Goal: Information Seeking & Learning: Find specific fact

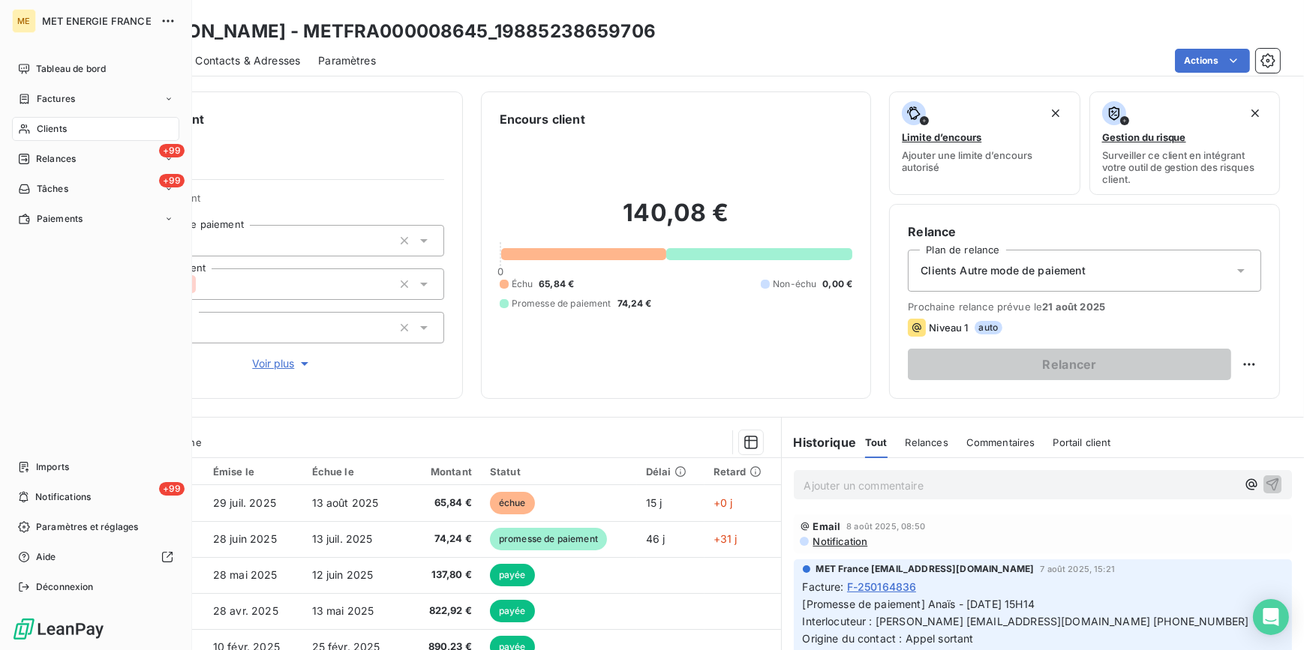
drag, startPoint x: 0, startPoint y: 0, endPoint x: 54, endPoint y: 128, distance: 139.2
click at [54, 128] on span "Clients" at bounding box center [52, 129] width 30 height 14
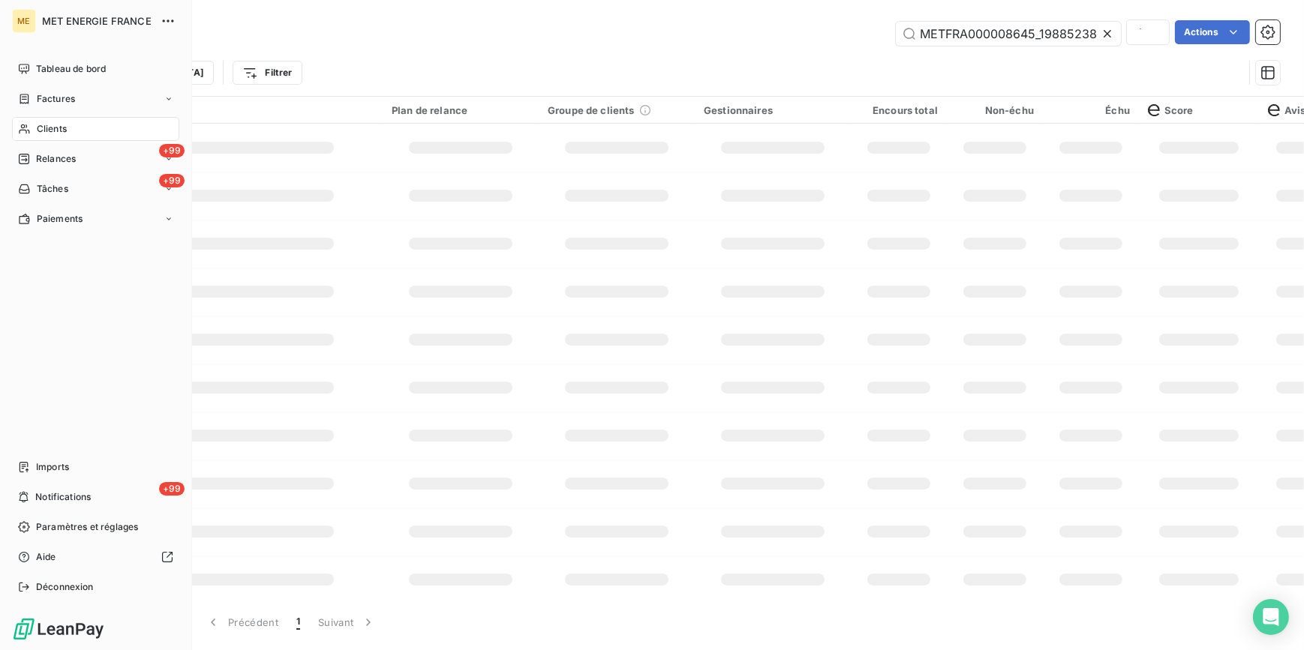
scroll to position [0, 43]
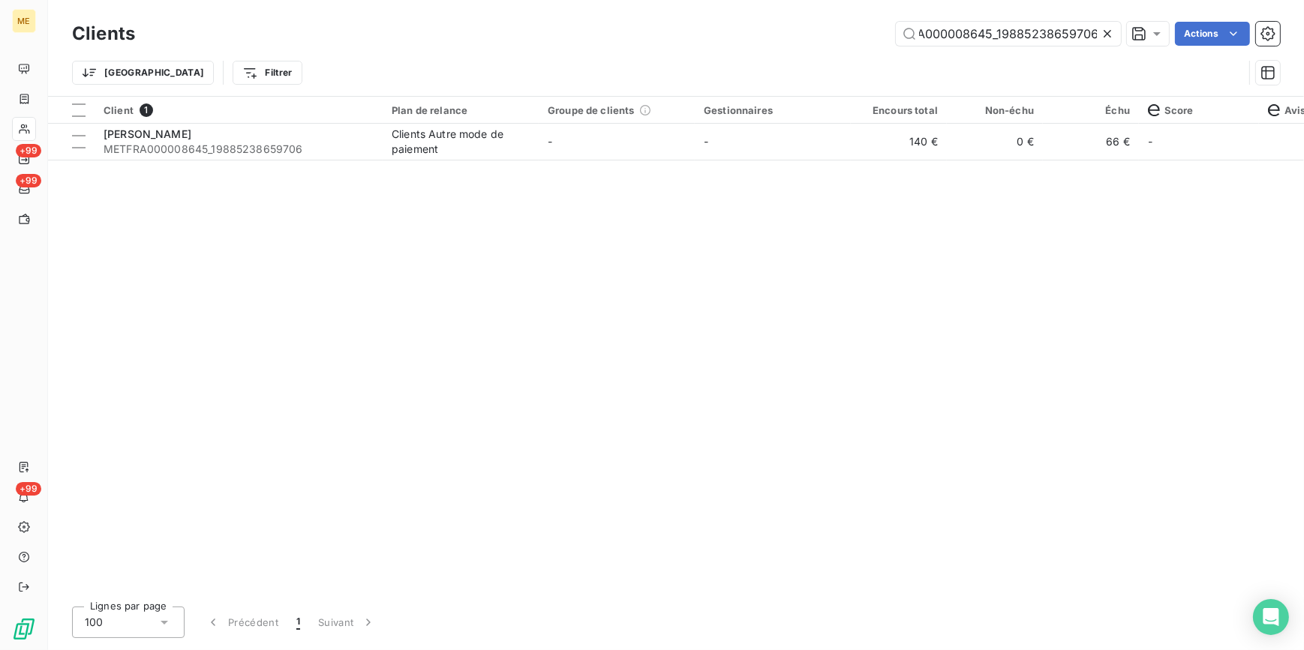
click at [1112, 30] on icon at bounding box center [1107, 33] width 15 height 15
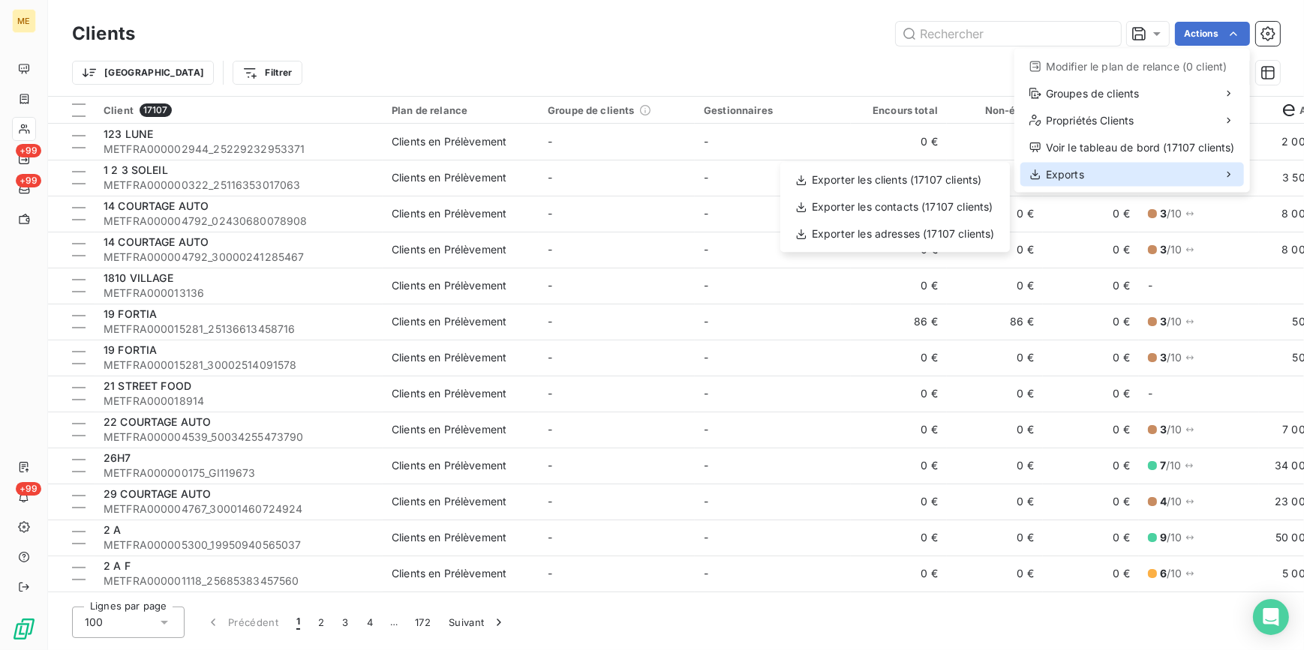
click at [1137, 170] on div "Exports" at bounding box center [1132, 175] width 224 height 24
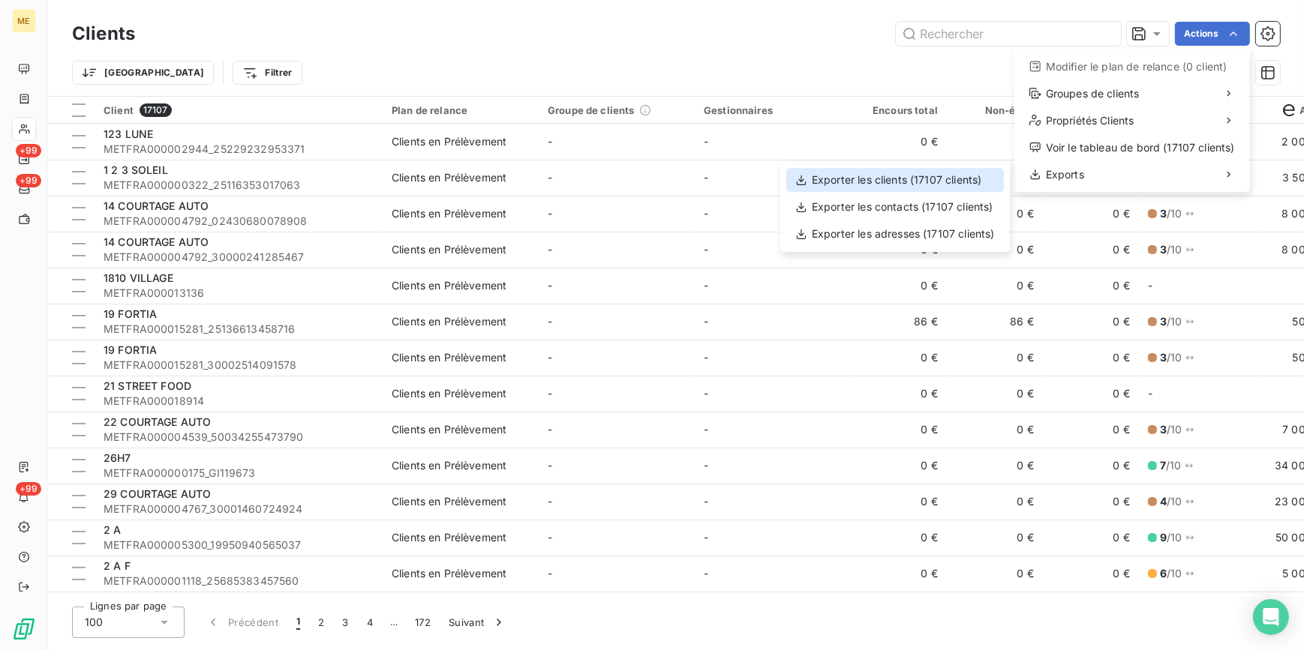
click at [947, 180] on div "Exporter les clients (17107 clients)" at bounding box center [895, 180] width 218 height 24
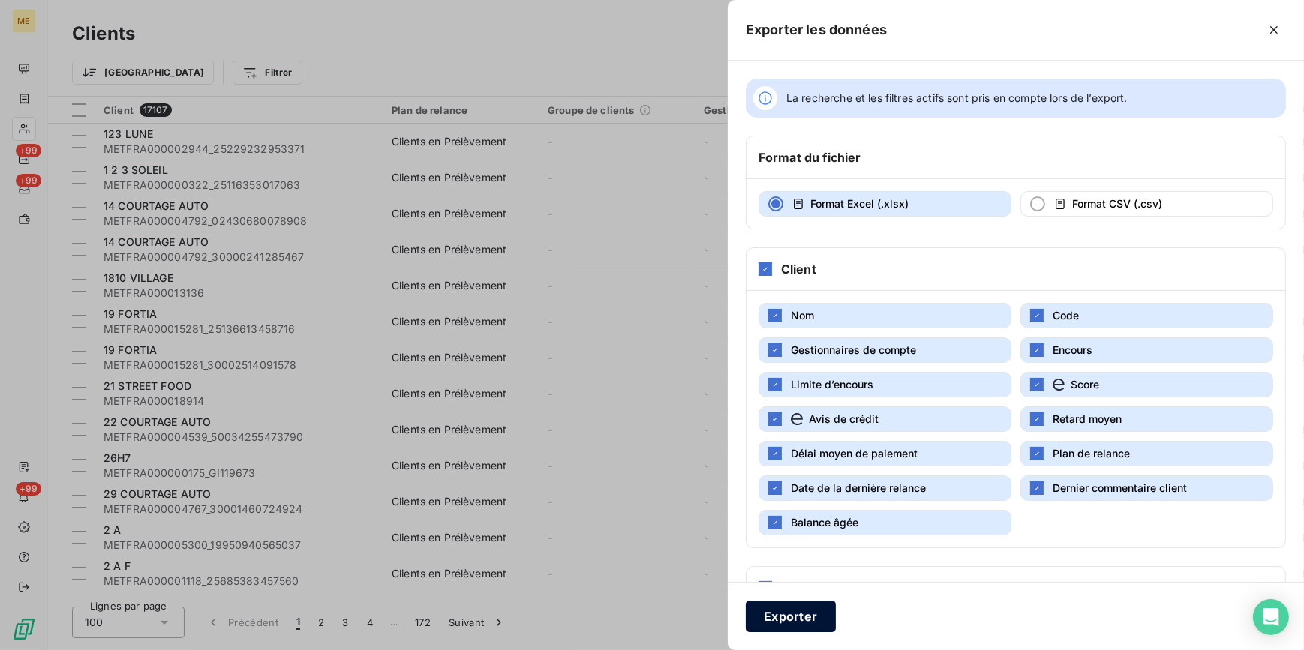
click at [798, 626] on button "Exporter" at bounding box center [791, 617] width 90 height 32
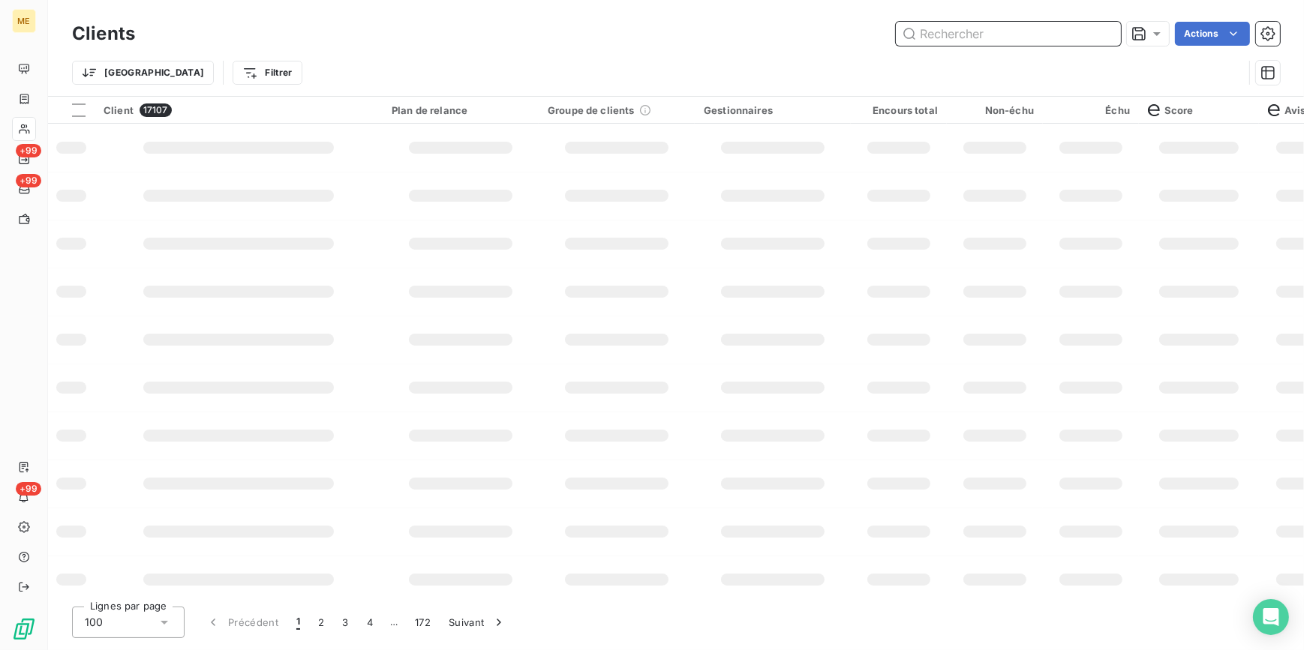
click at [1086, 33] on input "text" at bounding box center [1008, 34] width 225 height 24
paste input "METFRA000005938_GI059017"
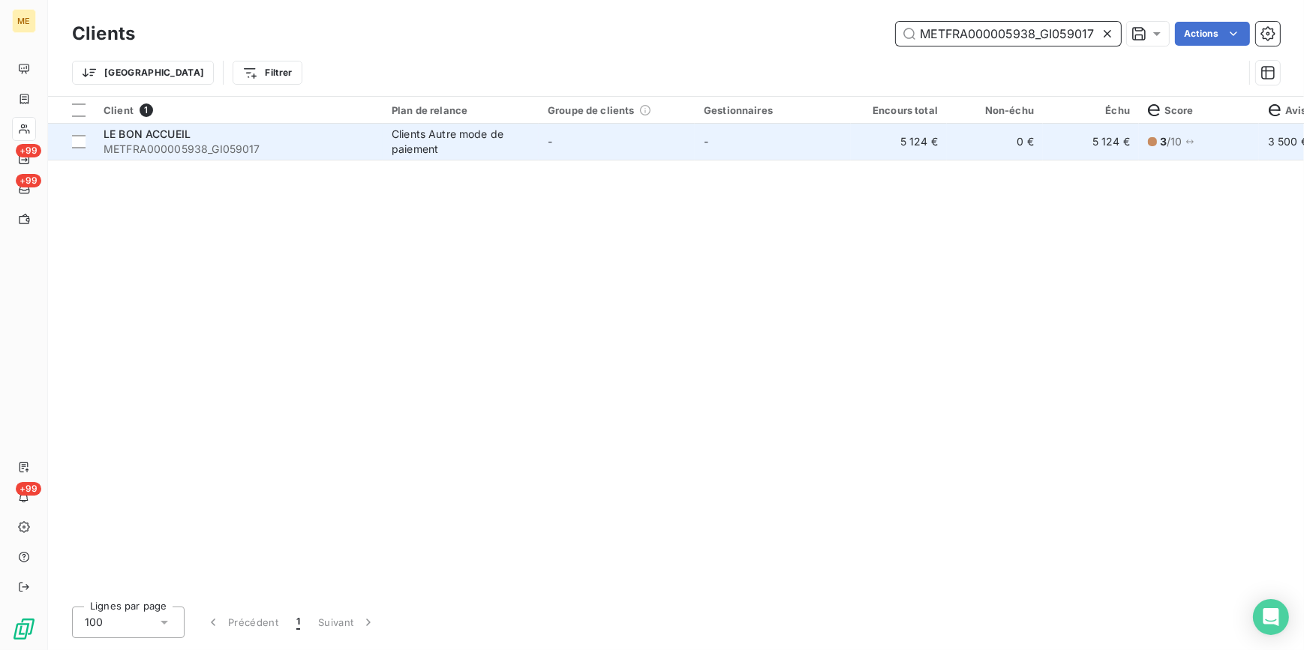
type input "METFRA000005938_GI059017"
click at [920, 148] on td "5 124 €" at bounding box center [899, 142] width 96 height 36
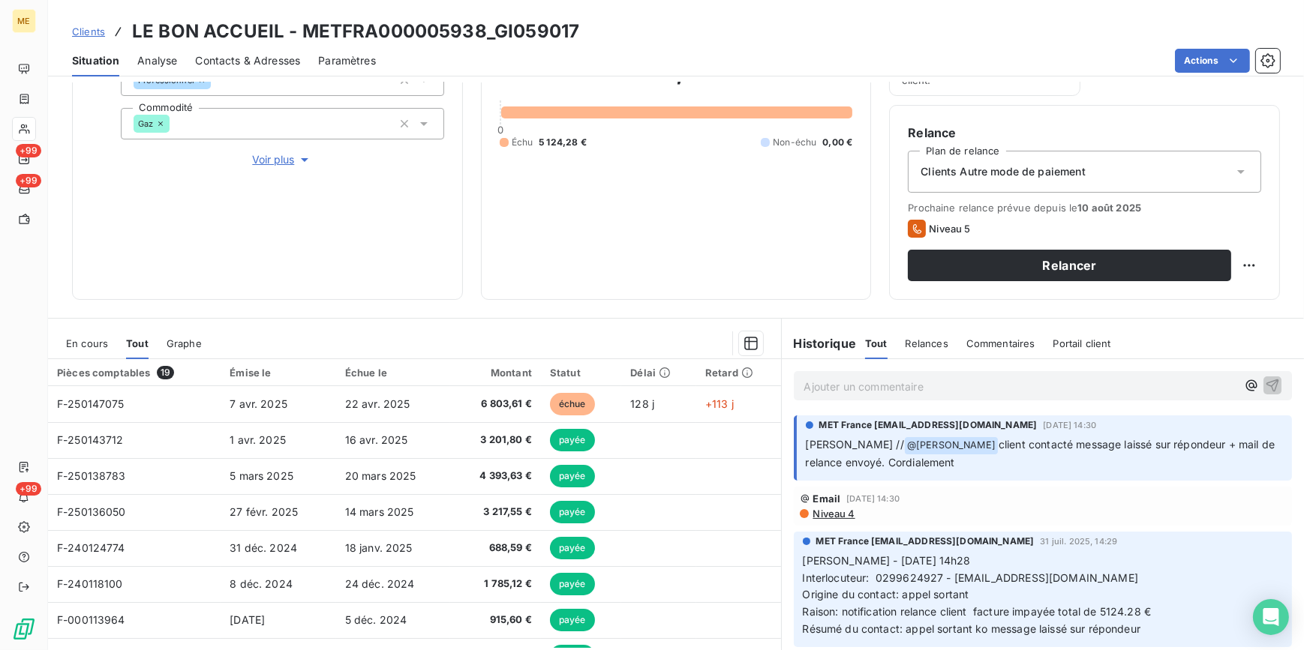
click at [82, 37] on span "Clients" at bounding box center [88, 32] width 33 height 12
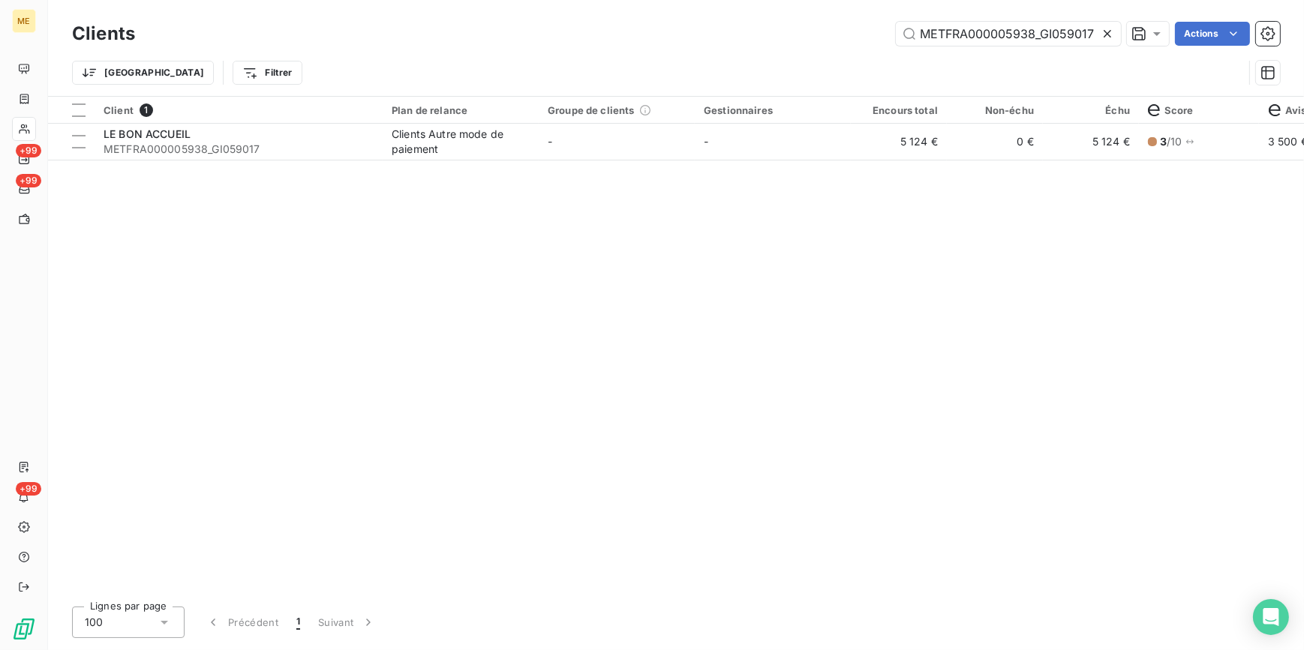
click at [1110, 26] on icon at bounding box center [1107, 33] width 15 height 15
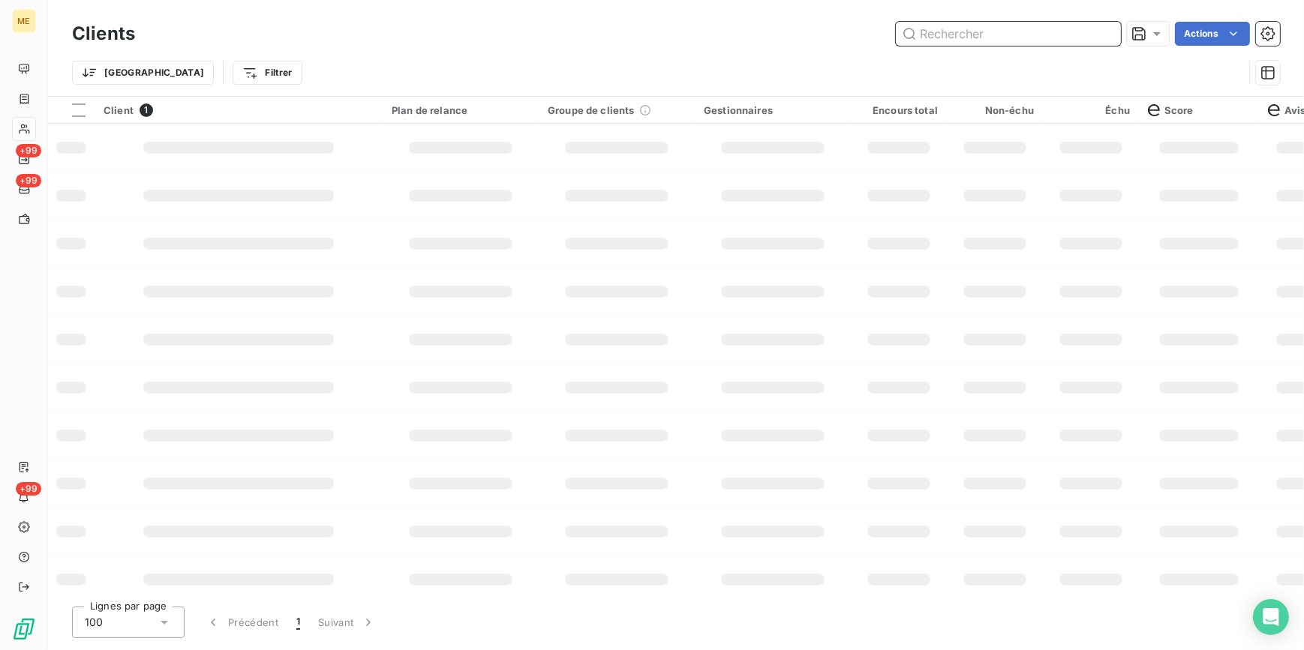
click at [1090, 28] on input "text" at bounding box center [1008, 34] width 225 height 24
paste input "METFRA000006026_14871490499789"
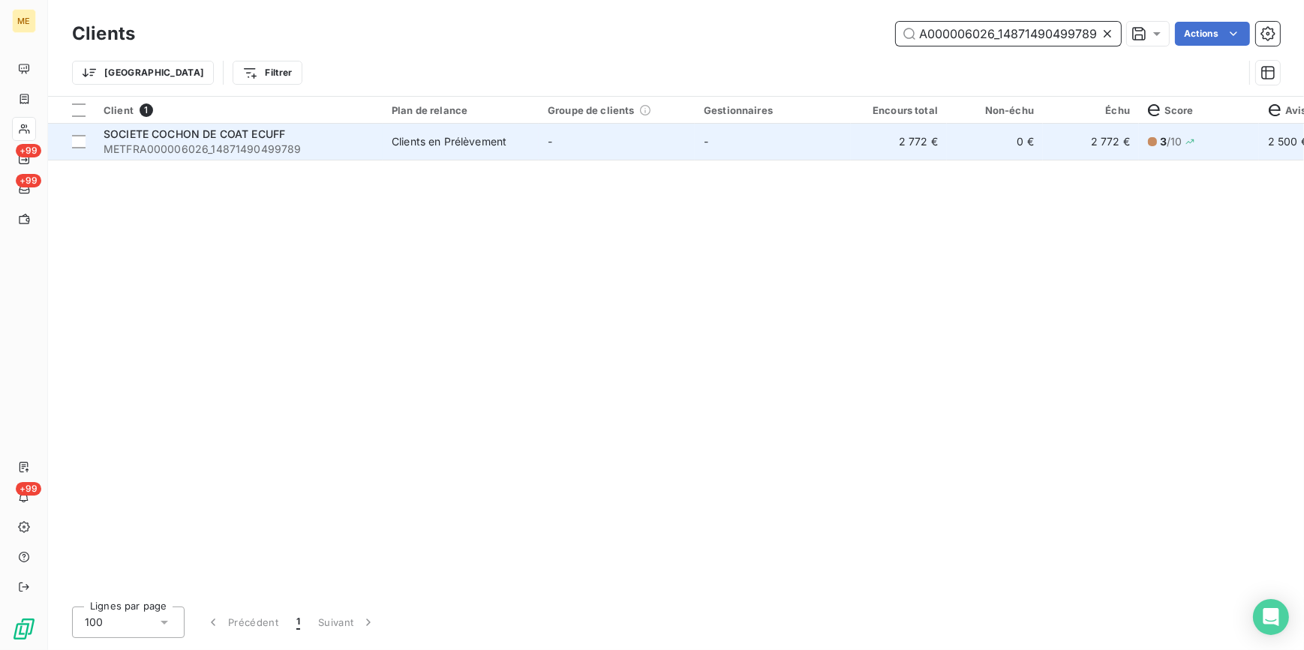
type input "METFRA000006026_14871490499789"
click at [1024, 141] on td "0 €" at bounding box center [995, 142] width 96 height 36
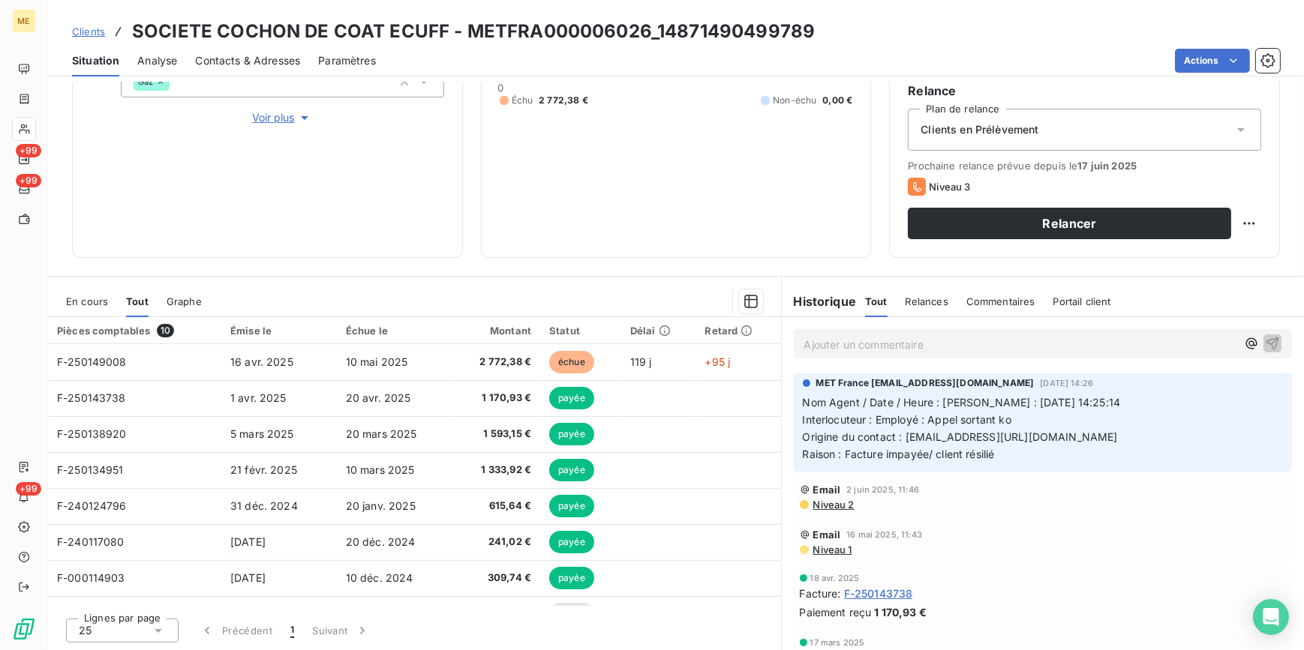
scroll to position [68, 0]
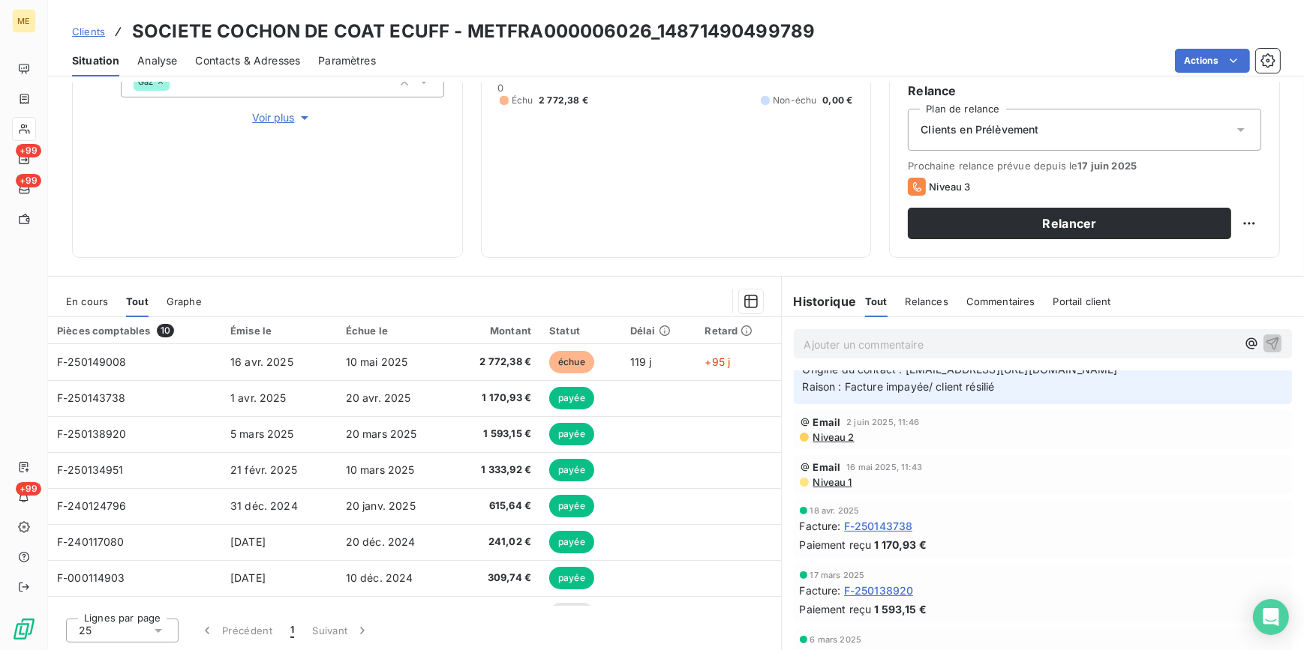
click at [101, 34] on span "Clients" at bounding box center [88, 32] width 33 height 12
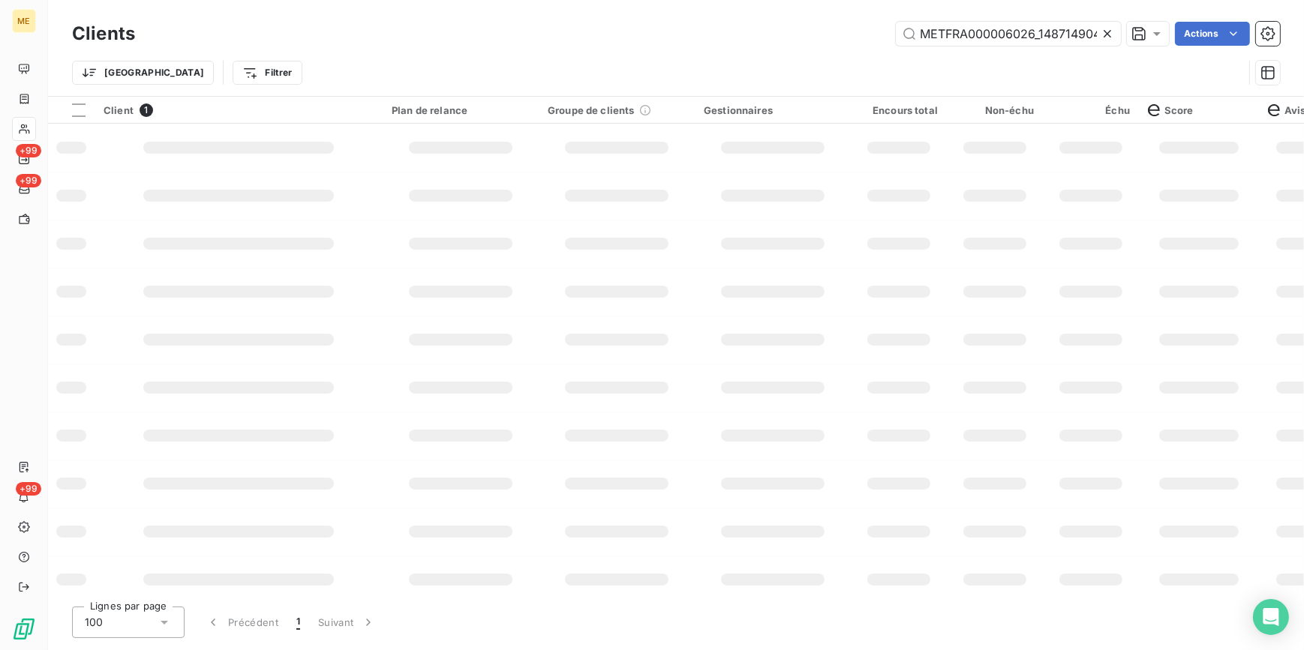
scroll to position [0, 41]
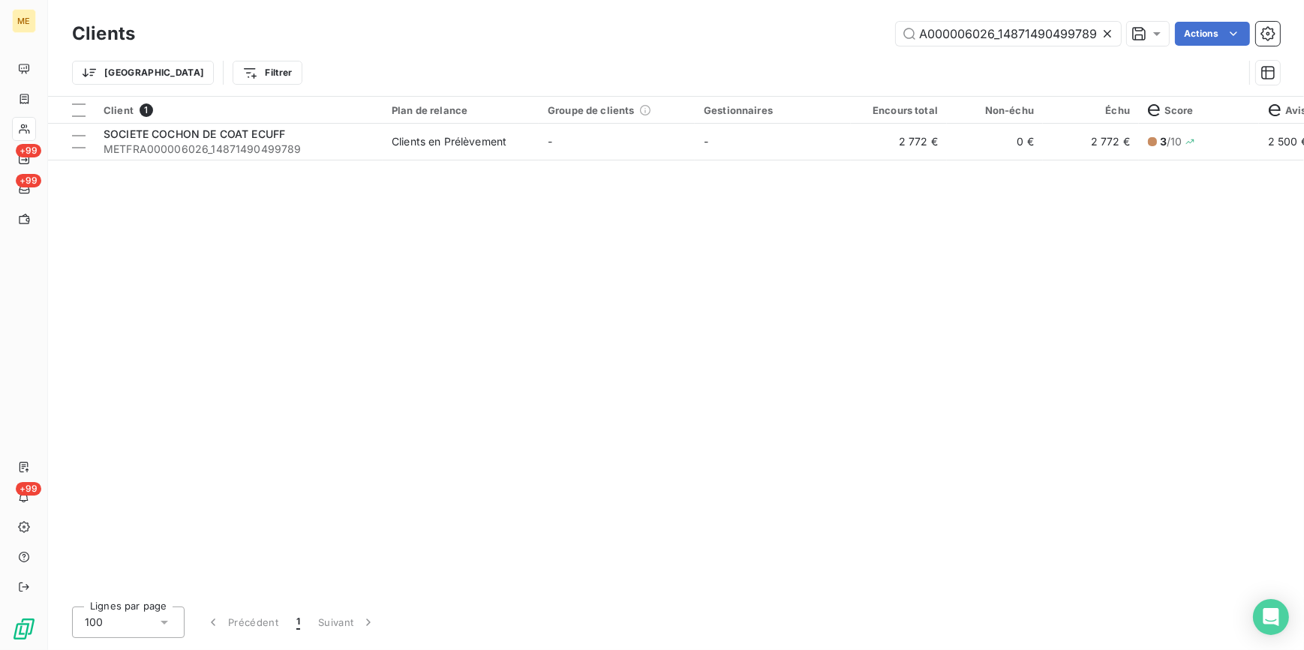
click at [1110, 31] on icon at bounding box center [1108, 34] width 8 height 8
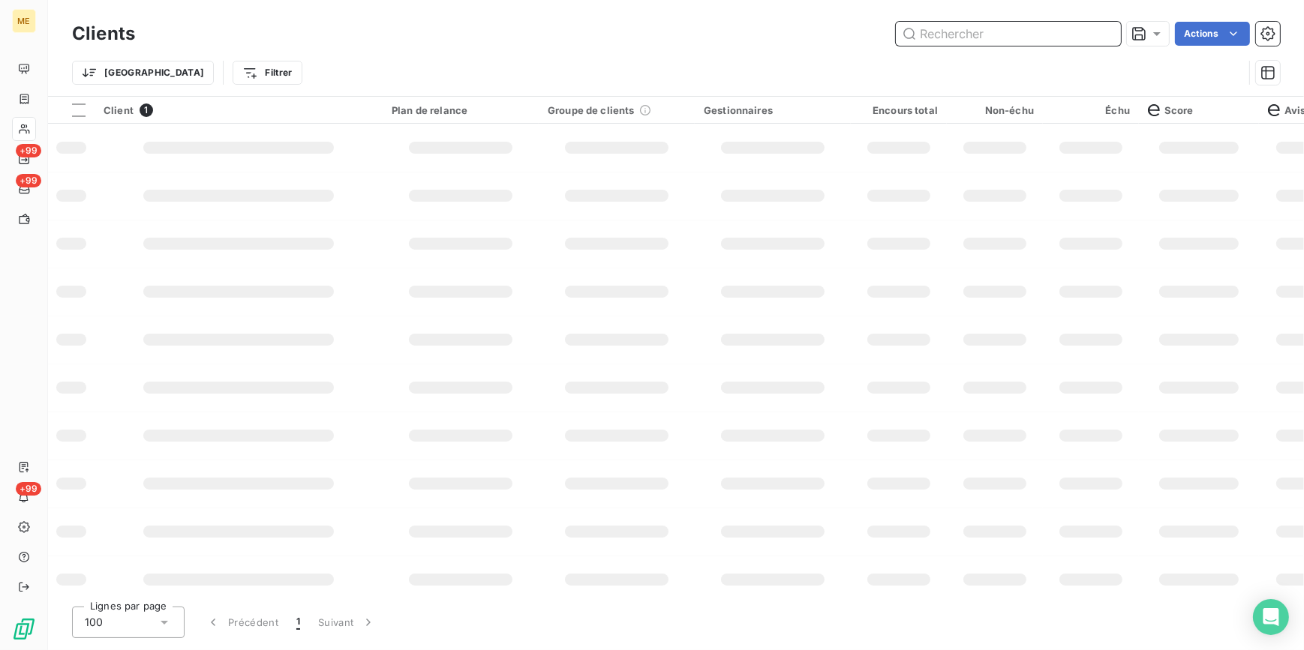
click at [1103, 25] on input "text" at bounding box center [1008, 34] width 225 height 24
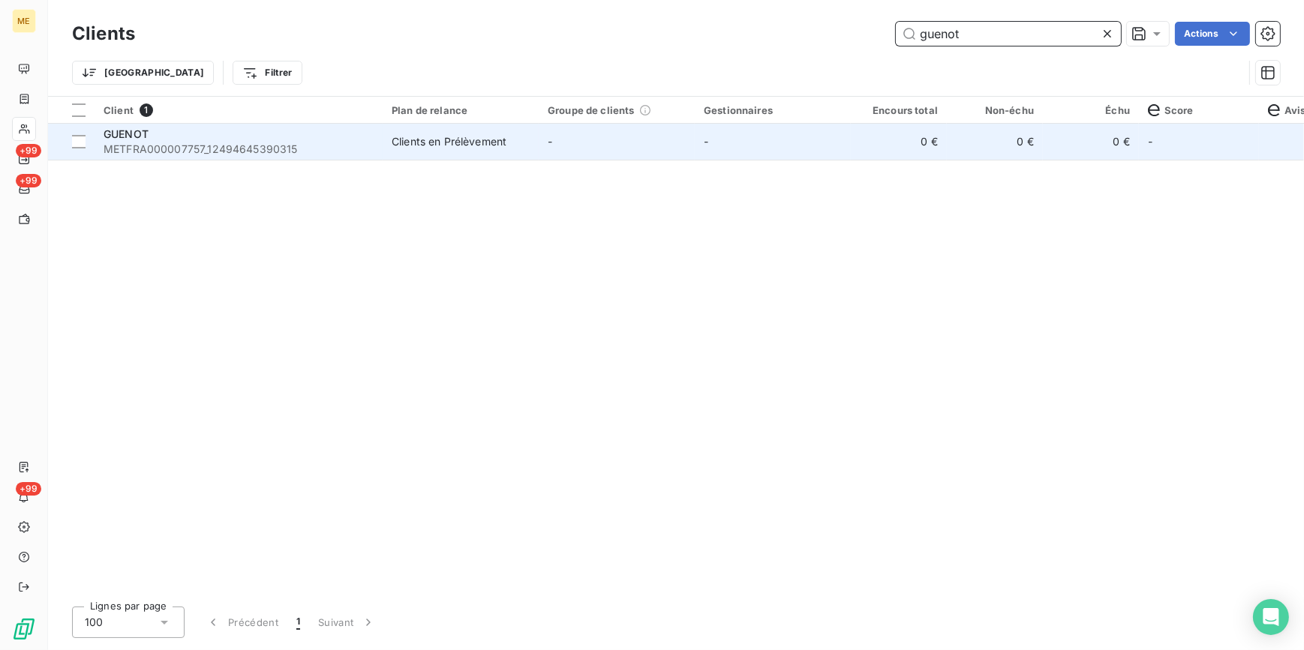
type input "guenot"
click at [489, 145] on div "Clients en Prélèvement" at bounding box center [449, 141] width 115 height 15
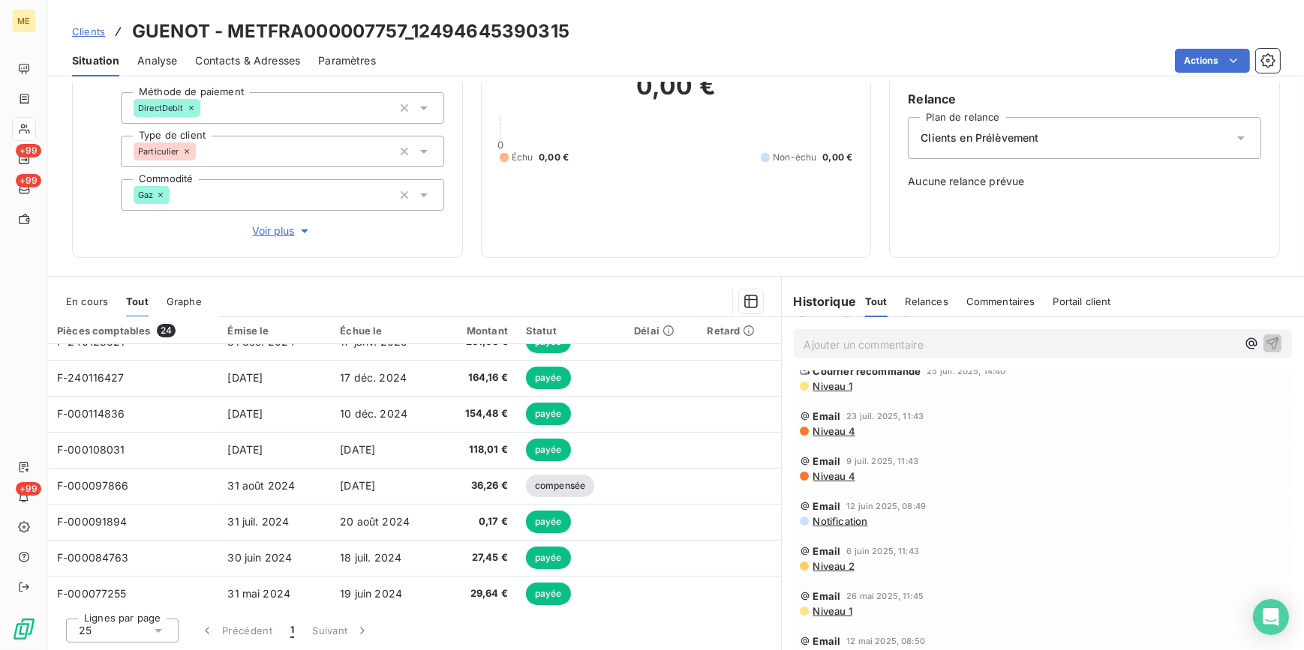
scroll to position [204, 0]
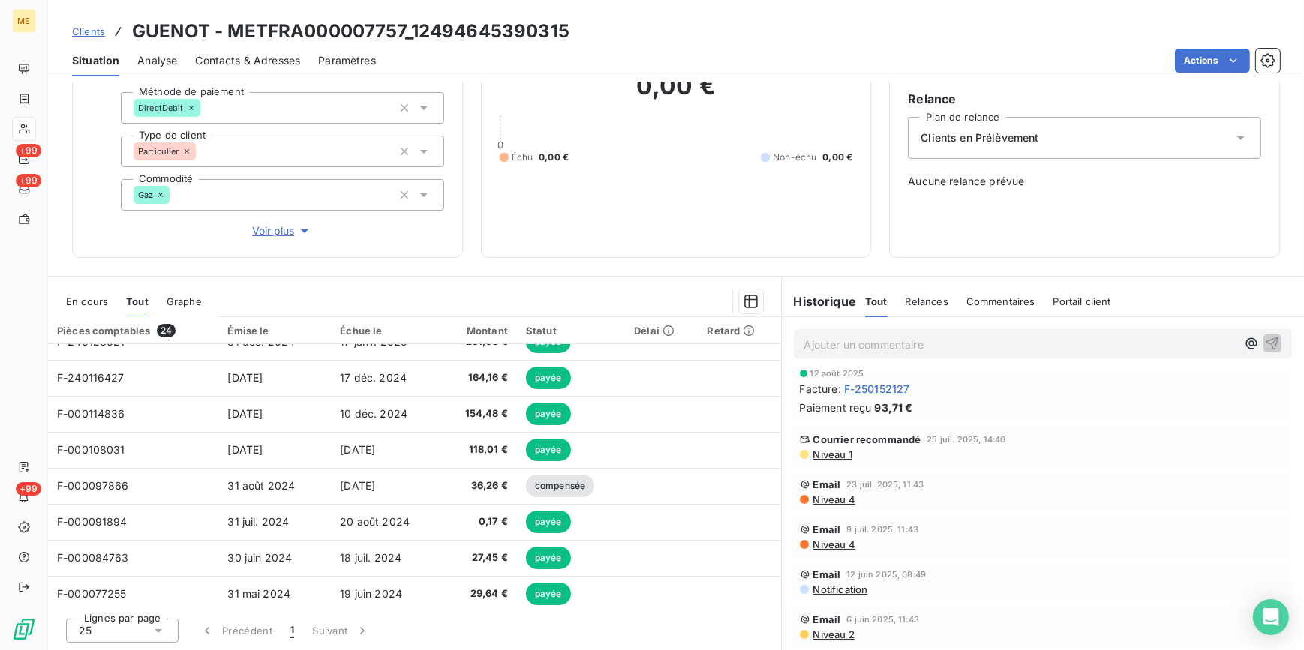
click at [829, 458] on span "Niveau 1" at bounding box center [832, 455] width 41 height 12
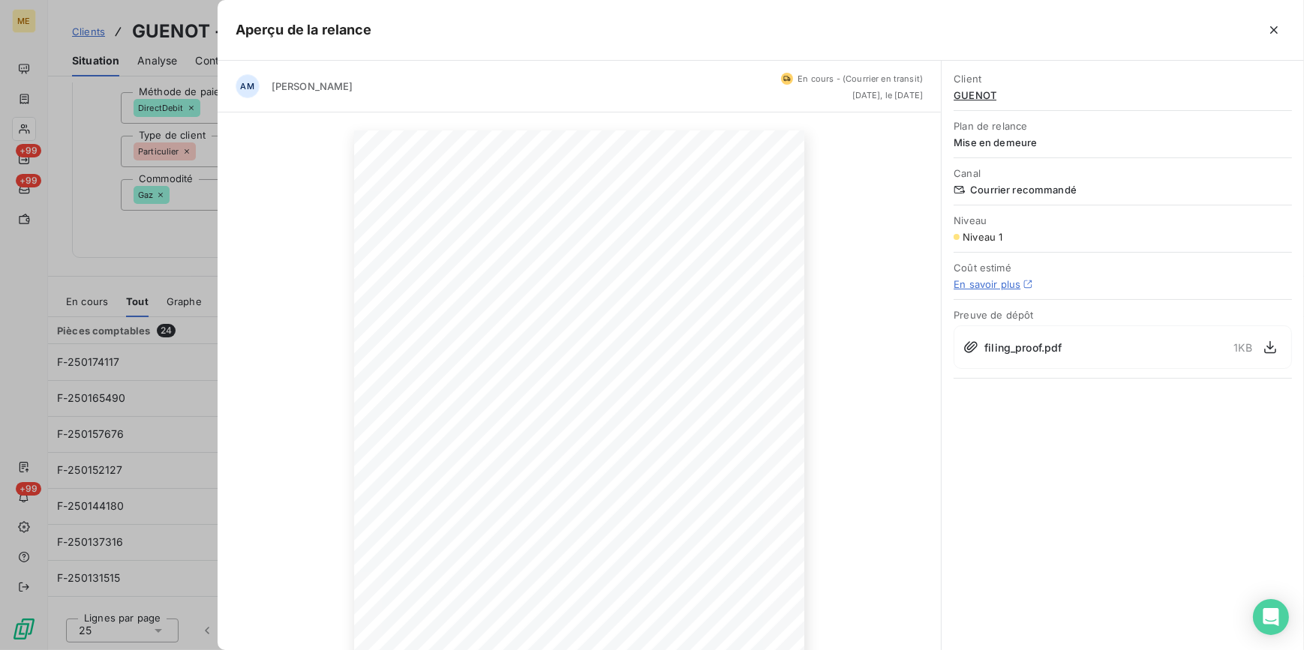
drag, startPoint x: 188, startPoint y: 119, endPoint x: 135, endPoint y: 75, distance: 69.3
click at [188, 119] on div at bounding box center [652, 325] width 1304 height 650
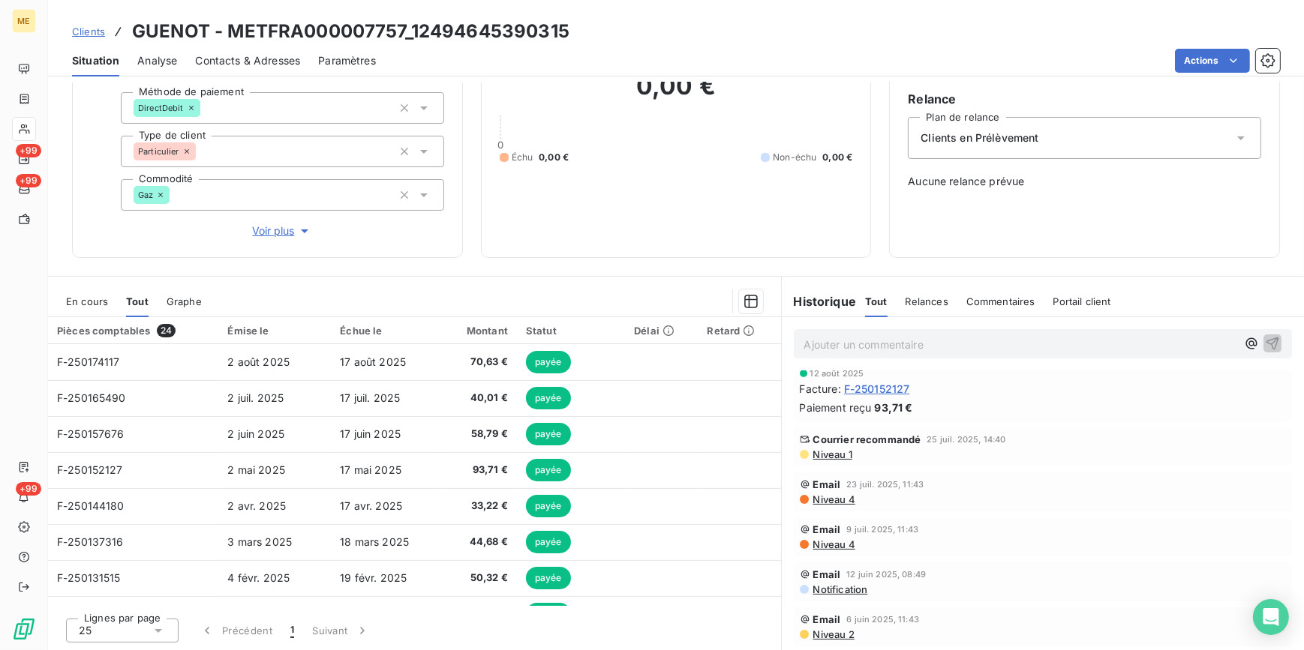
click at [86, 26] on span "Clients" at bounding box center [88, 32] width 33 height 12
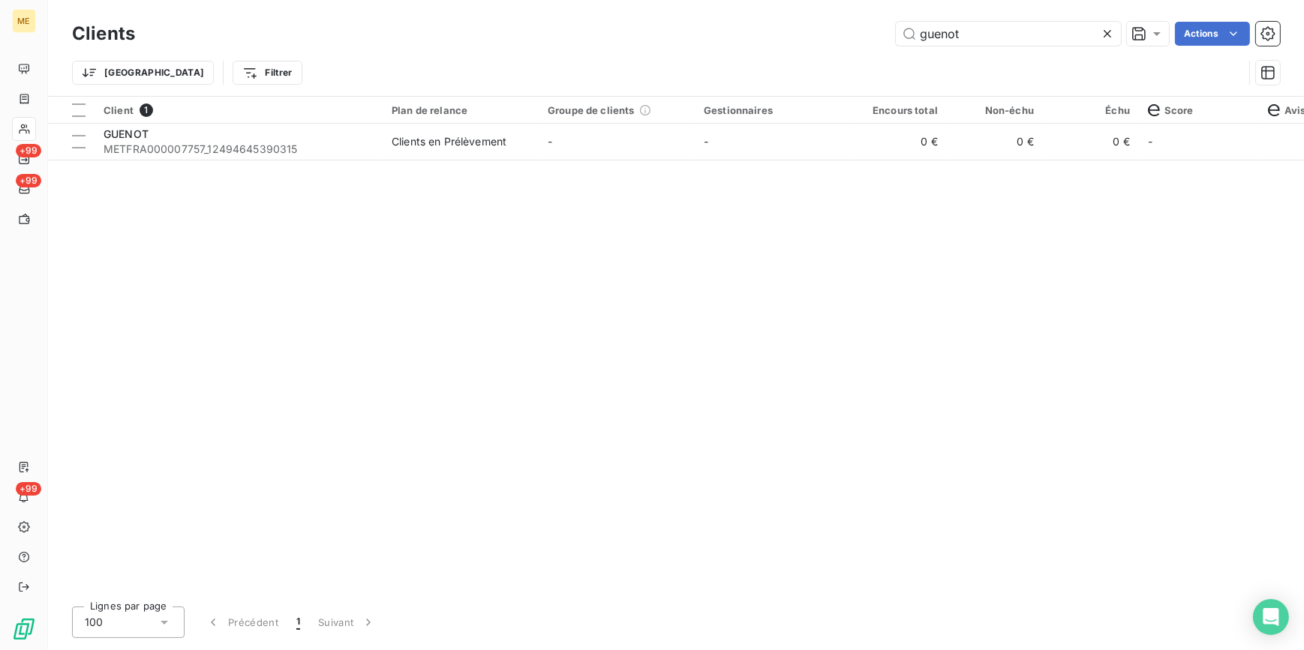
click at [1111, 25] on div at bounding box center [1110, 34] width 21 height 24
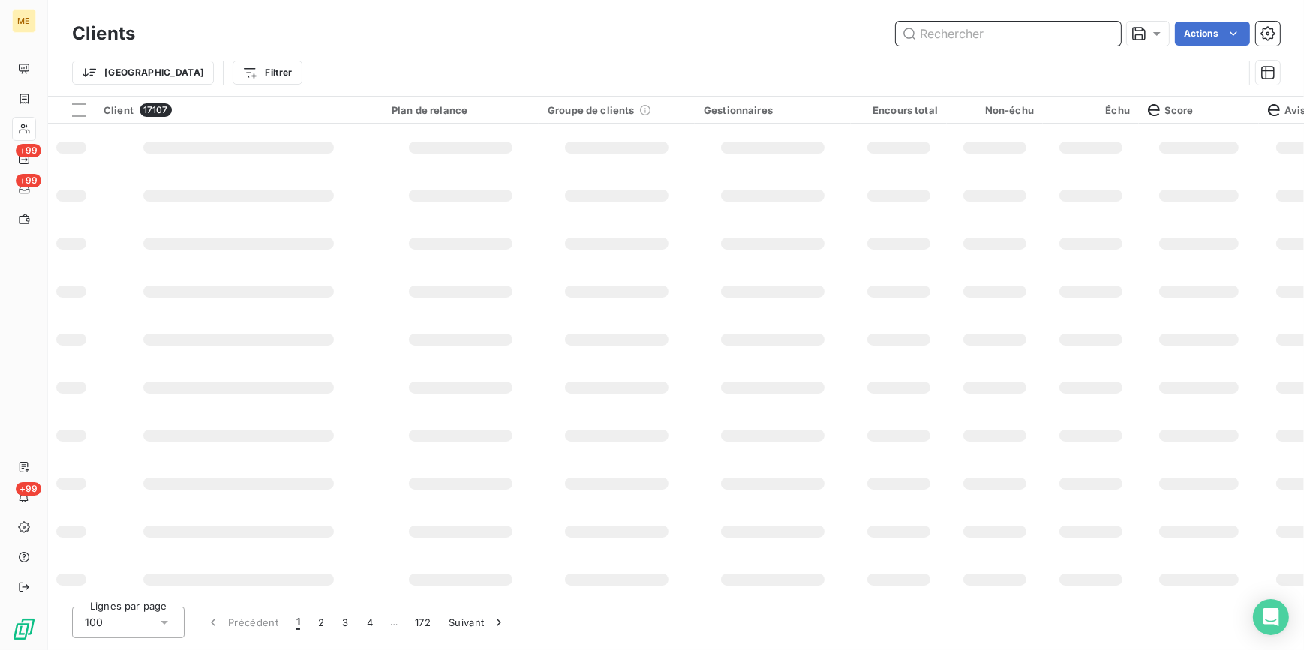
click at [968, 40] on input "text" at bounding box center [1008, 34] width 225 height 24
click at [977, 32] on input "text" at bounding box center [1008, 34] width 225 height 24
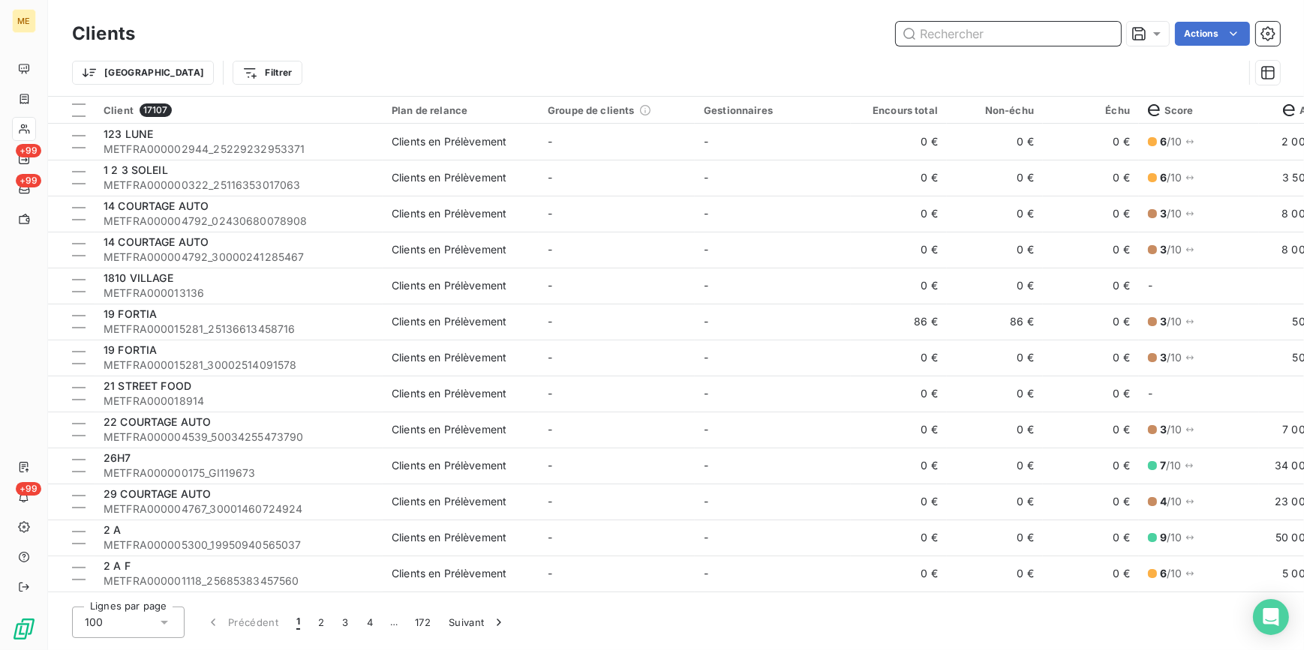
paste input "METFRA000006026_14871490499789"
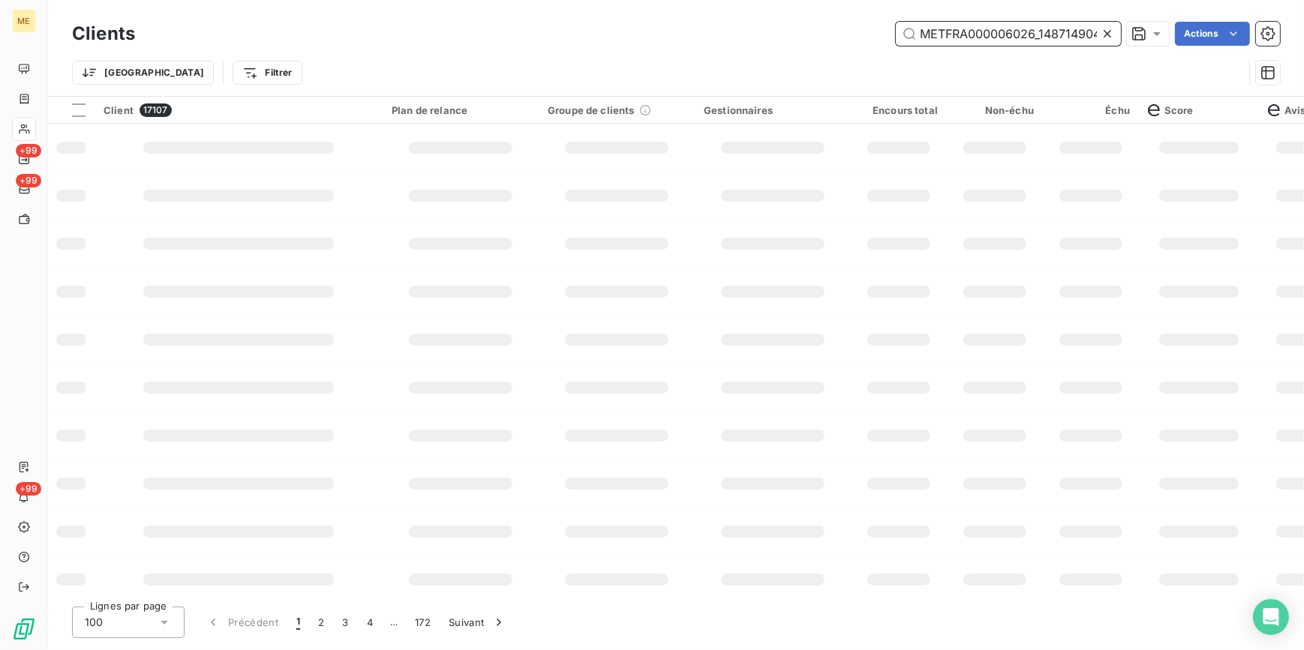
scroll to position [0, 41]
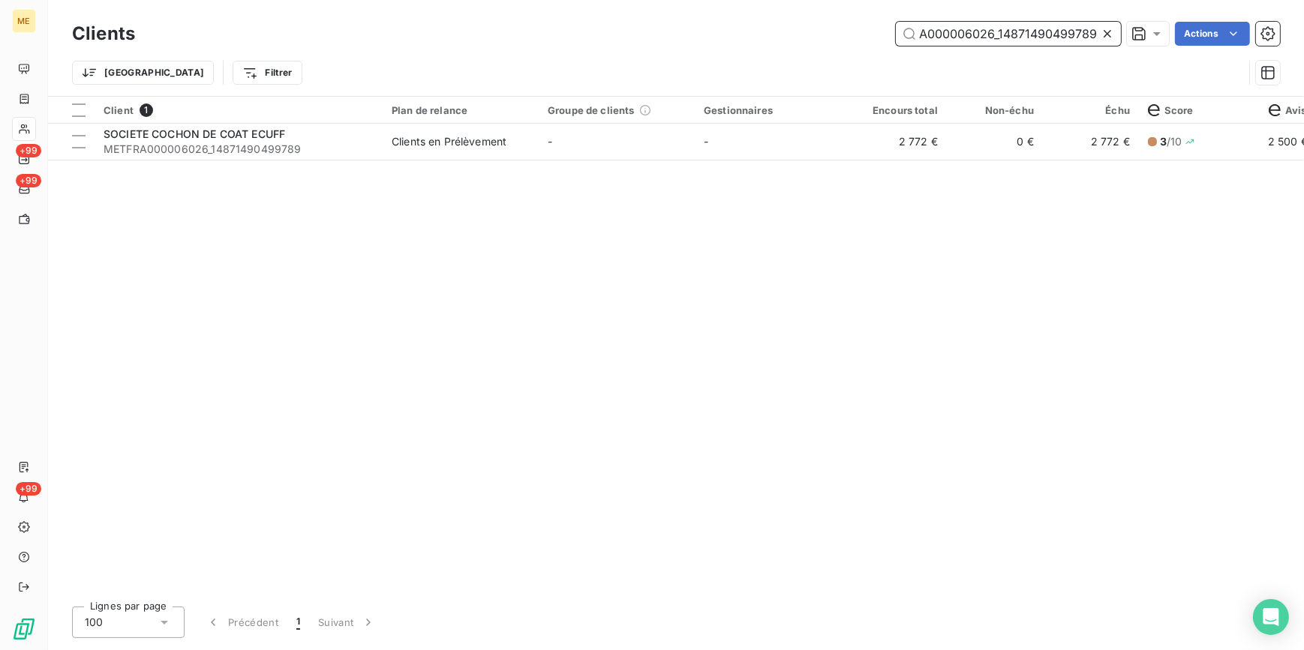
type input "METFRA000006026_14871490499789"
click at [803, 173] on div "Client 1 Plan de relance Groupe de clients Gestionnaires Encours total Non-échu…" at bounding box center [676, 346] width 1256 height 498
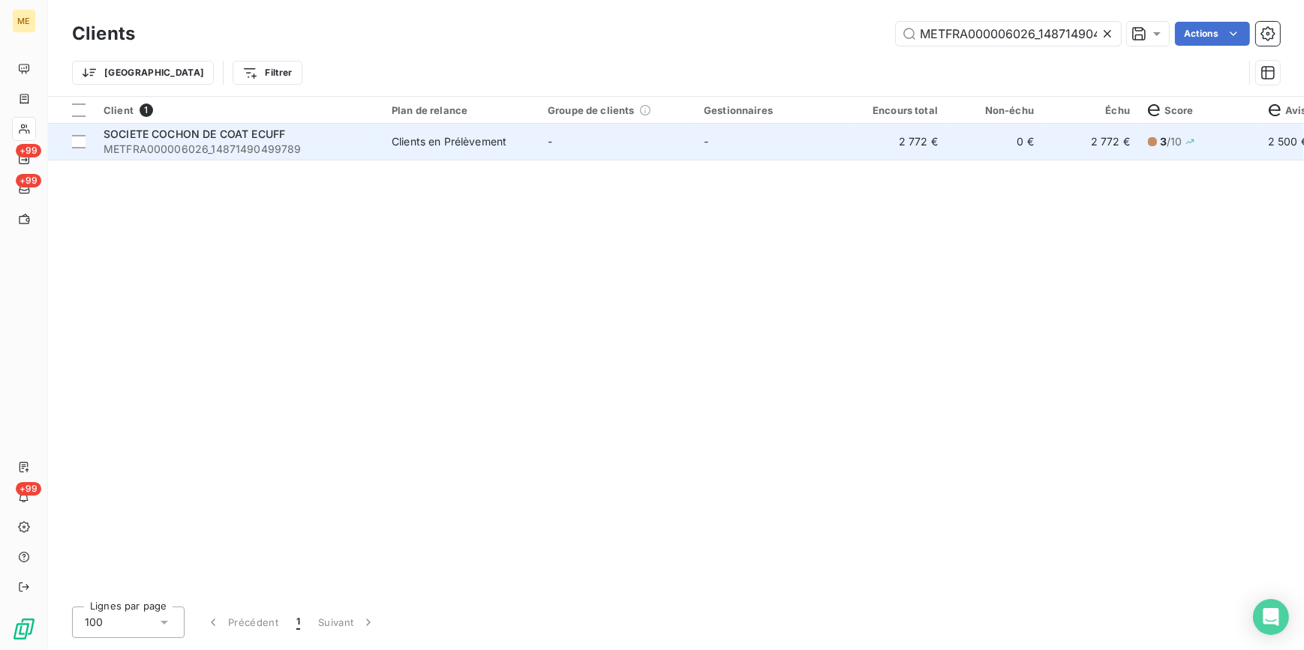
click at [839, 145] on td "-" at bounding box center [773, 142] width 156 height 36
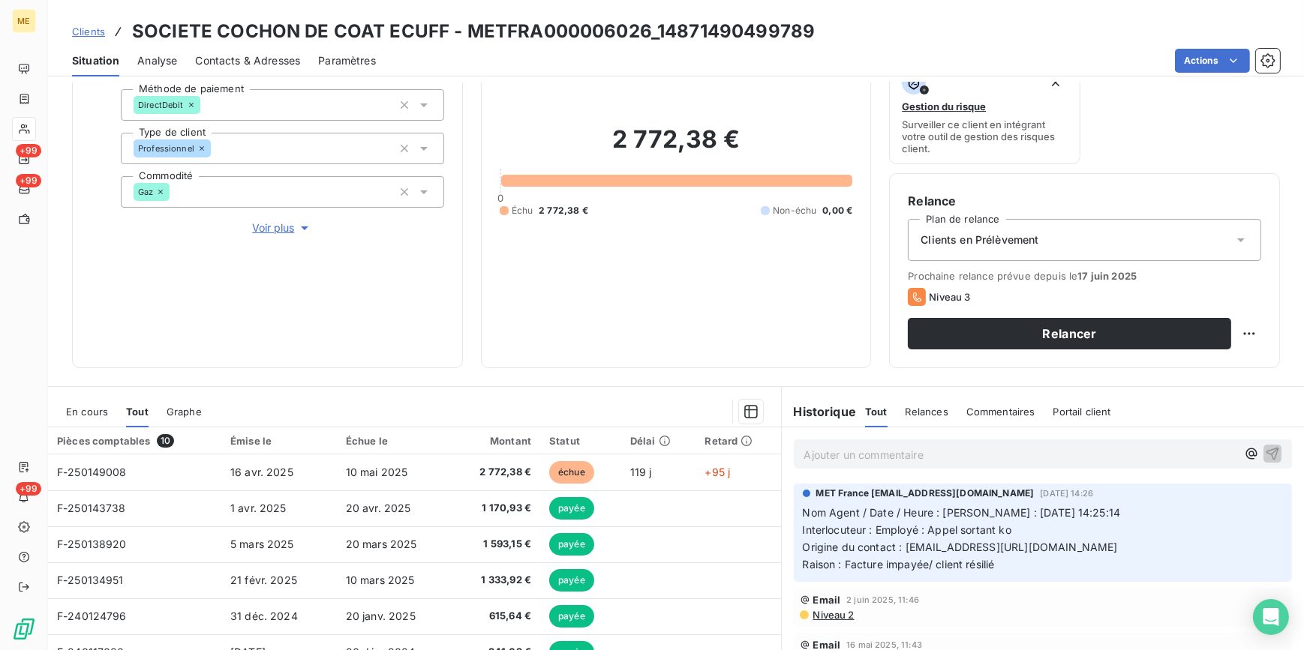
scroll to position [68, 0]
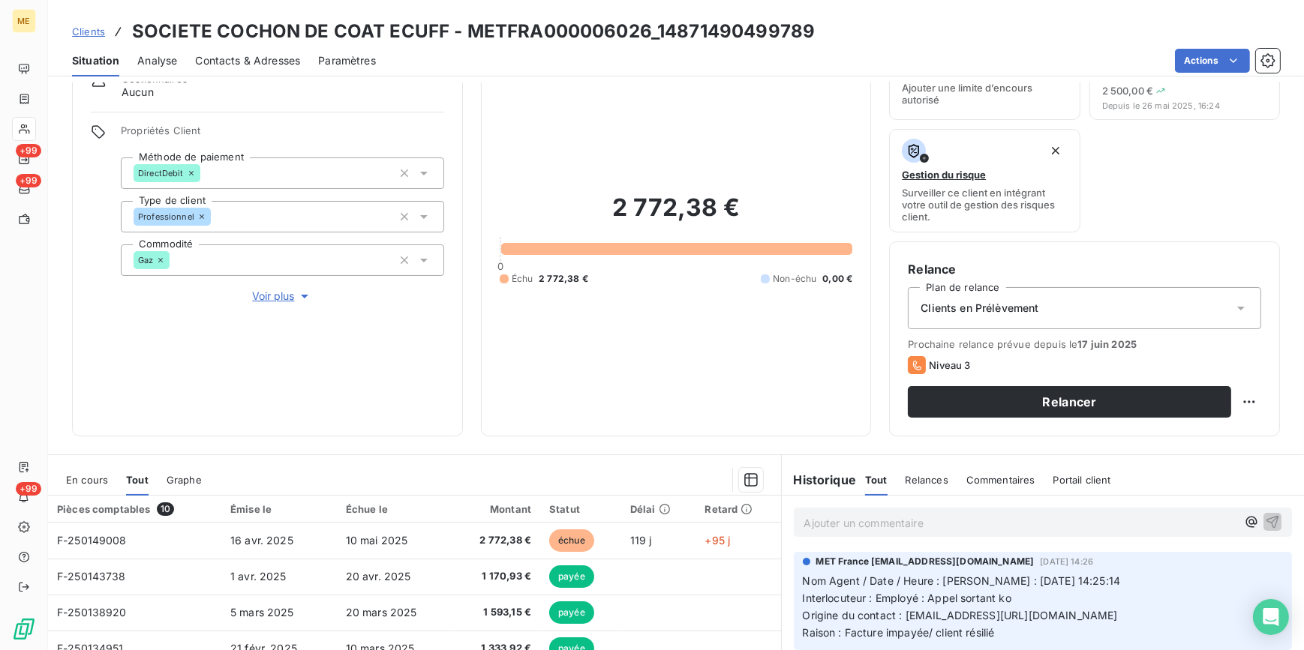
click at [271, 286] on div "Propriétés Client Méthode de paiement DirectDebit Type de client Professionnel …" at bounding box center [282, 215] width 323 height 180
click at [285, 296] on span "Voir plus" at bounding box center [282, 296] width 60 height 15
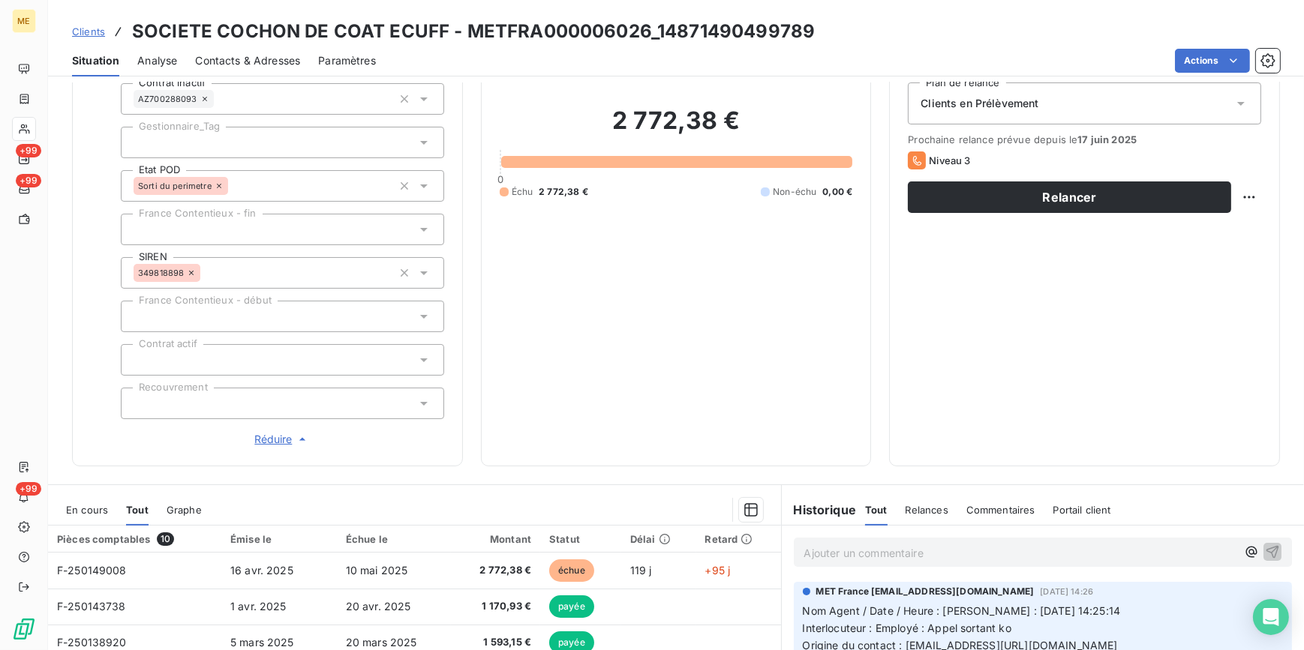
scroll to position [0, 0]
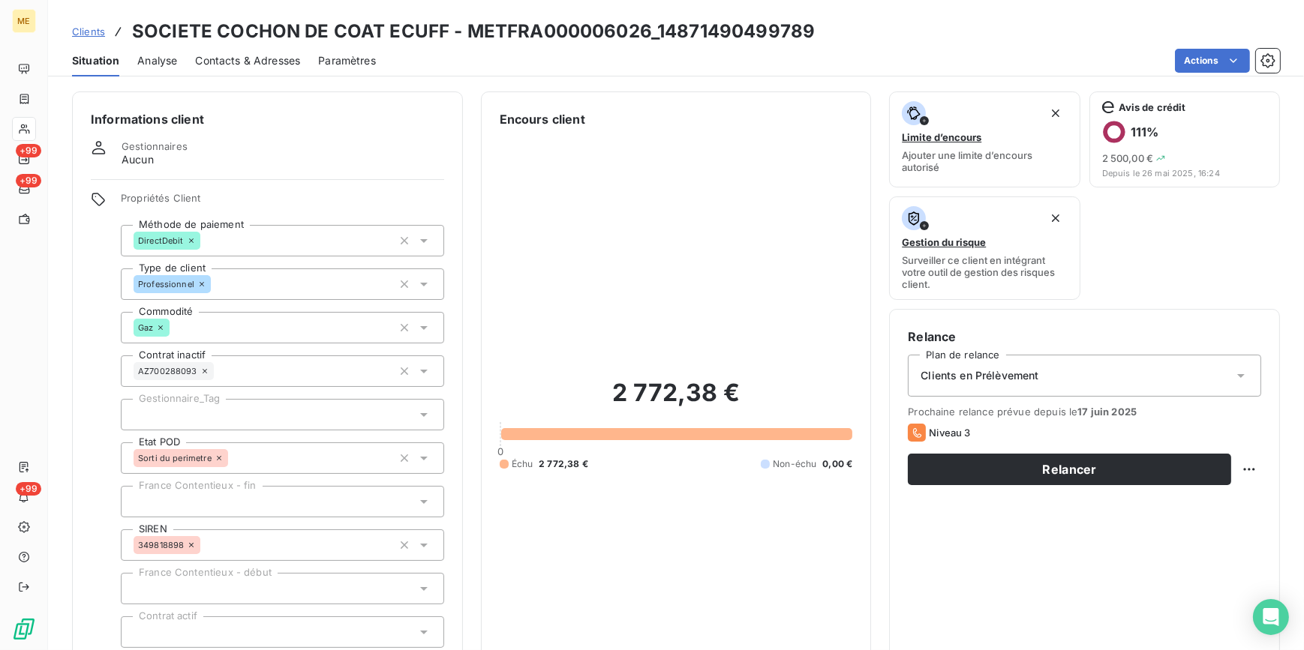
click at [93, 30] on span "Clients" at bounding box center [88, 32] width 33 height 12
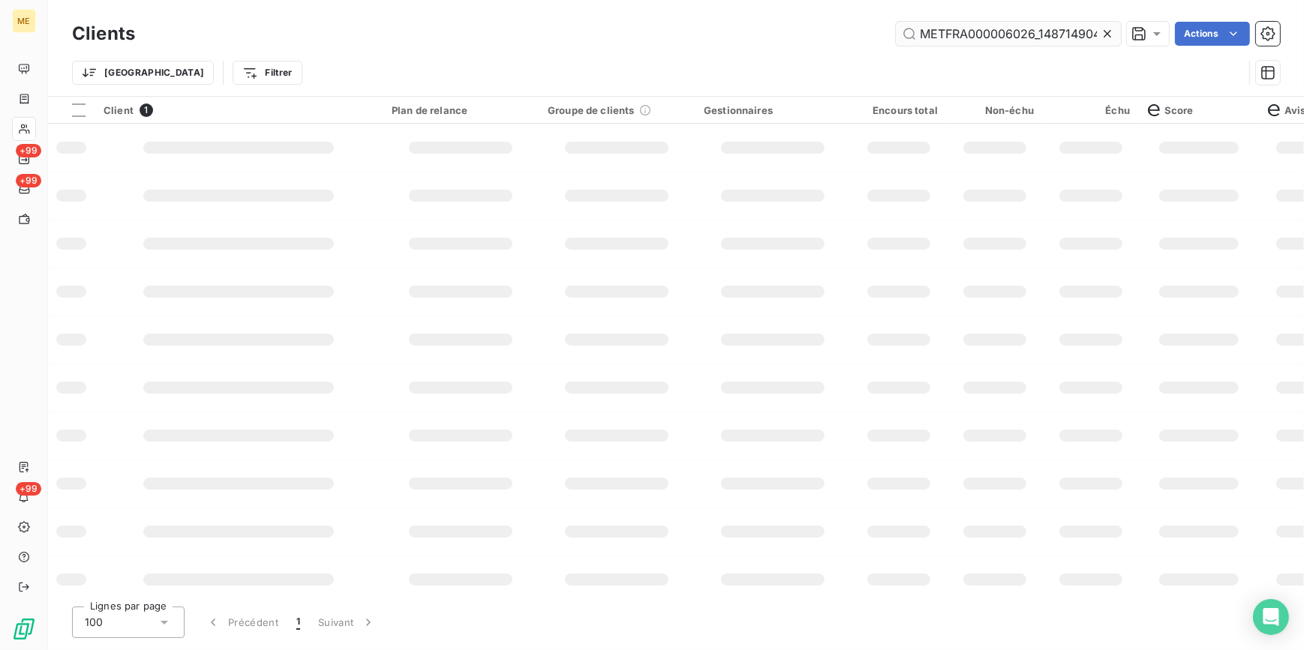
scroll to position [0, 41]
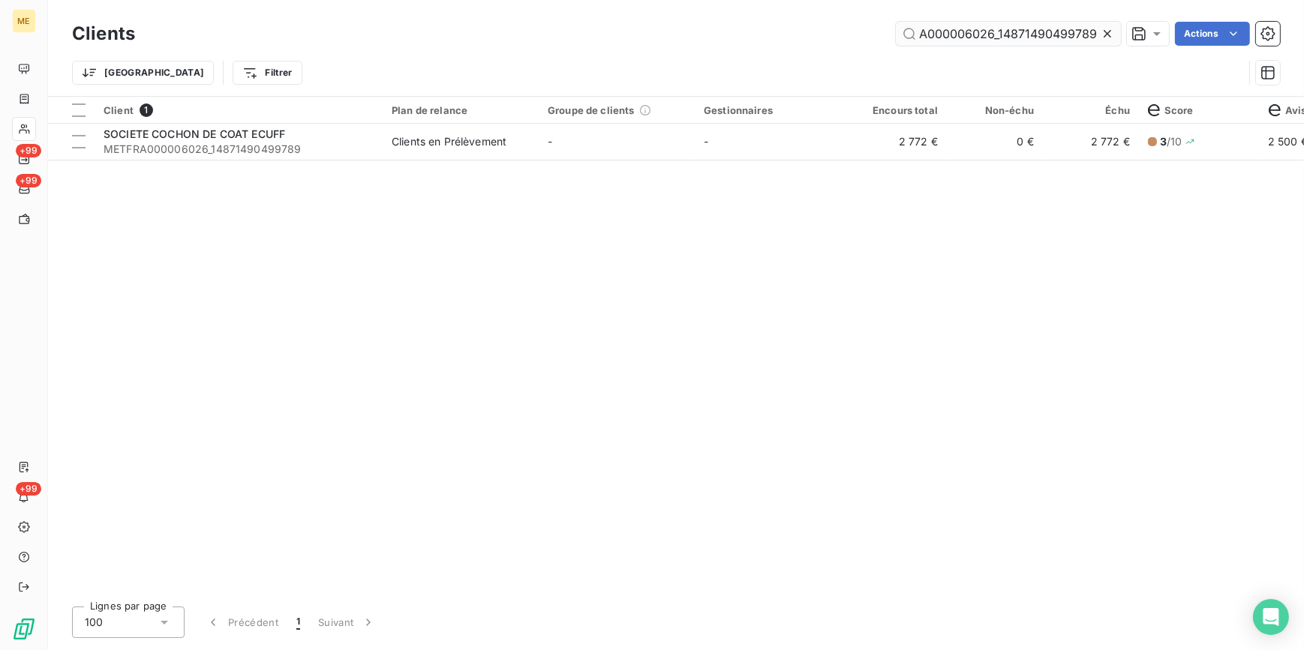
click at [1113, 32] on icon at bounding box center [1107, 33] width 15 height 15
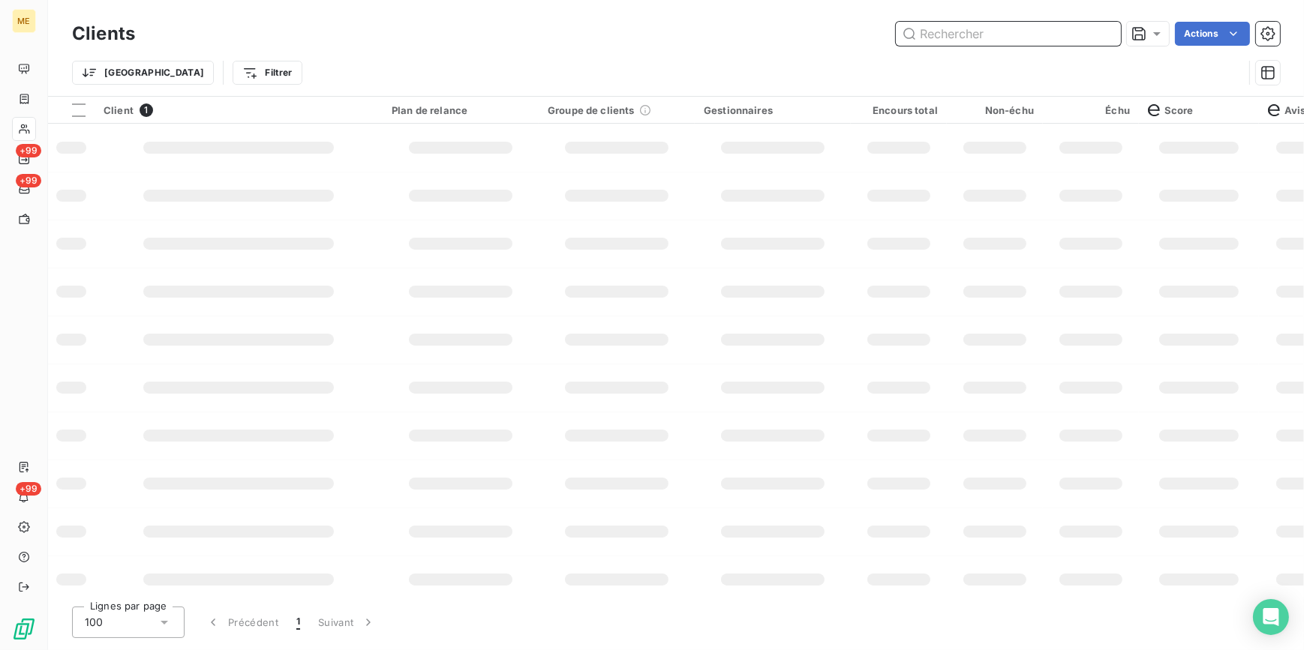
click at [1107, 31] on input "text" at bounding box center [1008, 34] width 225 height 24
paste input "METFRA000003420_19711143249506"
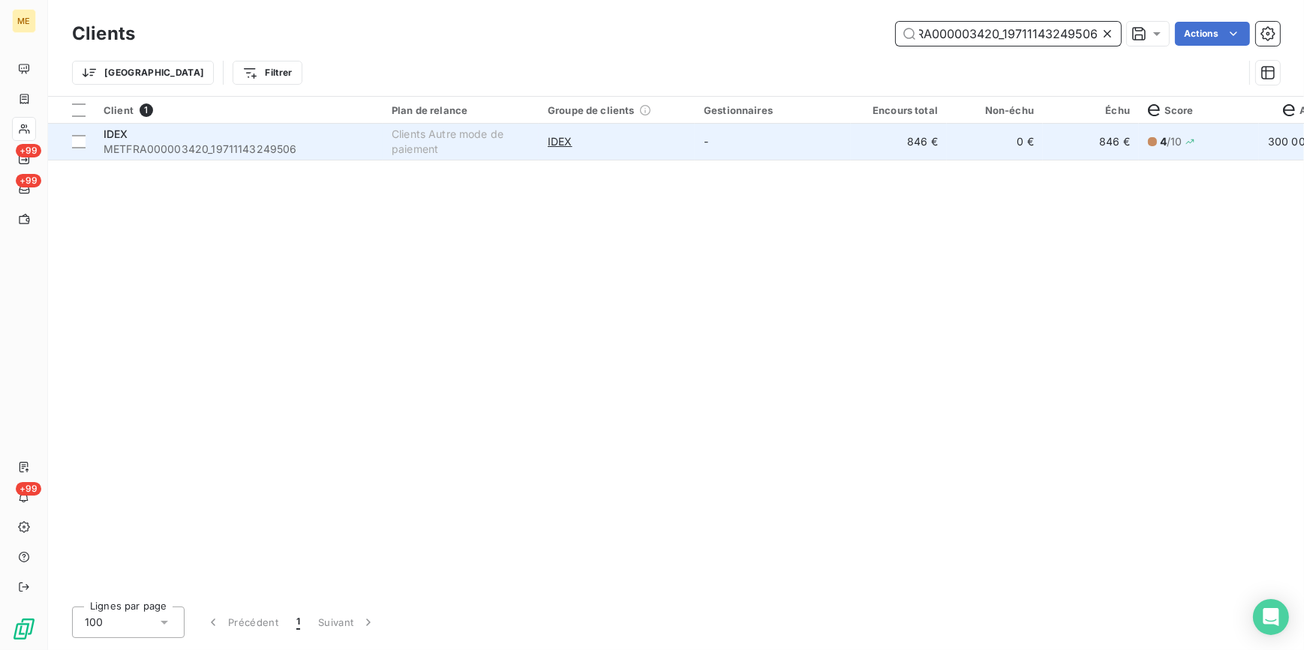
type input "METFRA000003420_19711143249506"
click at [934, 143] on td "846 €" at bounding box center [899, 142] width 96 height 36
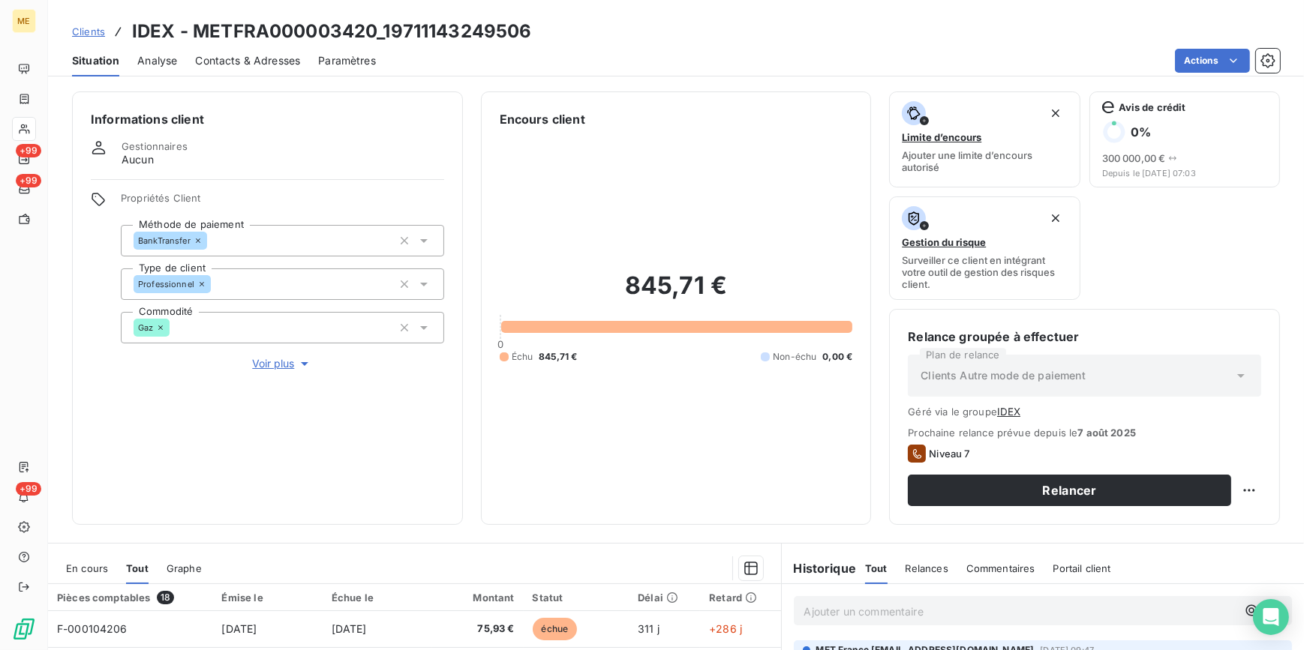
click at [89, 29] on span "Clients" at bounding box center [88, 32] width 33 height 12
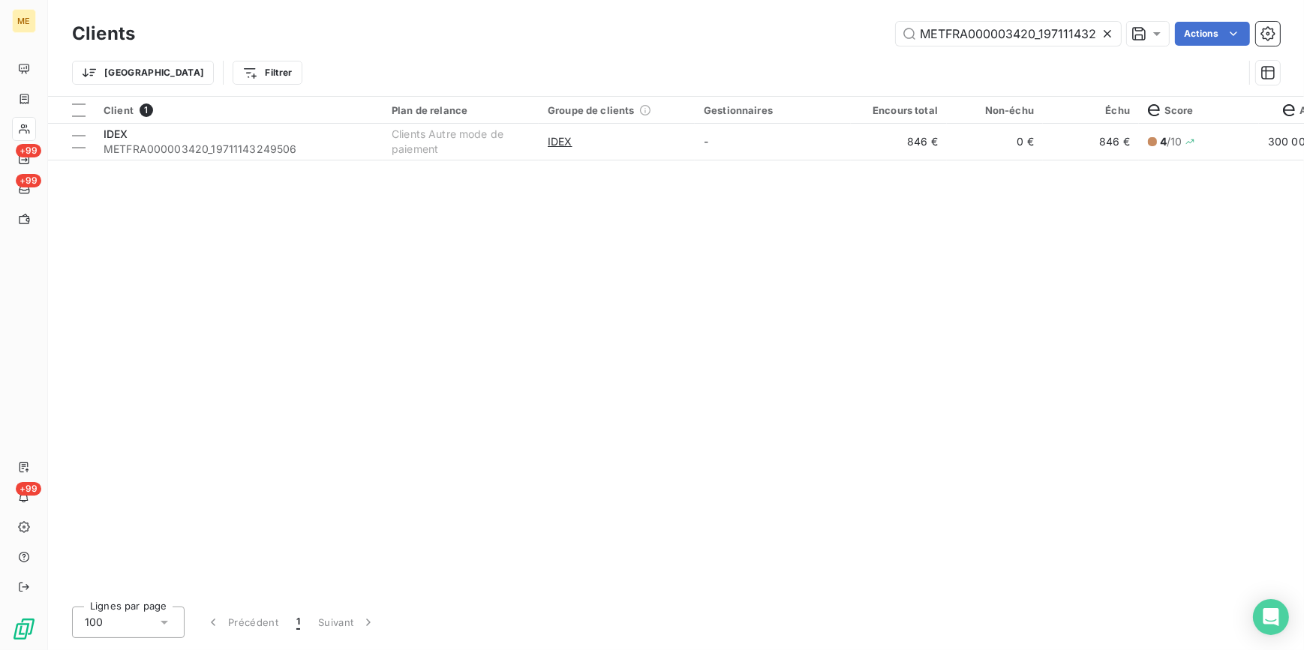
click at [1101, 30] on icon at bounding box center [1107, 33] width 15 height 15
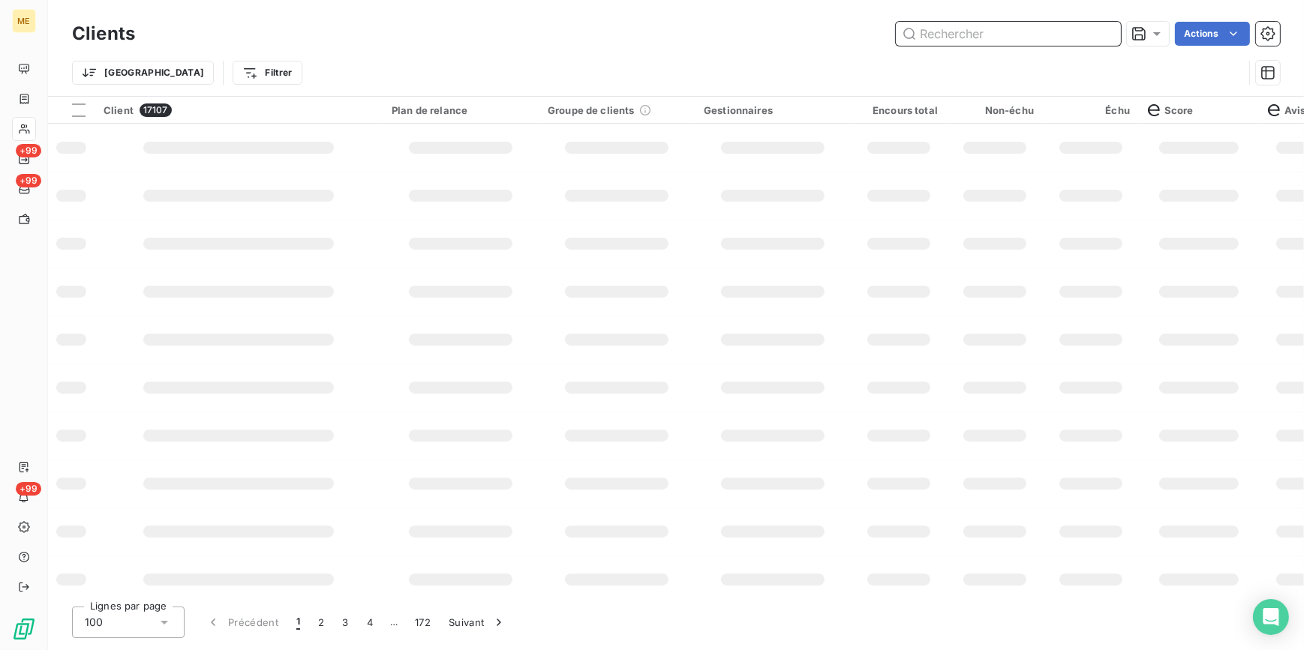
click at [1099, 30] on input "text" at bounding box center [1008, 34] width 225 height 24
paste input "METFRA000006219_17132850824671"
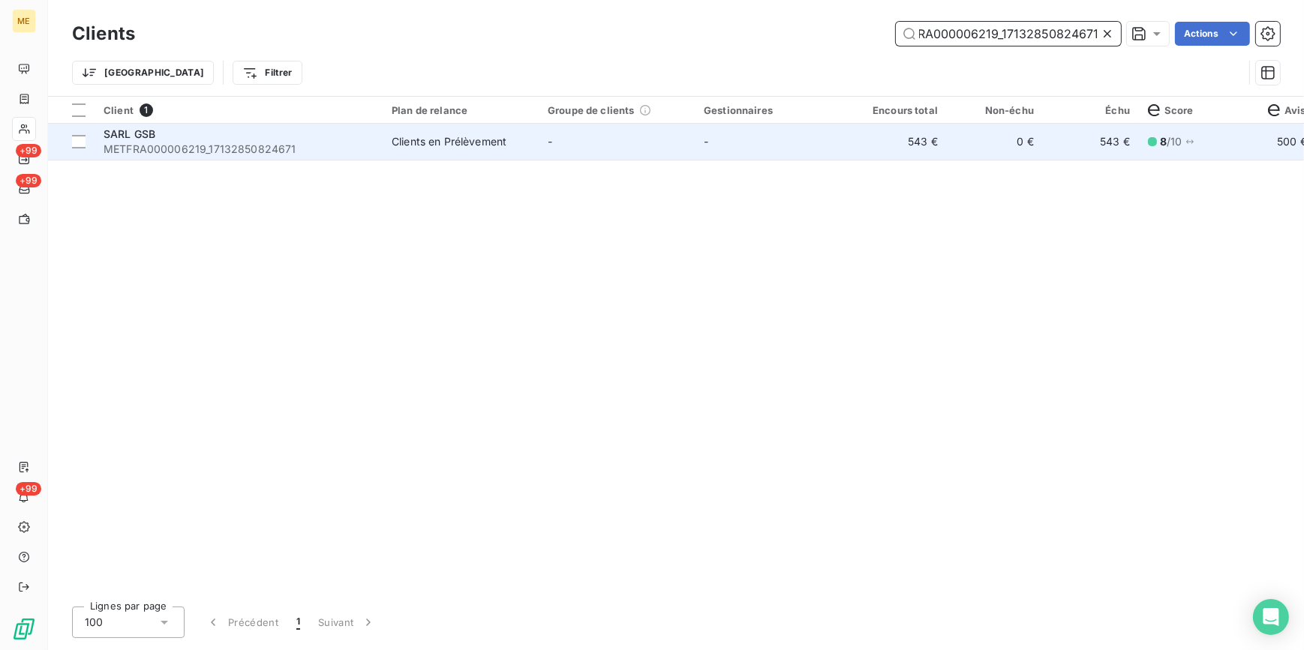
type input "METFRA000006219_17132850824671"
click at [1019, 147] on td "0 €" at bounding box center [995, 142] width 96 height 36
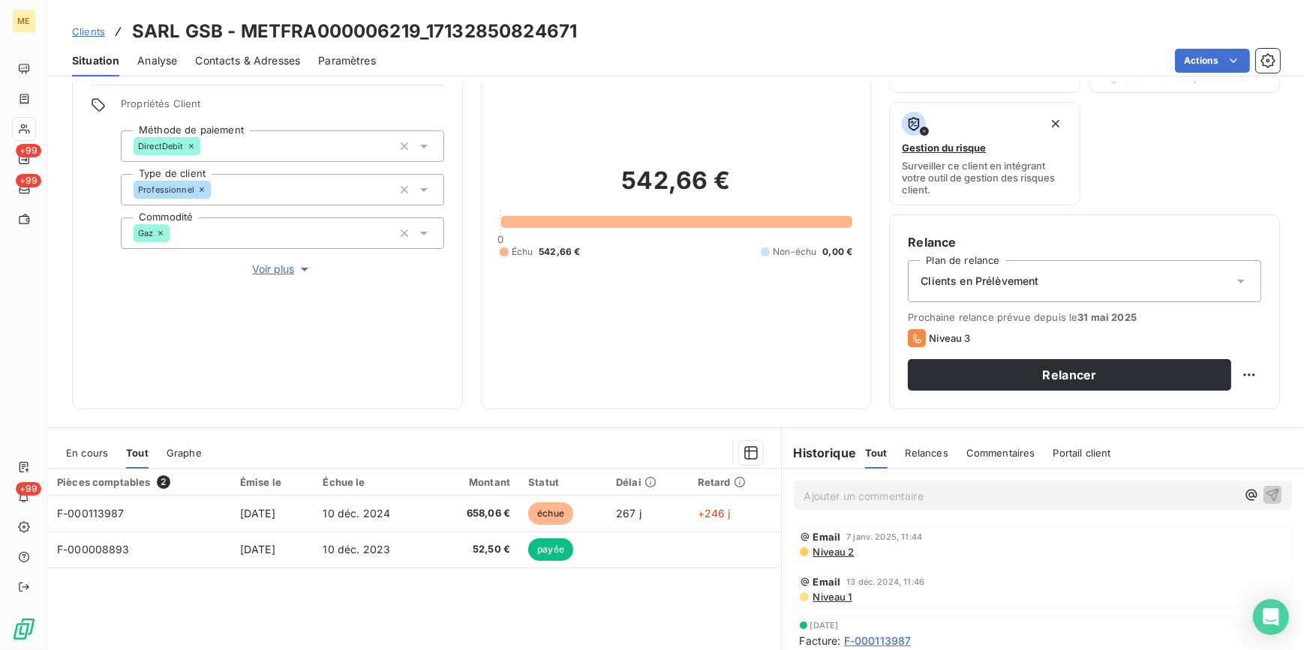
scroll to position [41, 0]
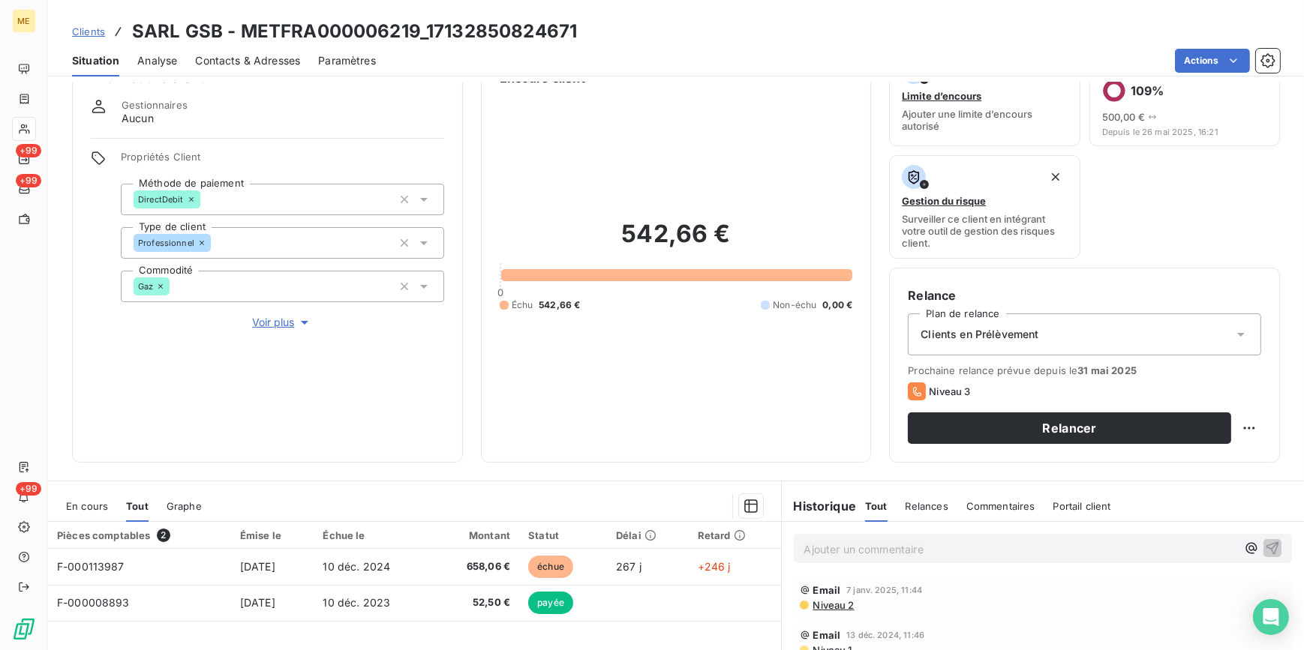
click at [281, 315] on span "Voir plus" at bounding box center [282, 322] width 60 height 15
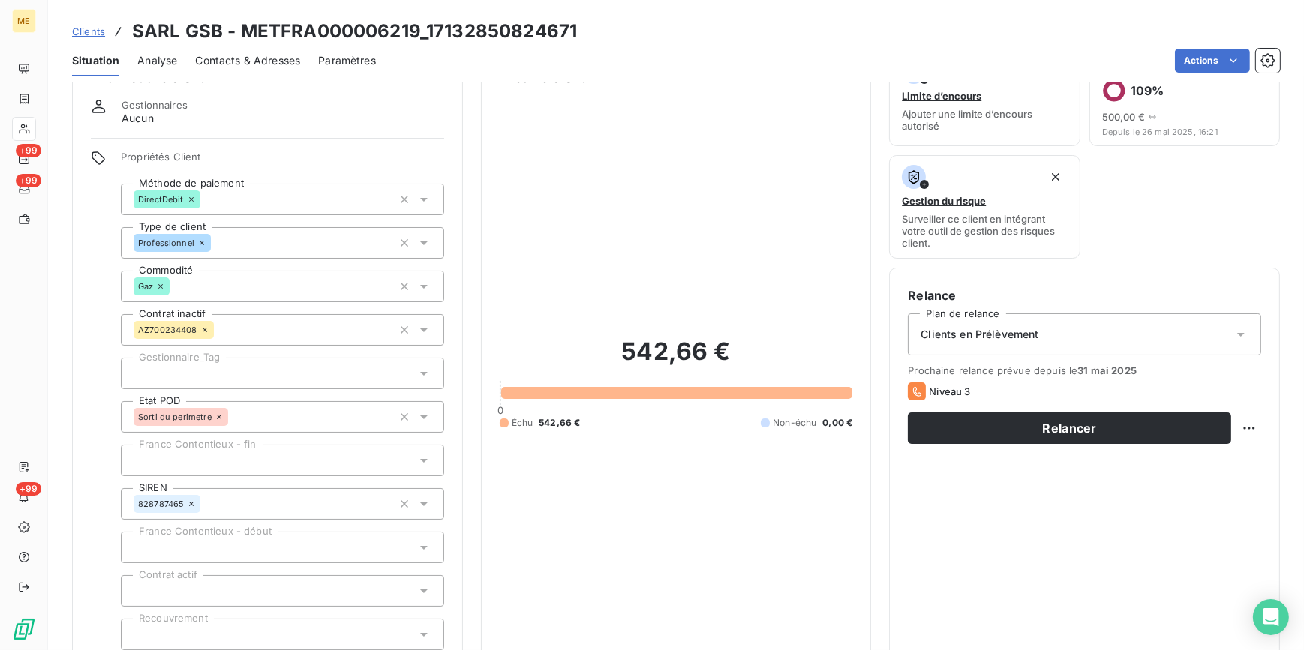
drag, startPoint x: 244, startPoint y: 56, endPoint x: 185, endPoint y: 56, distance: 58.5
click at [222, 56] on span "Contacts & Adresses" at bounding box center [247, 60] width 105 height 15
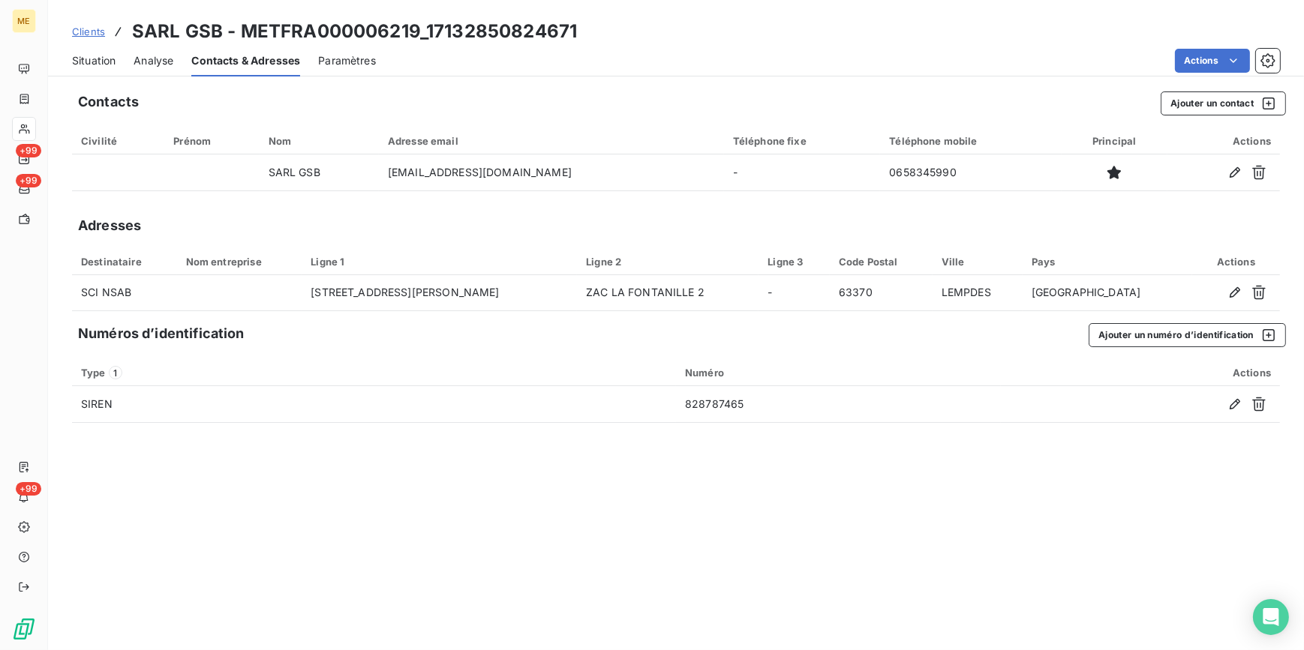
click at [107, 65] on span "Situation" at bounding box center [94, 60] width 44 height 15
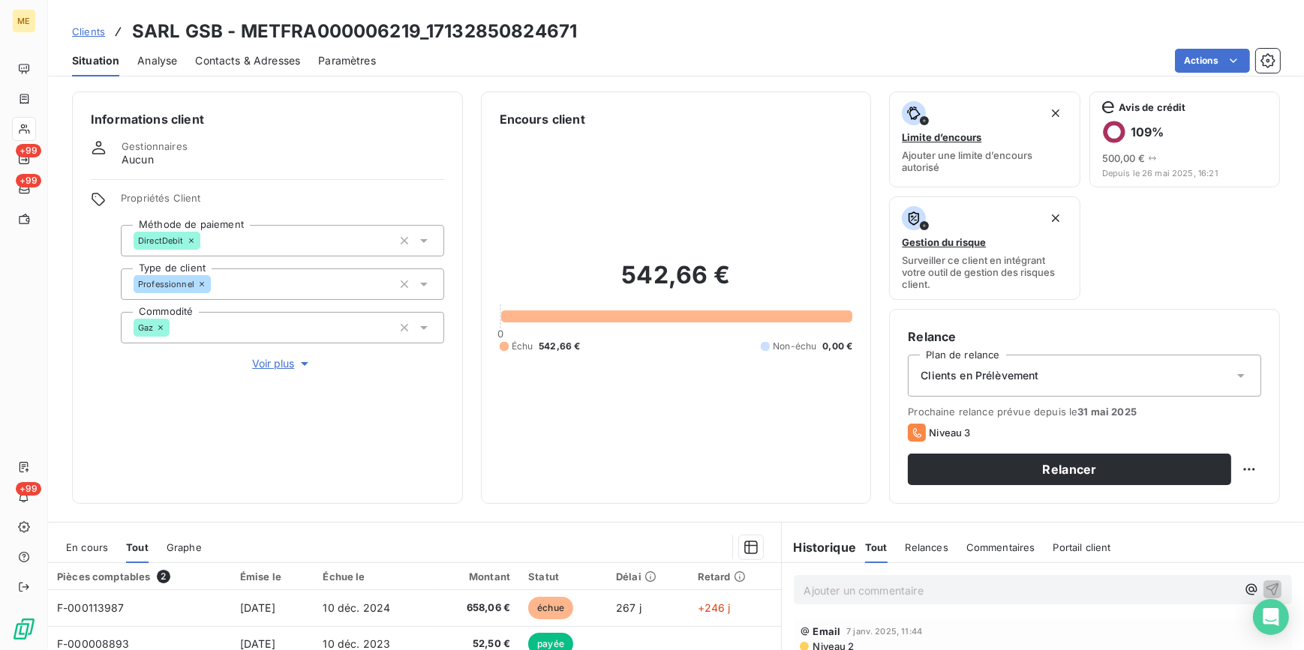
click at [98, 32] on span "Clients" at bounding box center [88, 32] width 33 height 12
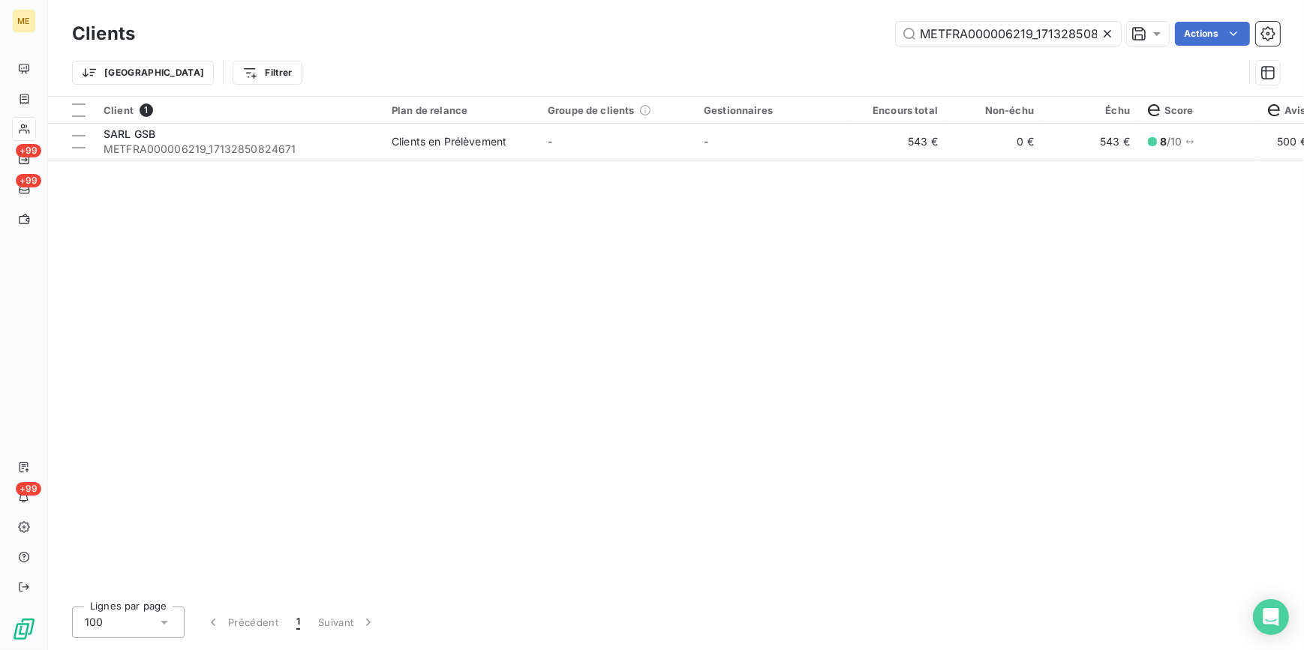
click at [1110, 32] on icon at bounding box center [1107, 33] width 15 height 15
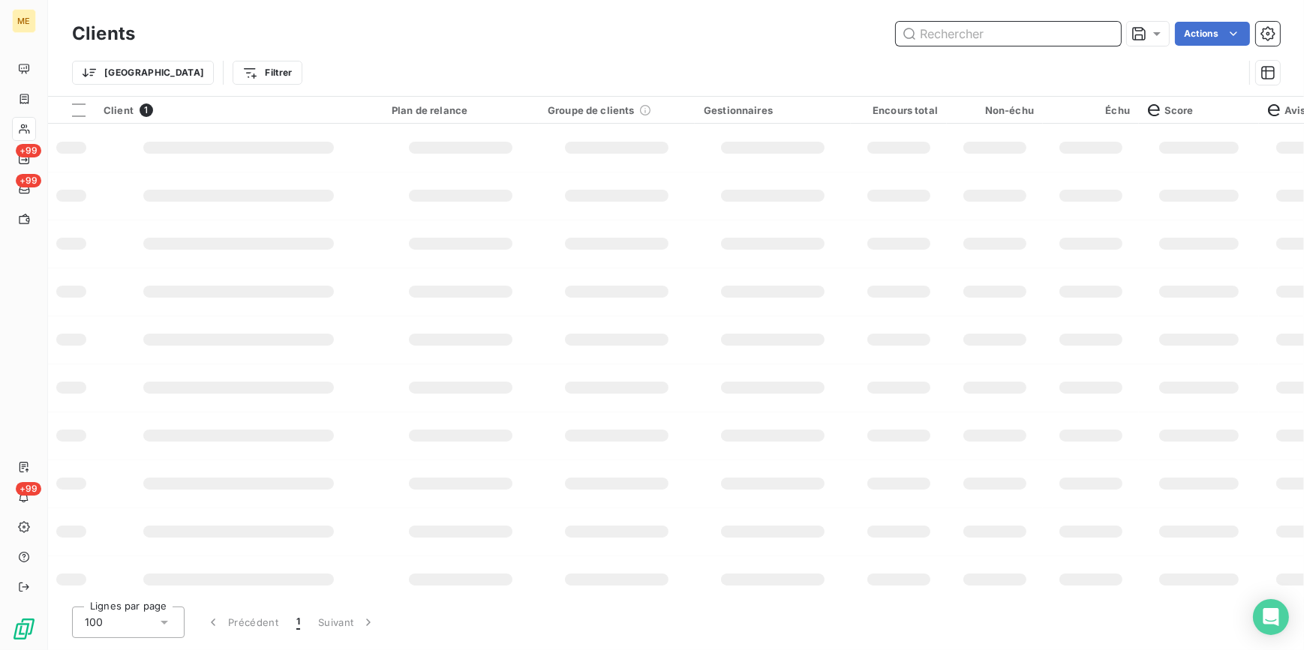
click at [1101, 31] on input "text" at bounding box center [1008, 34] width 225 height 24
paste input "METFRA000004258_07270911716901"
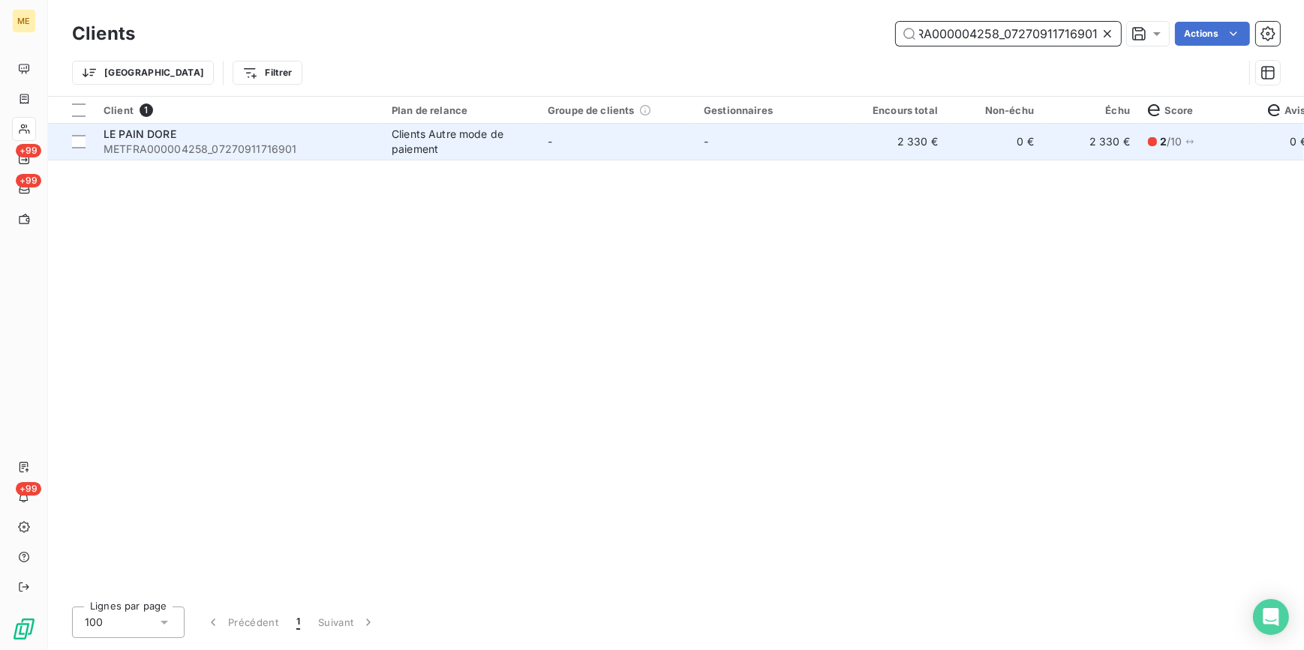
type input "METFRA000004258_07270911716901"
click at [996, 145] on td "0 €" at bounding box center [995, 142] width 96 height 36
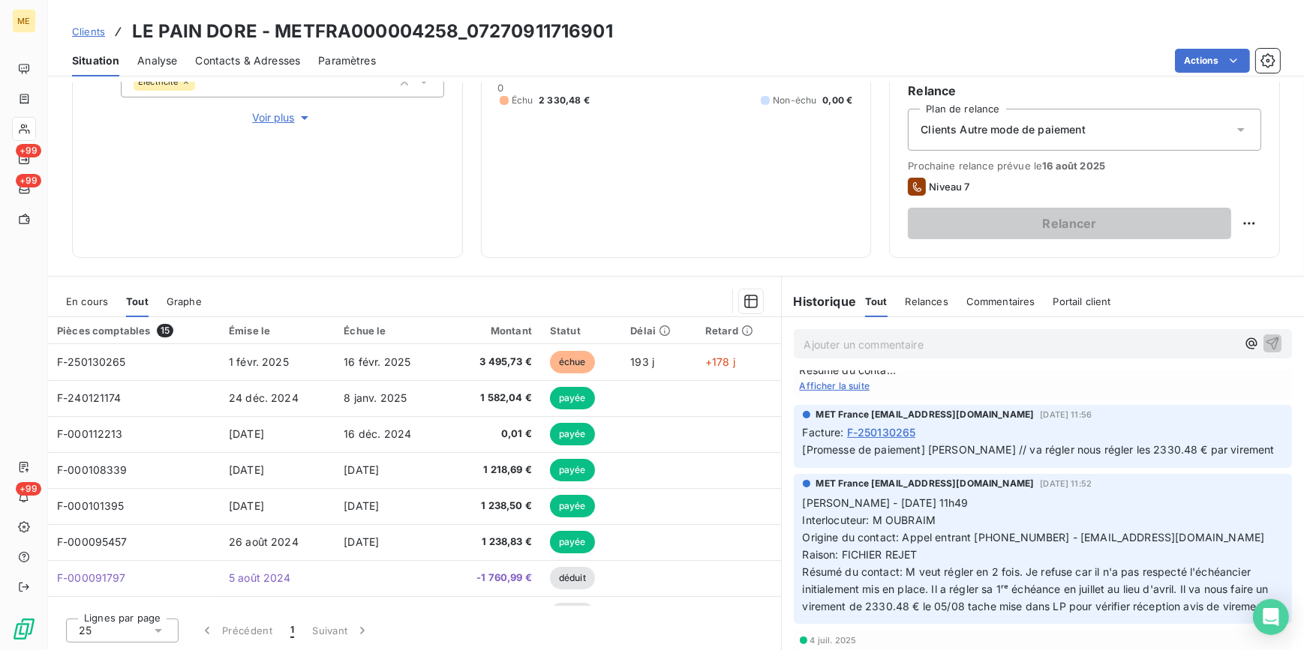
scroll to position [614, 0]
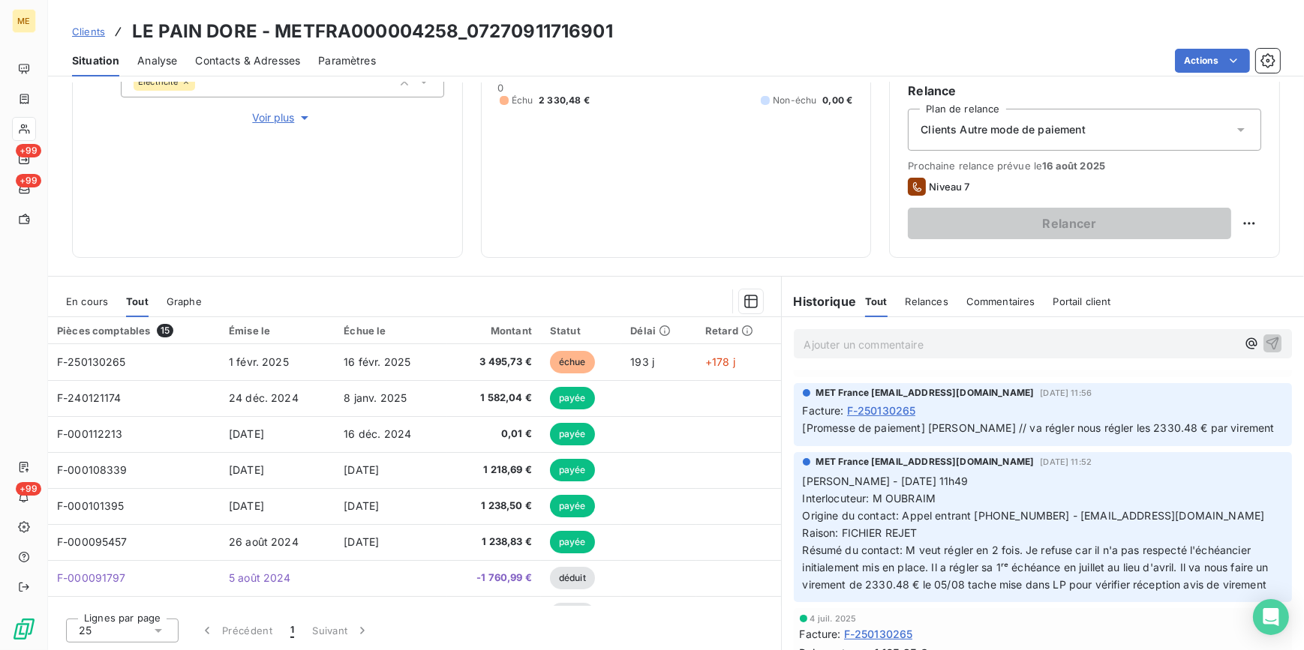
click at [84, 30] on span "Clients" at bounding box center [88, 32] width 33 height 12
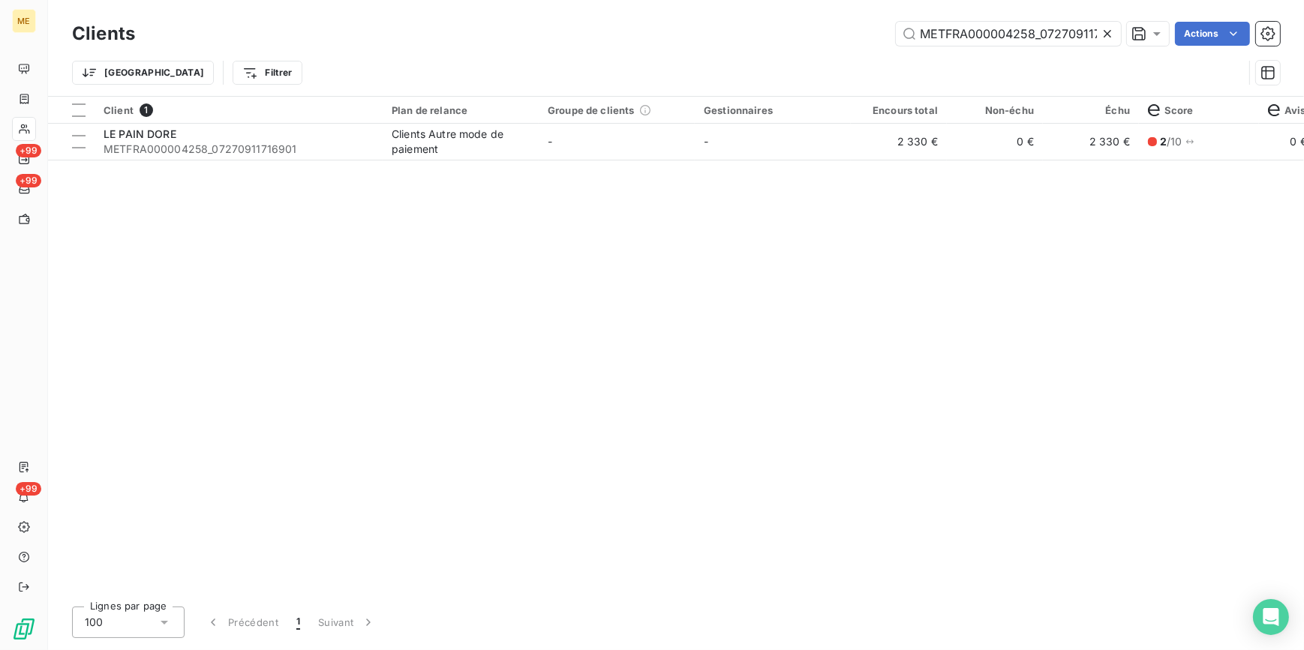
scroll to position [0, 36]
click at [1112, 30] on icon at bounding box center [1107, 33] width 15 height 15
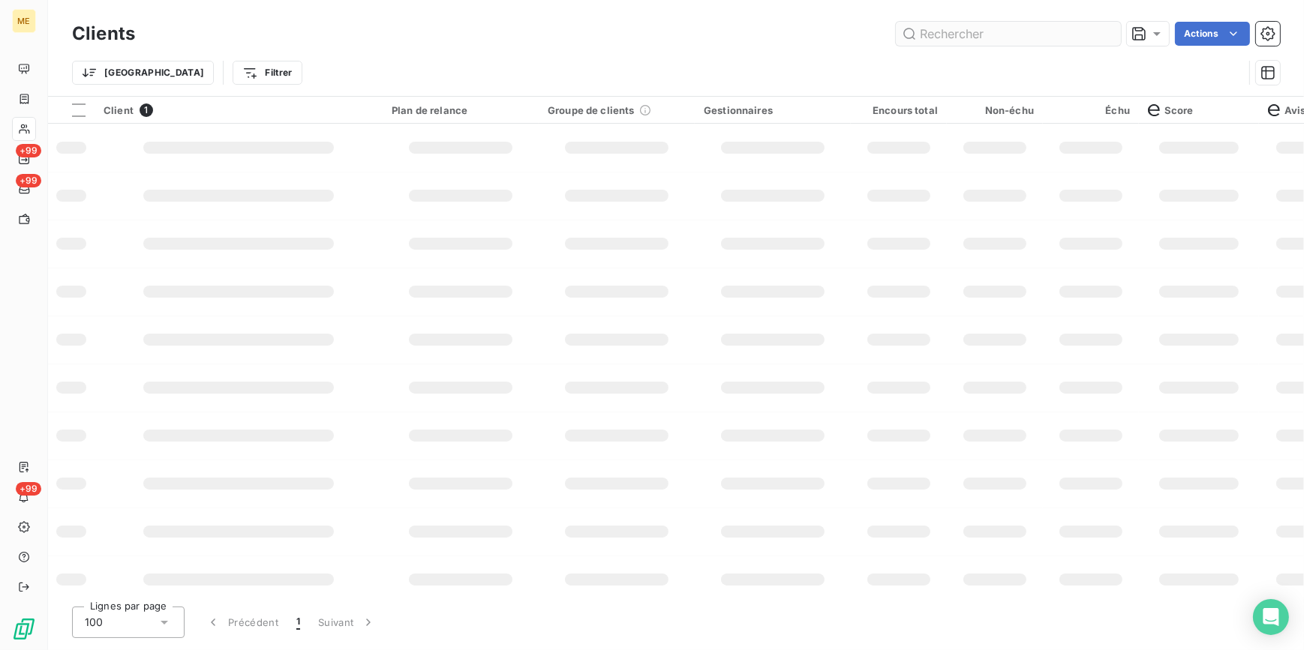
scroll to position [0, 0]
click at [1091, 30] on input "text" at bounding box center [1008, 34] width 225 height 24
paste input "METFRA000002393_30000910230288"
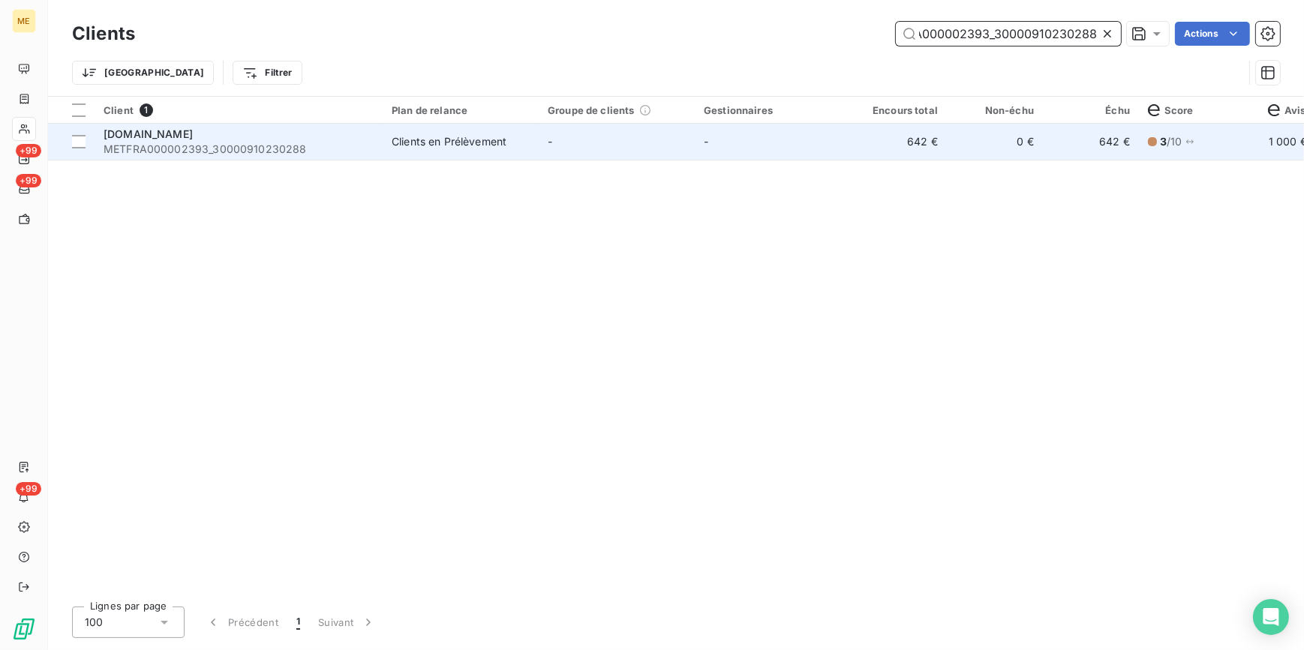
type input "METFRA000002393_30000910230288"
click at [983, 150] on td "0 €" at bounding box center [995, 142] width 96 height 36
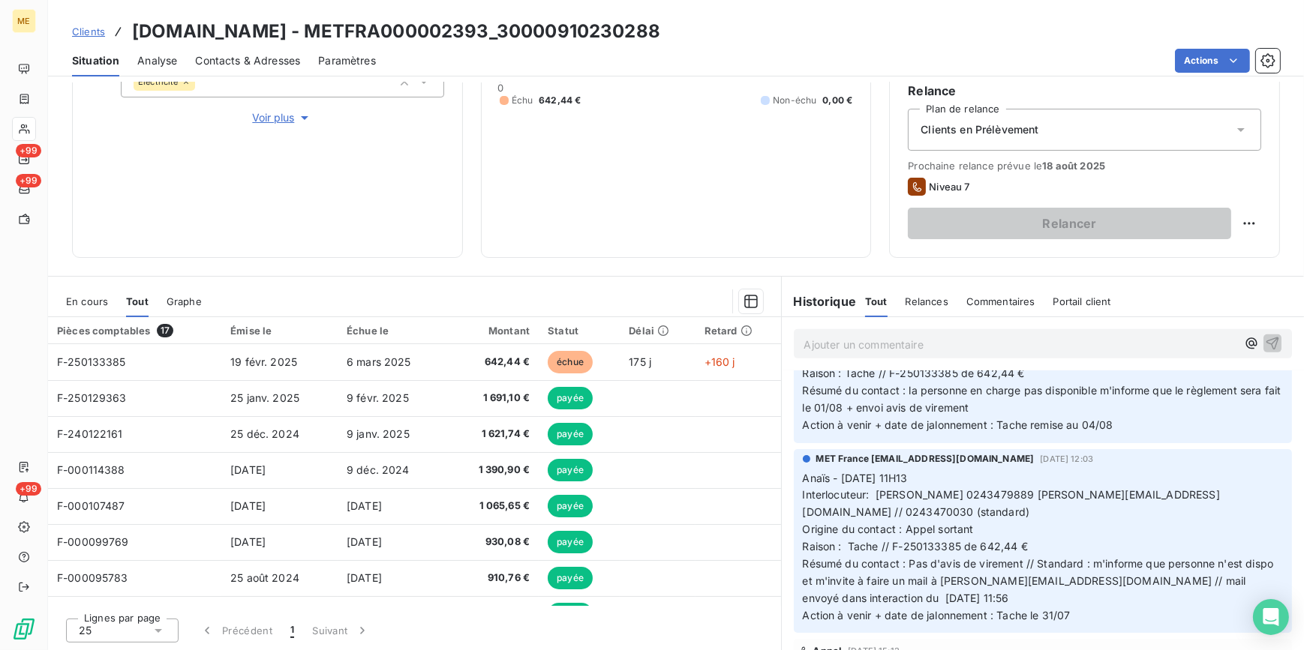
scroll to position [1091, 0]
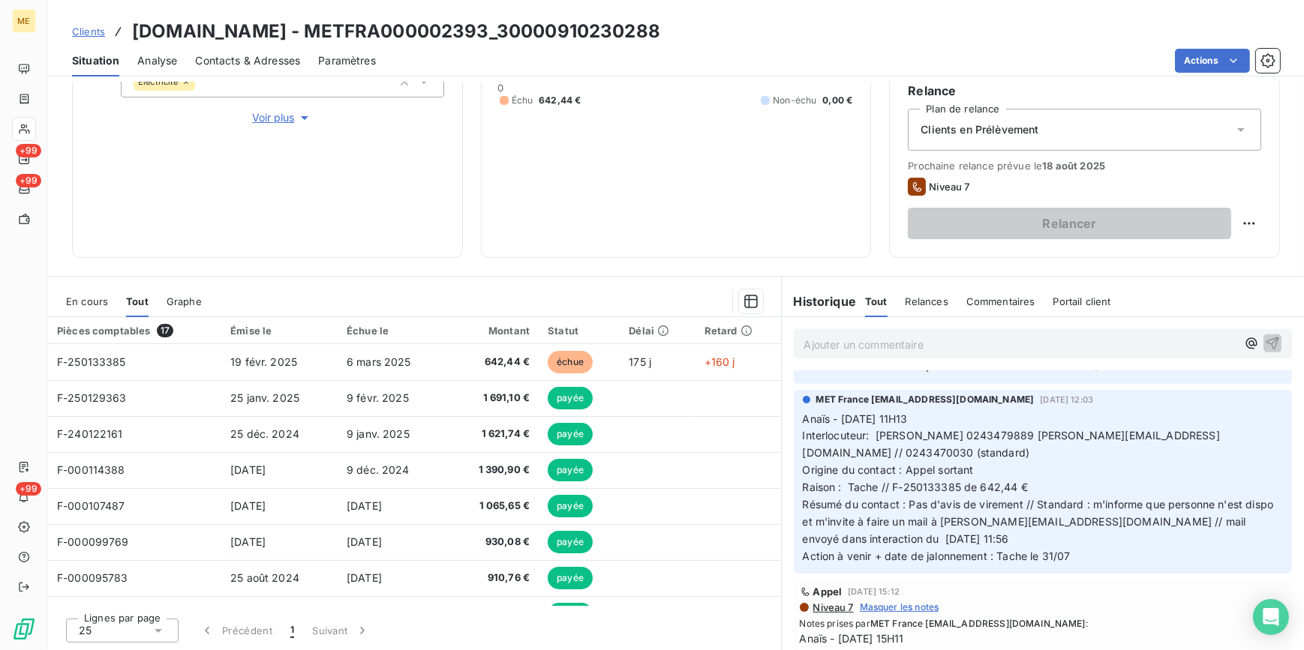
click at [83, 31] on span "Clients" at bounding box center [88, 32] width 33 height 12
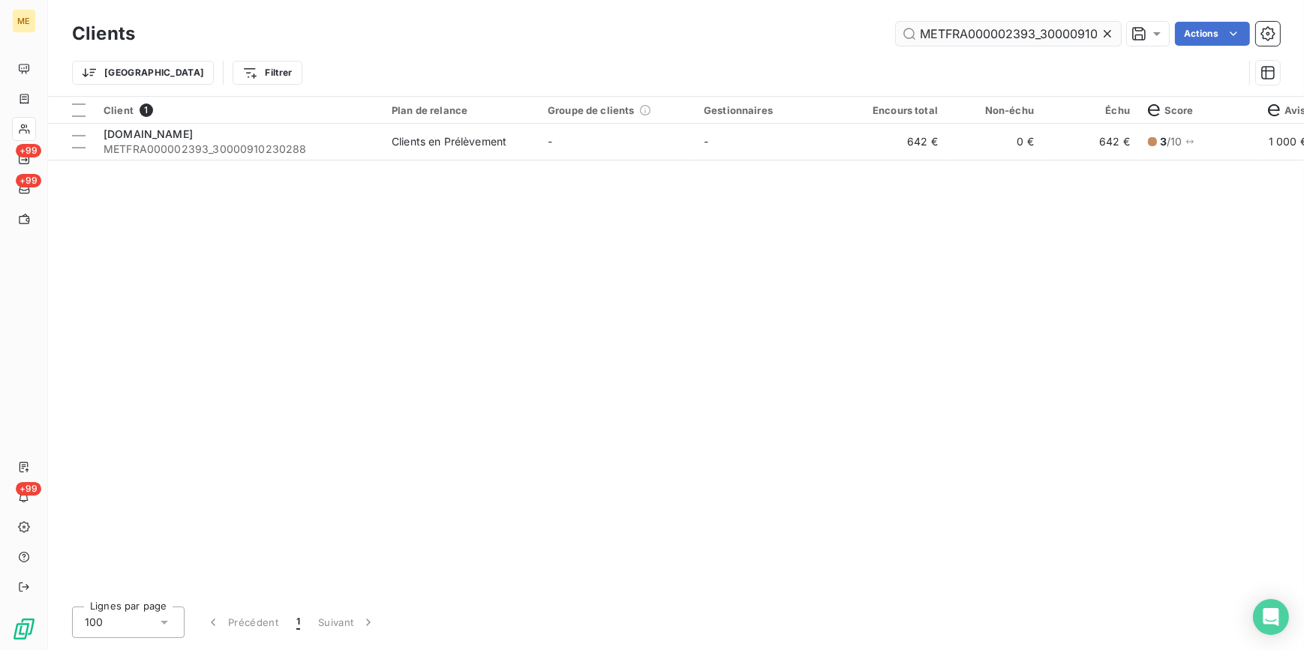
drag, startPoint x: 1104, startPoint y: 28, endPoint x: 1086, endPoint y: 29, distance: 17.3
click at [1103, 29] on icon at bounding box center [1107, 33] width 15 height 15
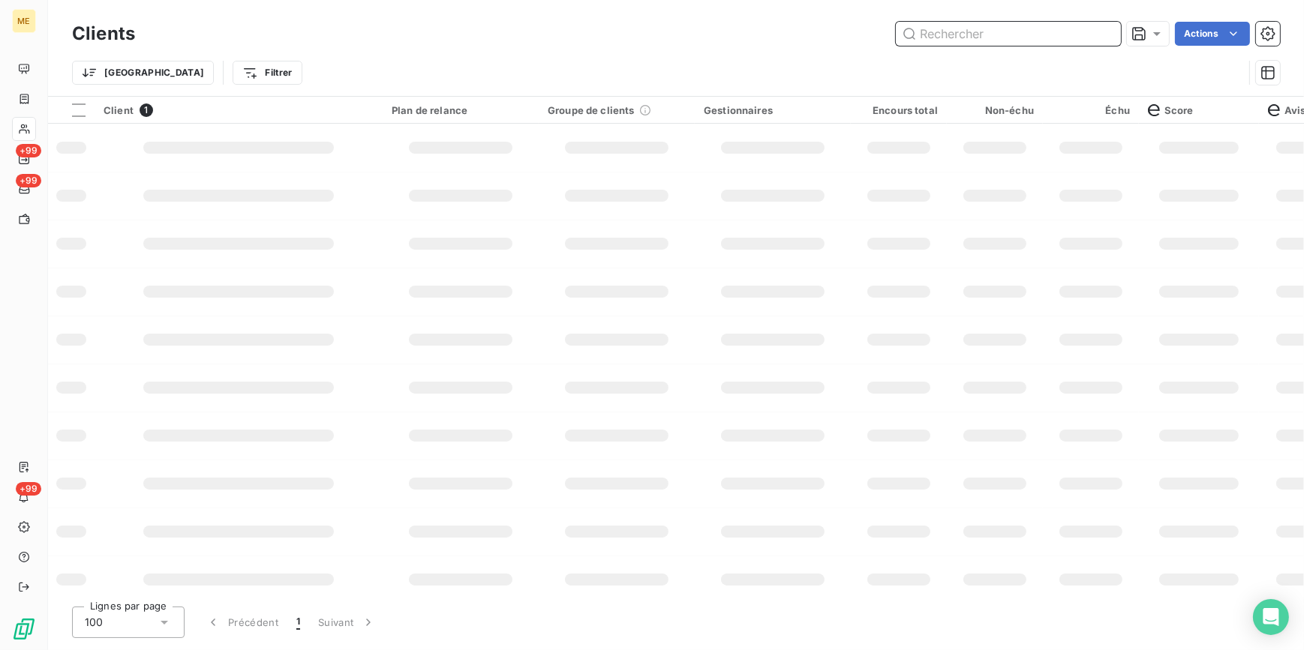
click at [1074, 29] on input "text" at bounding box center [1008, 34] width 225 height 24
paste input "METFRA000006096_15442691734380"
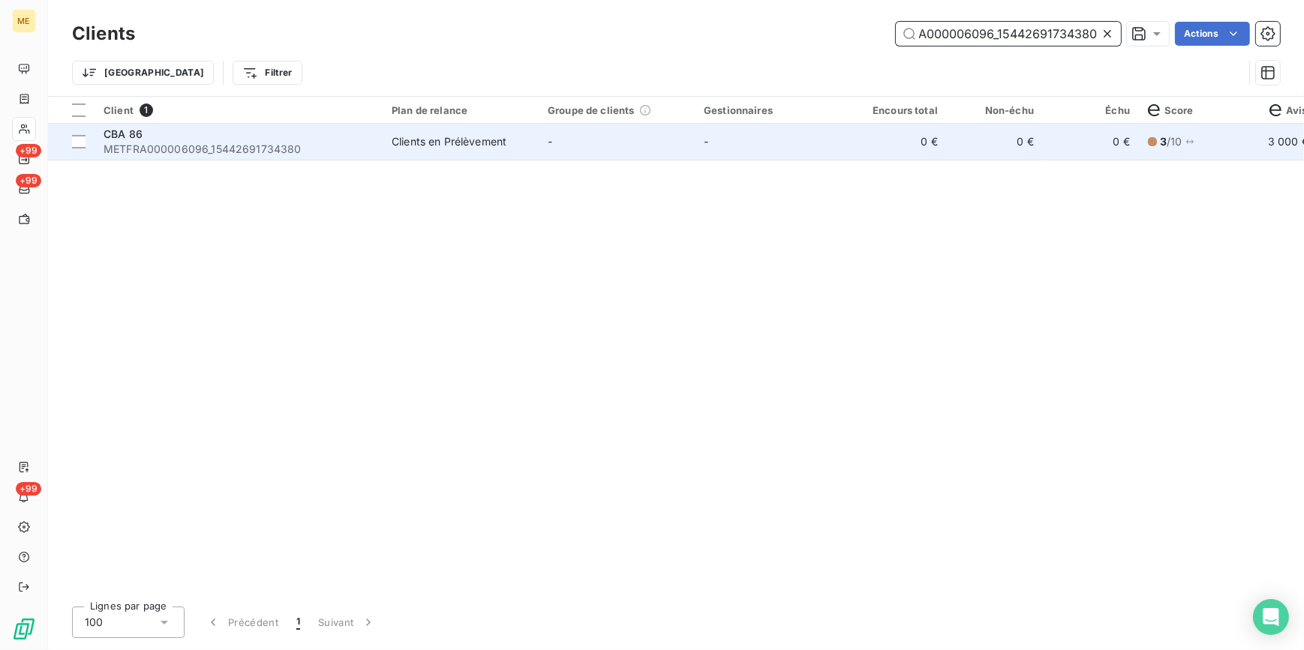
type input "METFRA000006096_15442691734380"
click at [1005, 134] on td "0 €" at bounding box center [995, 142] width 96 height 36
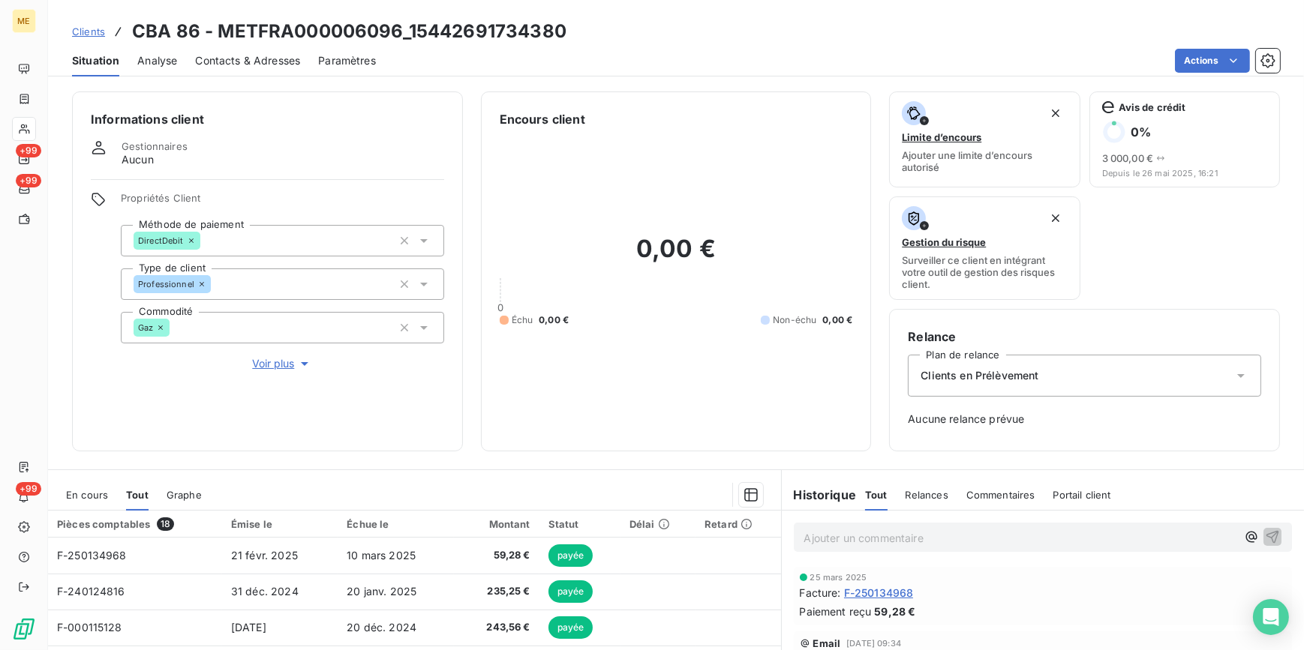
click at [92, 35] on span "Clients" at bounding box center [88, 32] width 33 height 12
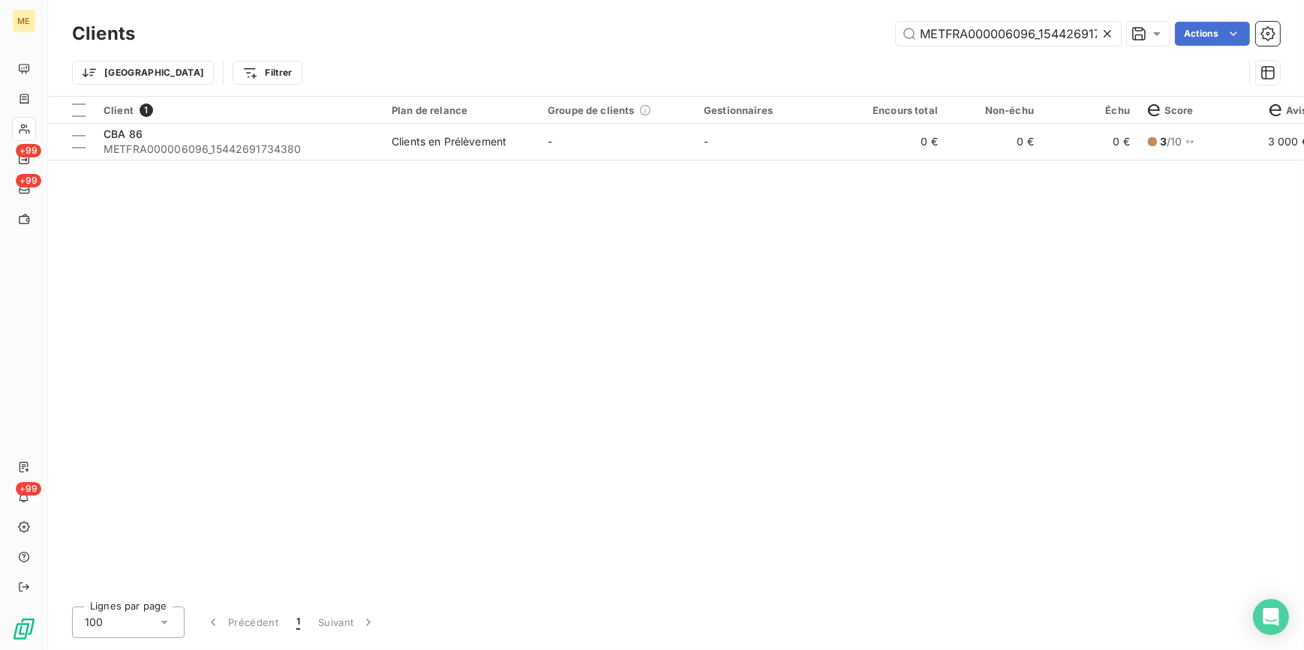
click at [1103, 33] on icon at bounding box center [1107, 33] width 15 height 15
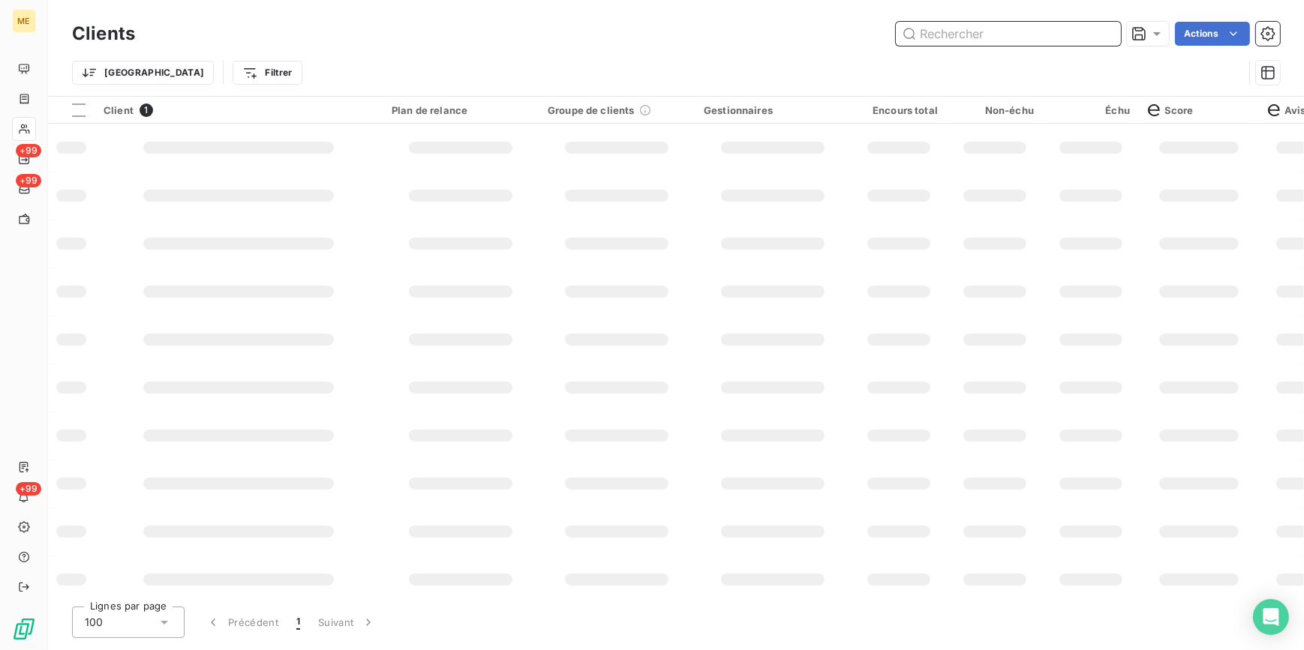
click at [1101, 32] on input "text" at bounding box center [1008, 34] width 225 height 24
paste input "METFRA000002393_30000910230288"
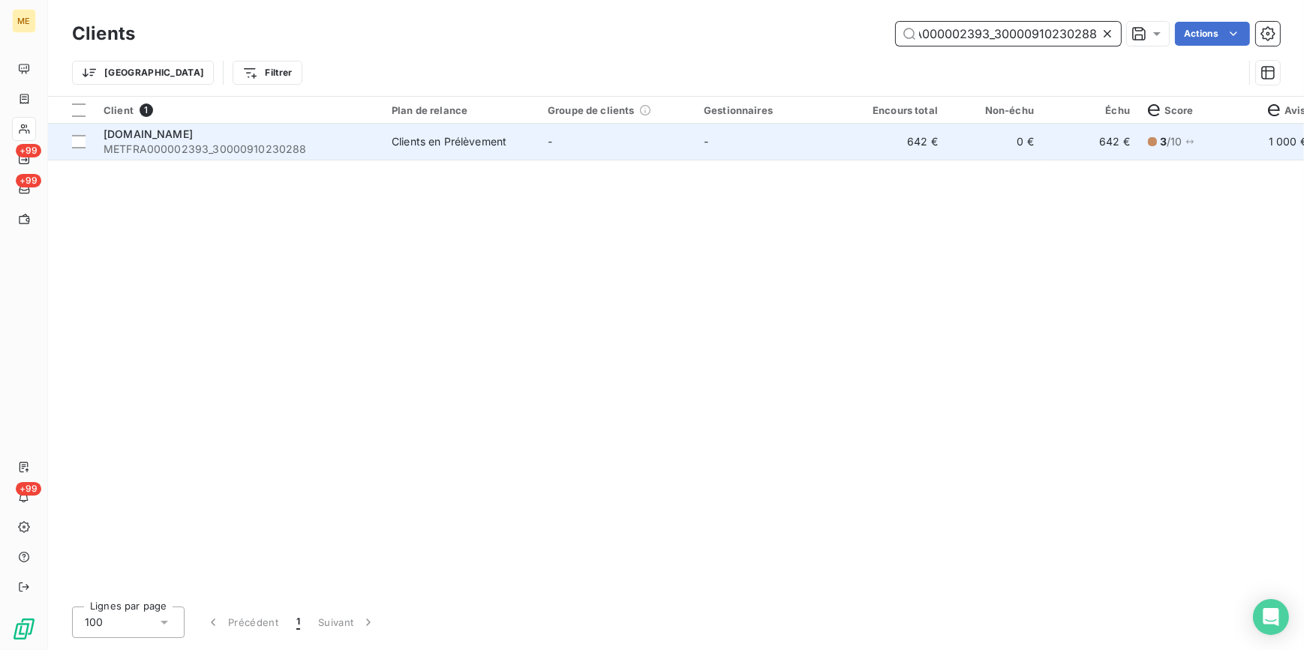
type input "METFRA000002393_30000910230288"
click at [1031, 143] on td "0 €" at bounding box center [995, 142] width 96 height 36
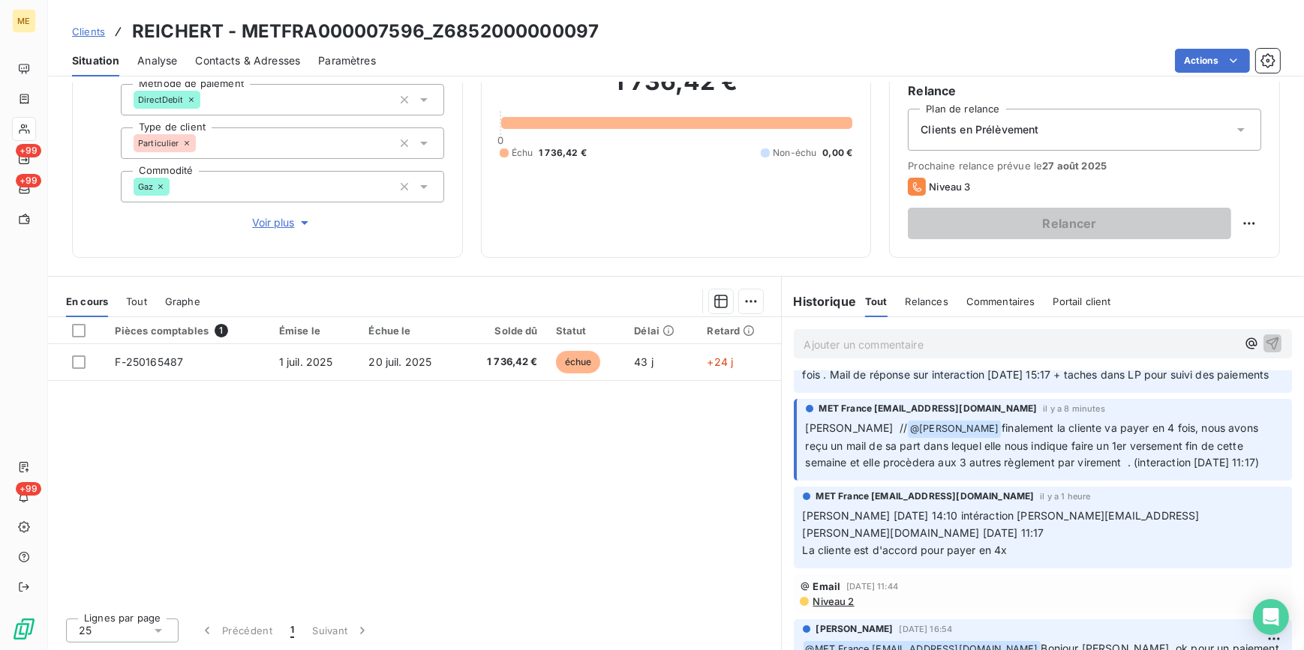
scroll to position [68, 0]
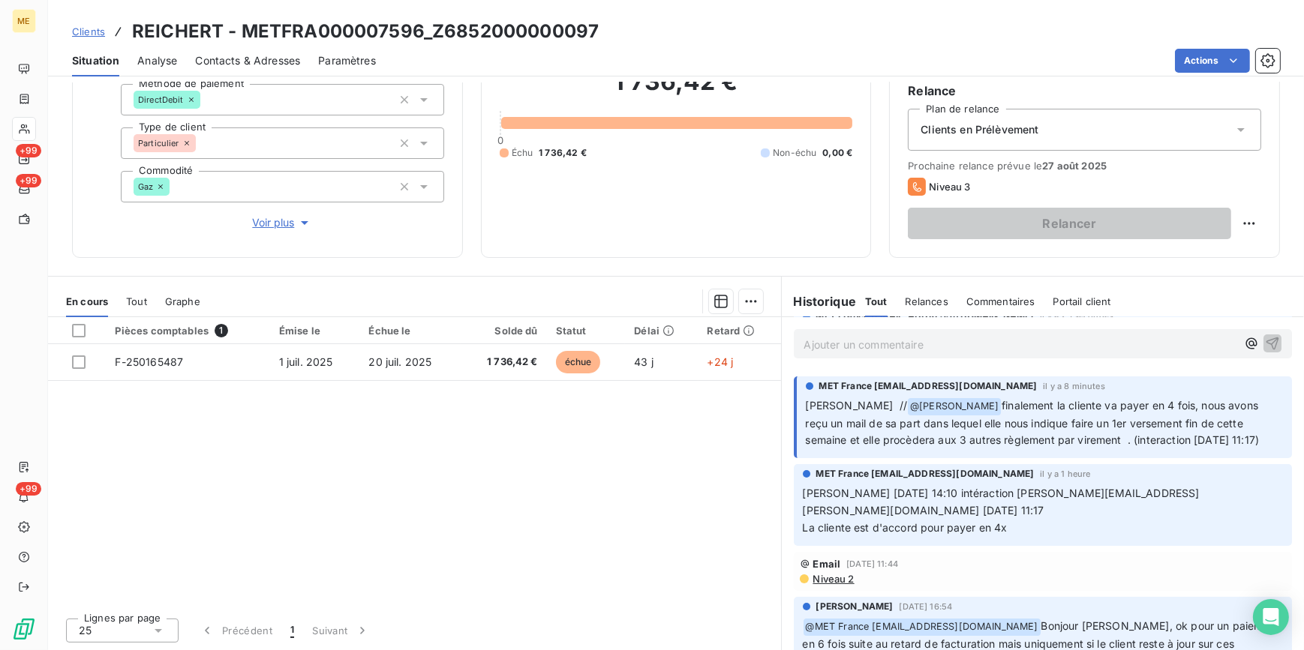
click at [81, 35] on span "Clients" at bounding box center [88, 32] width 33 height 12
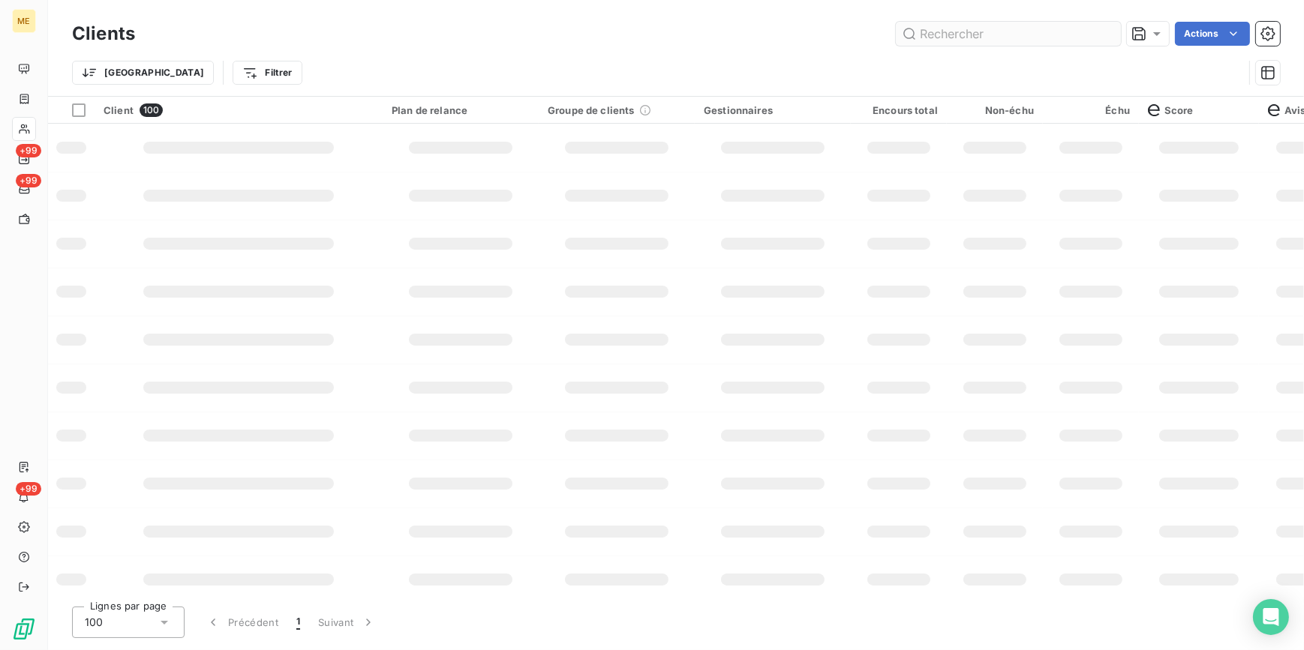
click at [949, 35] on input "text" at bounding box center [1008, 34] width 225 height 24
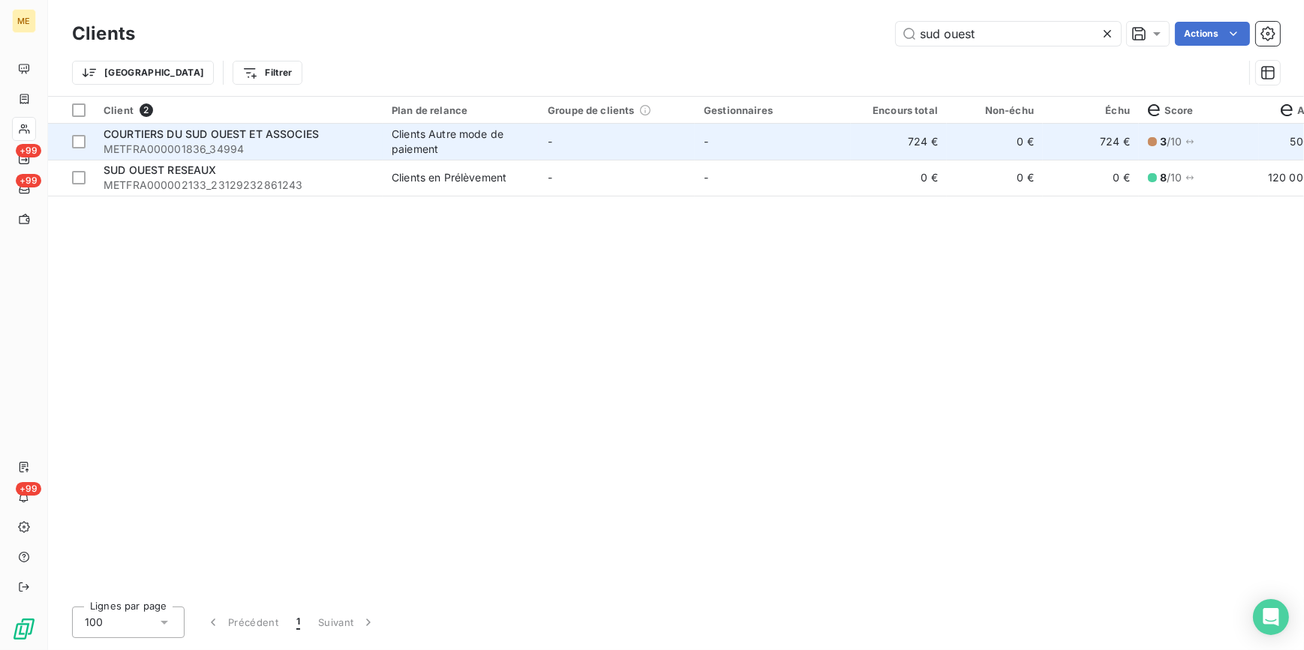
type input "sud ouest"
click at [270, 143] on span "METFRA000001836_34994" at bounding box center [239, 149] width 270 height 15
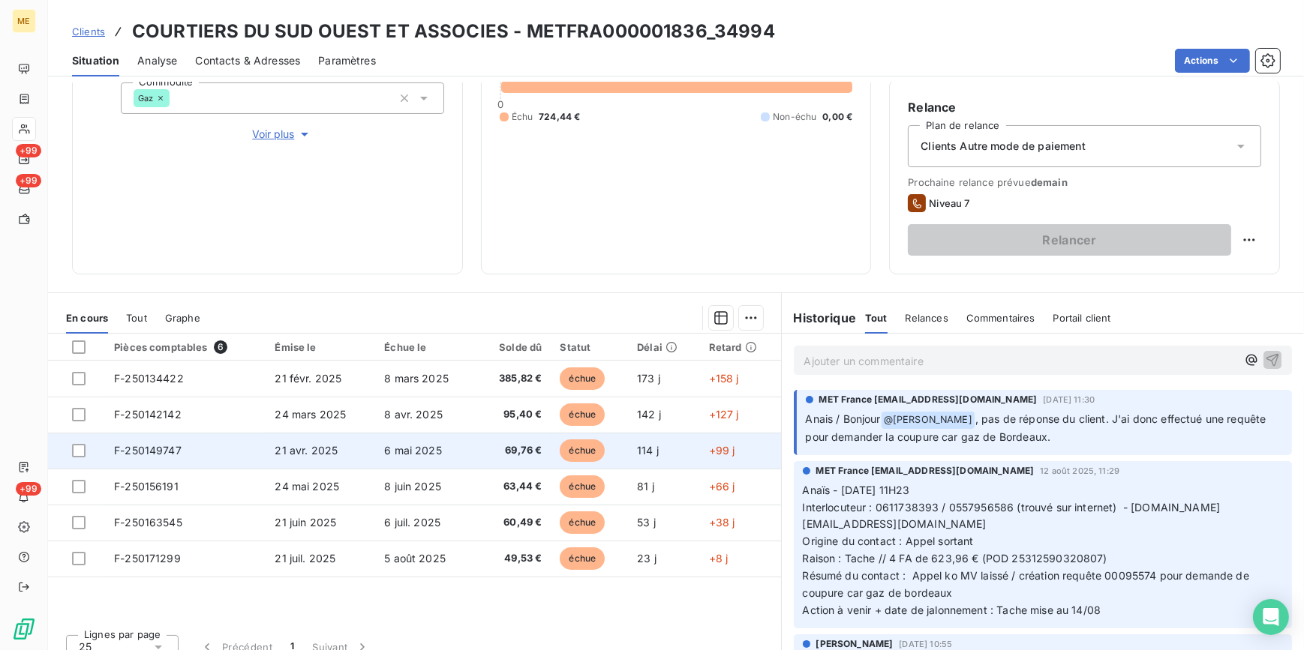
scroll to position [246, 0]
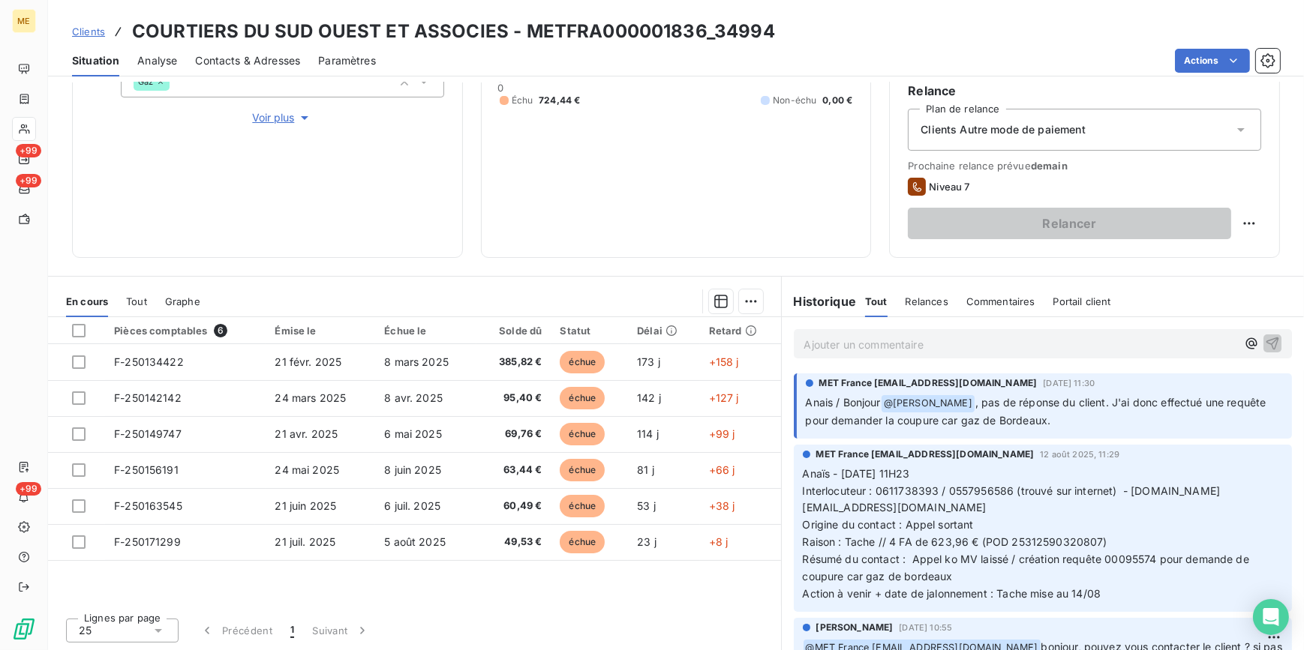
click at [89, 32] on span "Clients" at bounding box center [88, 32] width 33 height 12
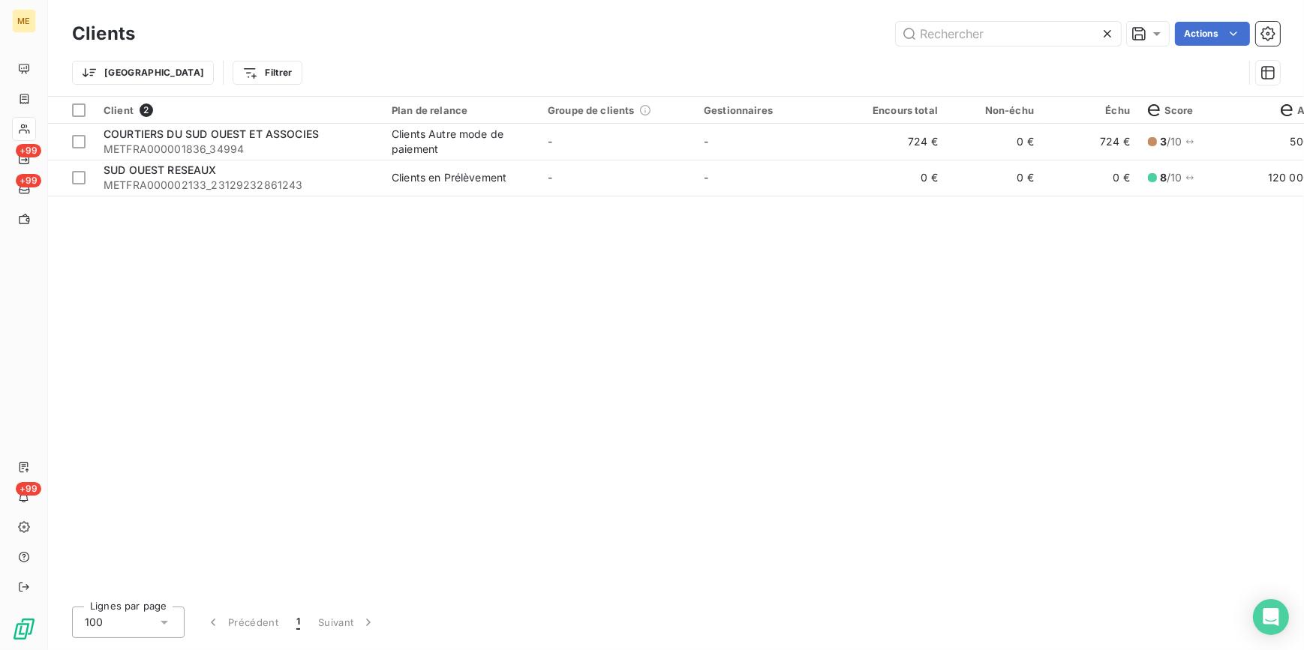
type input "METFRA000002780_GI069243"
type input "METFRA000015874_09564254623783"
type input "METFRA000001440_09315774232991"
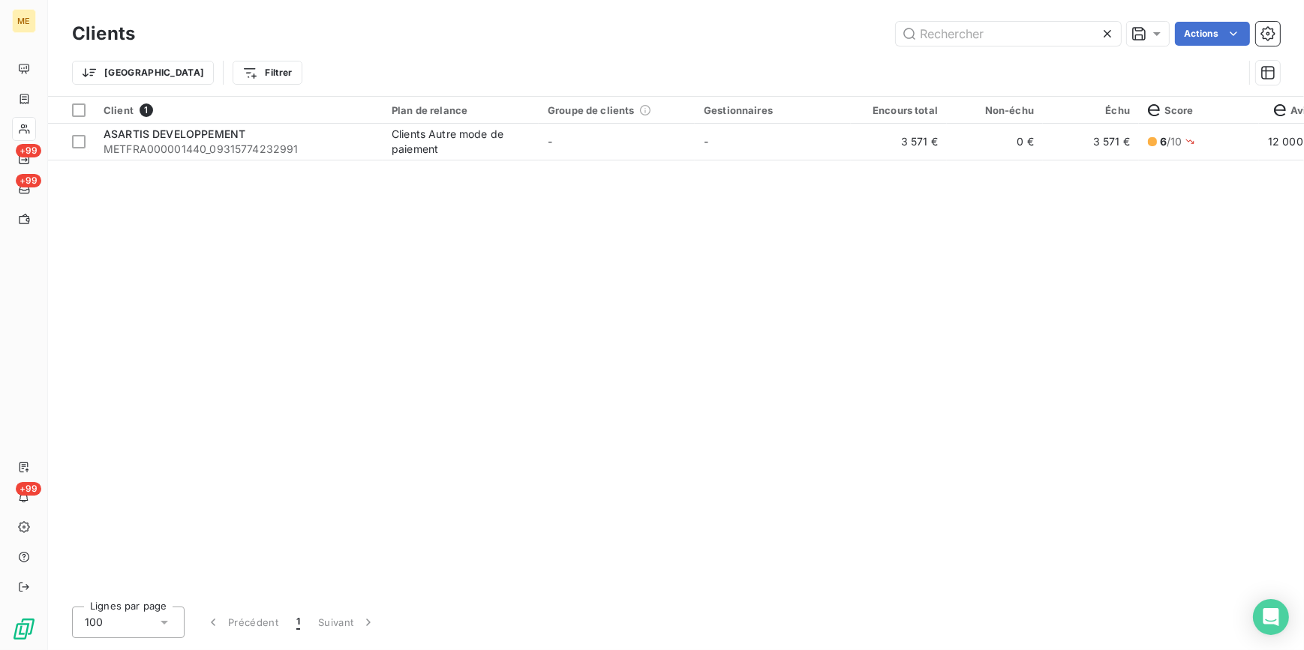
type input "METFRA000005869_16352243114355"
type input "METFRA000004529_14277857997940"
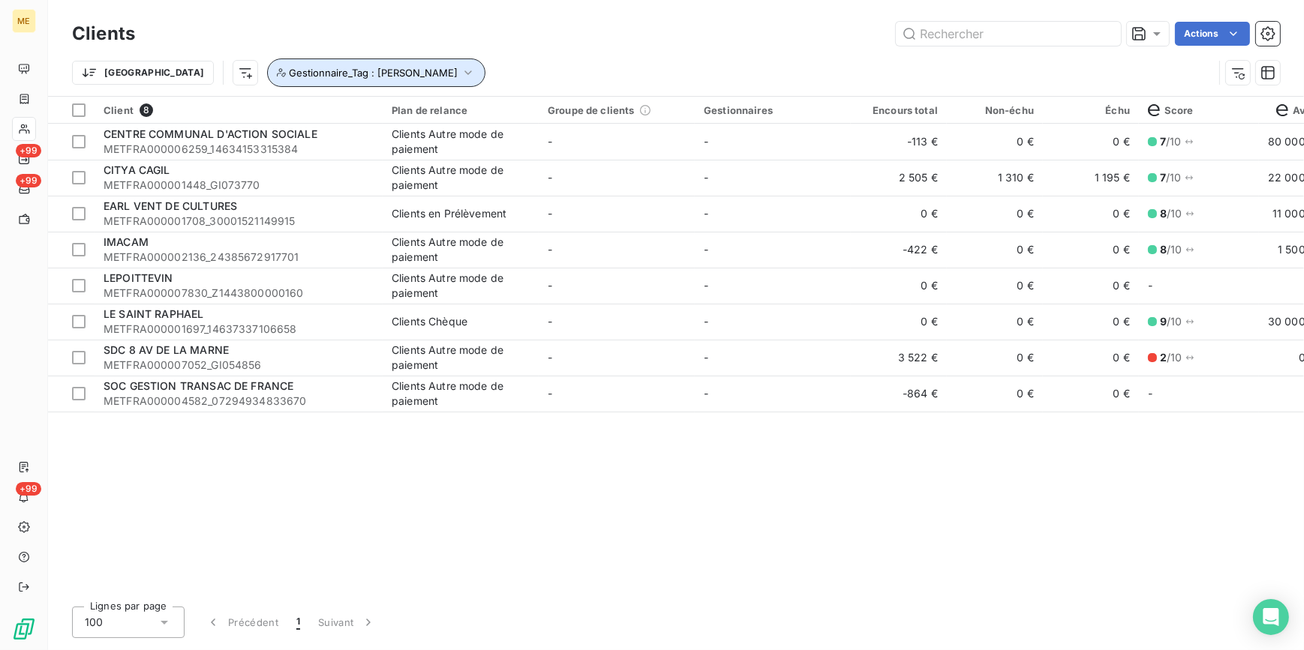
click at [461, 70] on icon "button" at bounding box center [468, 72] width 15 height 15
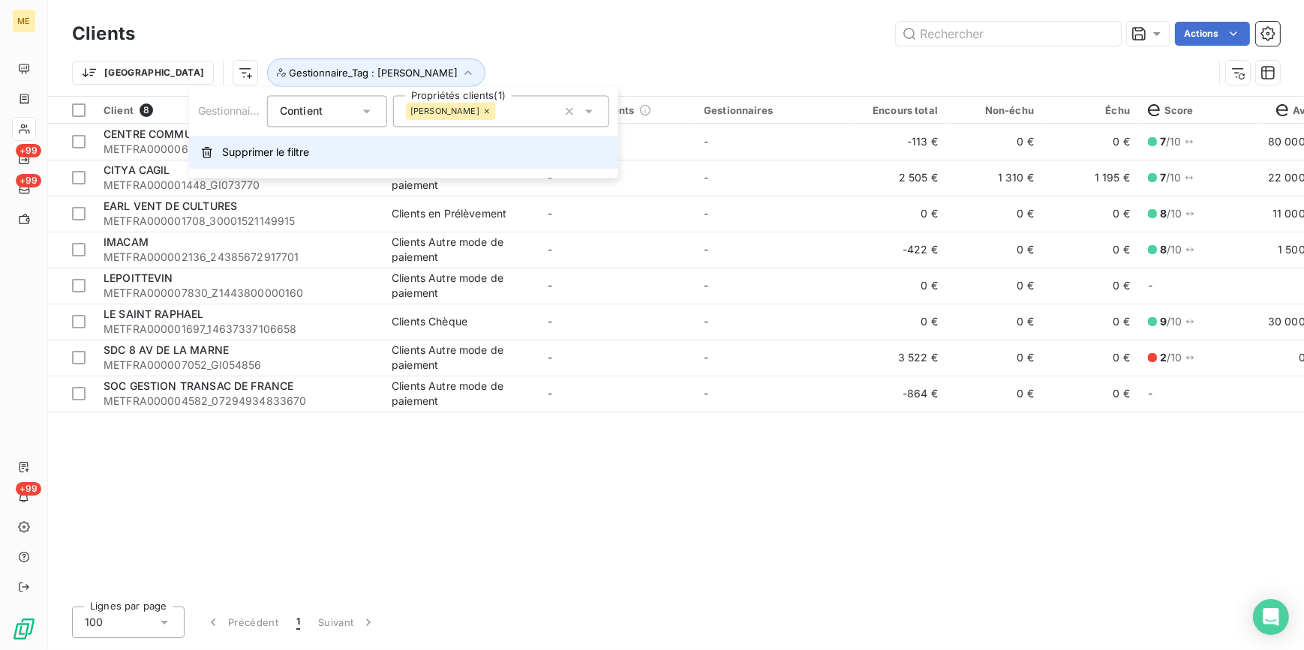
click at [292, 166] on button "Supprimer le filtre" at bounding box center [403, 152] width 429 height 33
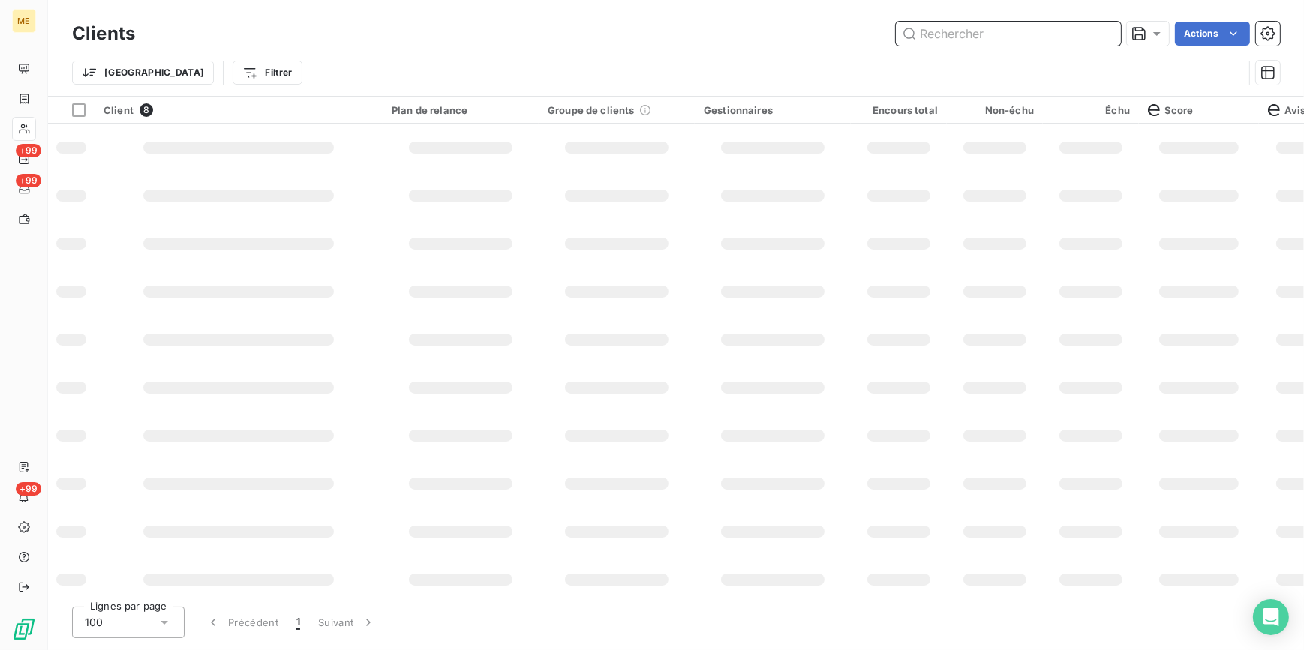
click at [957, 30] on input "text" at bounding box center [1008, 34] width 225 height 24
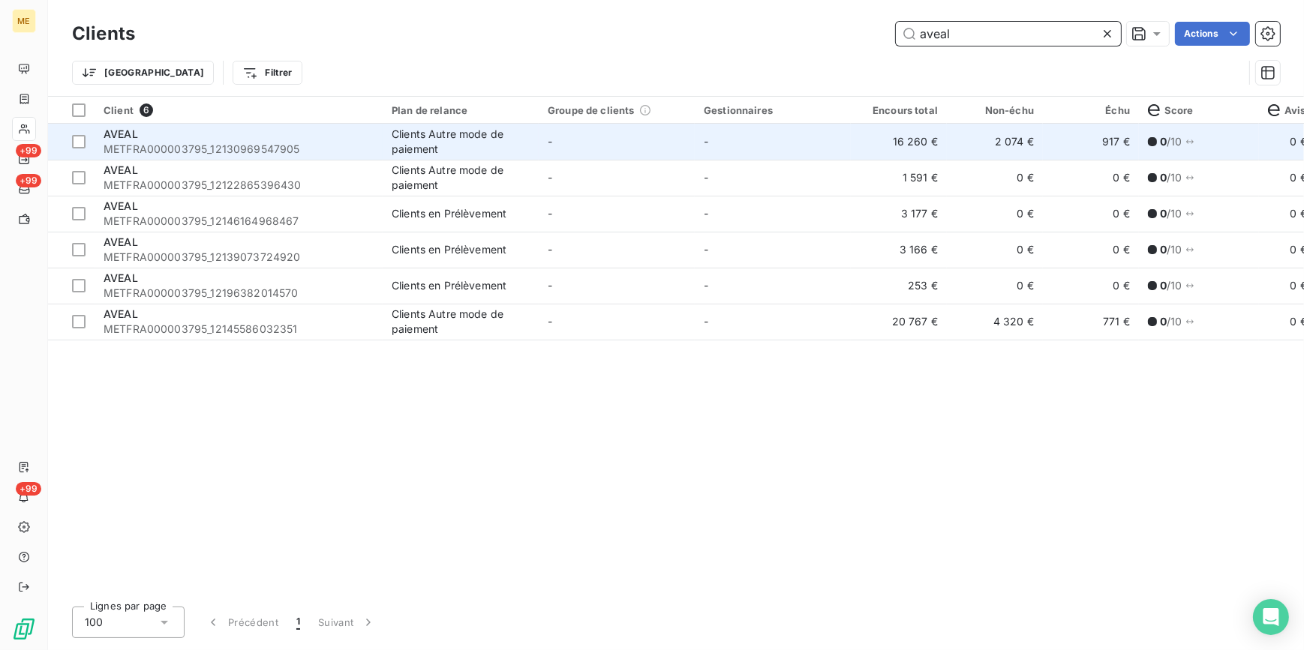
type input "aveal"
click at [596, 151] on td "-" at bounding box center [617, 142] width 156 height 36
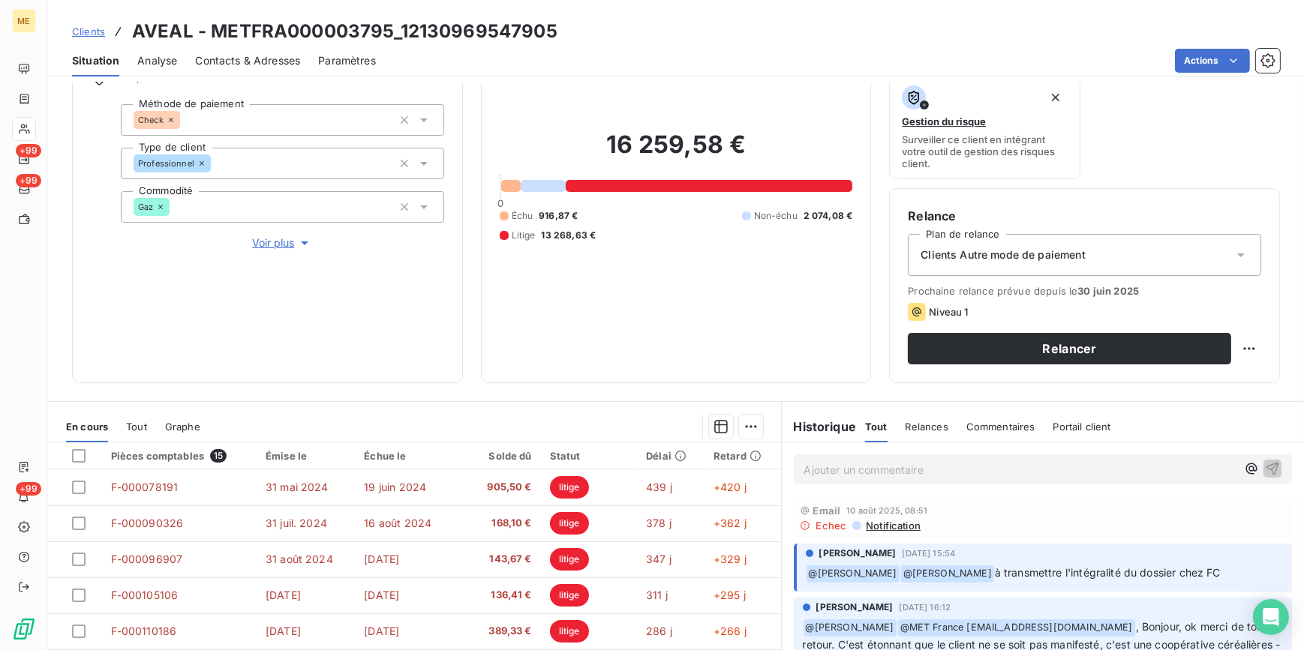
scroll to position [110, 0]
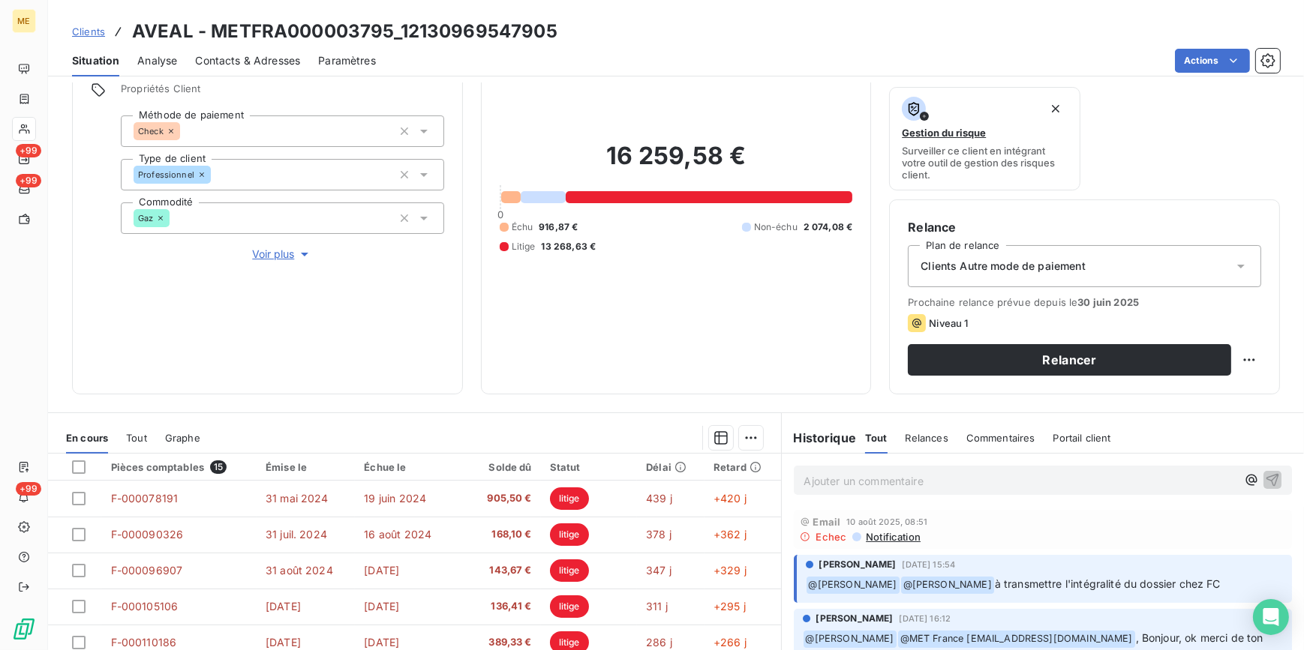
click at [89, 30] on span "Clients" at bounding box center [88, 32] width 33 height 12
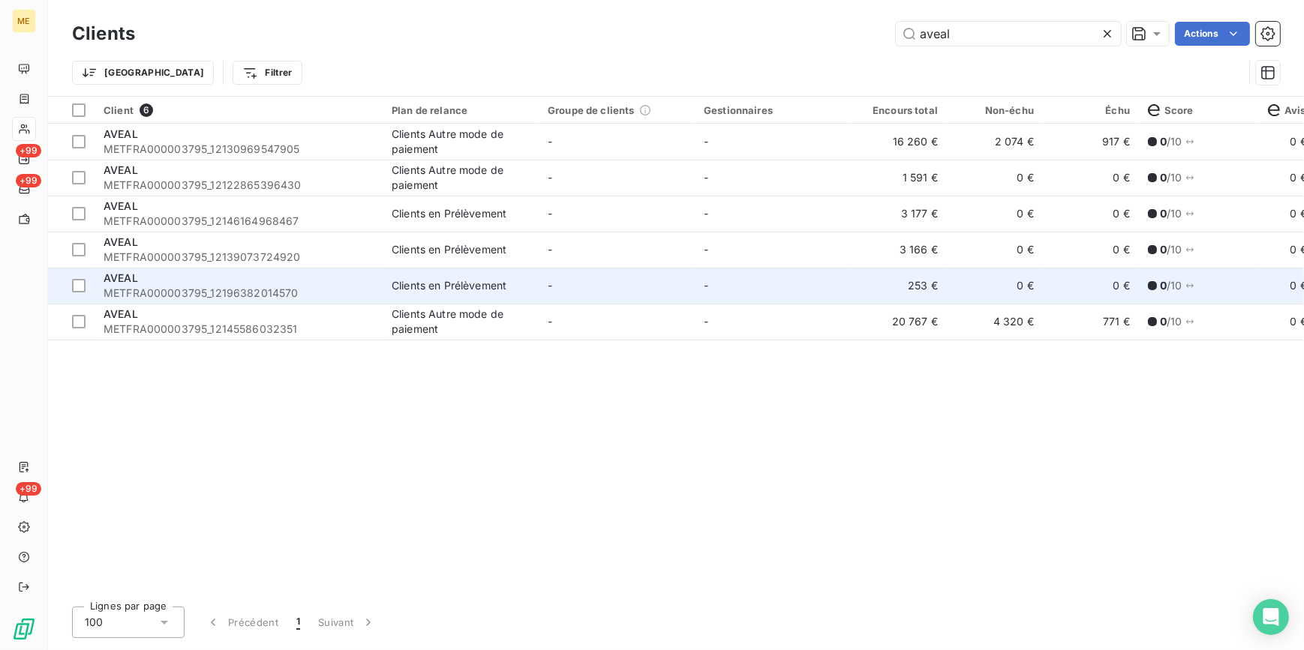
click at [515, 278] on span "Clients en Prélèvement" at bounding box center [461, 285] width 138 height 15
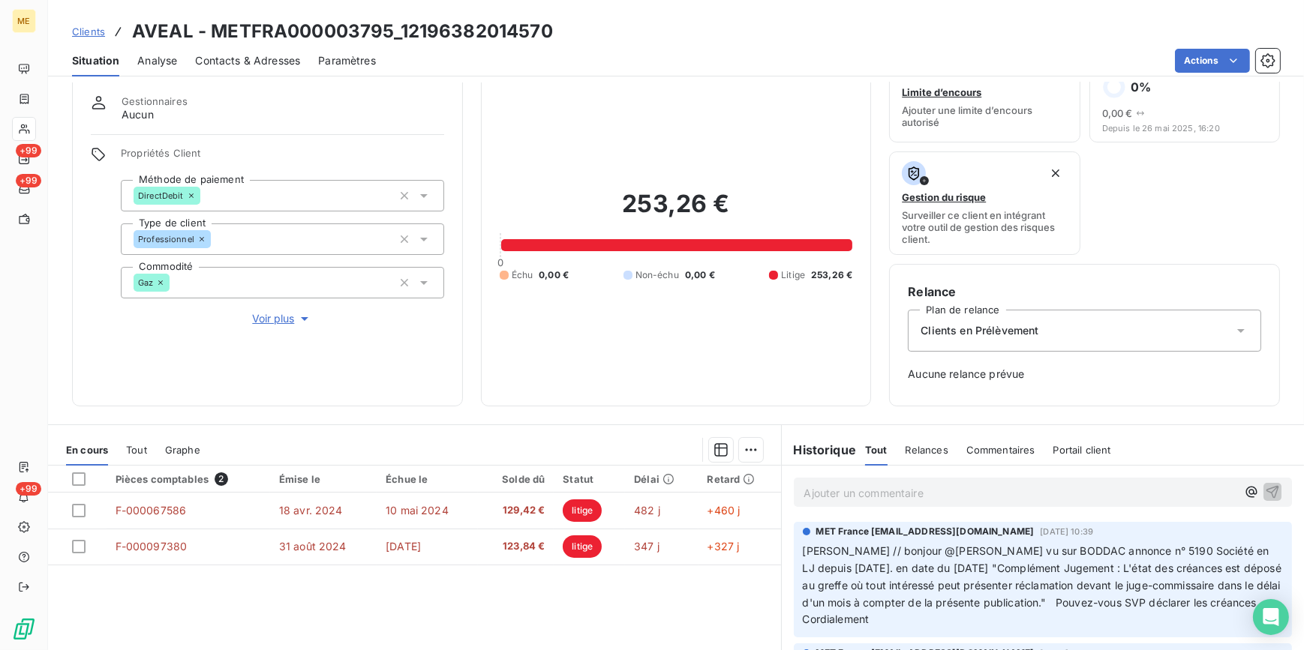
scroll to position [68, 0]
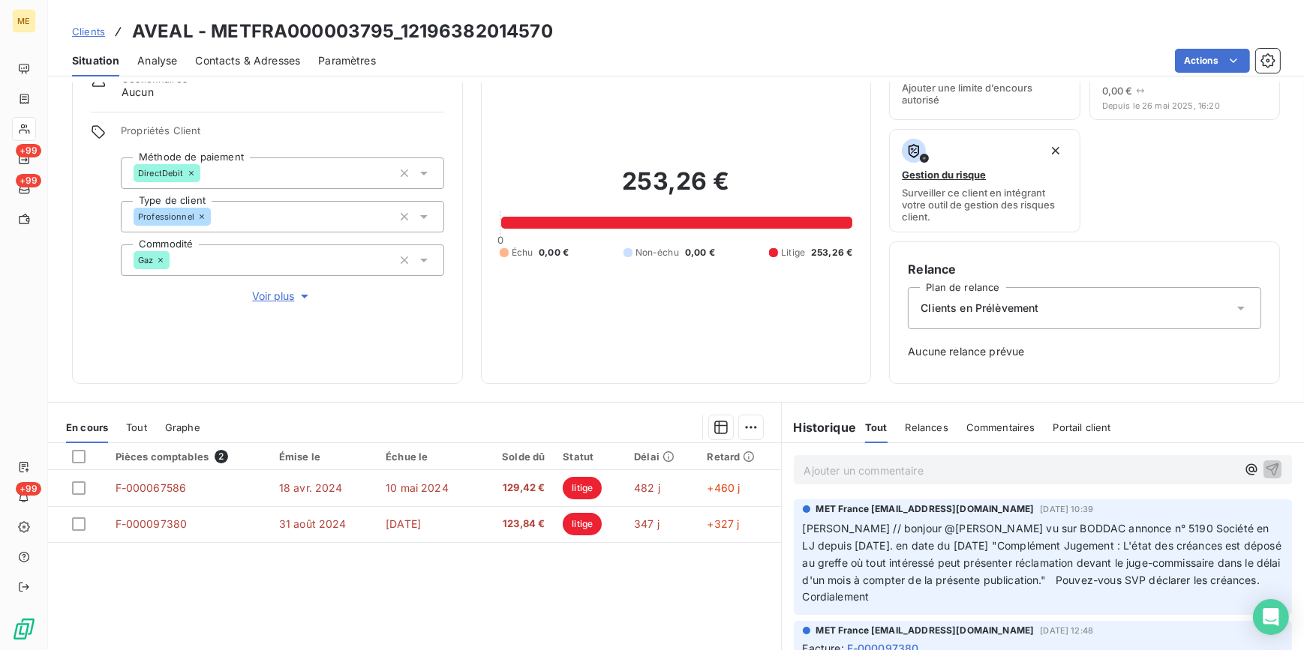
click at [87, 30] on span "Clients" at bounding box center [88, 32] width 33 height 12
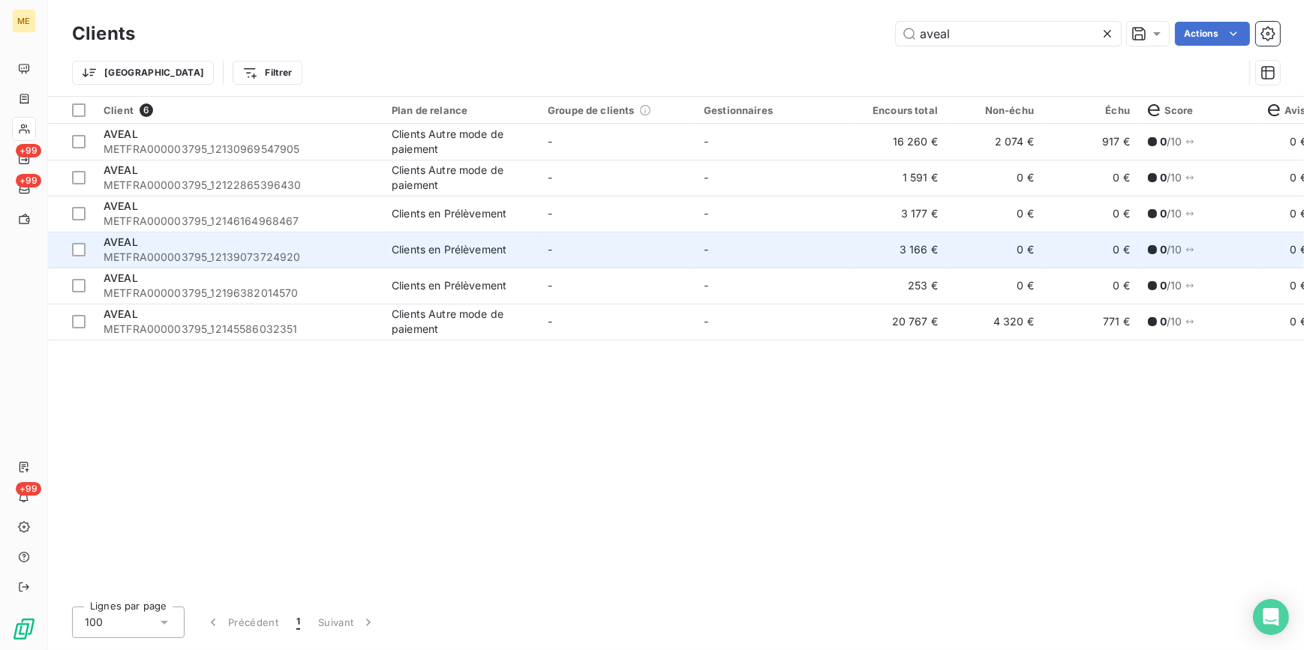
click at [274, 248] on div "AVEAL" at bounding box center [239, 242] width 270 height 15
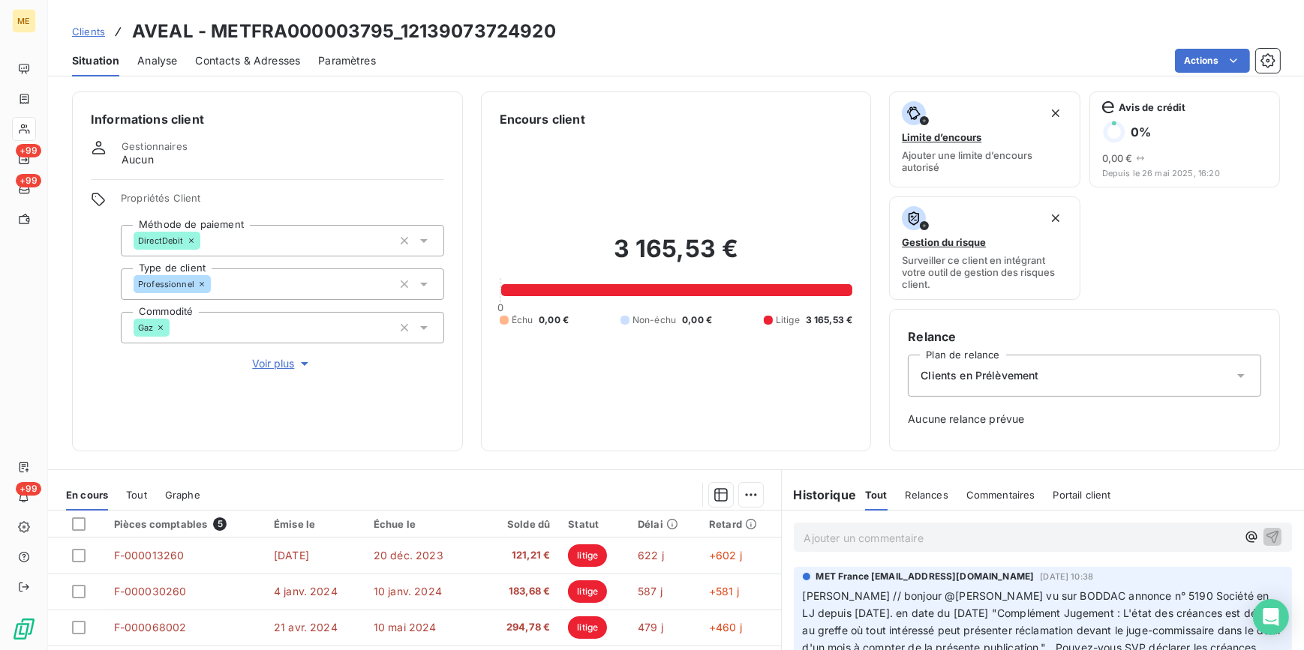
click at [87, 30] on span "Clients" at bounding box center [88, 32] width 33 height 12
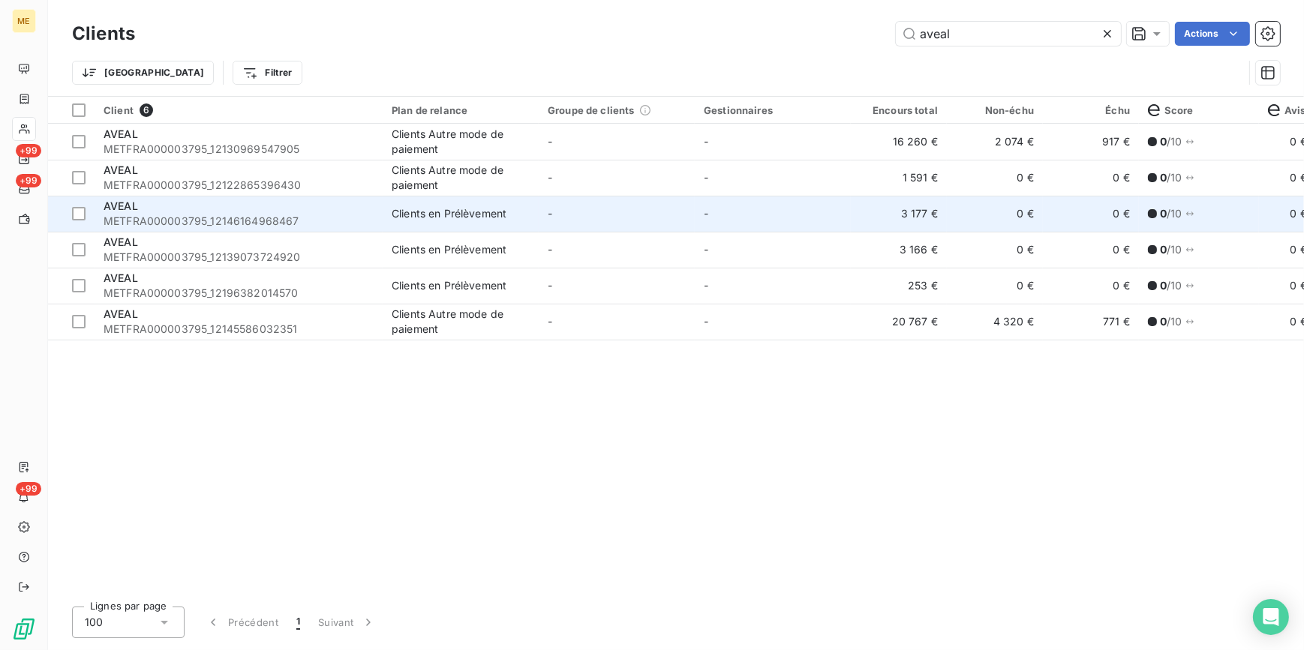
click at [154, 203] on div "AVEAL" at bounding box center [239, 206] width 270 height 15
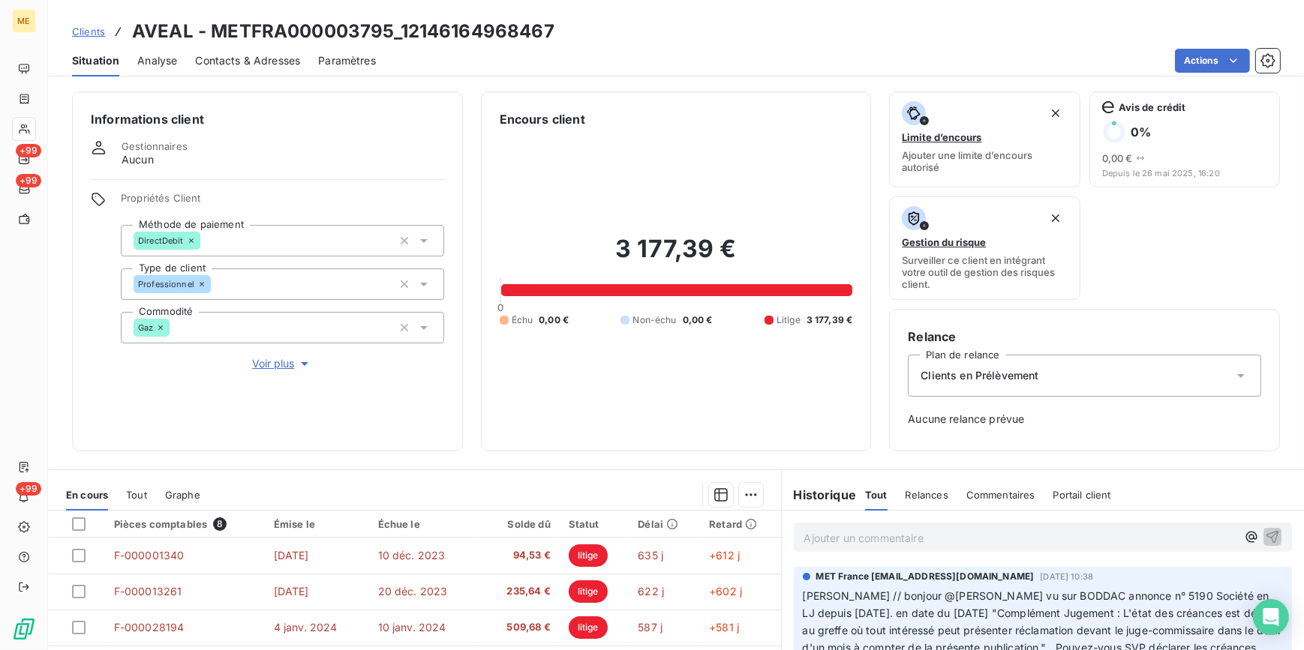
click at [74, 22] on div "Clients AVEAL - METFRA000003795_12146164968467" at bounding box center [313, 31] width 482 height 27
click at [82, 28] on span "Clients" at bounding box center [88, 32] width 33 height 12
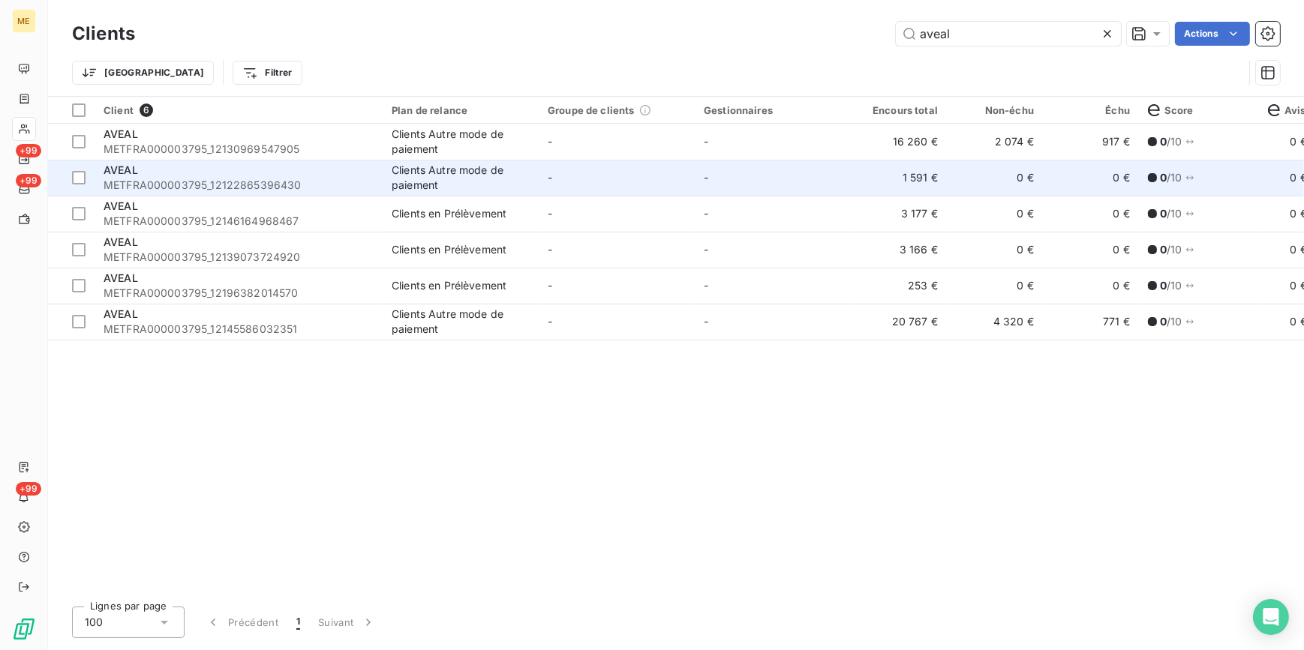
click at [161, 179] on span "METFRA000003795_12122865396430" at bounding box center [239, 185] width 270 height 15
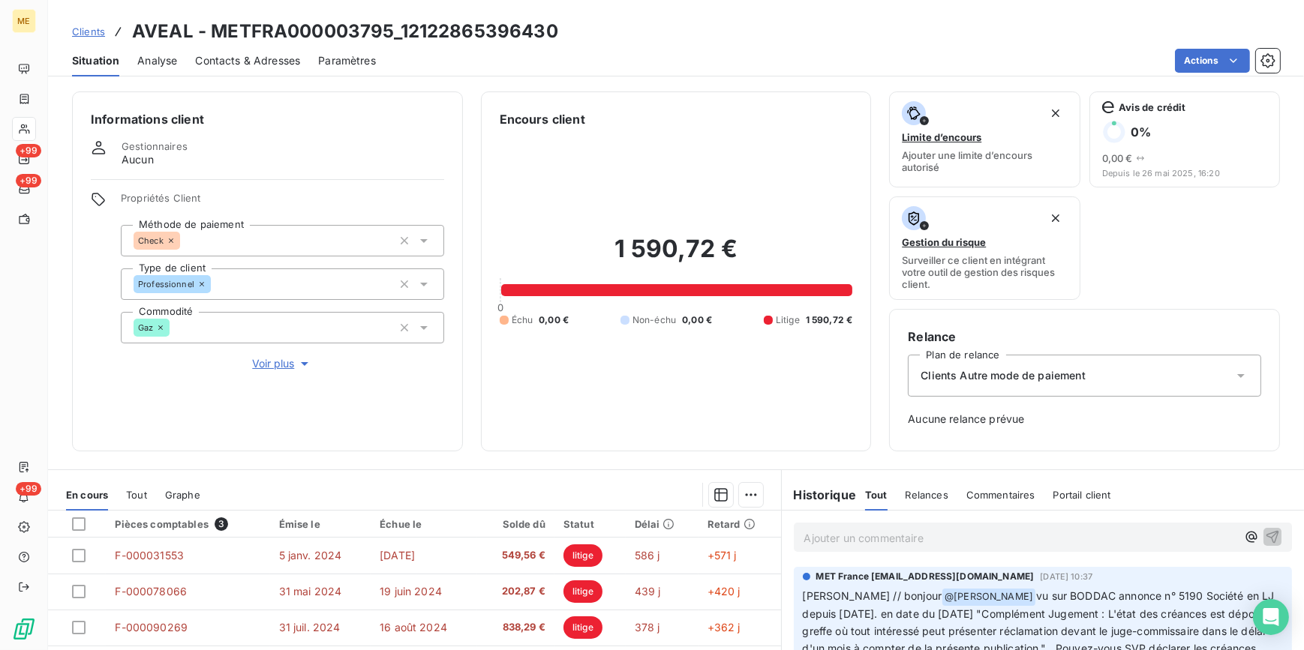
click at [98, 35] on span "Clients" at bounding box center [88, 32] width 33 height 12
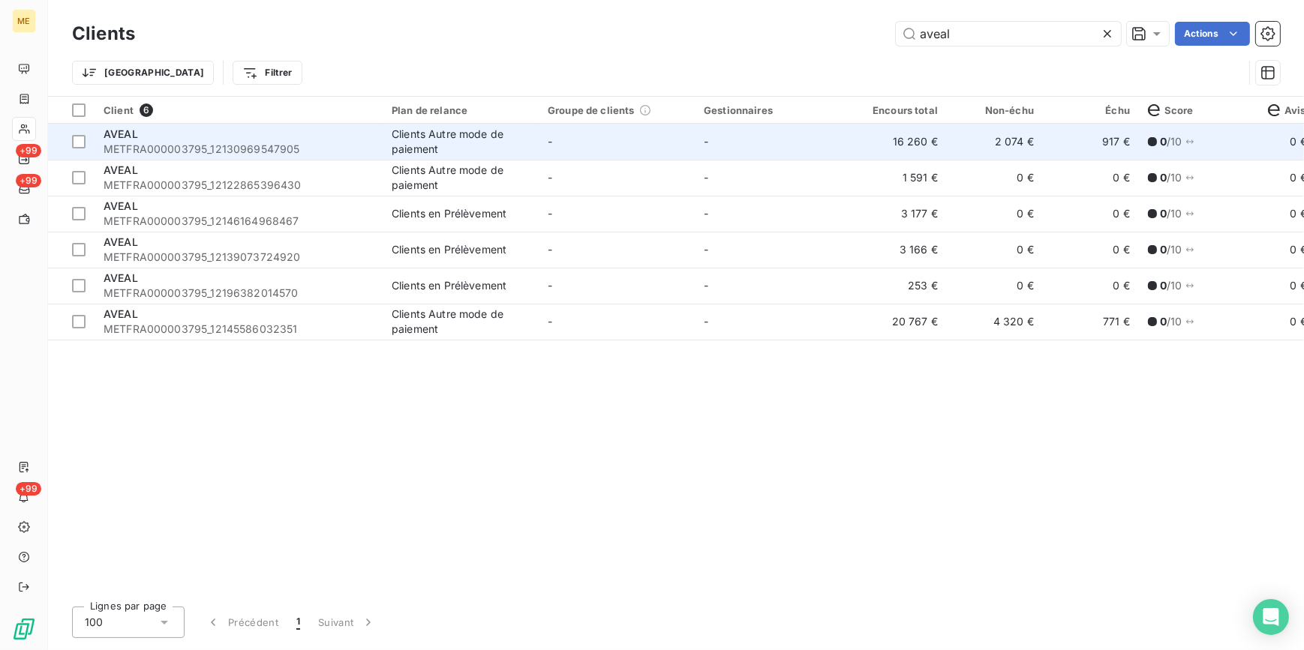
click at [256, 137] on div "AVEAL" at bounding box center [239, 134] width 270 height 15
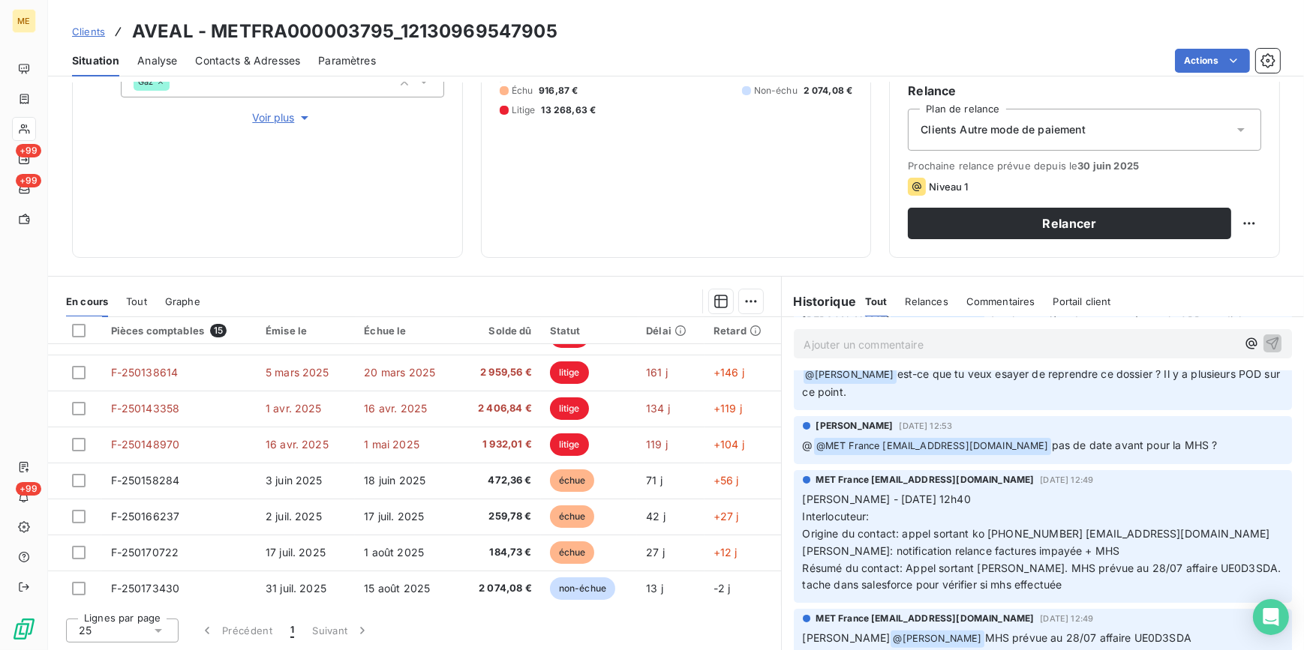
scroll to position [614, 0]
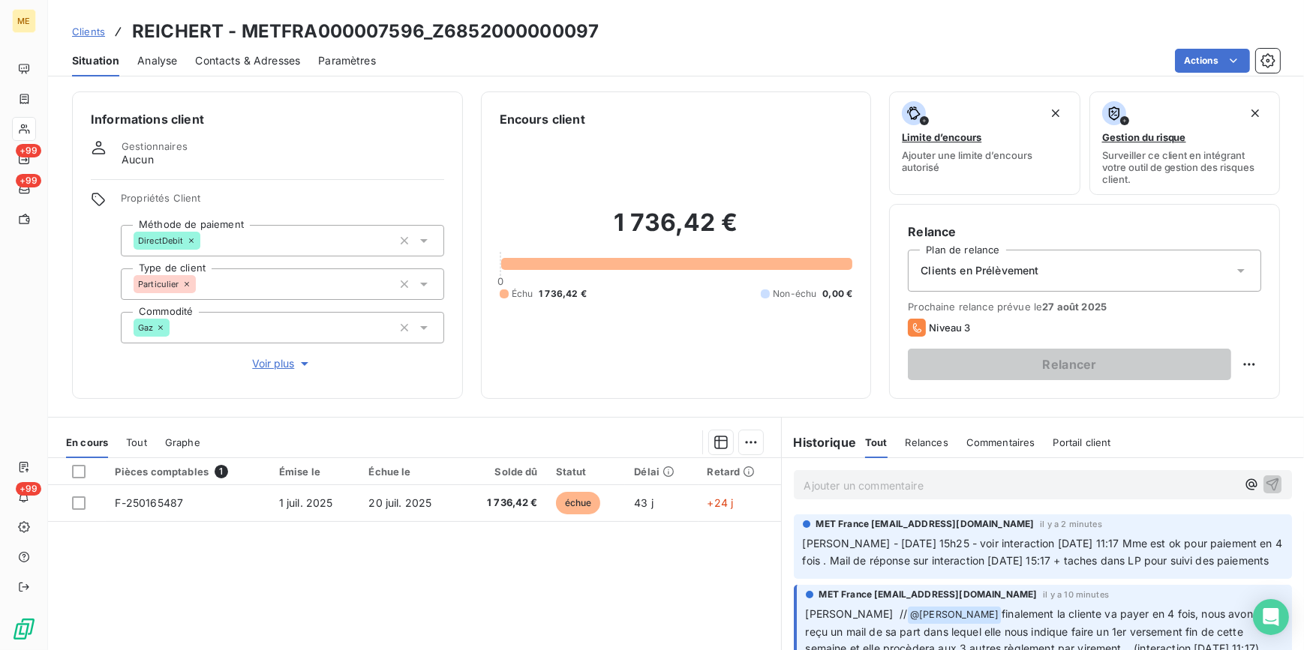
click at [840, 493] on p "Ajouter un commentaire ﻿" at bounding box center [1020, 485] width 433 height 19
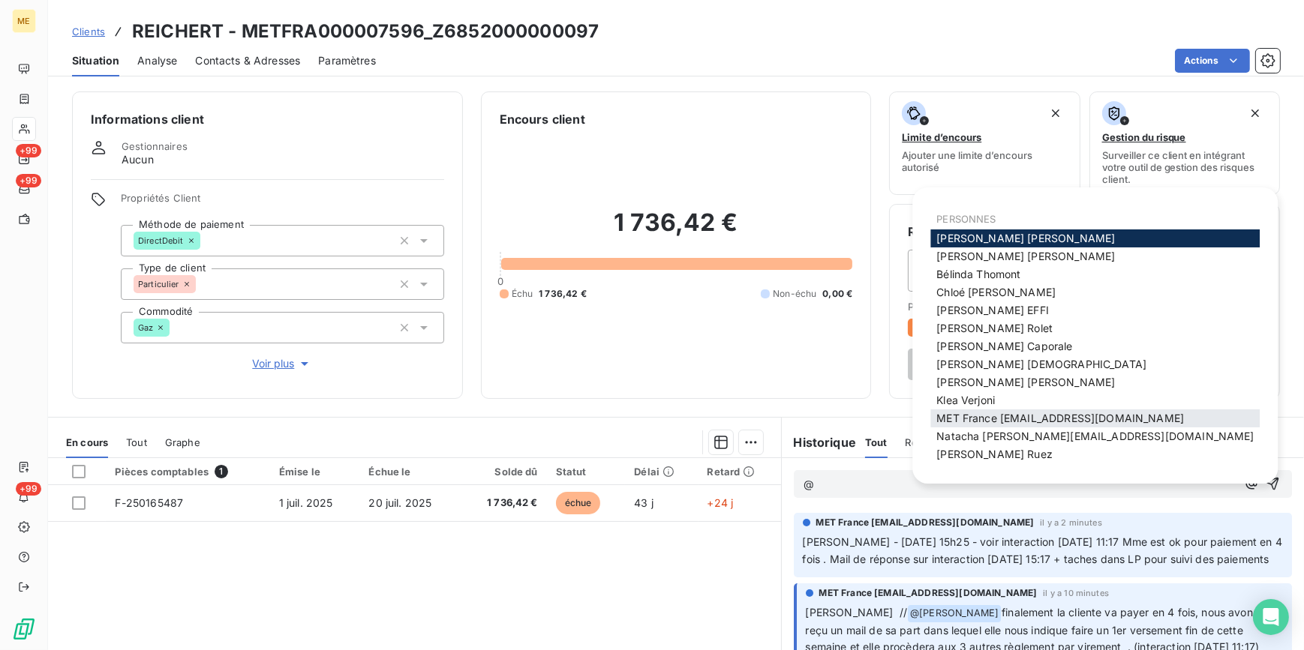
click at [1003, 418] on span "MET France met-france@recouvrement.met.com" at bounding box center [1060, 418] width 248 height 13
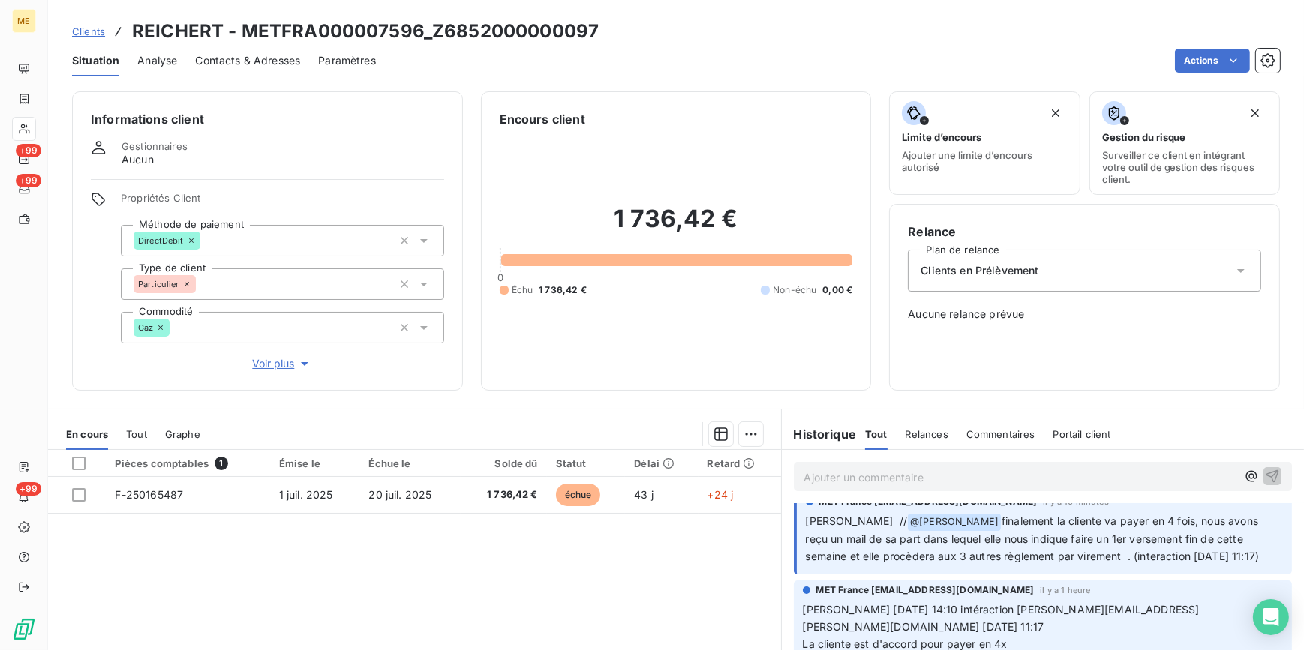
scroll to position [272, 0]
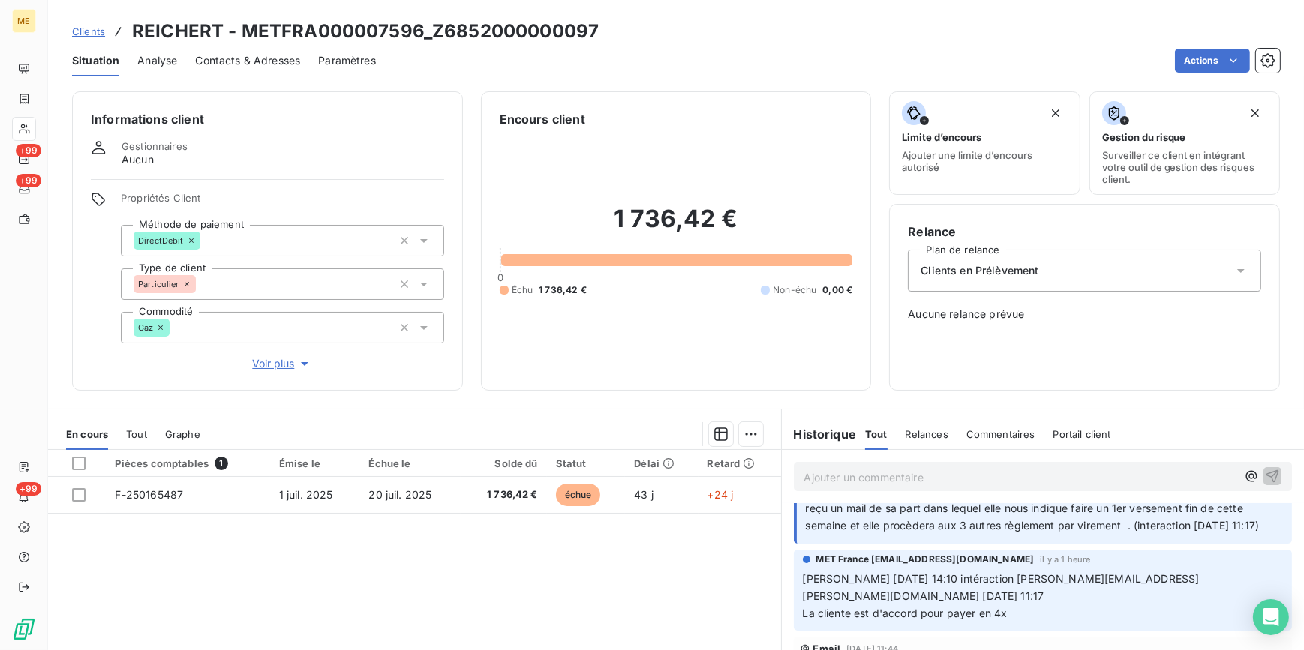
click at [92, 29] on span "Clients" at bounding box center [88, 32] width 33 height 12
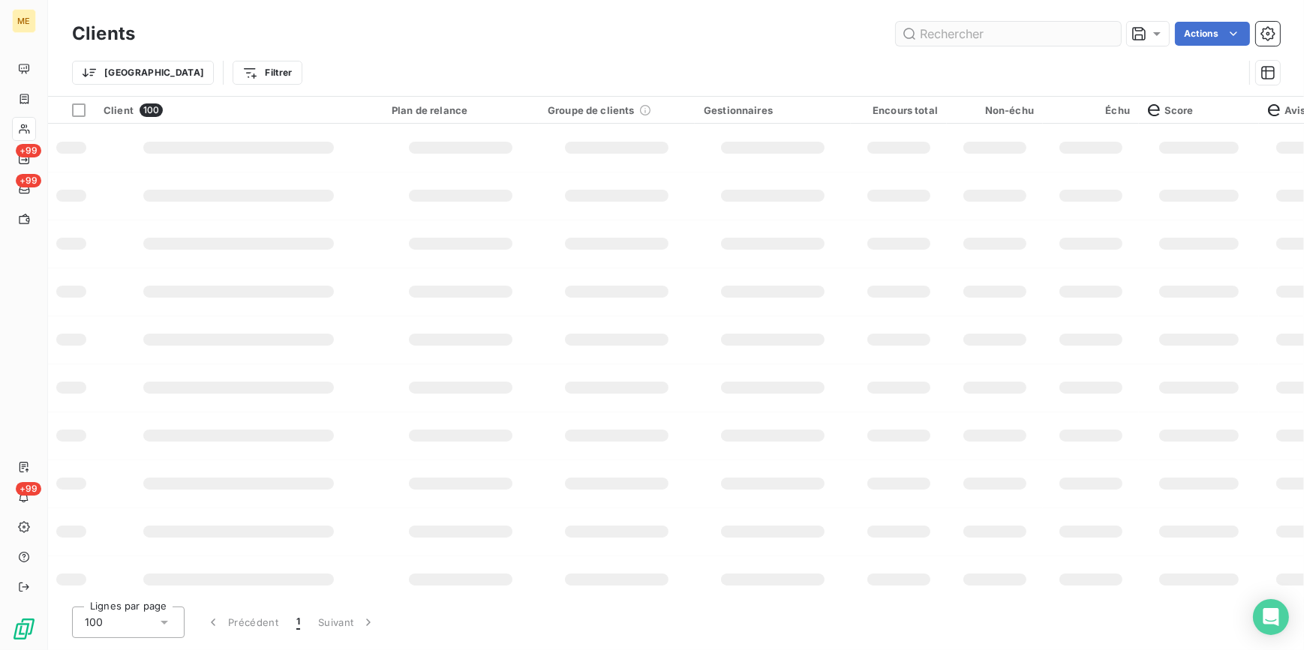
click at [1094, 29] on input "text" at bounding box center [1008, 34] width 225 height 24
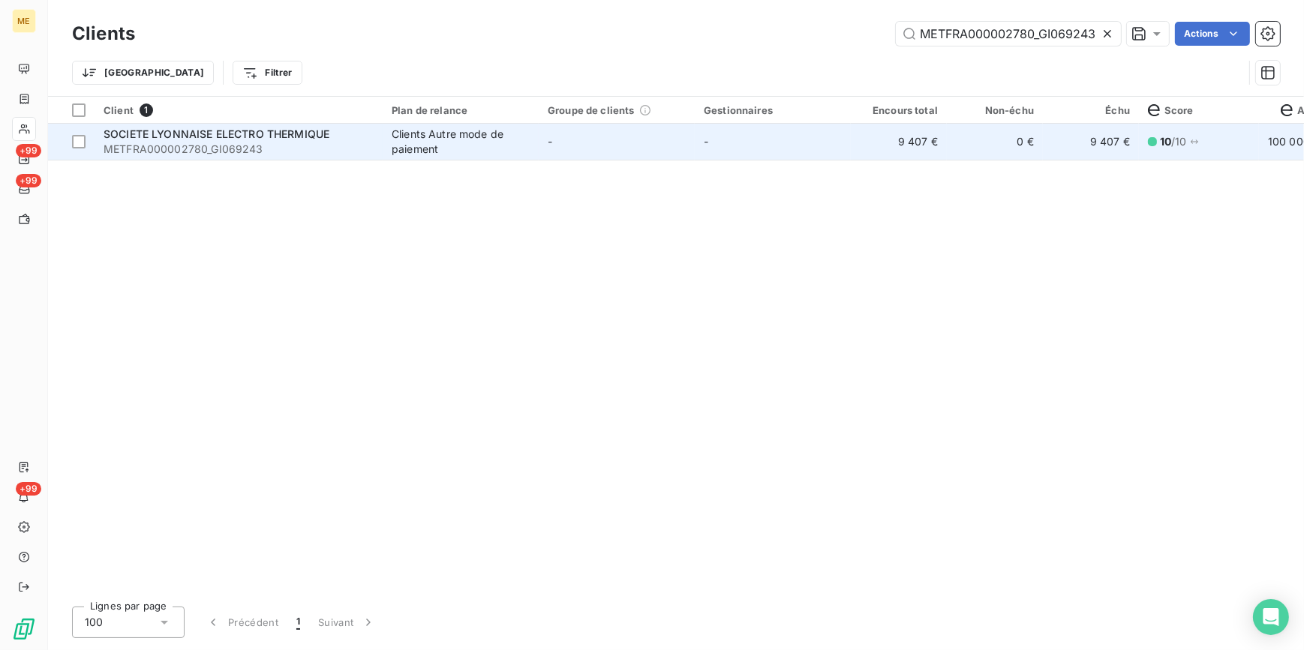
type input "METFRA000002780_GI069243"
click at [932, 130] on td "9 407 €" at bounding box center [899, 142] width 96 height 36
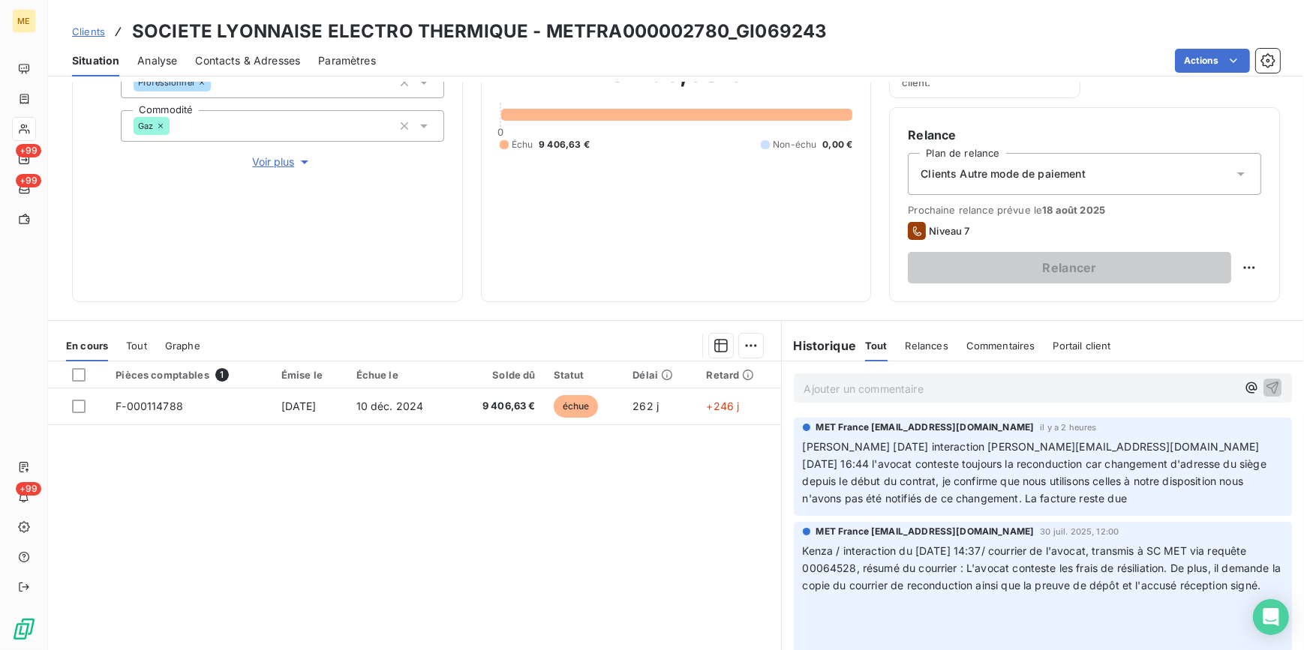
scroll to position [178, 0]
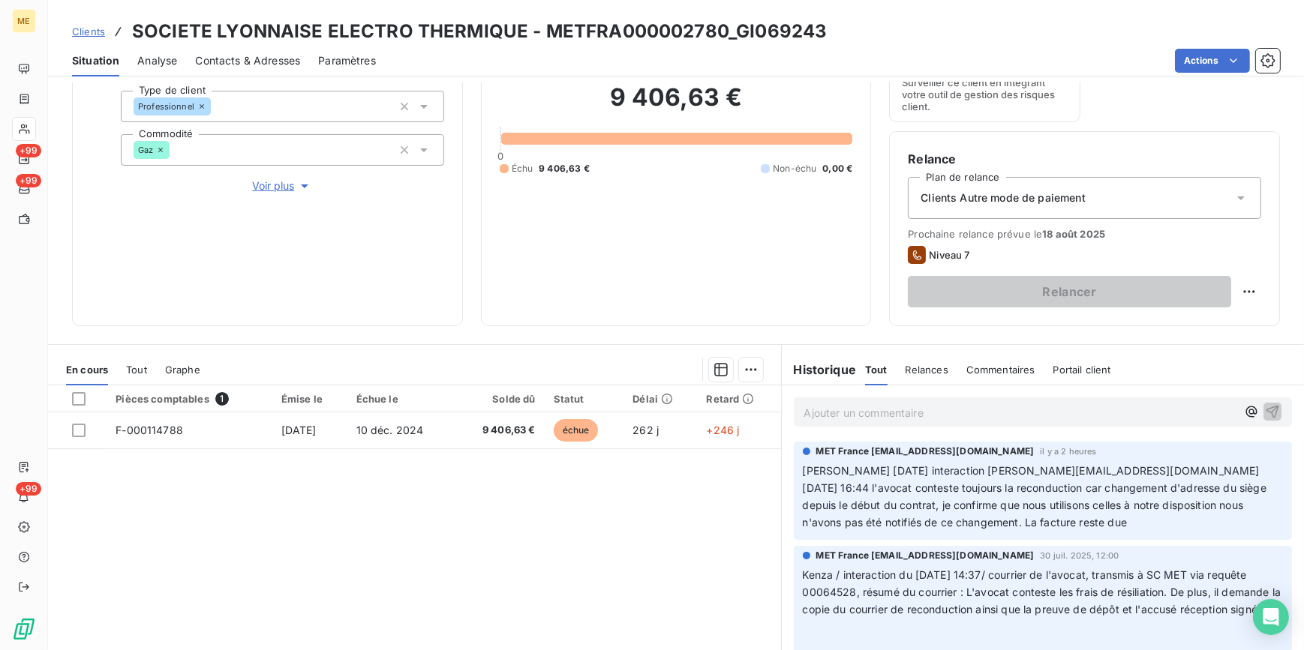
click at [92, 27] on span "Clients" at bounding box center [88, 32] width 33 height 12
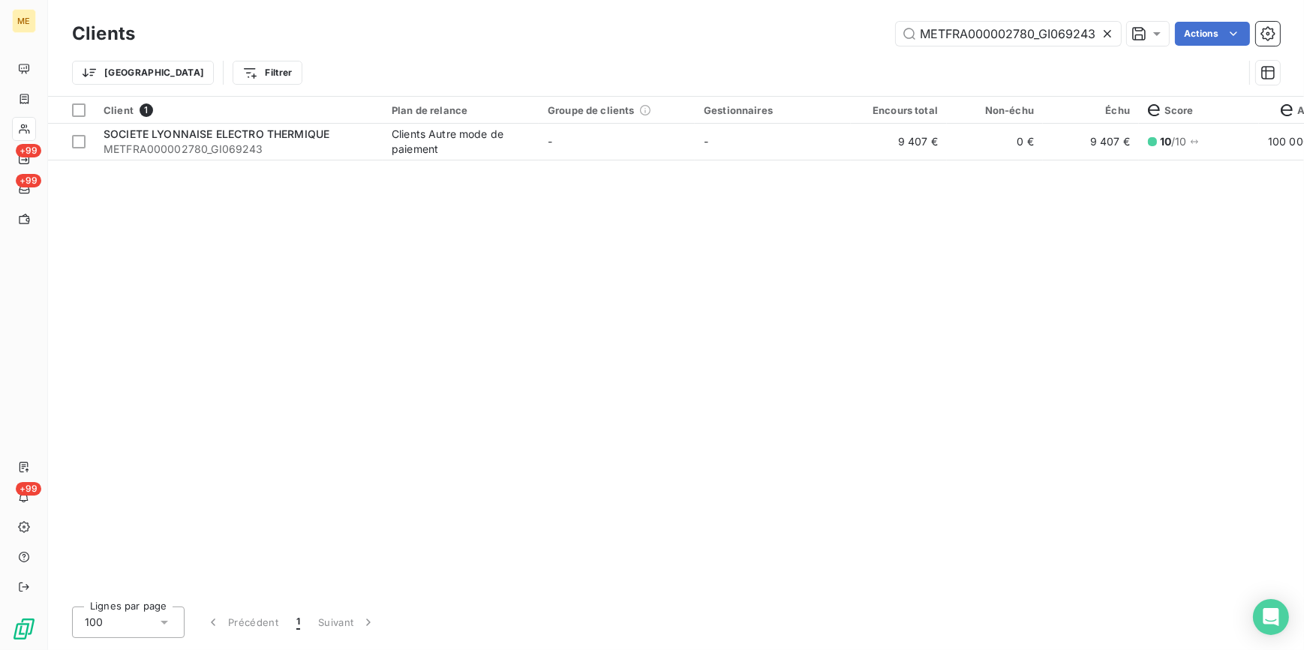
click at [1109, 34] on icon at bounding box center [1107, 33] width 15 height 15
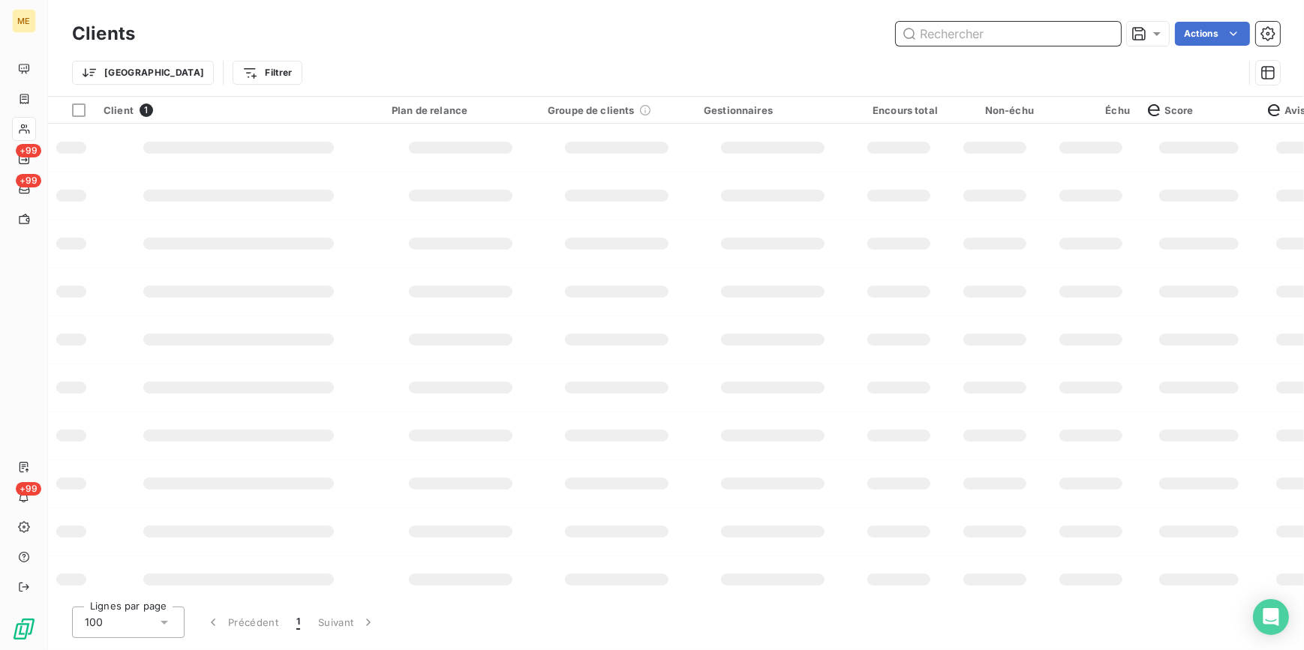
click at [1105, 33] on input "text" at bounding box center [1008, 34] width 225 height 24
paste input "METFRA000015874_09564254623783"
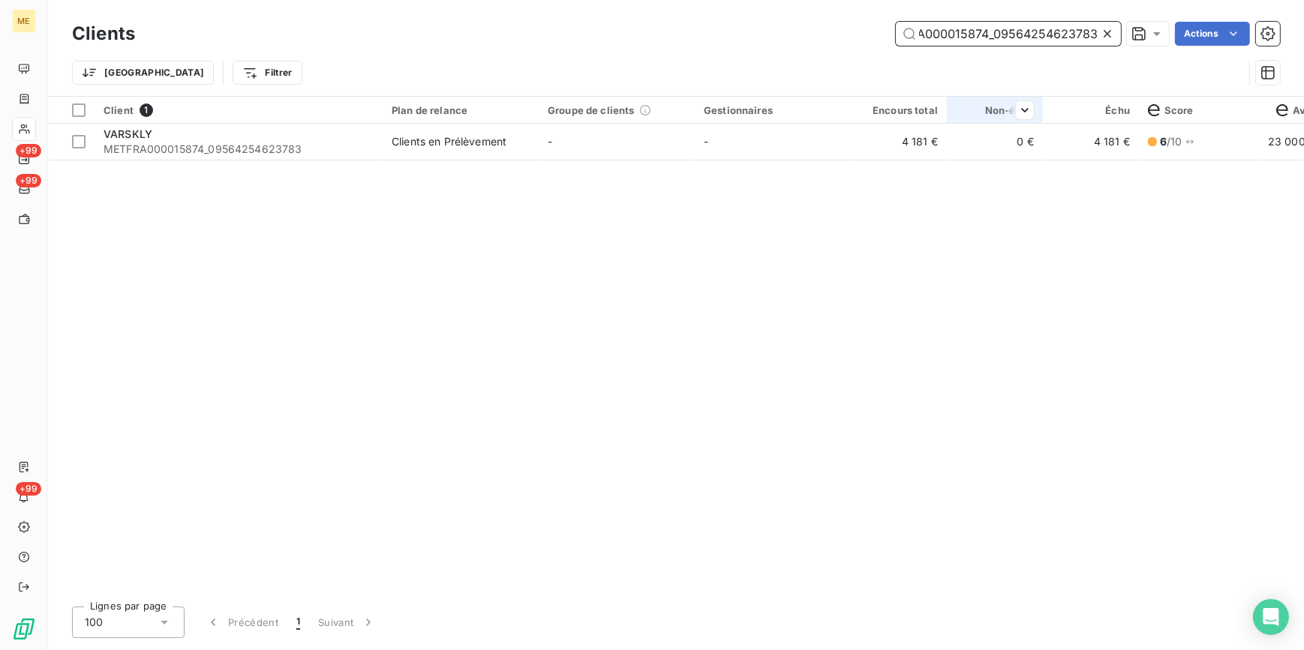
type input "METFRA000015874_09564254623783"
click at [954, 113] on th "Non-échu" at bounding box center [995, 110] width 96 height 27
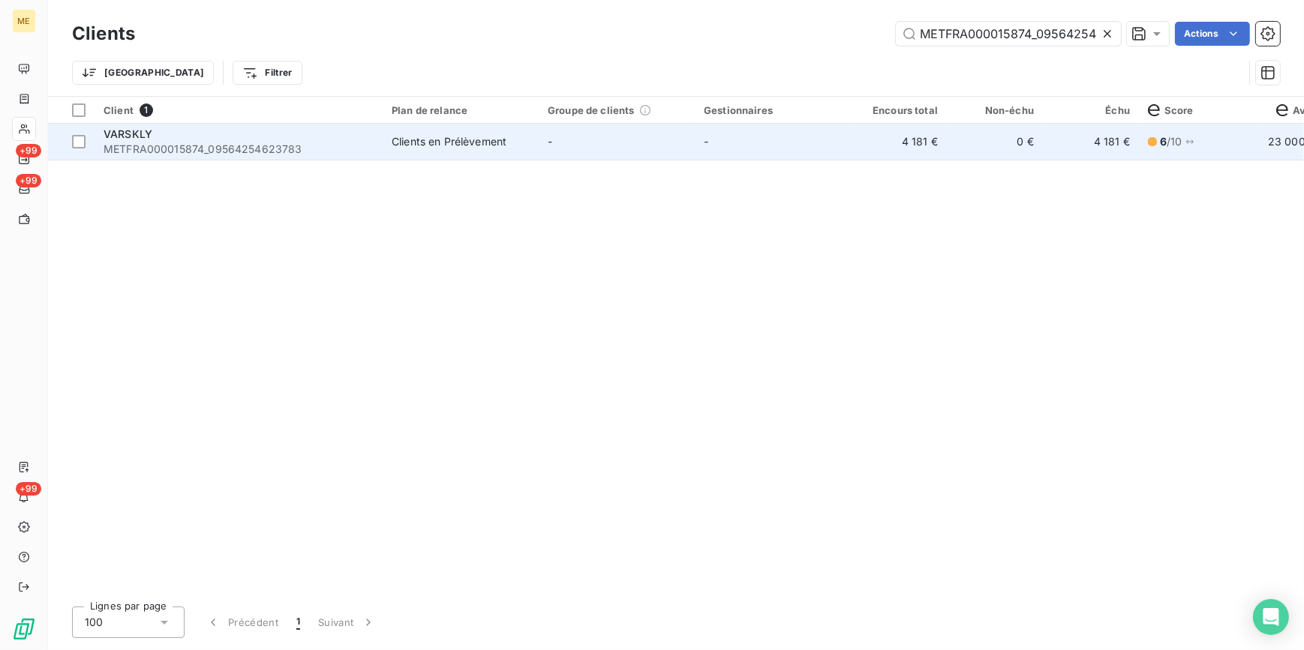
click at [966, 141] on td "0 €" at bounding box center [995, 142] width 96 height 36
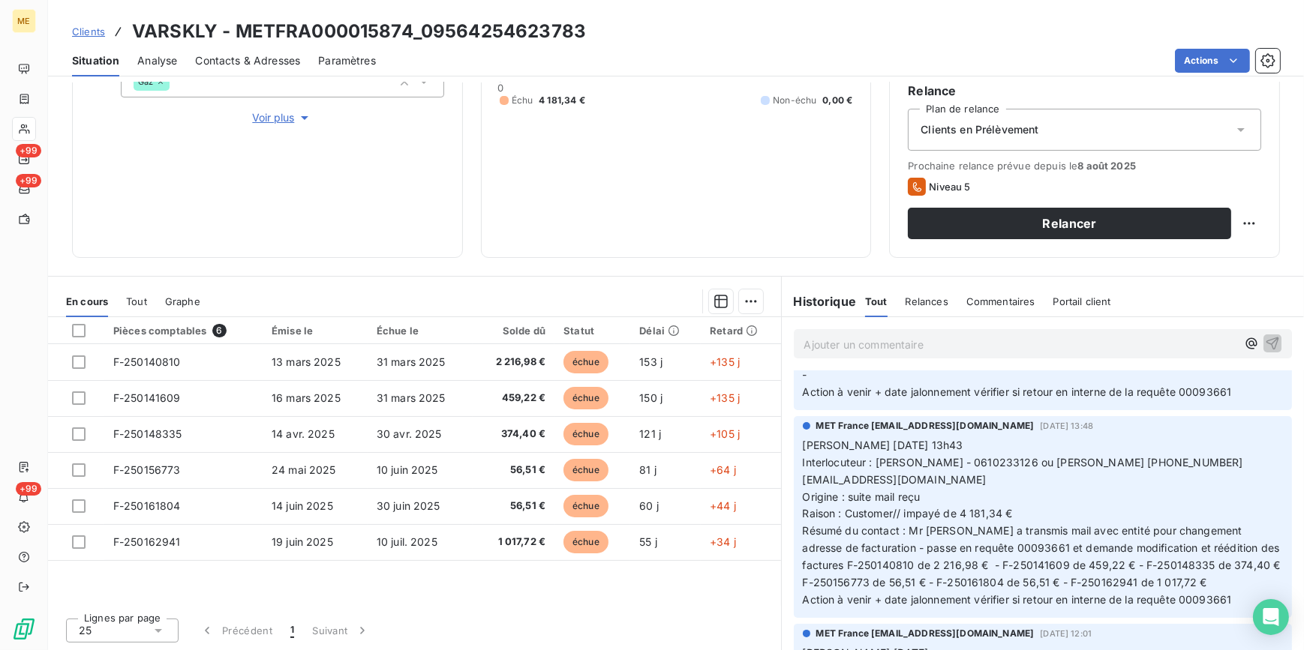
scroll to position [545, 0]
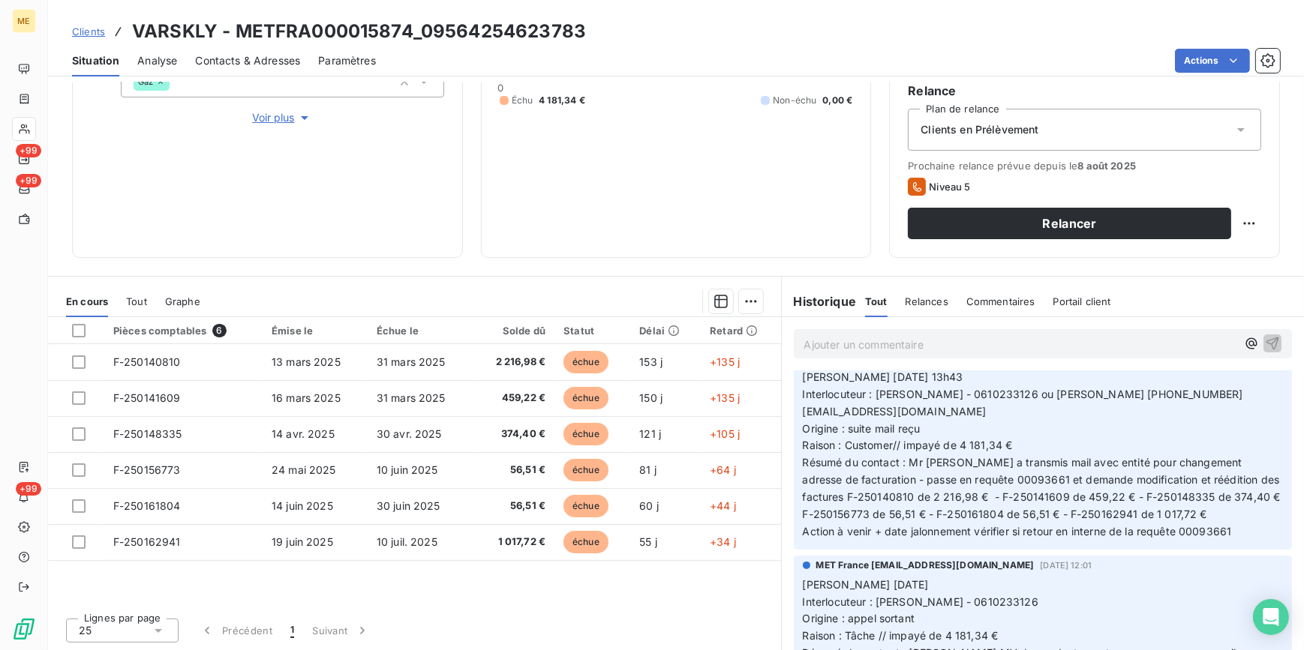
click at [96, 32] on span "Clients" at bounding box center [88, 32] width 33 height 12
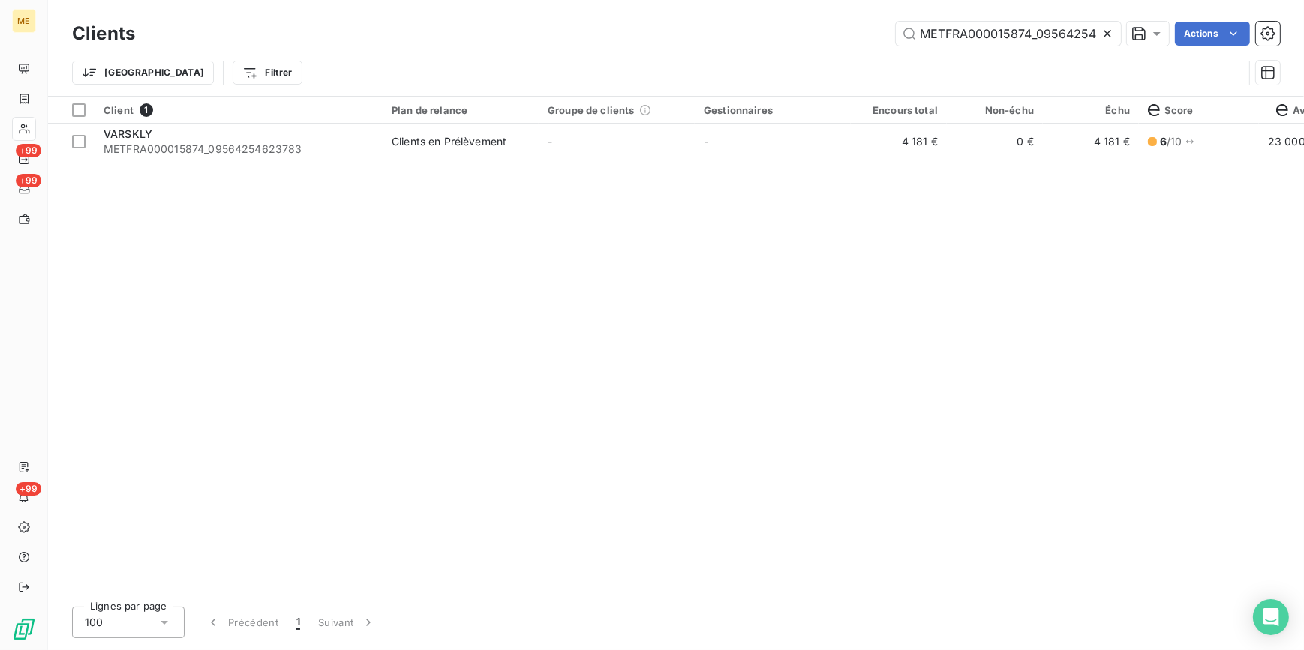
click at [1110, 38] on div at bounding box center [1110, 34] width 21 height 24
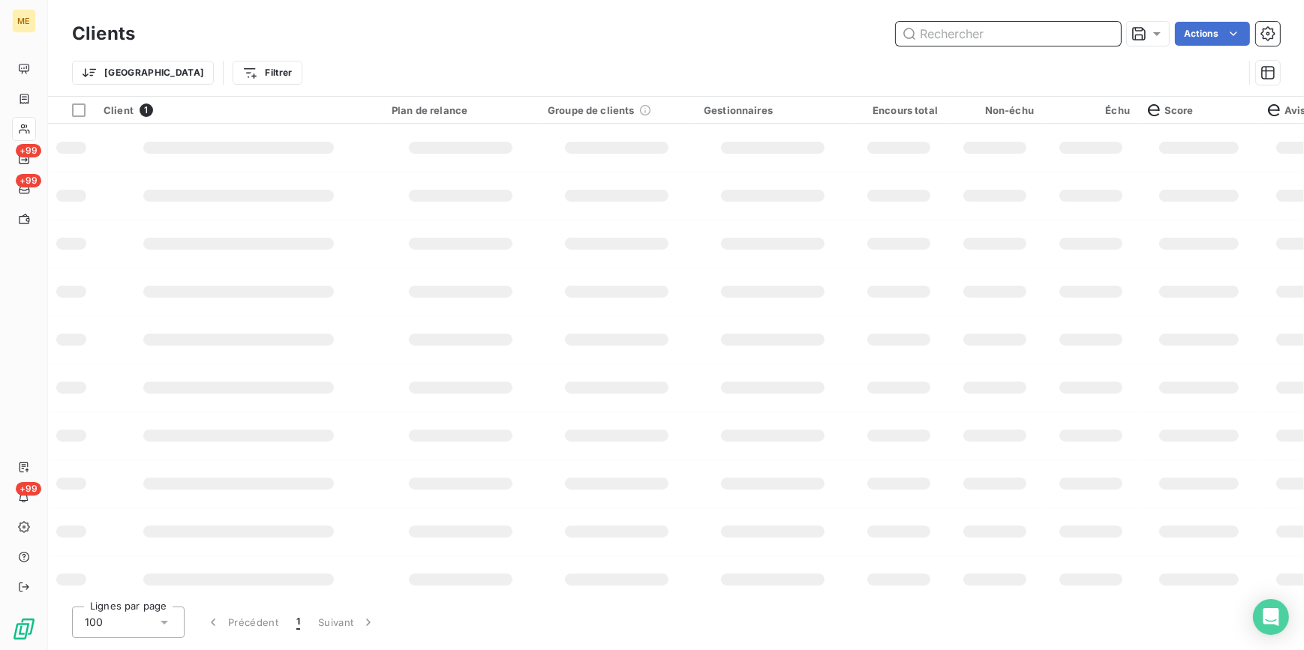
click at [1104, 36] on input "text" at bounding box center [1008, 34] width 225 height 24
paste input "METFRA000001440_09315774232991"
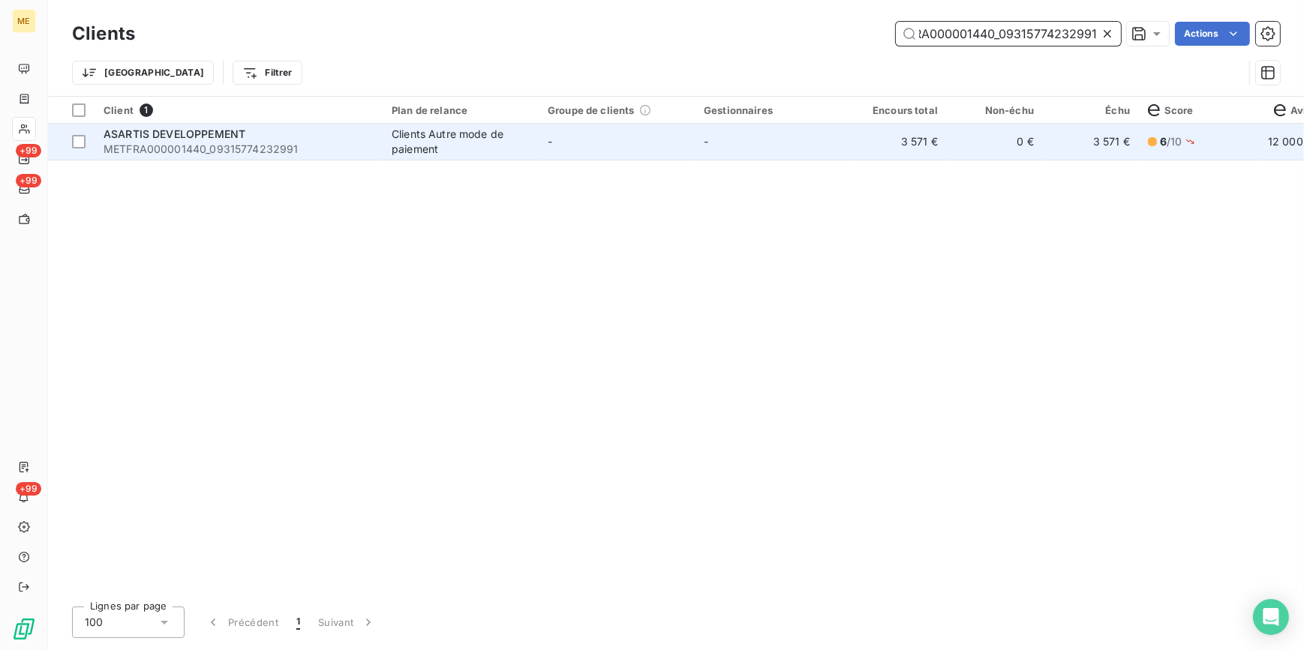
type input "METFRA000001440_09315774232991"
click at [562, 133] on td "-" at bounding box center [617, 142] width 156 height 36
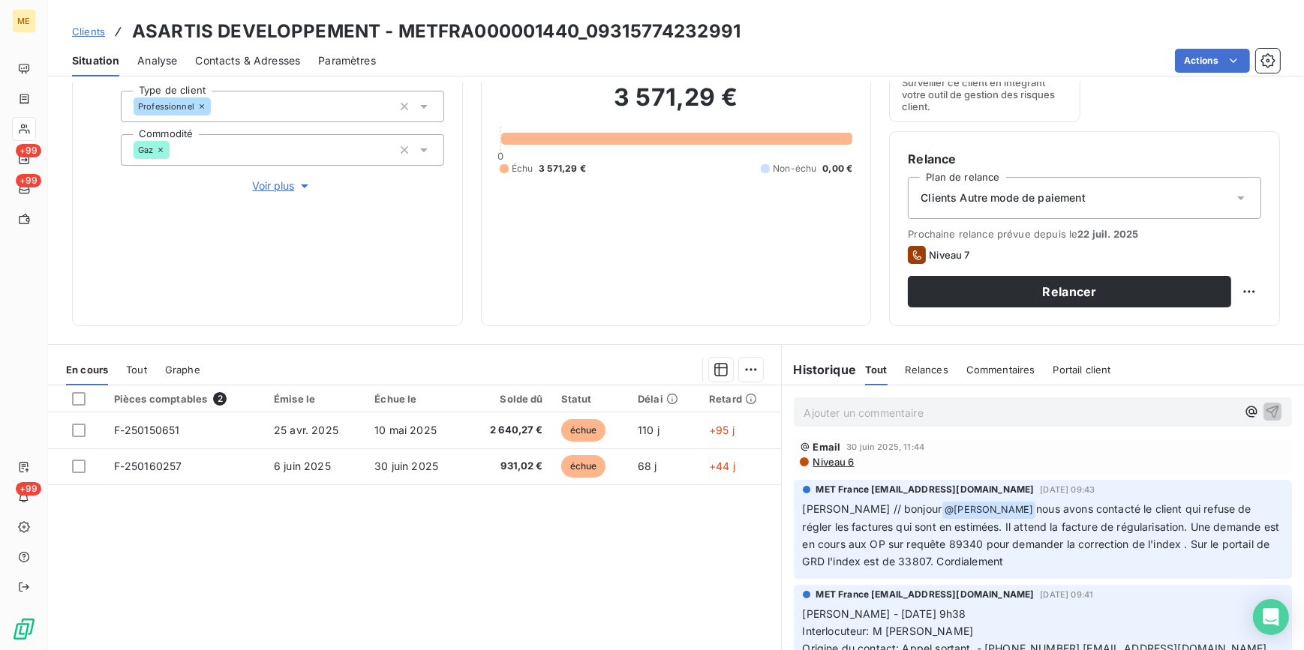
scroll to position [204, 0]
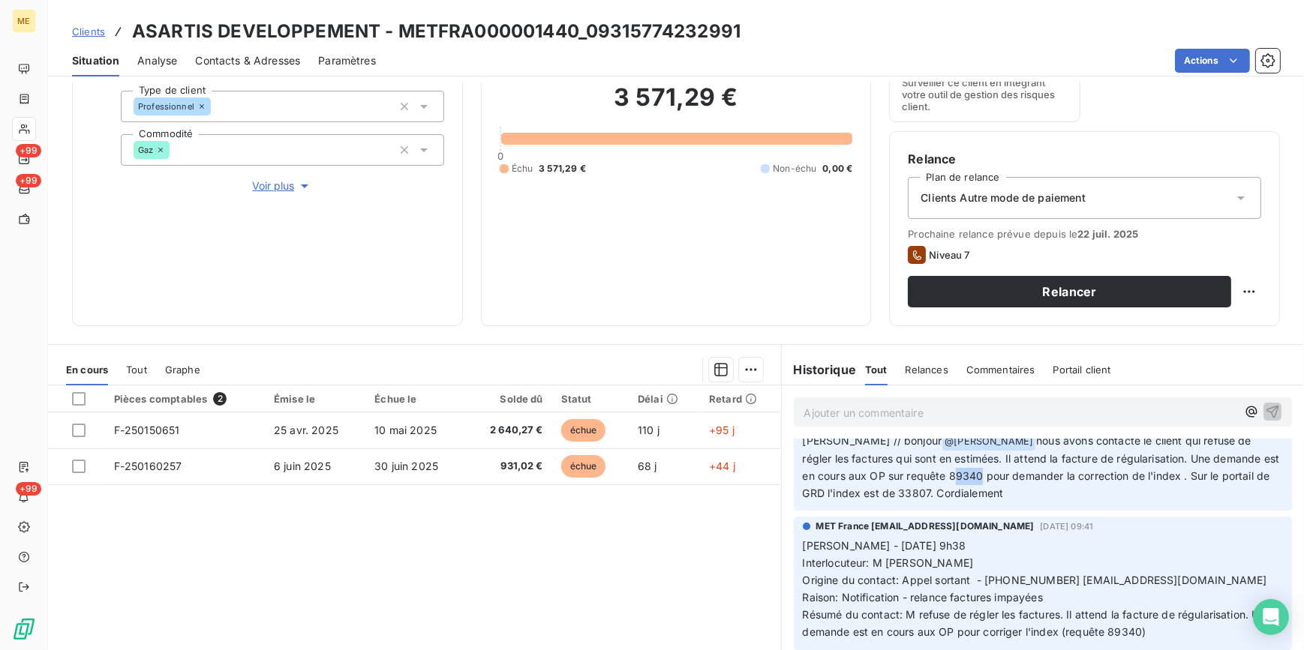
drag, startPoint x: 927, startPoint y: 474, endPoint x: 956, endPoint y: 479, distance: 29.6
click at [956, 479] on span "nous avons contacté le client qui refuse de régler les factures qui sont en est…" at bounding box center [1043, 466] width 480 height 65
click at [953, 503] on div "MET France met-france@recouvrement.met.com 30 juin 2025, 09:43 Sylvain // bonjo…" at bounding box center [1043, 462] width 499 height 100
drag, startPoint x: 929, startPoint y: 476, endPoint x: 962, endPoint y: 481, distance: 33.4
click at [962, 481] on span "nous avons contacté le client qui refuse de régler les factures qui sont en est…" at bounding box center [1043, 466] width 480 height 65
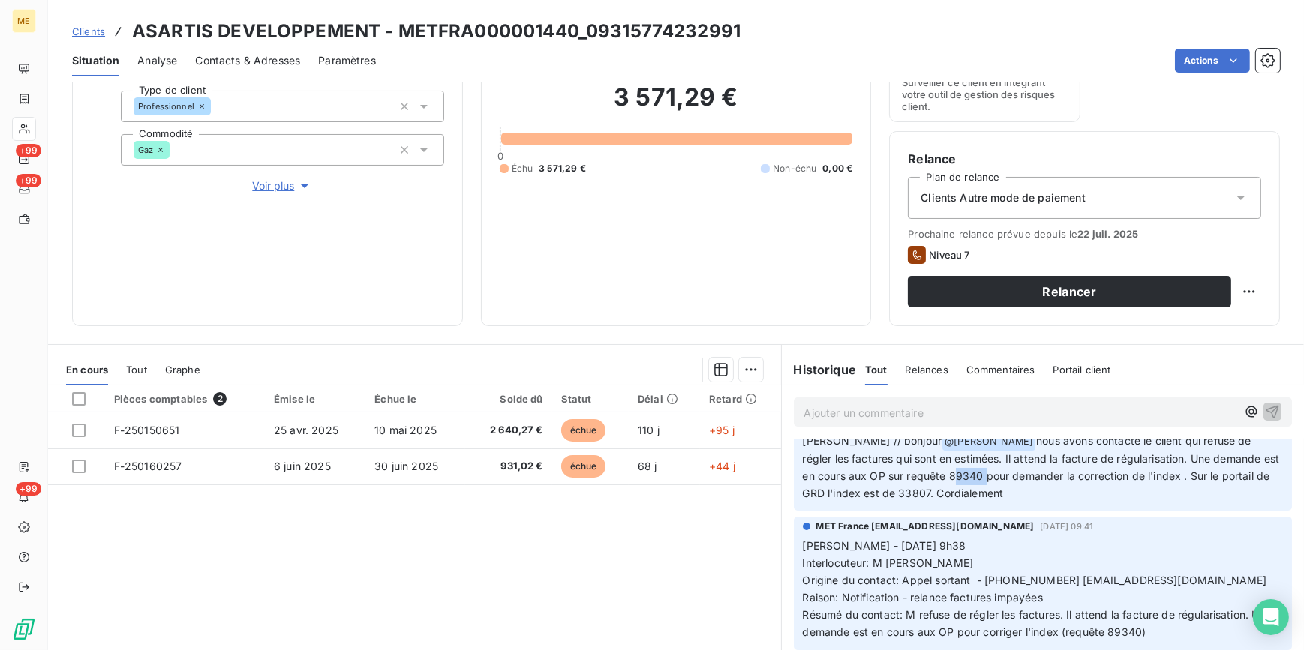
copy span "89340"
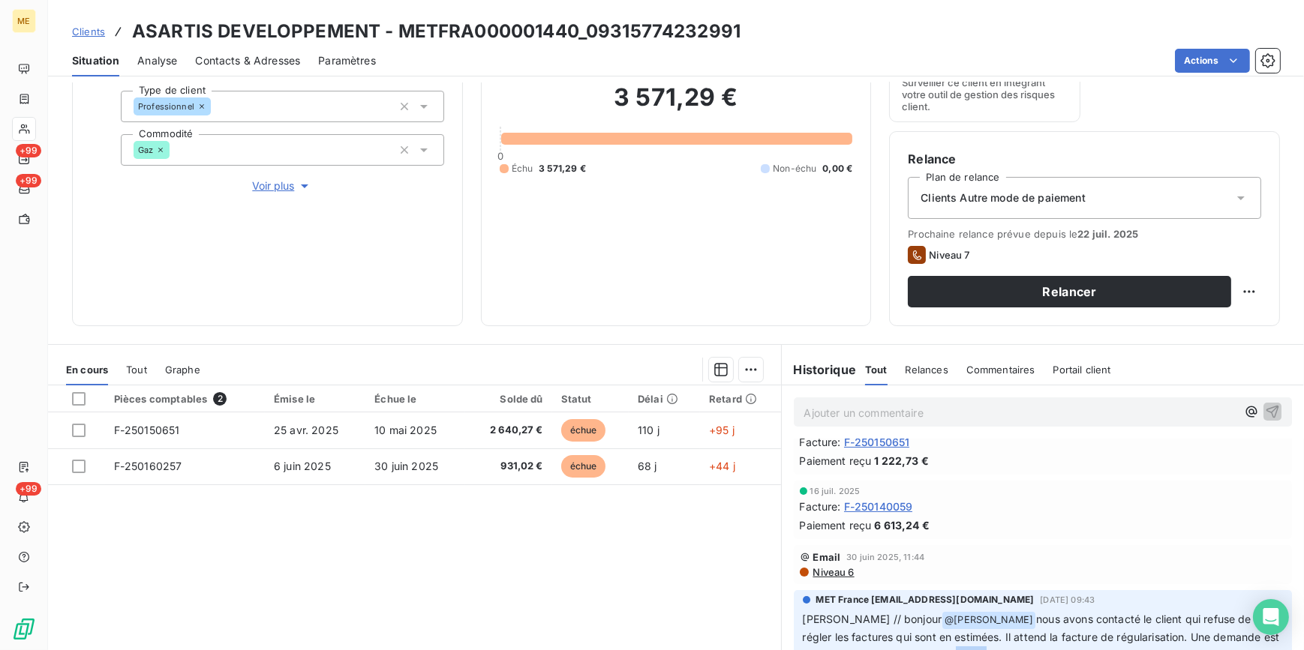
scroll to position [0, 0]
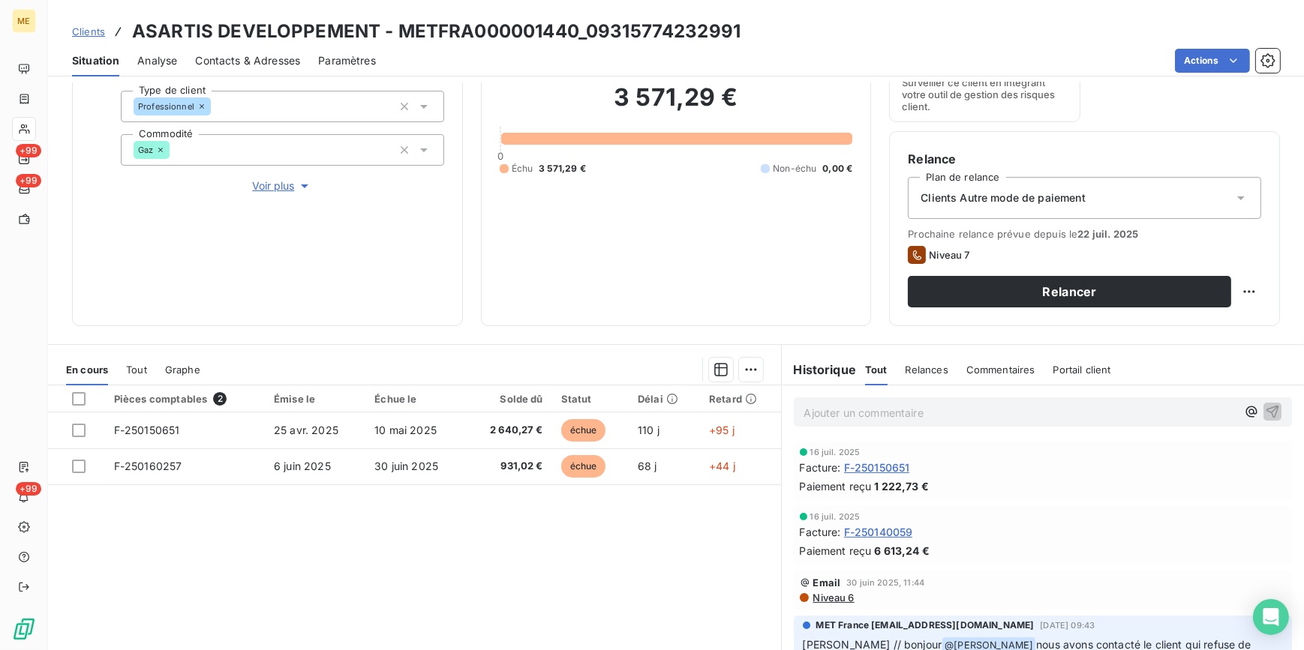
click at [89, 28] on span "Clients" at bounding box center [88, 32] width 33 height 12
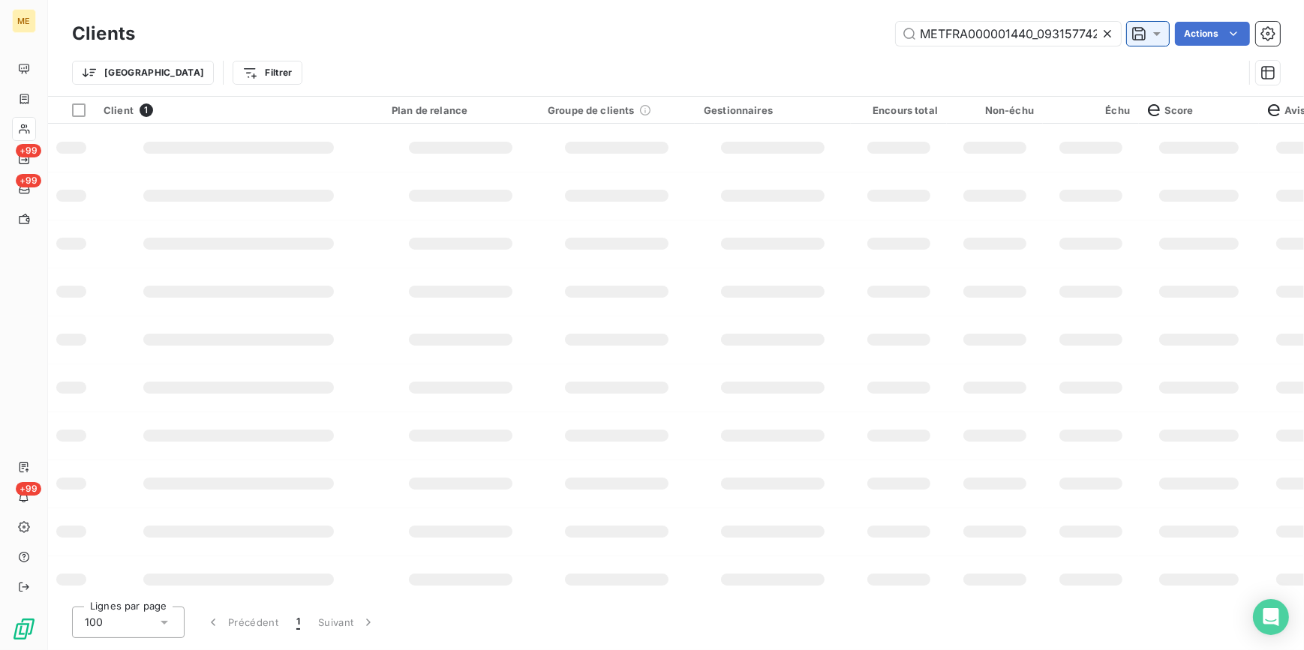
scroll to position [0, 38]
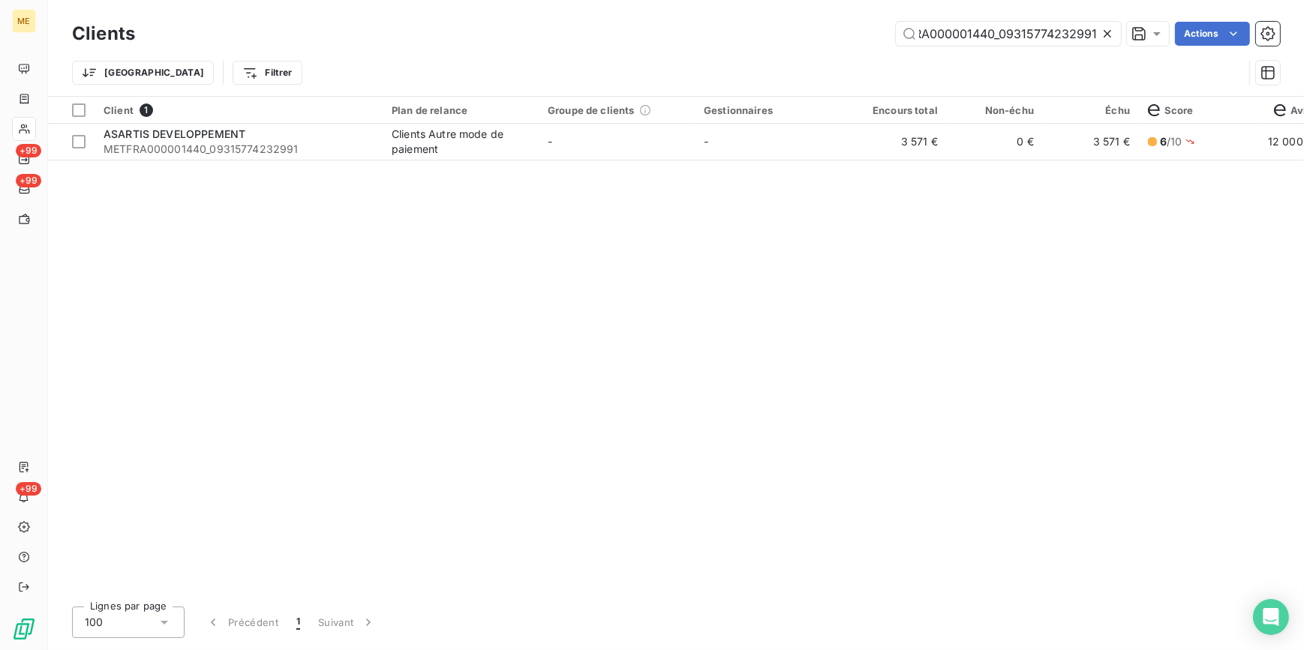
click at [1107, 30] on icon at bounding box center [1107, 33] width 15 height 15
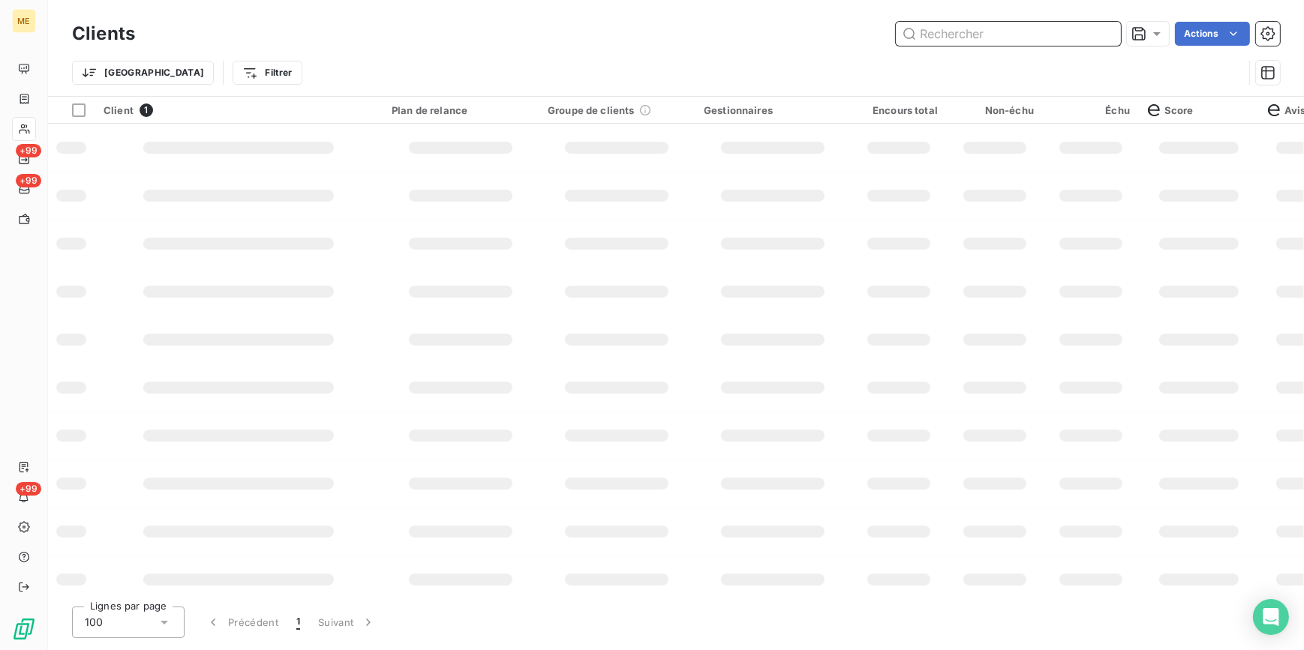
click at [1107, 30] on input "text" at bounding box center [1008, 34] width 225 height 24
paste input "METFRA000005869_16352243114355"
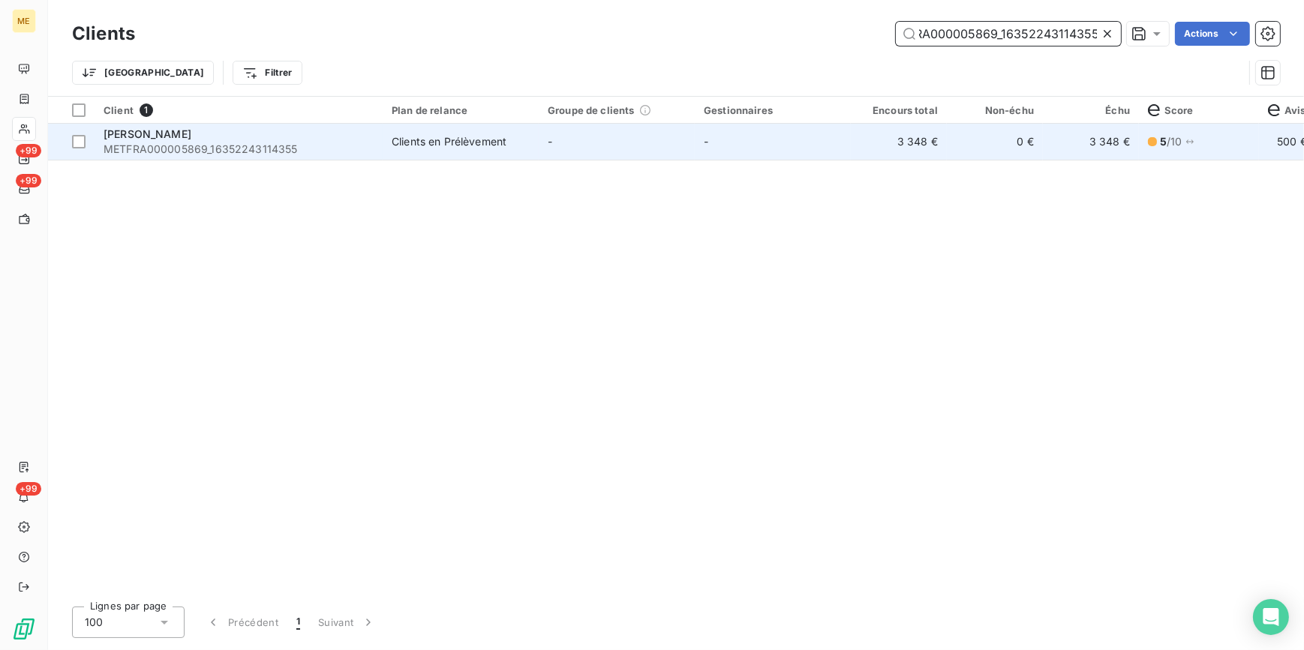
type input "METFRA000005869_16352243114355"
click at [920, 153] on td "3 348 €" at bounding box center [899, 142] width 96 height 36
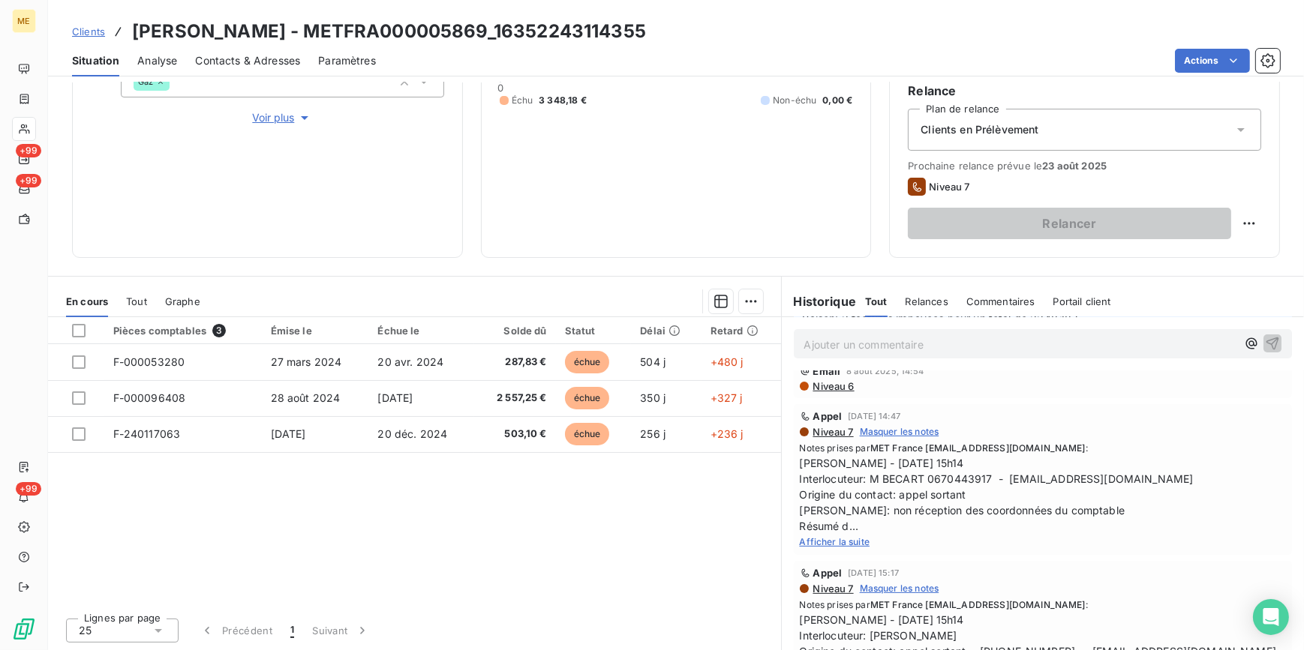
scroll to position [272, 0]
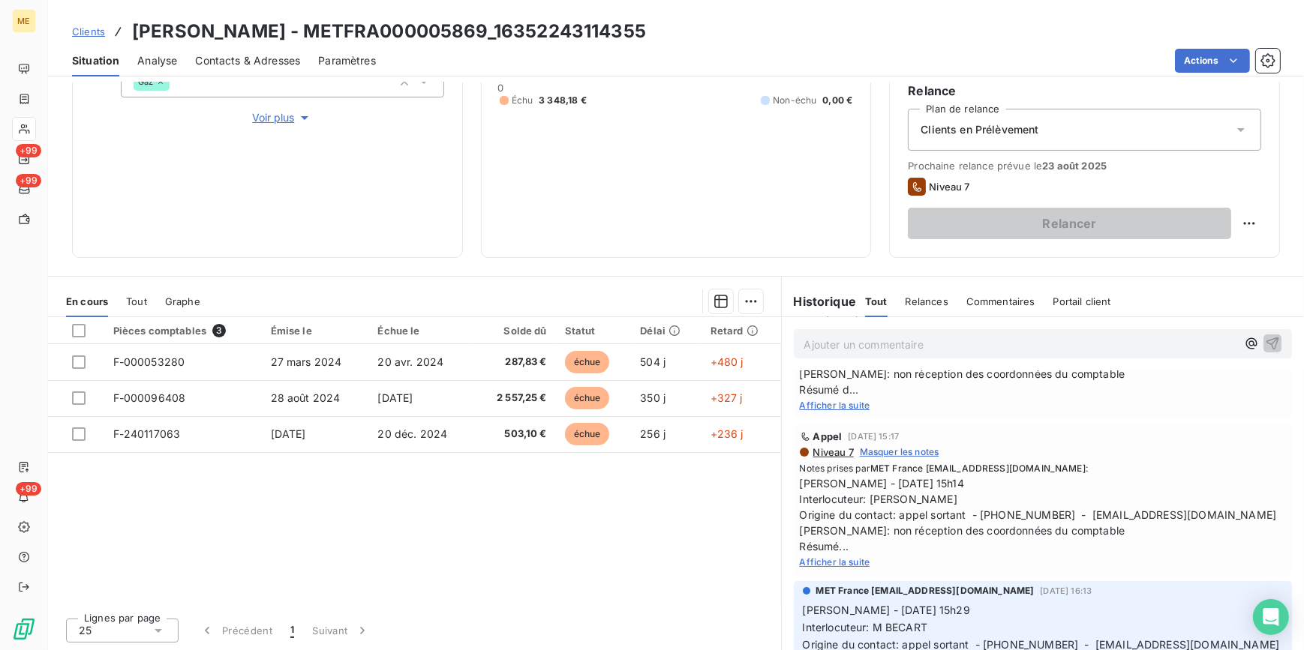
click at [845, 563] on span "Afficher la suite" at bounding box center [835, 562] width 71 height 11
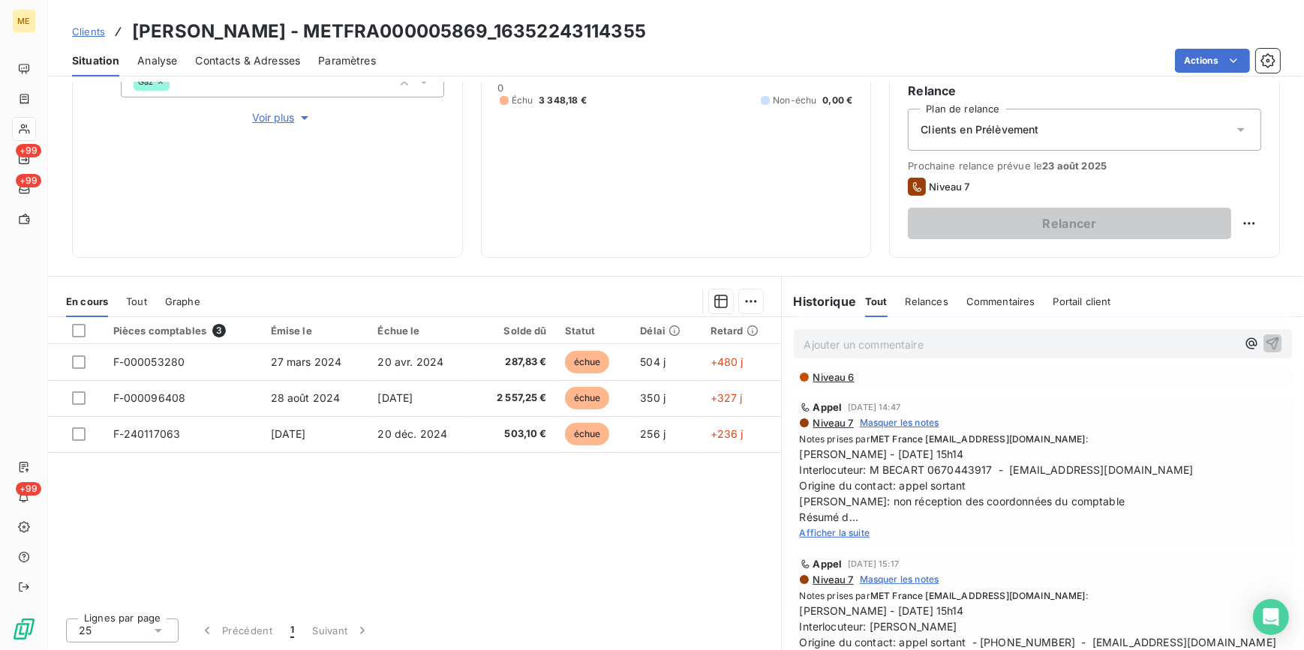
scroll to position [136, 0]
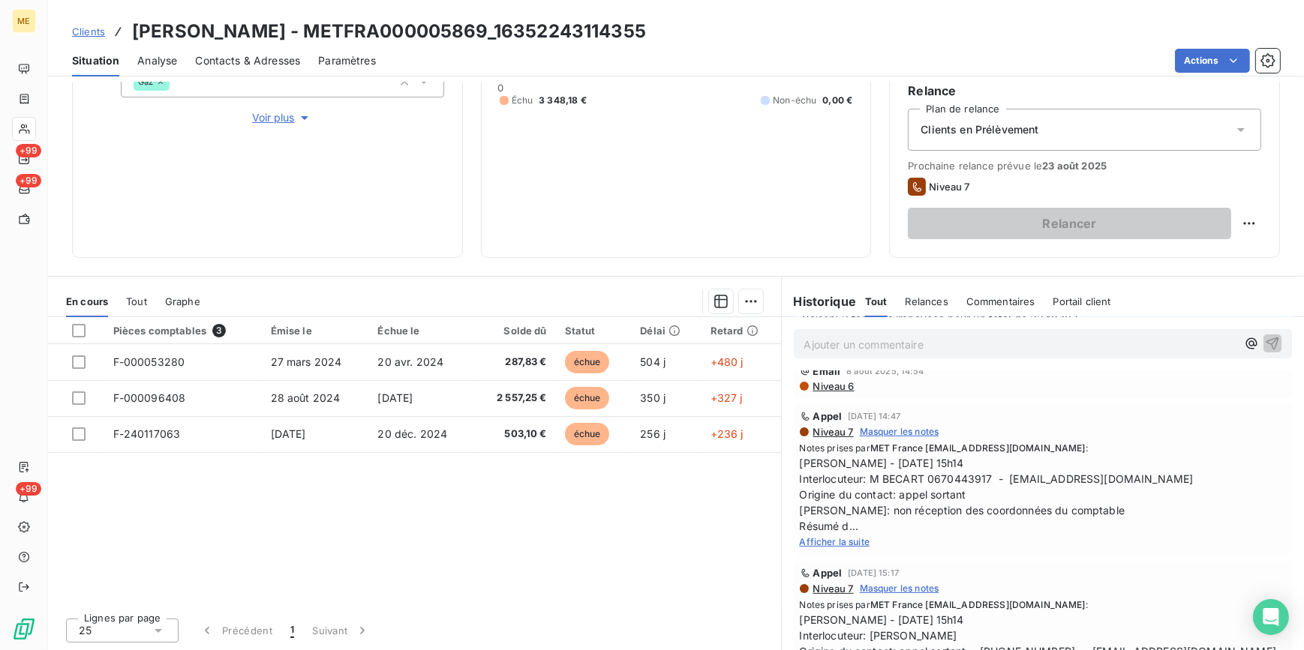
click at [854, 536] on span "Afficher la suite" at bounding box center [835, 541] width 71 height 11
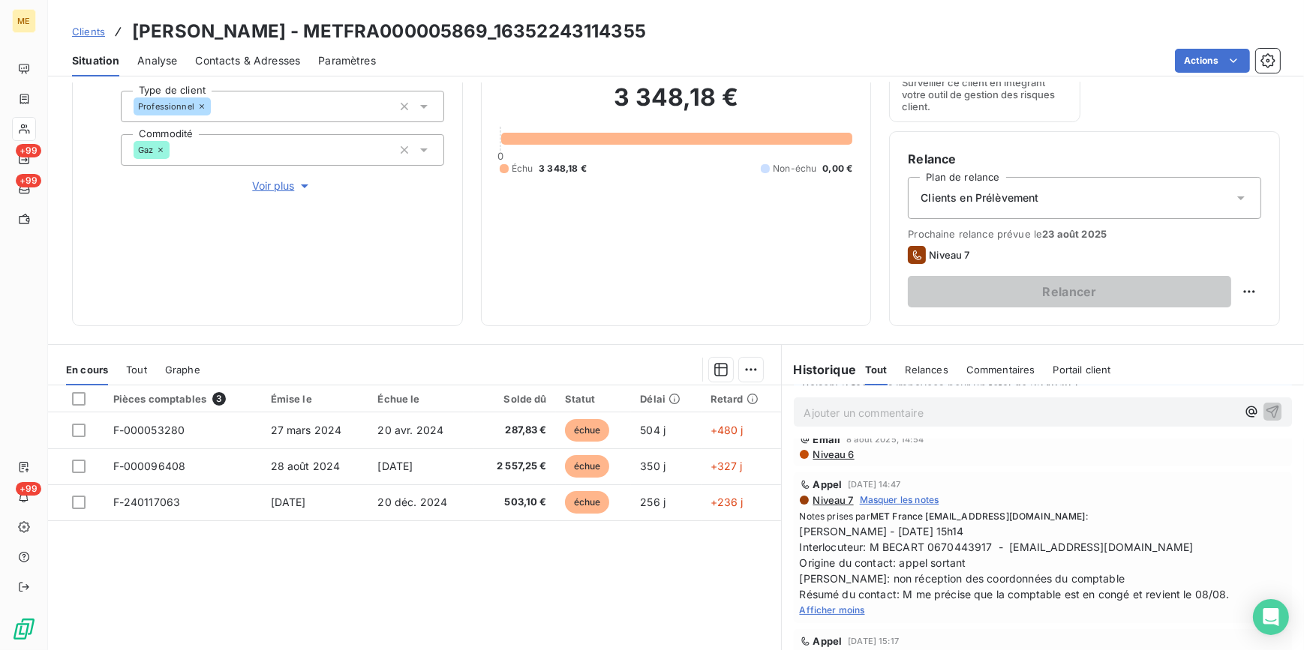
scroll to position [0, 0]
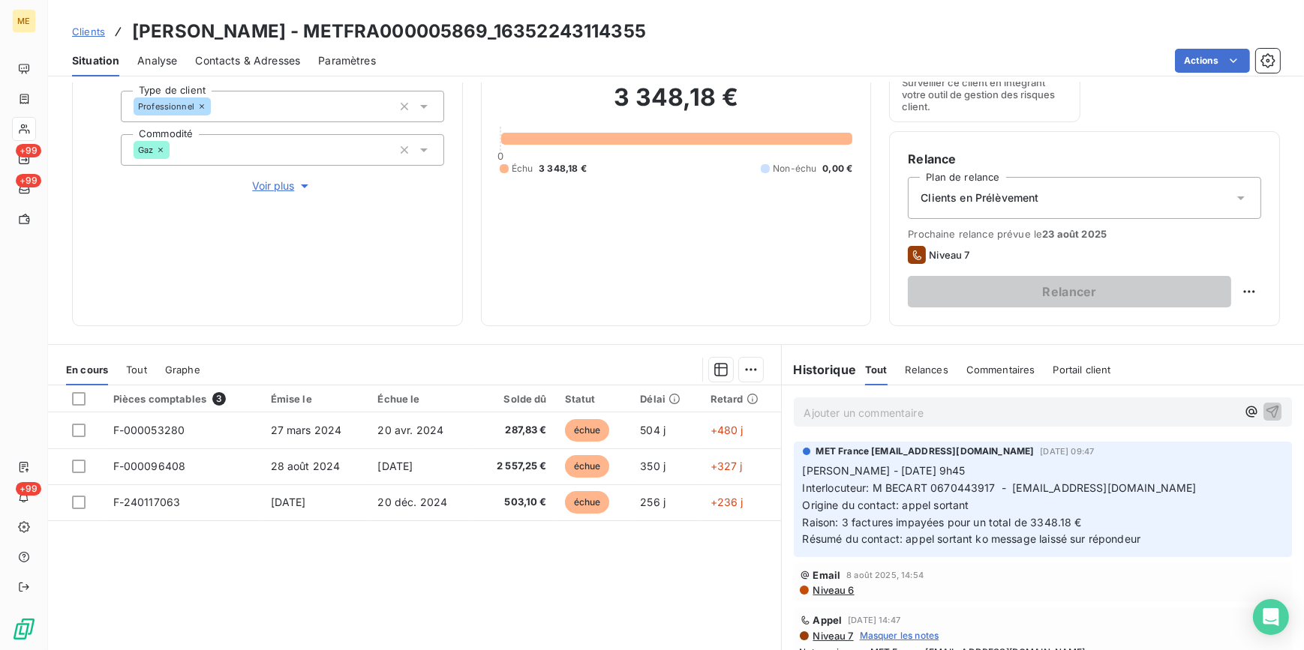
click at [81, 31] on span "Clients" at bounding box center [88, 32] width 33 height 12
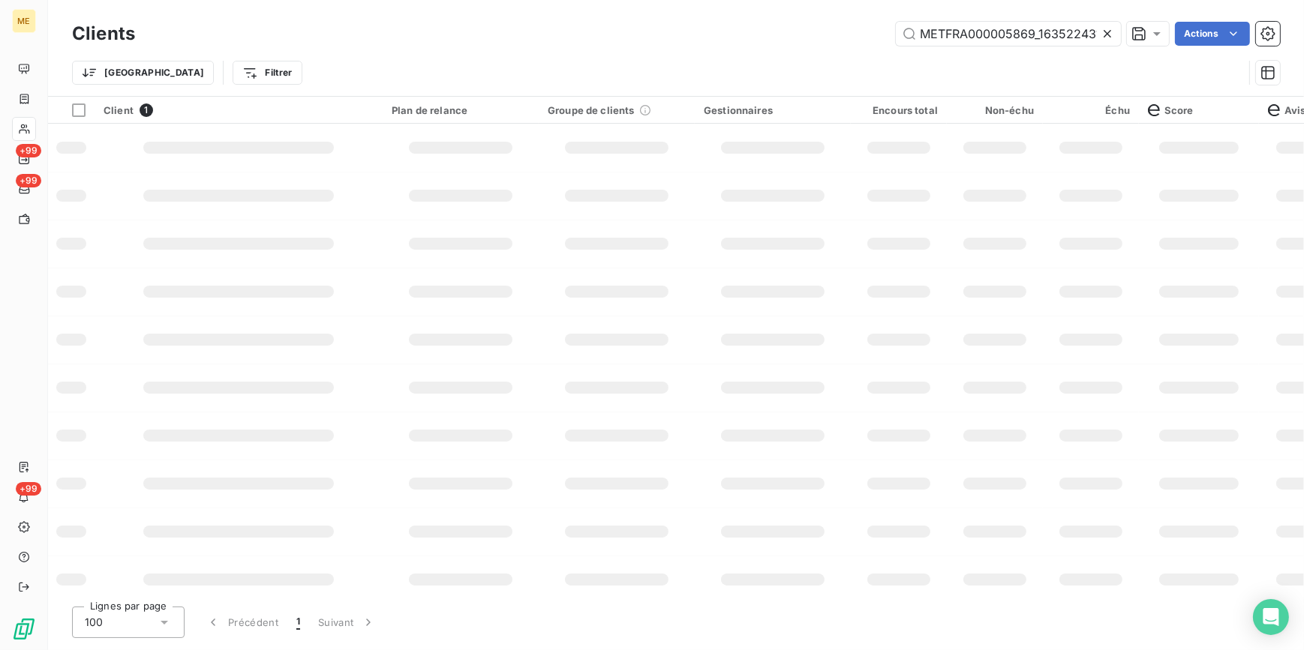
scroll to position [0, 38]
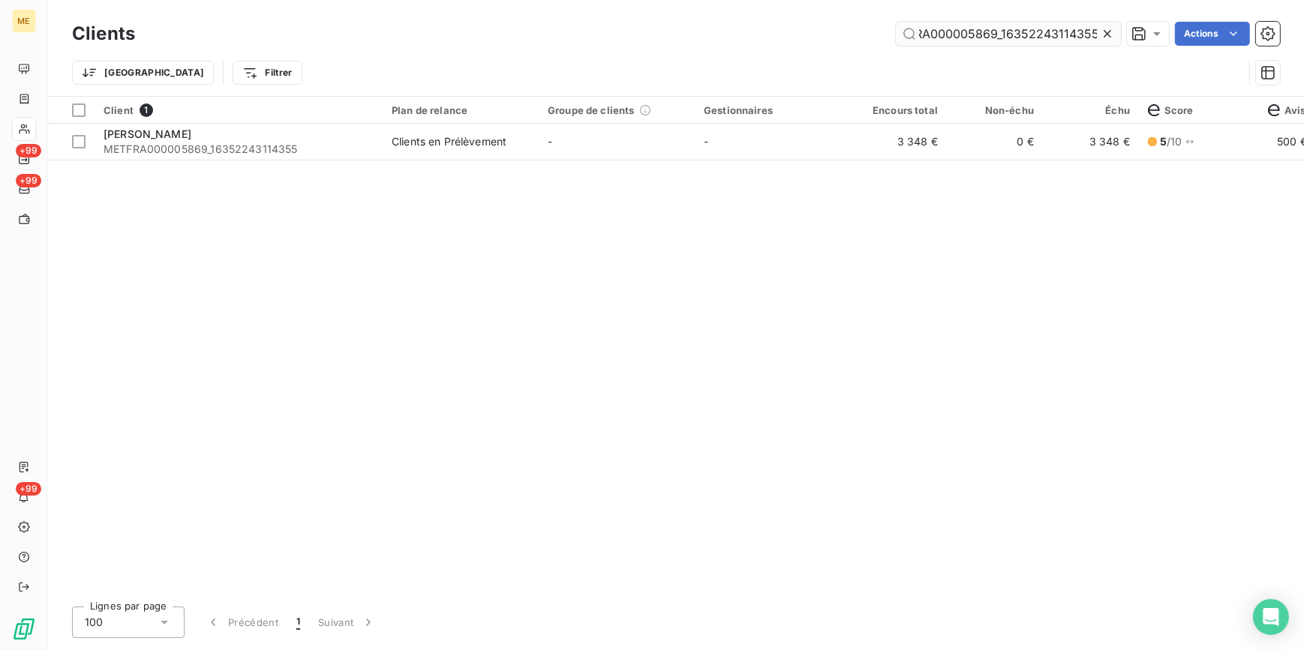
click at [1103, 29] on icon at bounding box center [1107, 33] width 15 height 15
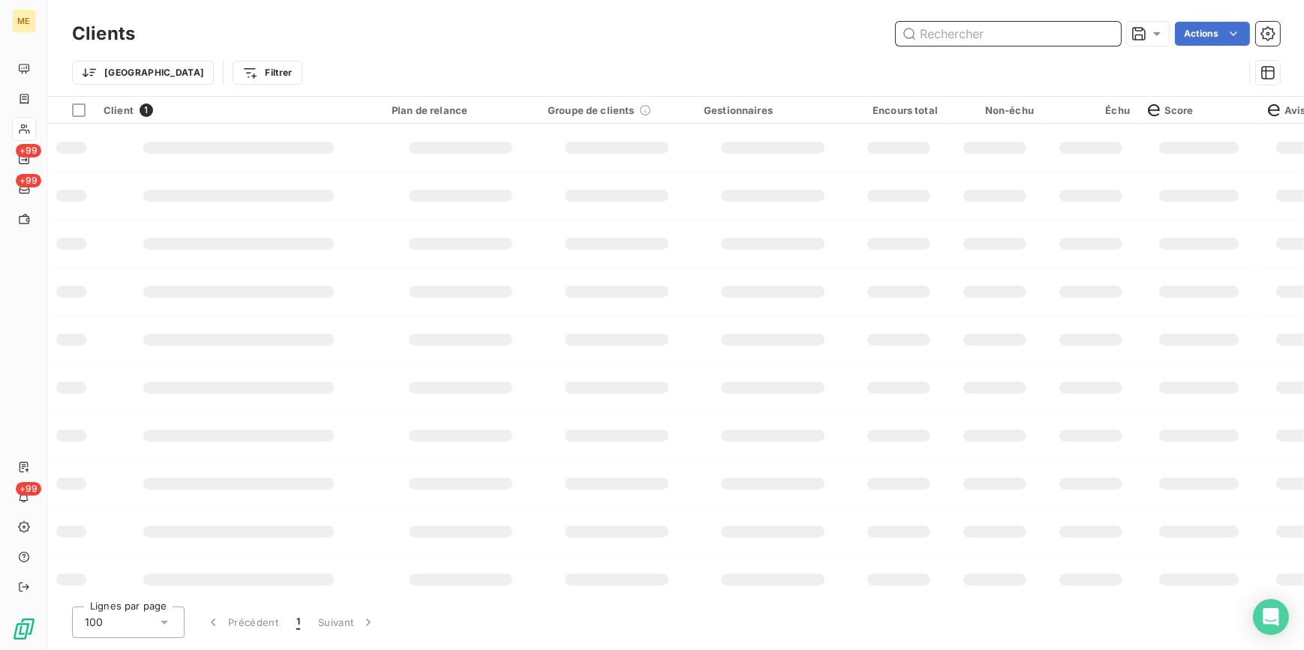
click at [1101, 29] on input "text" at bounding box center [1008, 34] width 225 height 24
paste input "METFRA000004529_14277857997940"
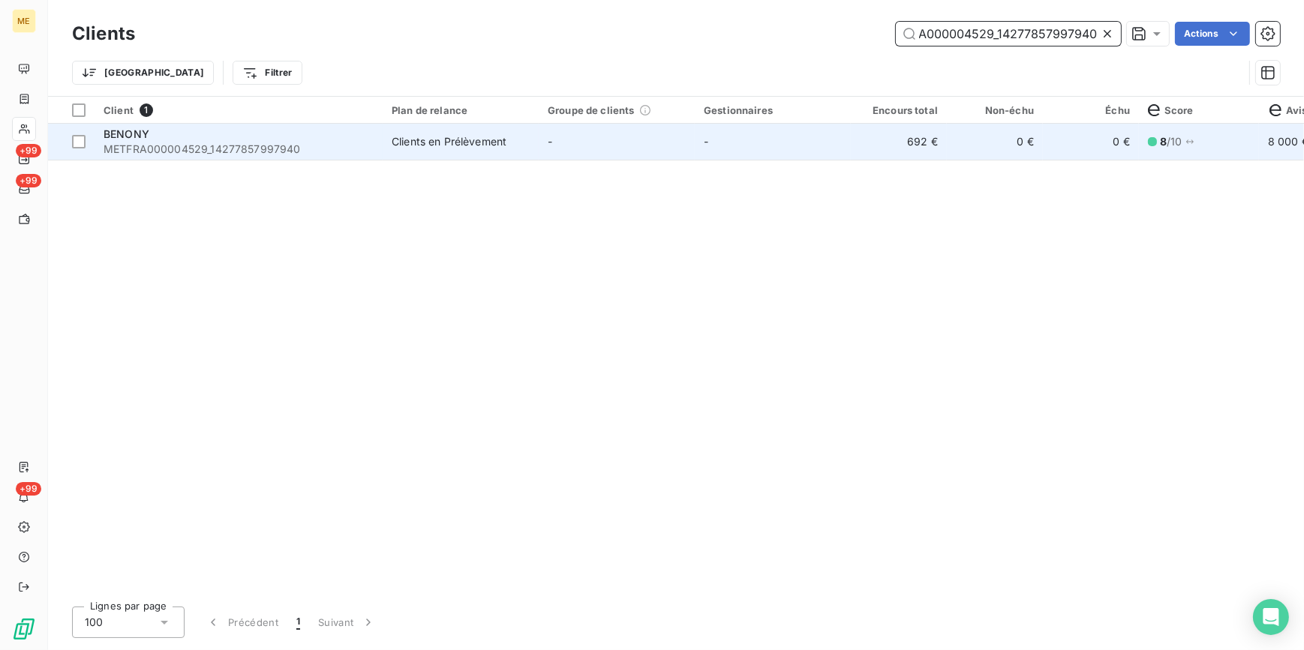
type input "METFRA000004529_14277857997940"
click at [888, 145] on td "692 €" at bounding box center [899, 142] width 96 height 36
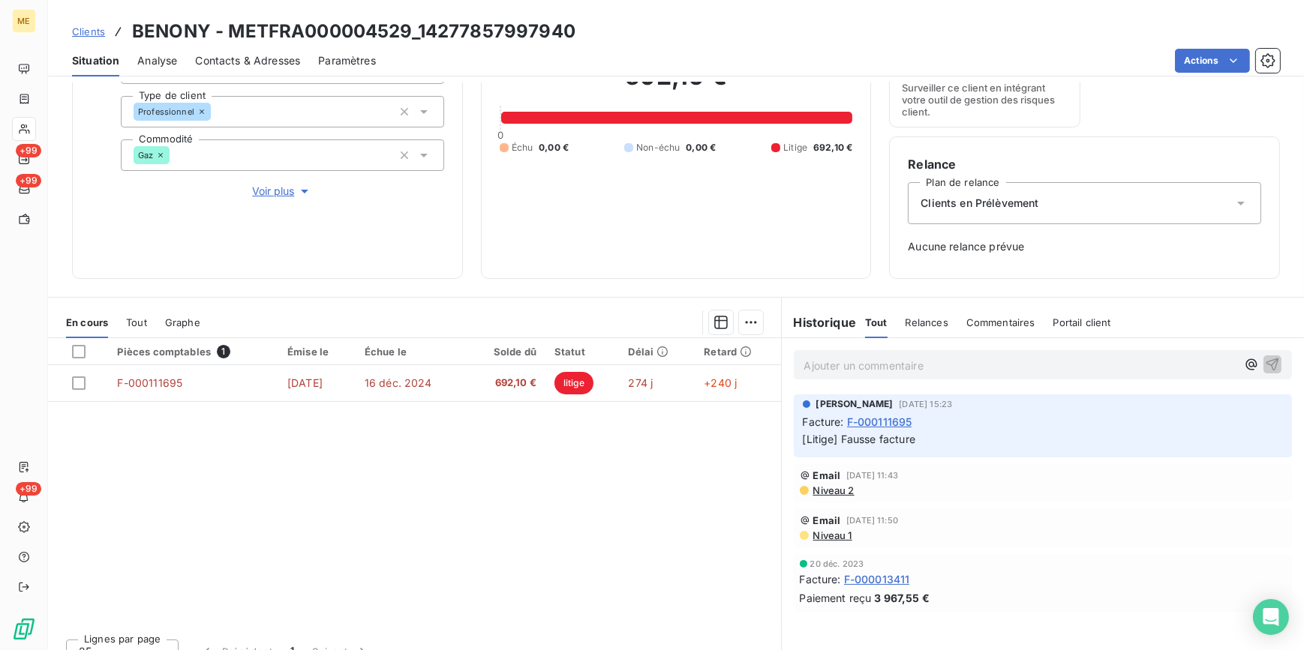
scroll to position [194, 0]
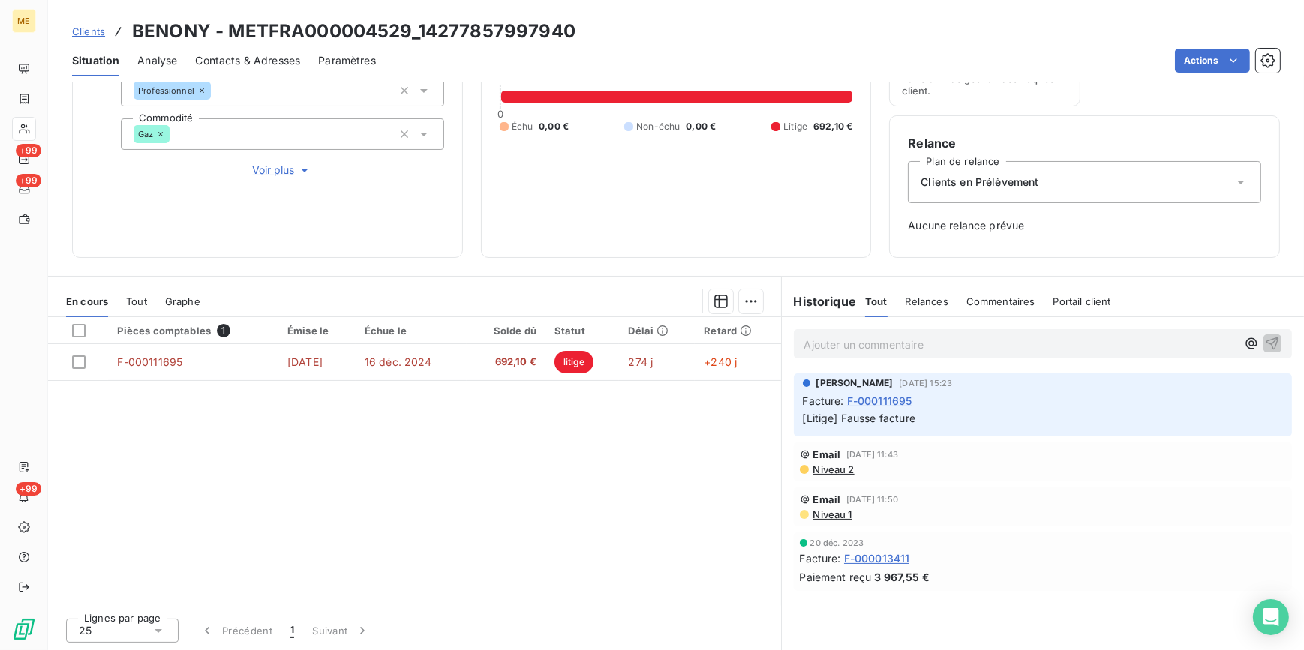
click at [884, 401] on span "F-000111695" at bounding box center [879, 401] width 65 height 16
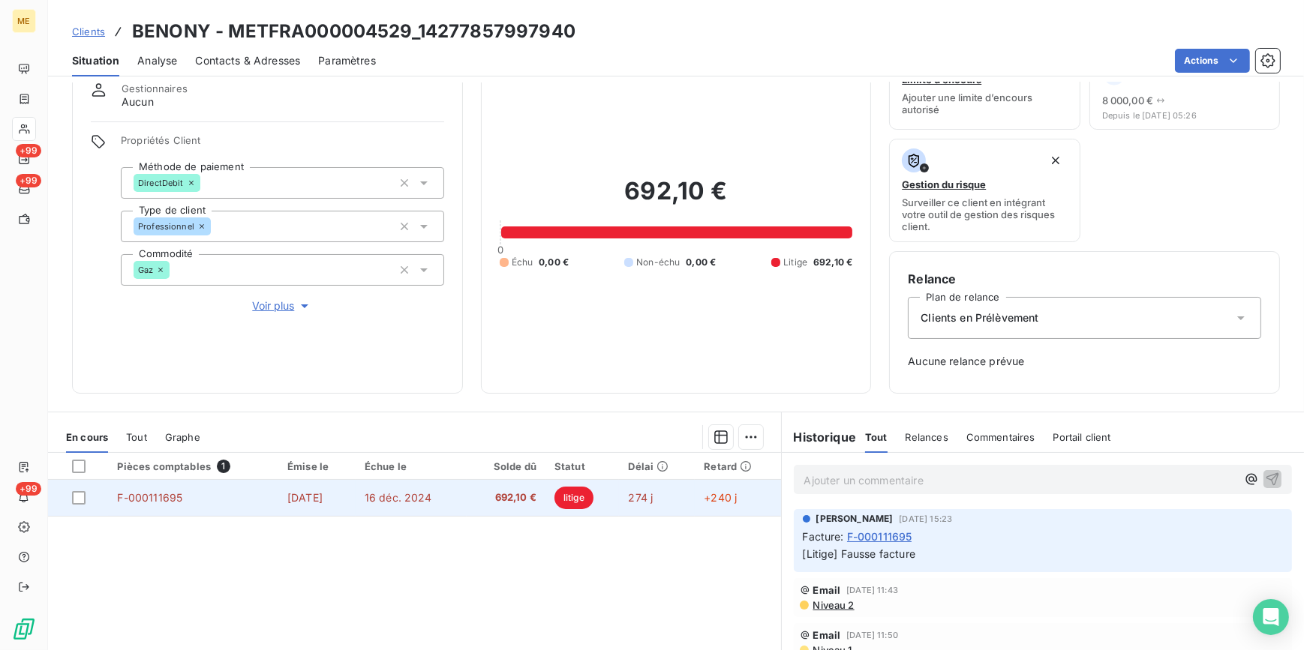
scroll to position [57, 0]
click at [193, 496] on td "F-000111695" at bounding box center [193, 499] width 170 height 36
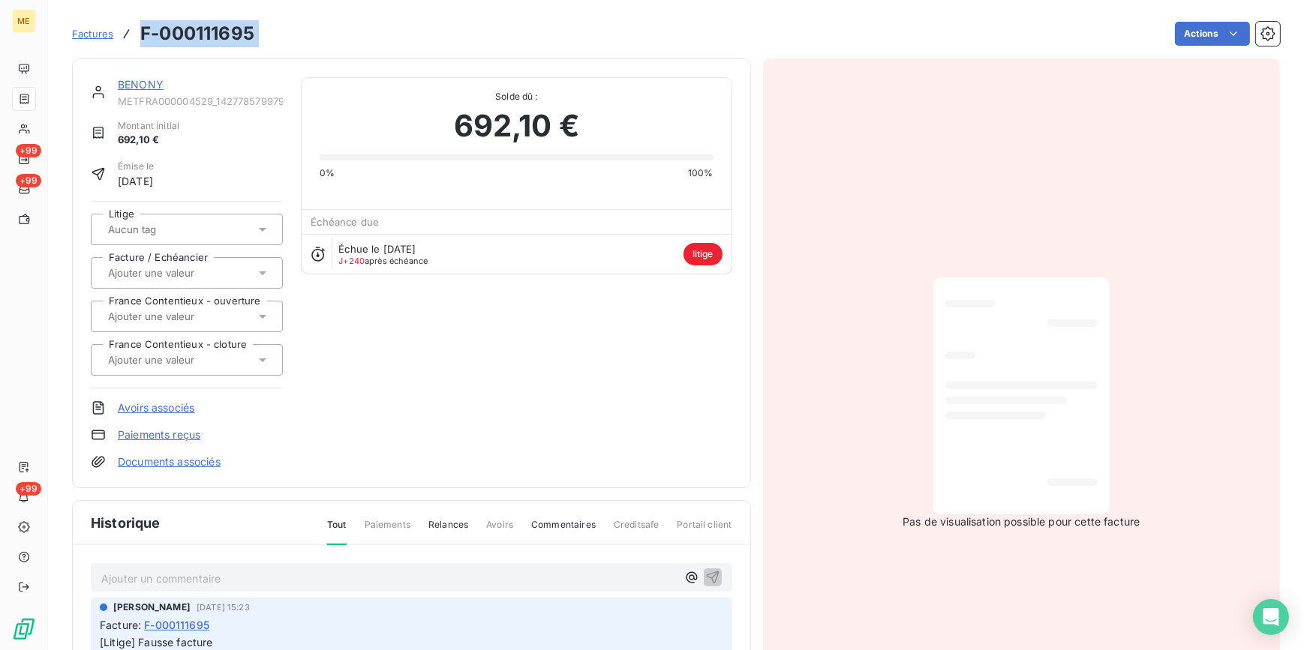
drag, startPoint x: 270, startPoint y: 35, endPoint x: 143, endPoint y: 39, distance: 127.6
click at [143, 39] on div "Factures F-000111695 Actions" at bounding box center [676, 34] width 1208 height 32
copy section "F-000111695 Actions"
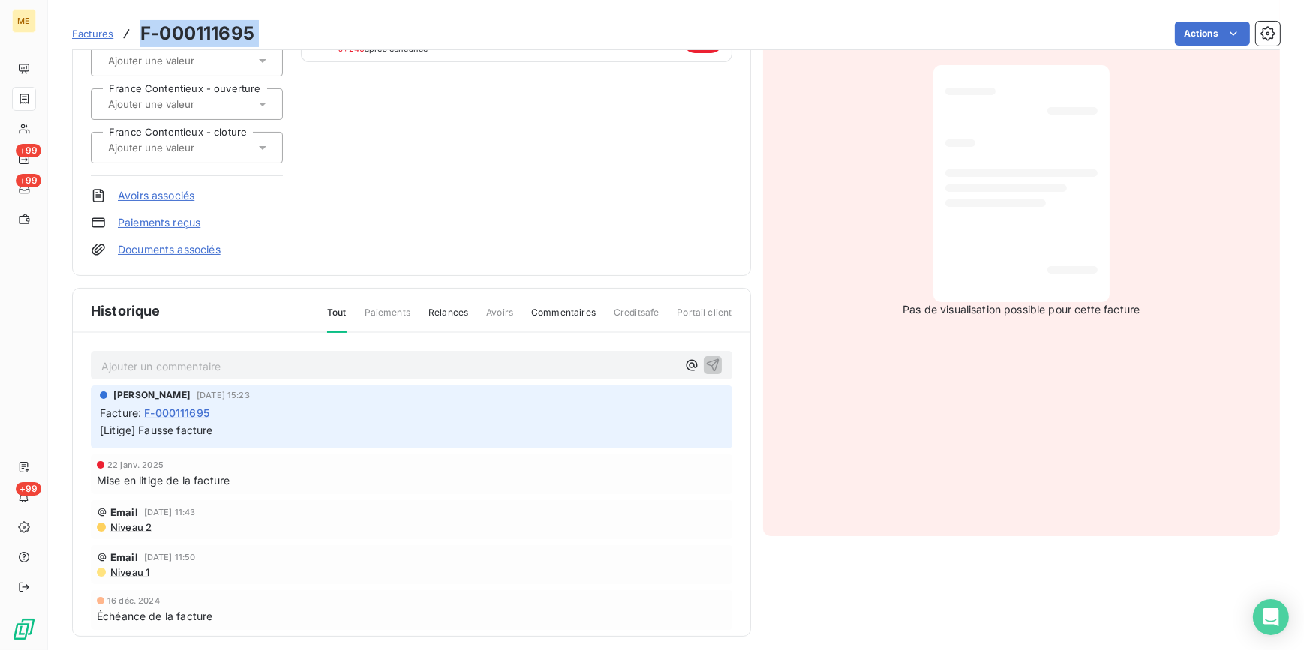
scroll to position [222, 0]
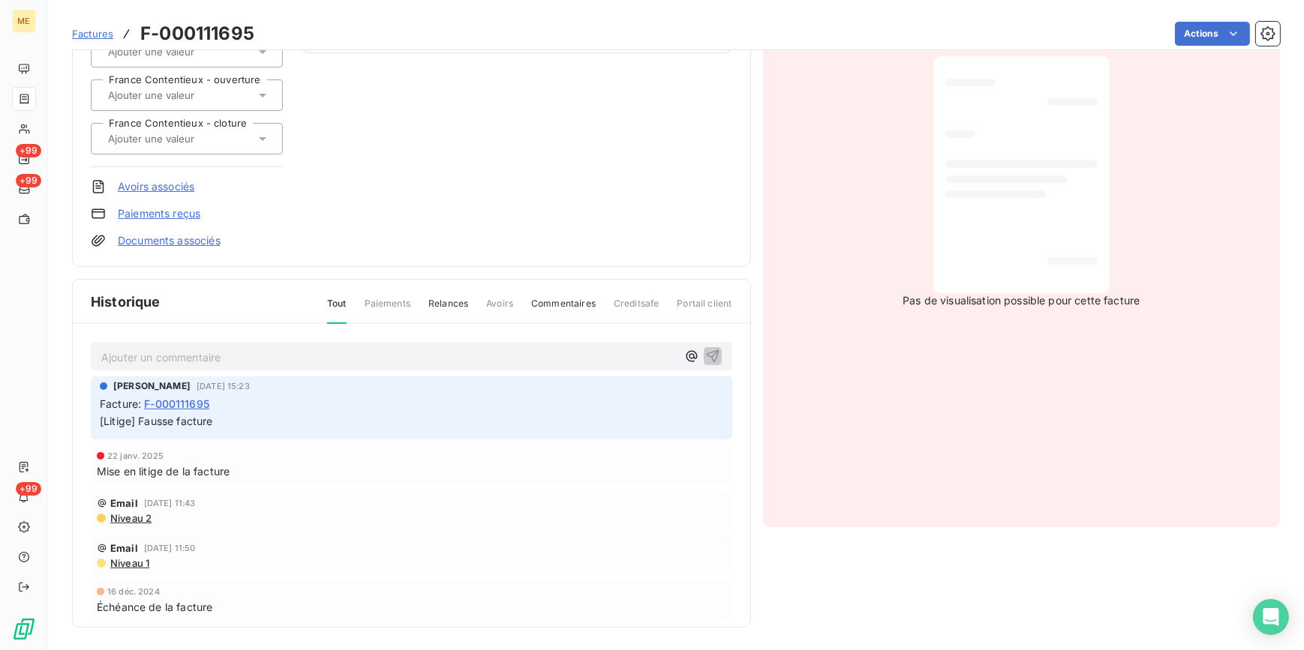
click at [391, 313] on span "Paiements" at bounding box center [388, 310] width 46 height 26
click at [393, 306] on span "Paiements" at bounding box center [388, 310] width 46 height 26
click at [384, 293] on div "Historique Tout Paiements Relances Avoirs Commentaires Creditsafe Portail client" at bounding box center [411, 302] width 677 height 44
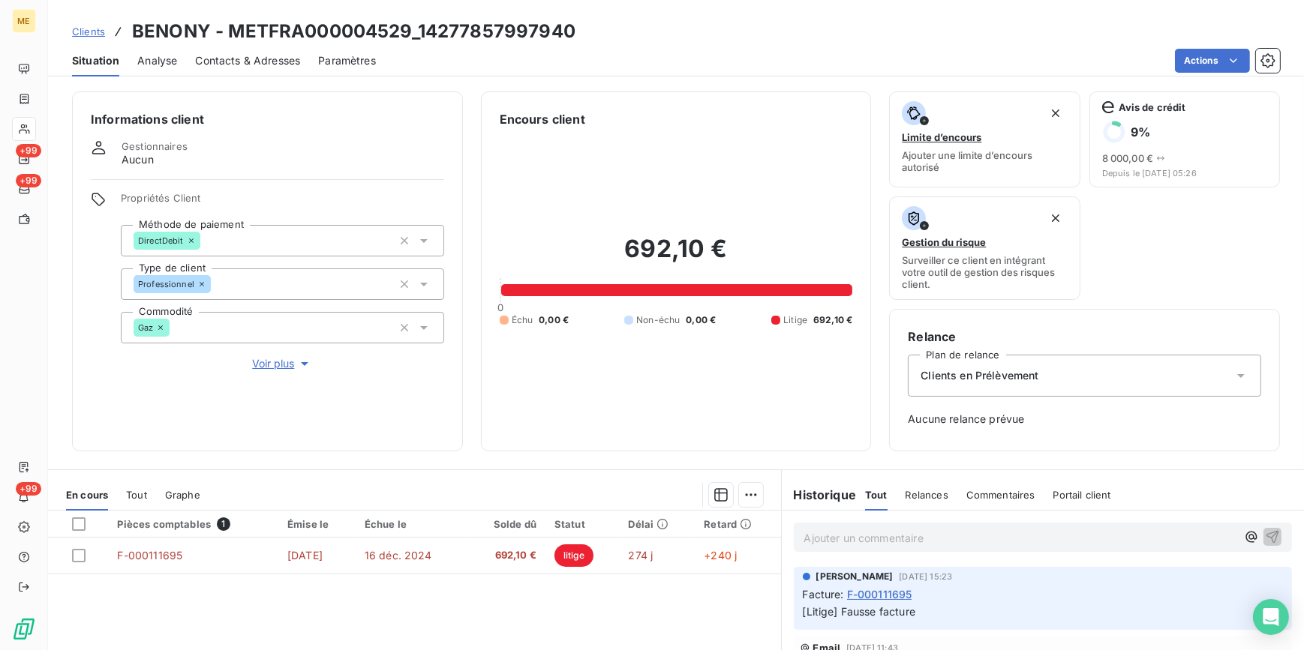
click at [135, 489] on span "Tout" at bounding box center [136, 495] width 21 height 12
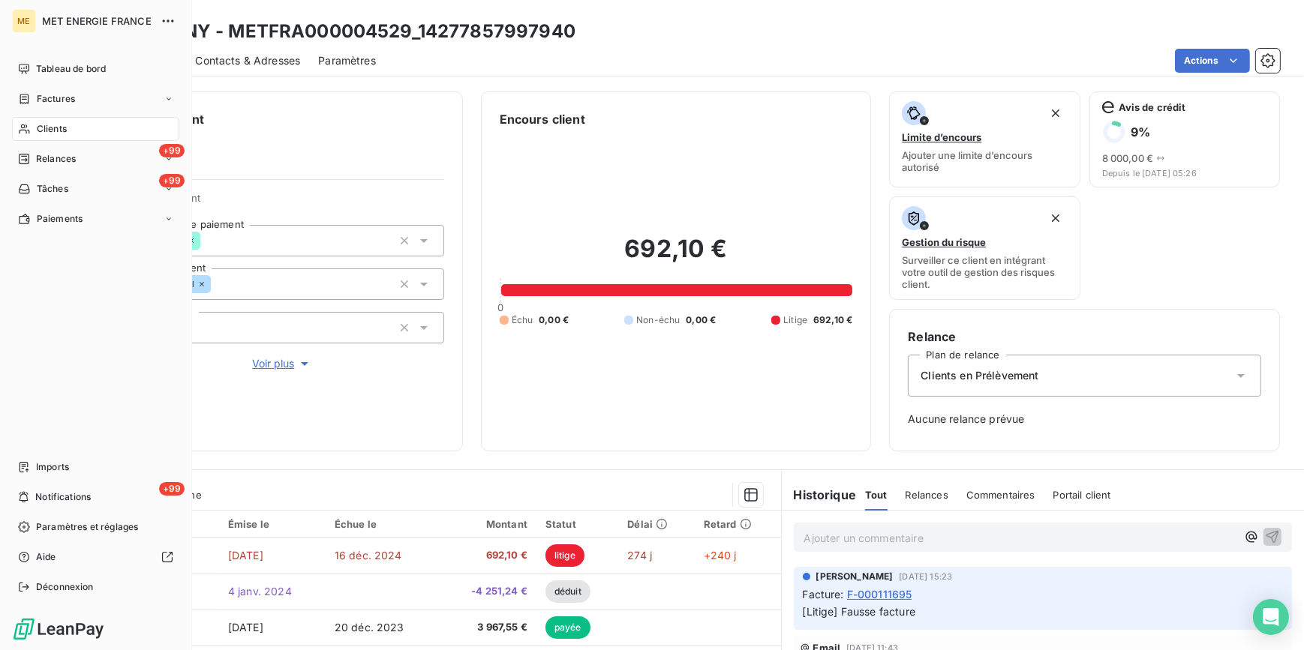
click at [96, 120] on div "Clients" at bounding box center [95, 129] width 167 height 24
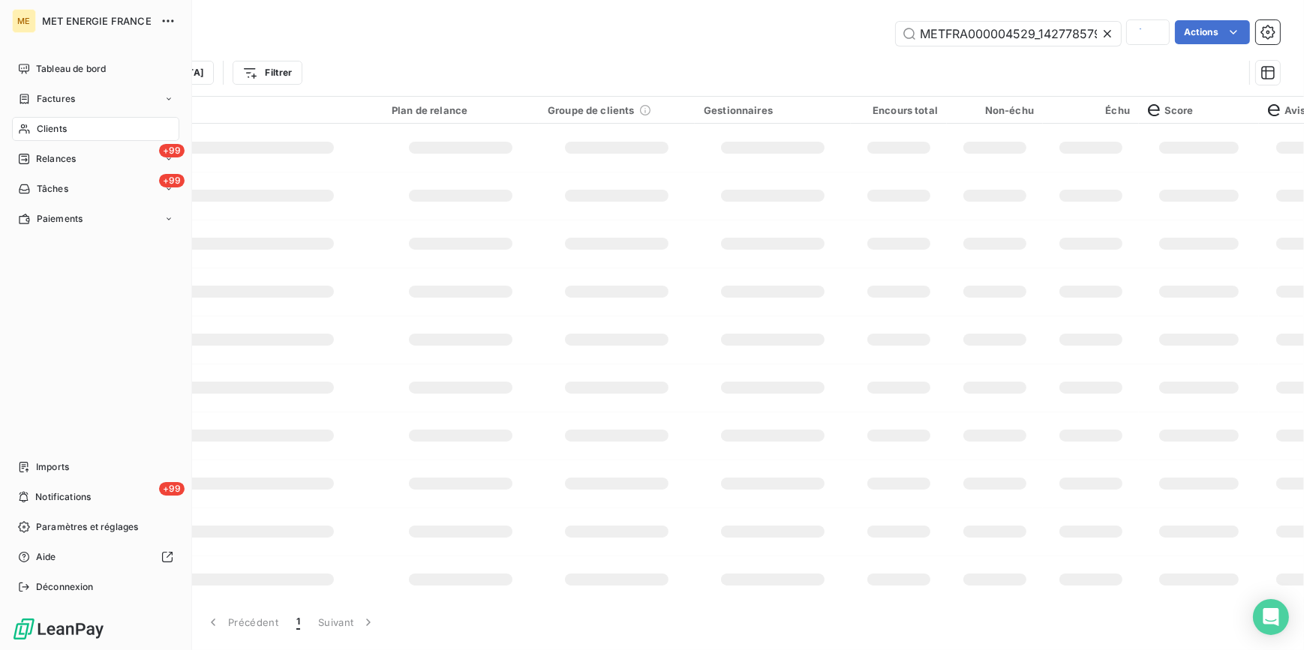
scroll to position [0, 41]
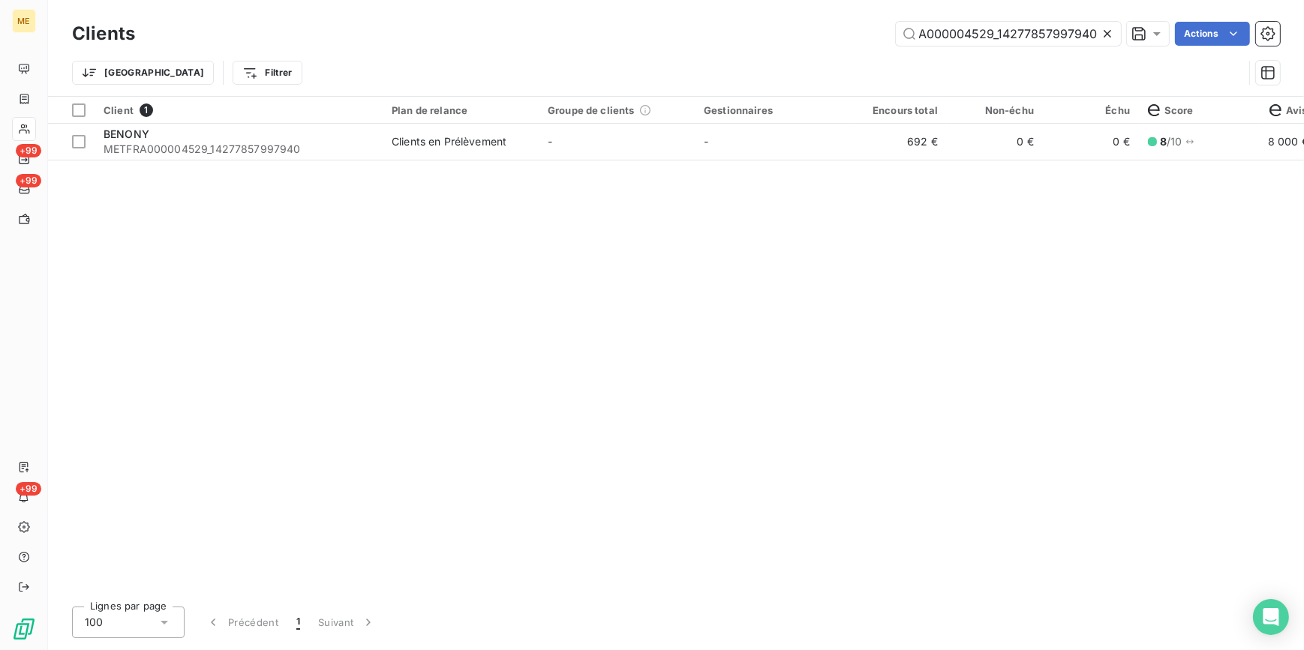
click at [1105, 34] on icon at bounding box center [1108, 34] width 8 height 8
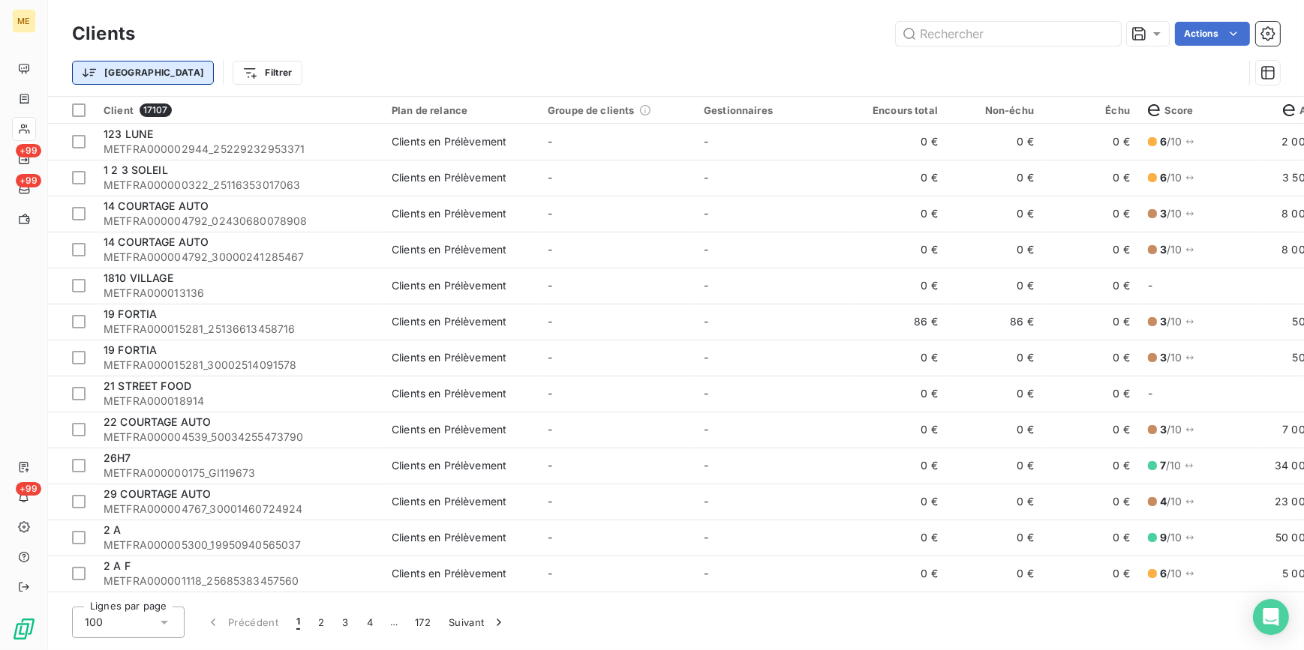
click at [116, 68] on html "ME +99 +99 +99 Clients Actions Trier Filtrer Client 17107 Plan de relance Group…" at bounding box center [652, 325] width 1304 height 650
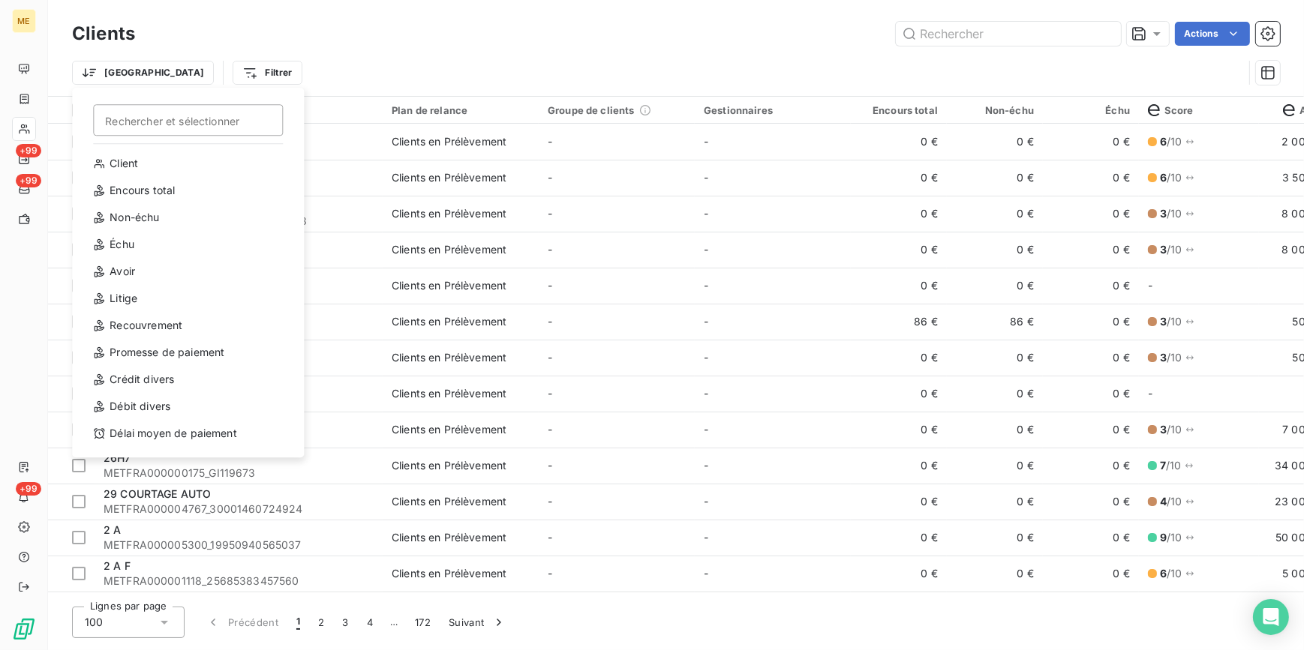
click at [187, 76] on html "ME +99 +99 +99 Clients Actions Trier Rechercher et sélectionner Client Encours …" at bounding box center [652, 325] width 1304 height 650
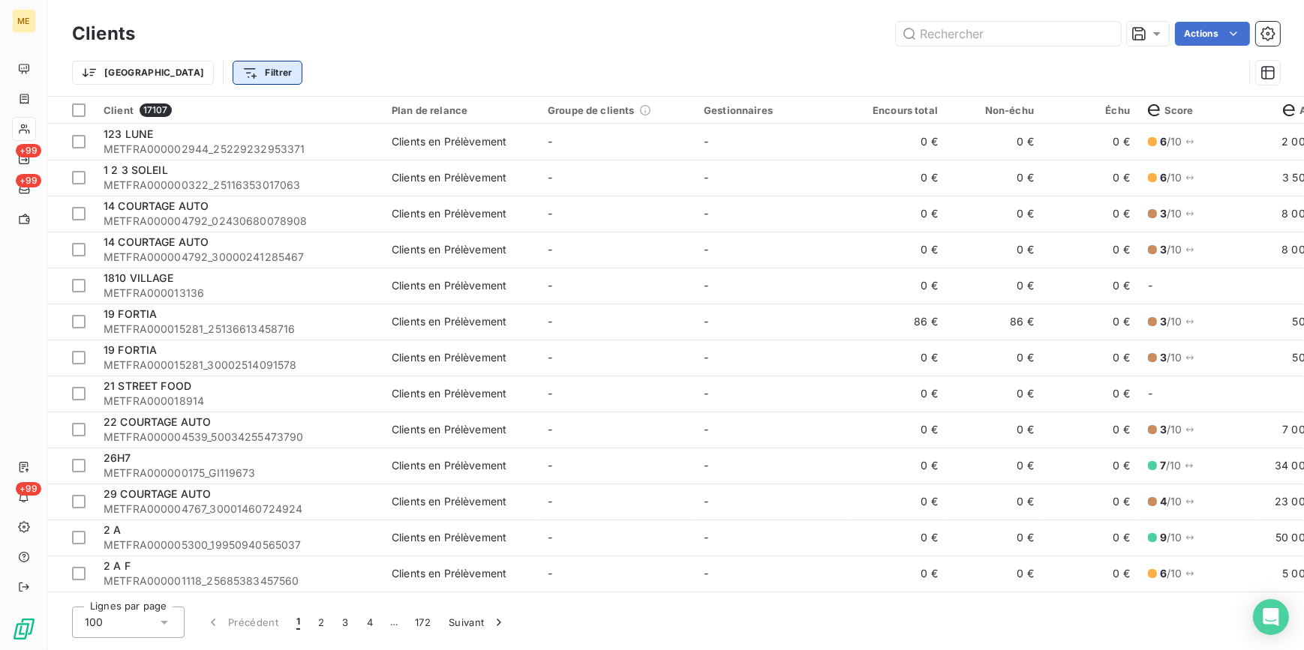
click at [204, 67] on html "ME +99 +99 +99 Clients Actions Trier Filtrer Client 17107 Plan de relance Group…" at bounding box center [652, 325] width 1304 height 650
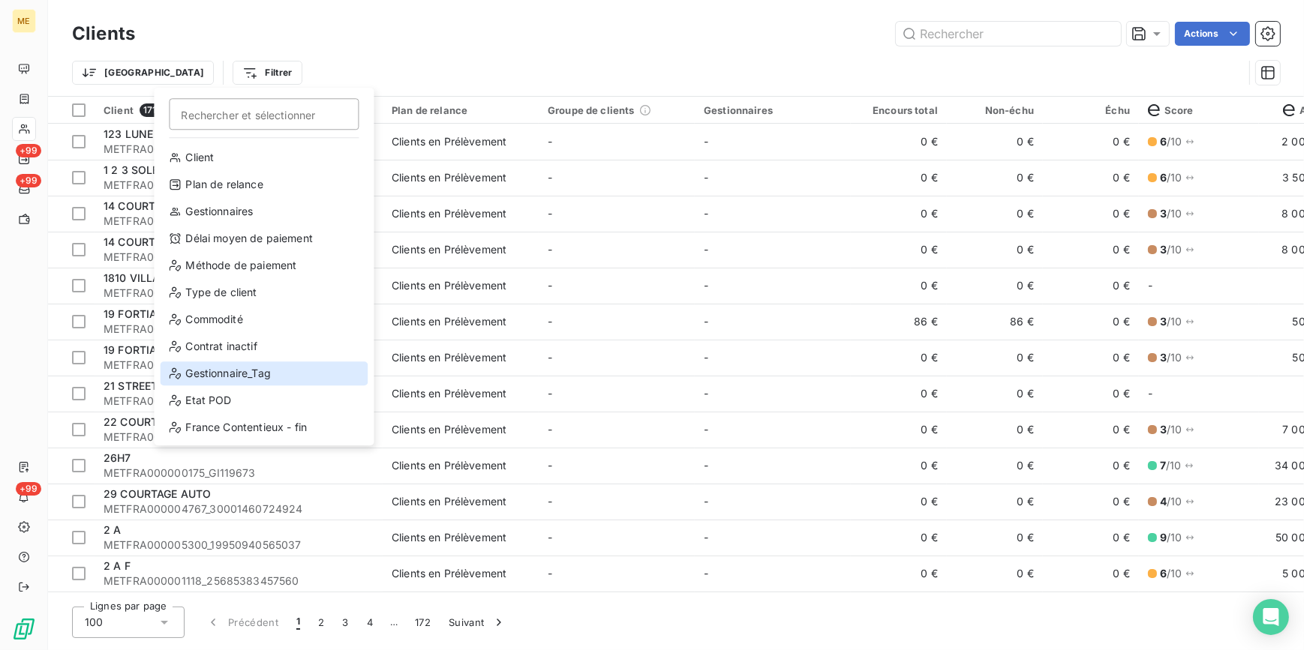
click at [210, 371] on div "Gestionnaire_Tag" at bounding box center [264, 374] width 208 height 24
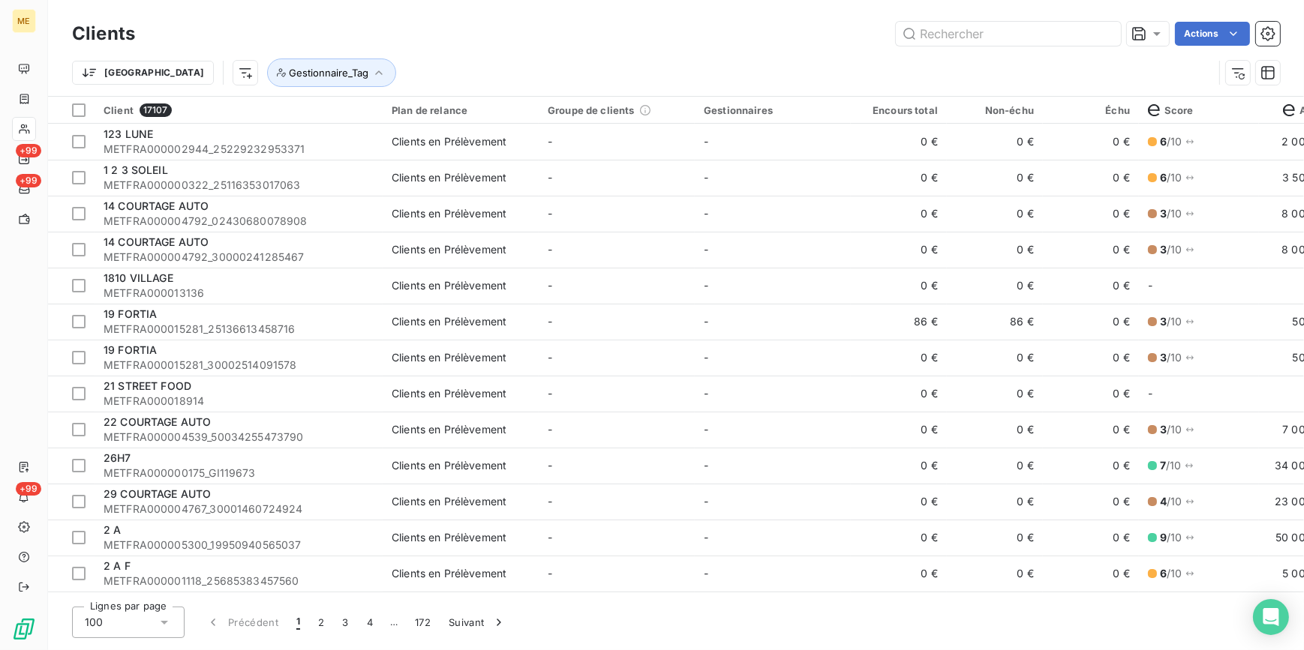
click at [528, 31] on div "Actions" at bounding box center [716, 34] width 1127 height 24
click at [533, 122] on div at bounding box center [501, 111] width 216 height 32
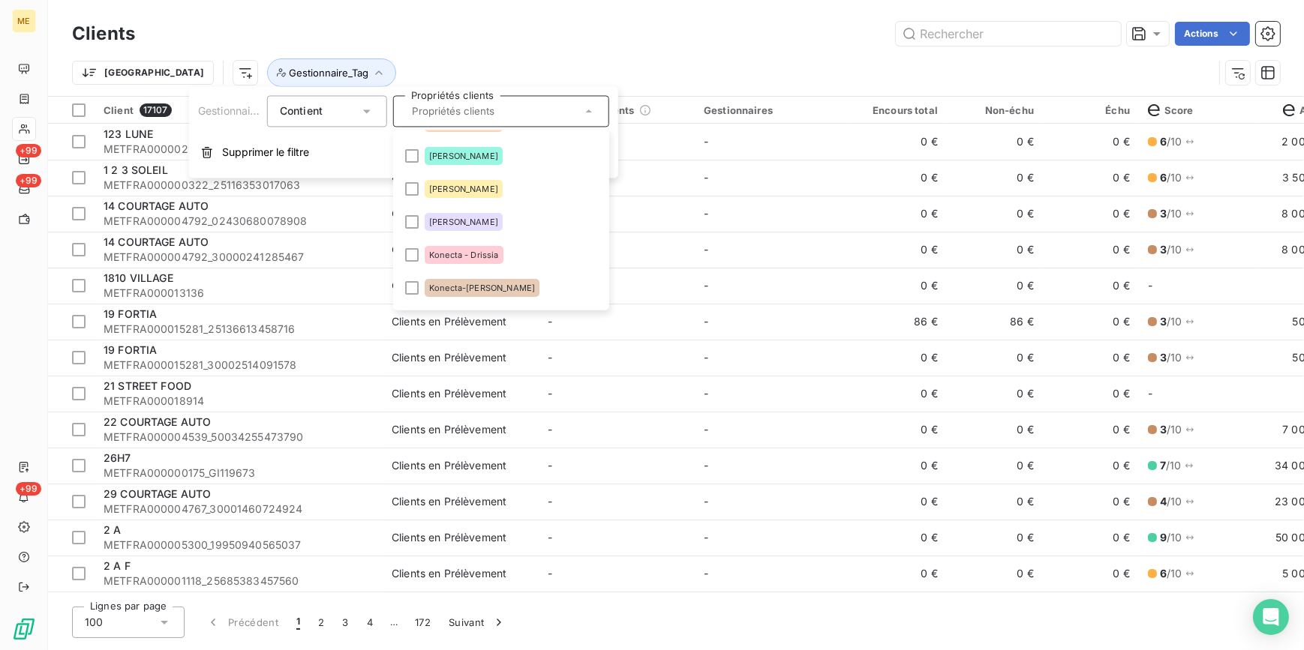
scroll to position [272, 0]
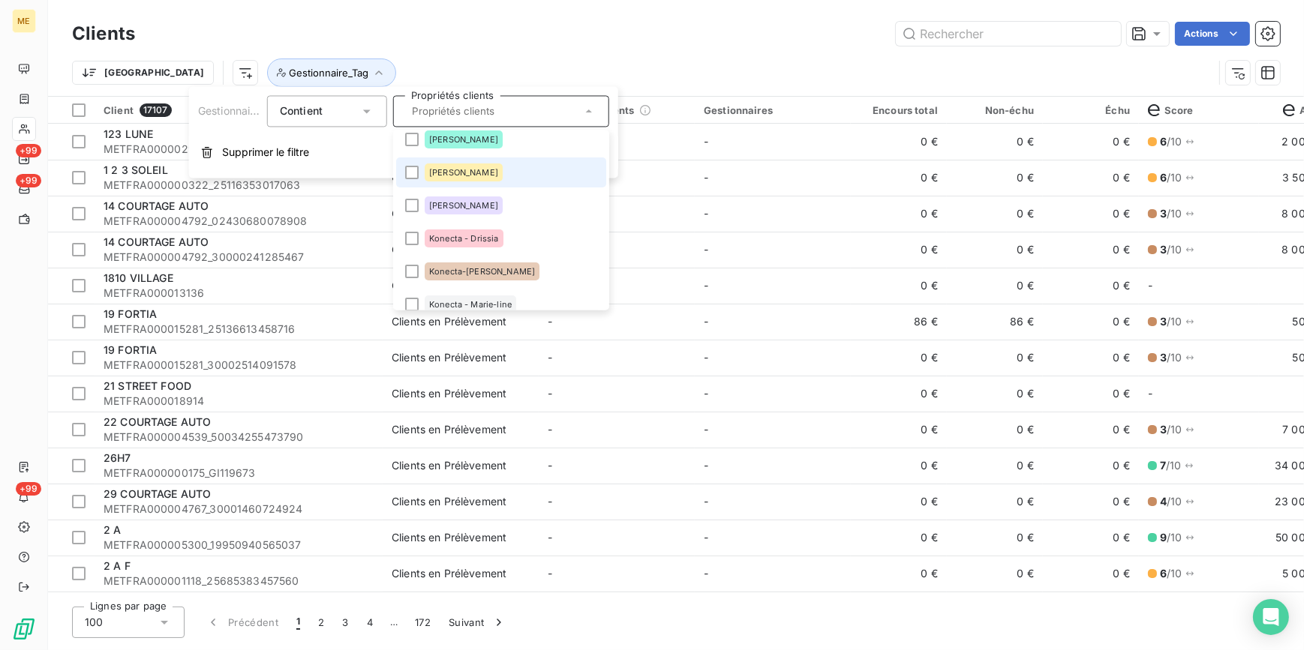
click at [453, 170] on span "Amélie" at bounding box center [463, 172] width 69 height 9
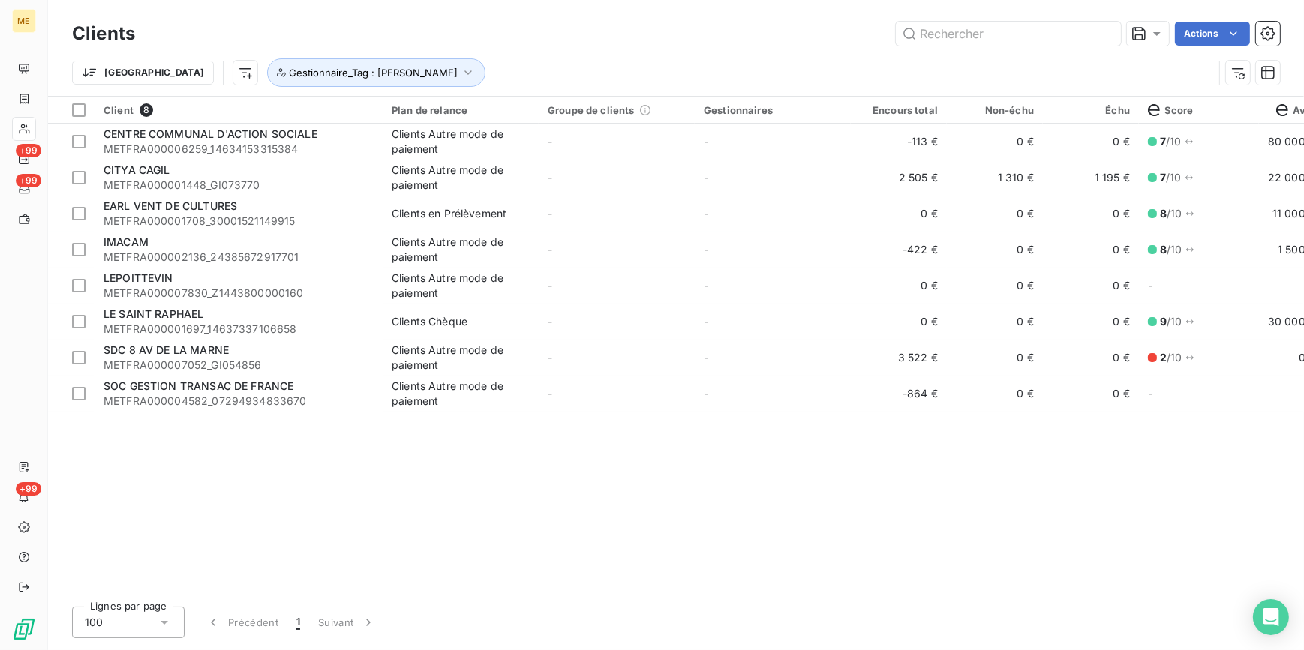
click at [593, 34] on div "Actions" at bounding box center [716, 34] width 1127 height 24
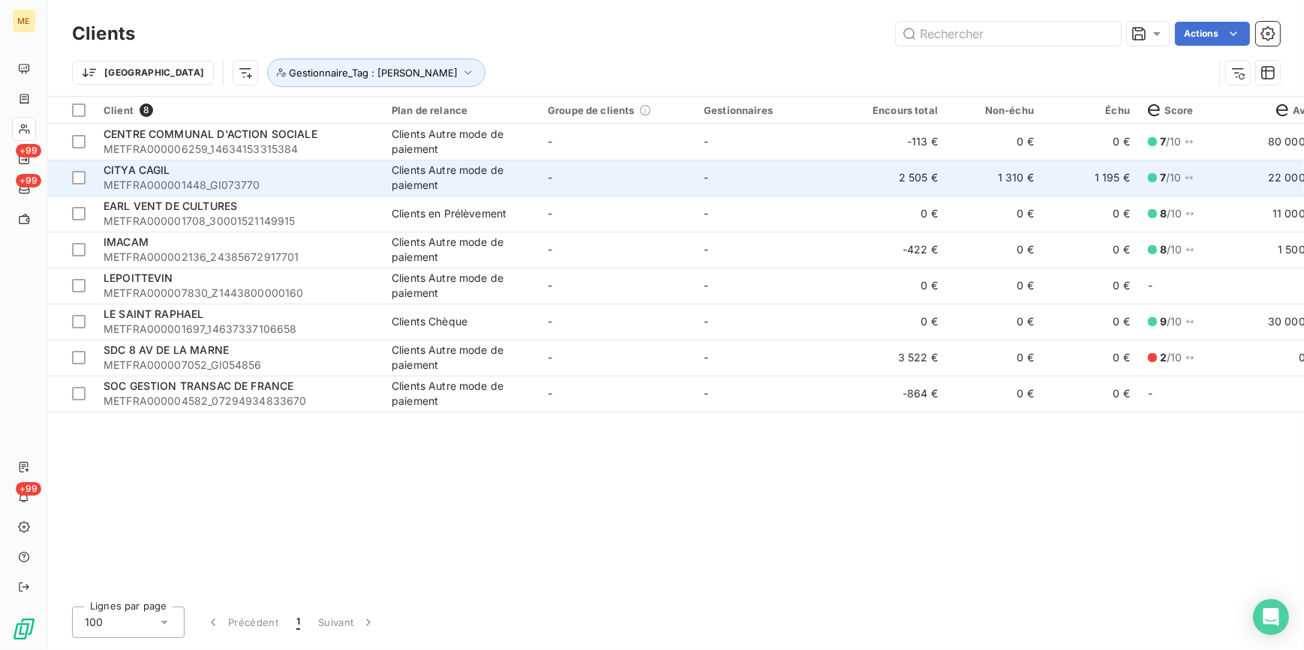
click at [1079, 187] on td "1 195 €" at bounding box center [1091, 178] width 96 height 36
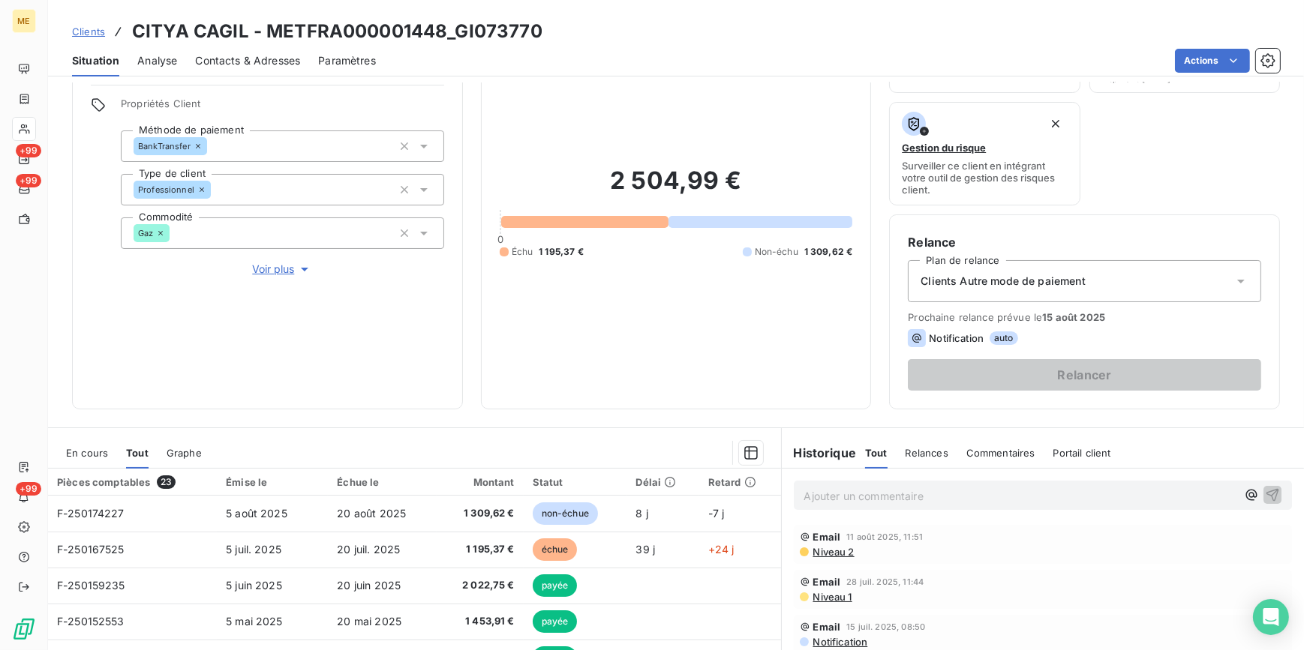
scroll to position [68, 0]
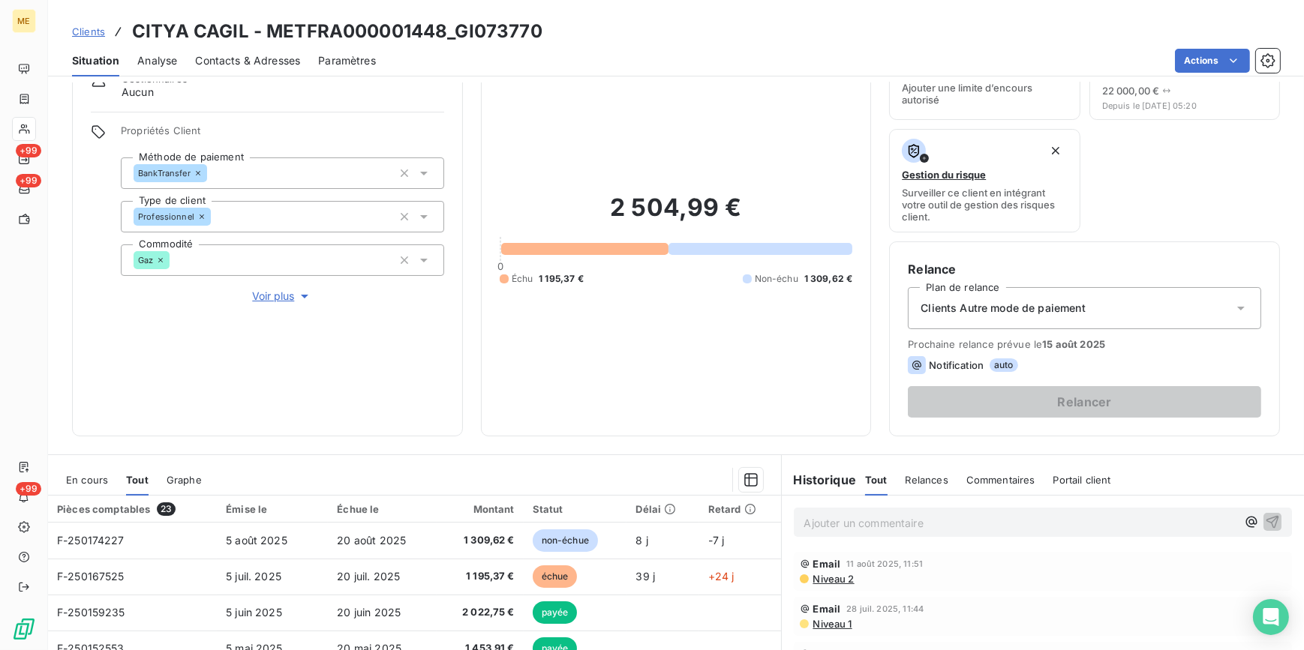
click at [280, 301] on span "Voir plus" at bounding box center [282, 296] width 60 height 15
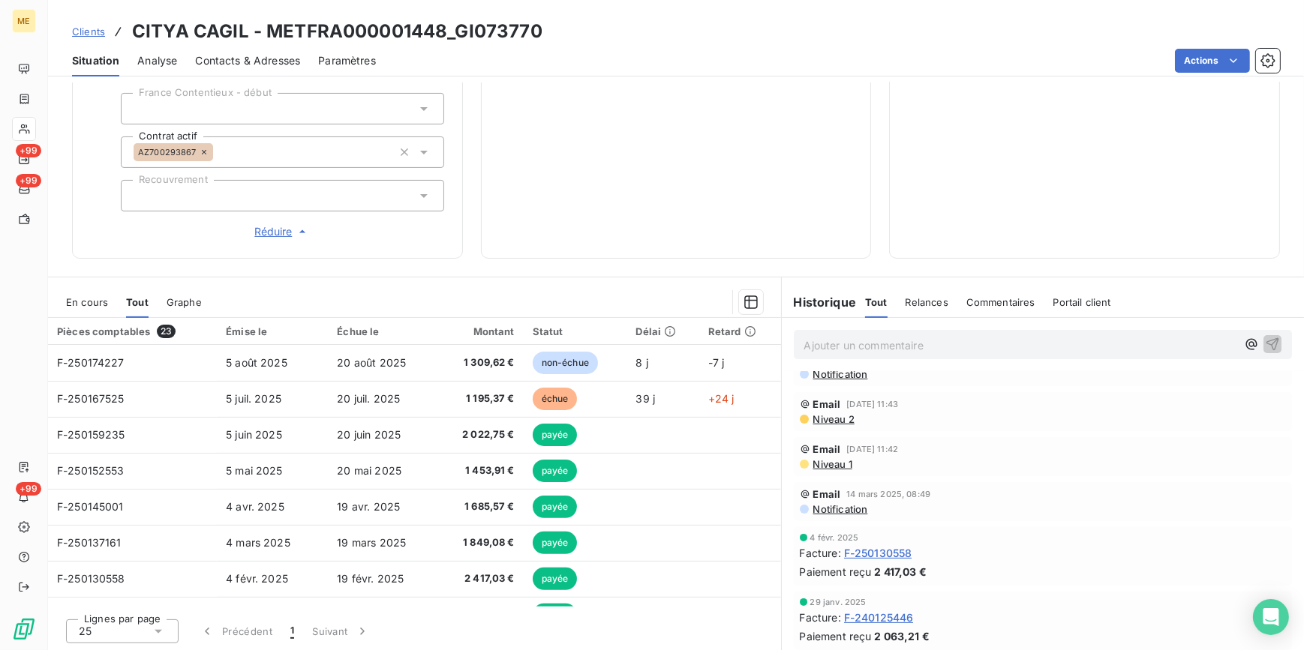
scroll to position [204, 0]
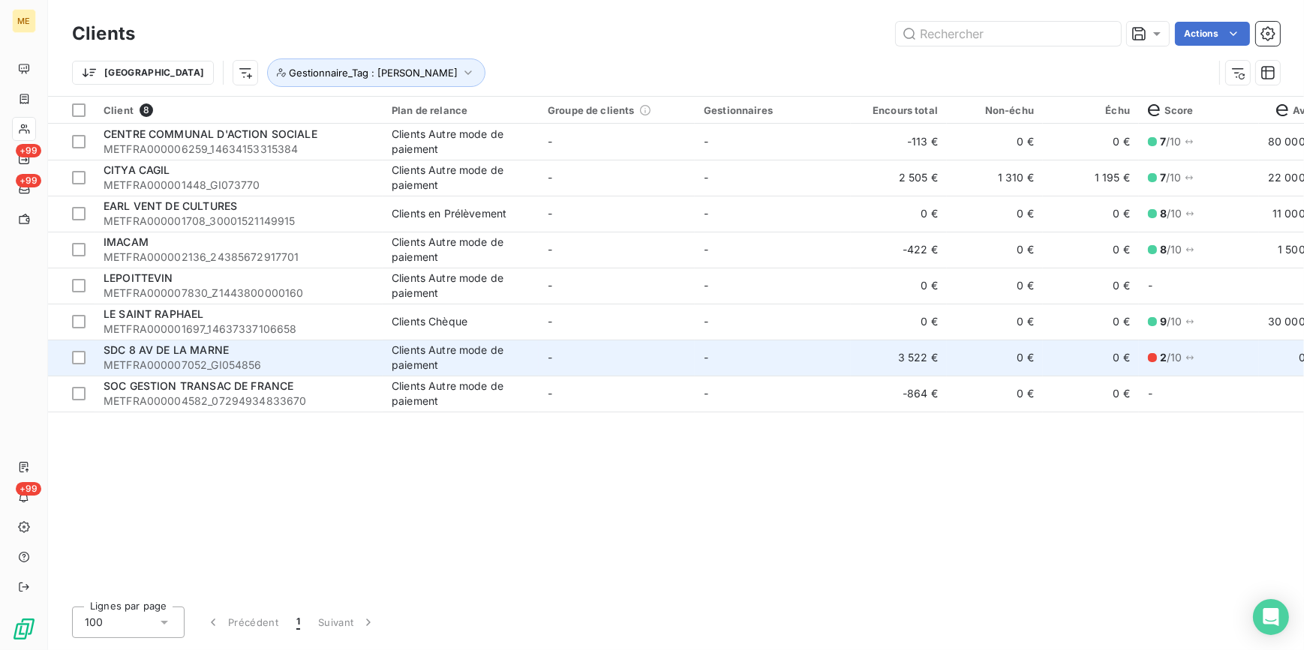
click at [681, 365] on td "-" at bounding box center [617, 358] width 156 height 36
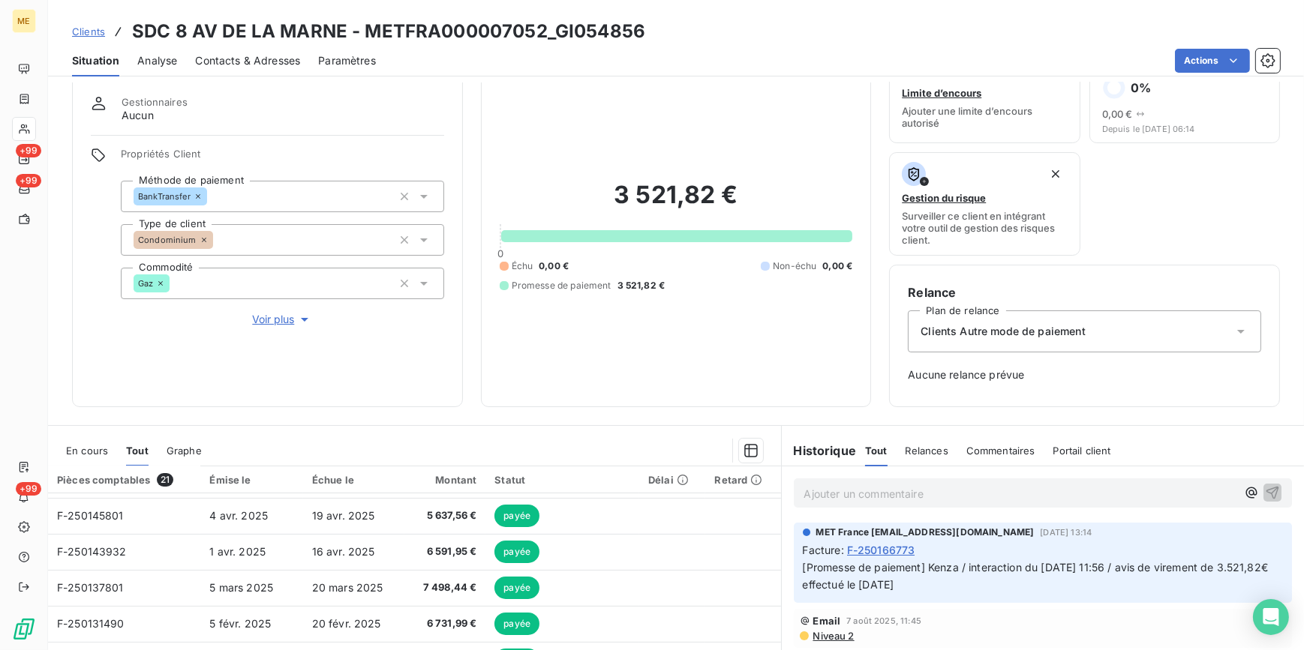
scroll to position [68, 0]
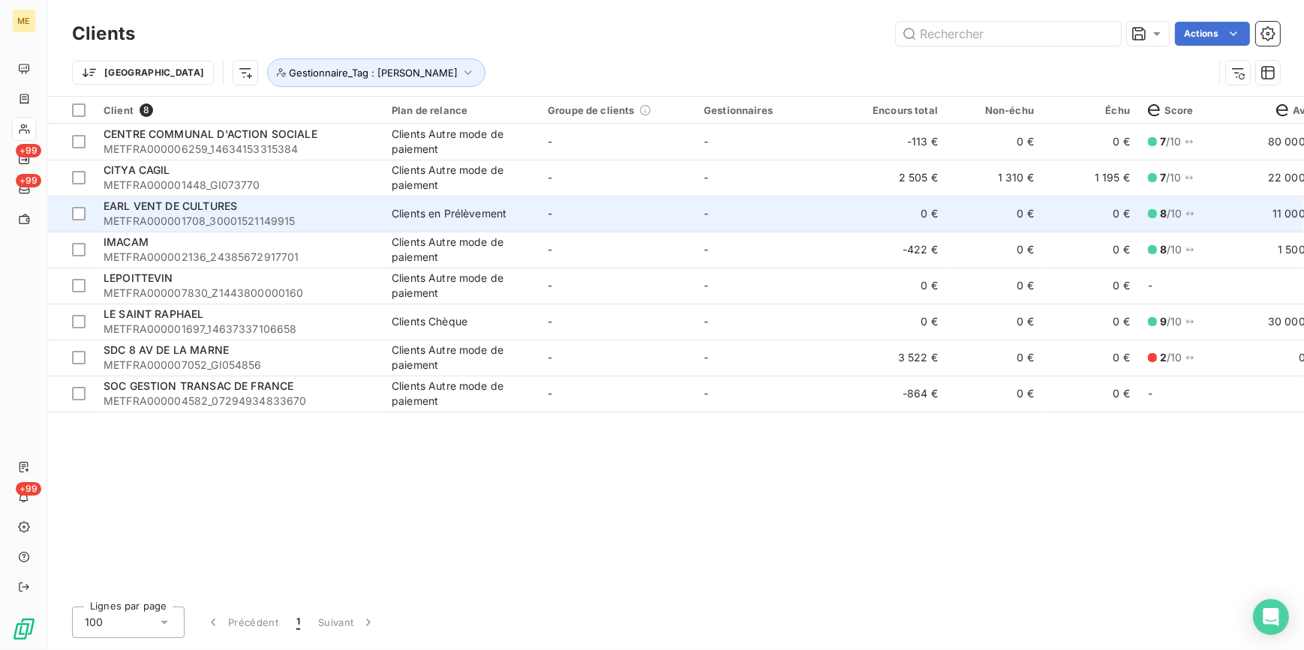
click at [570, 225] on td "-" at bounding box center [617, 214] width 156 height 36
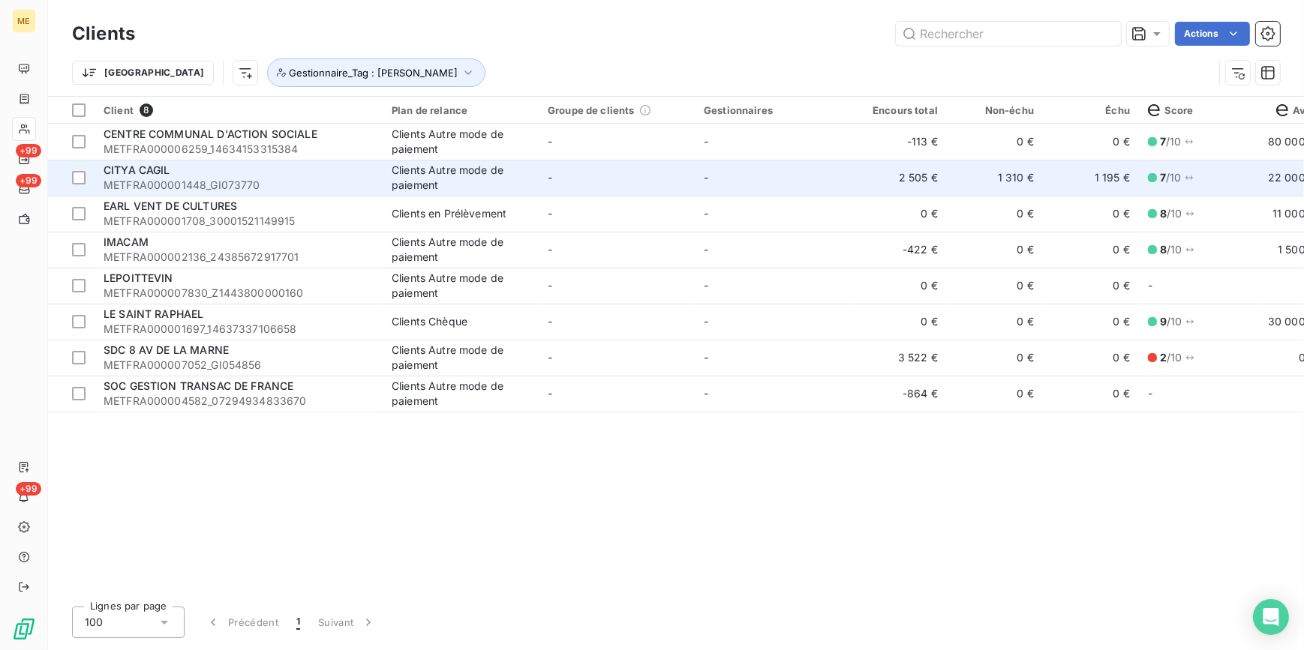
click at [434, 172] on div "Clients Autre mode de paiement" at bounding box center [461, 178] width 138 height 30
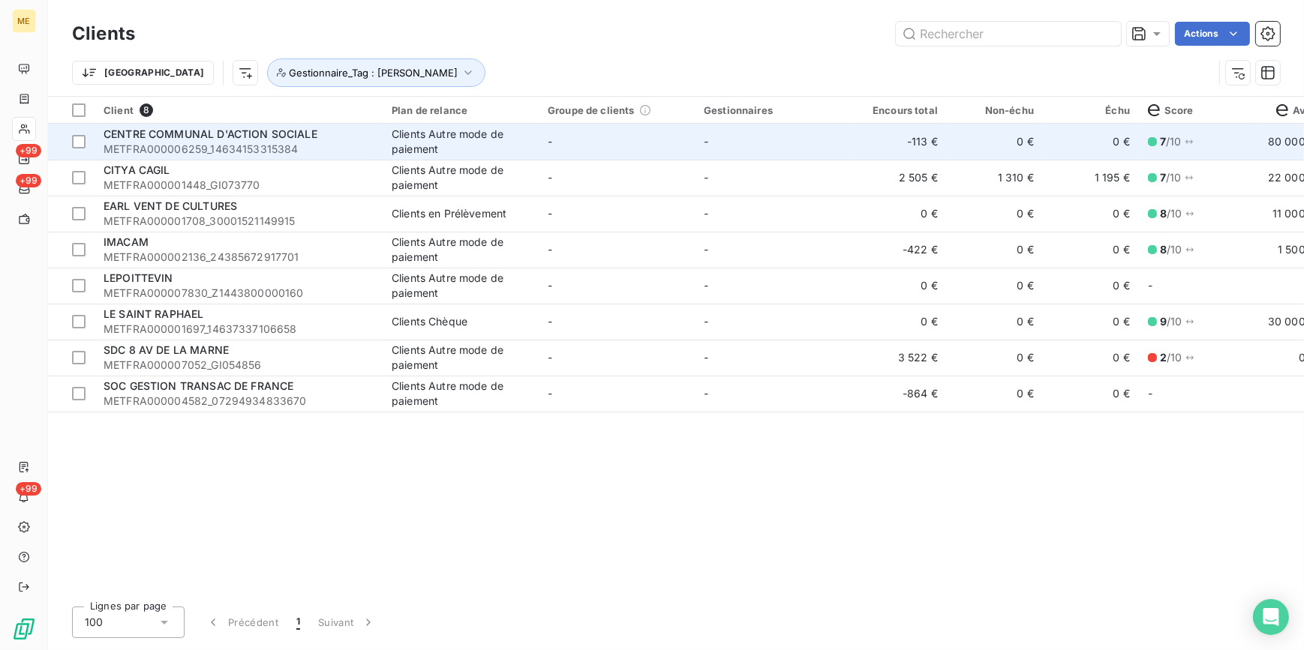
click at [281, 148] on span "METFRA000006259_14634153315384" at bounding box center [239, 149] width 270 height 15
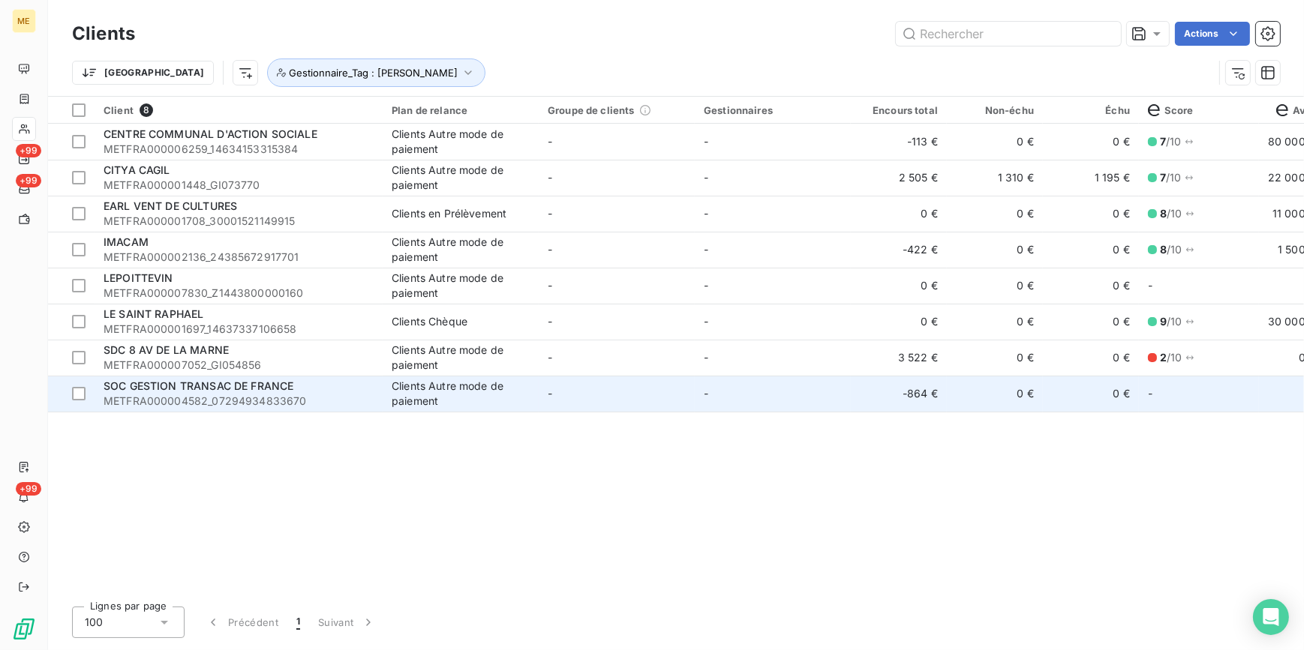
click at [293, 392] on div "SOC GESTION TRANSAC DE FRANCE" at bounding box center [239, 386] width 270 height 15
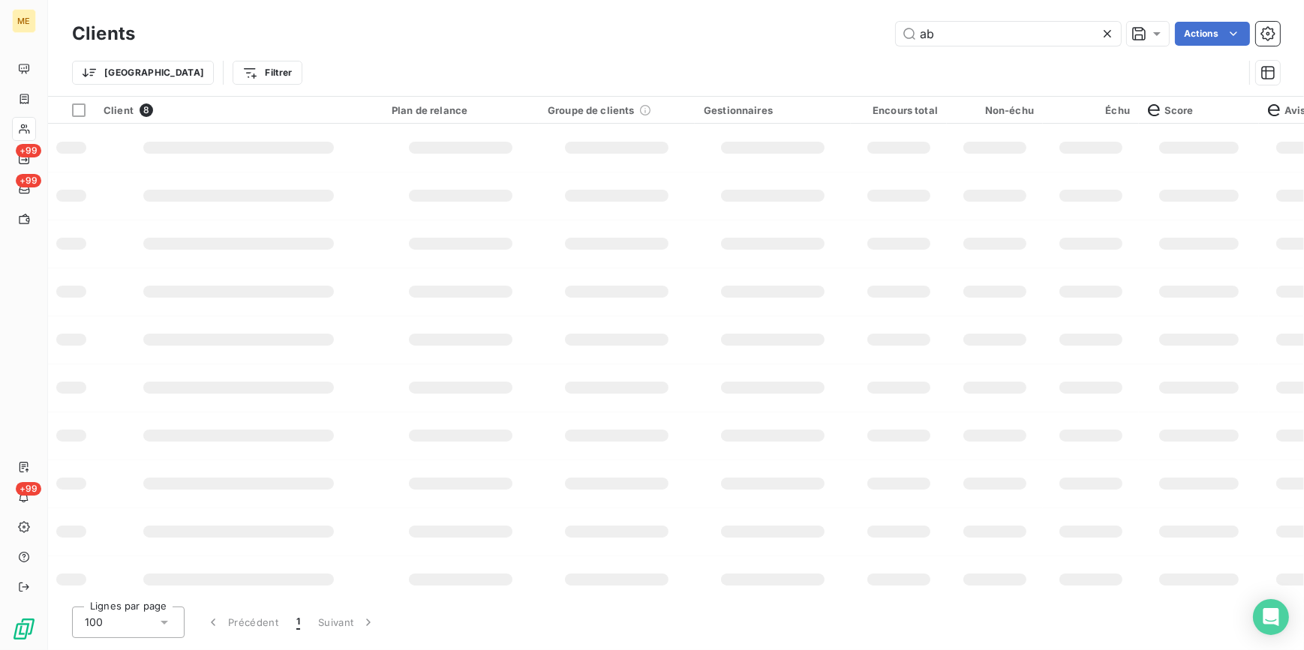
type input "aveal"
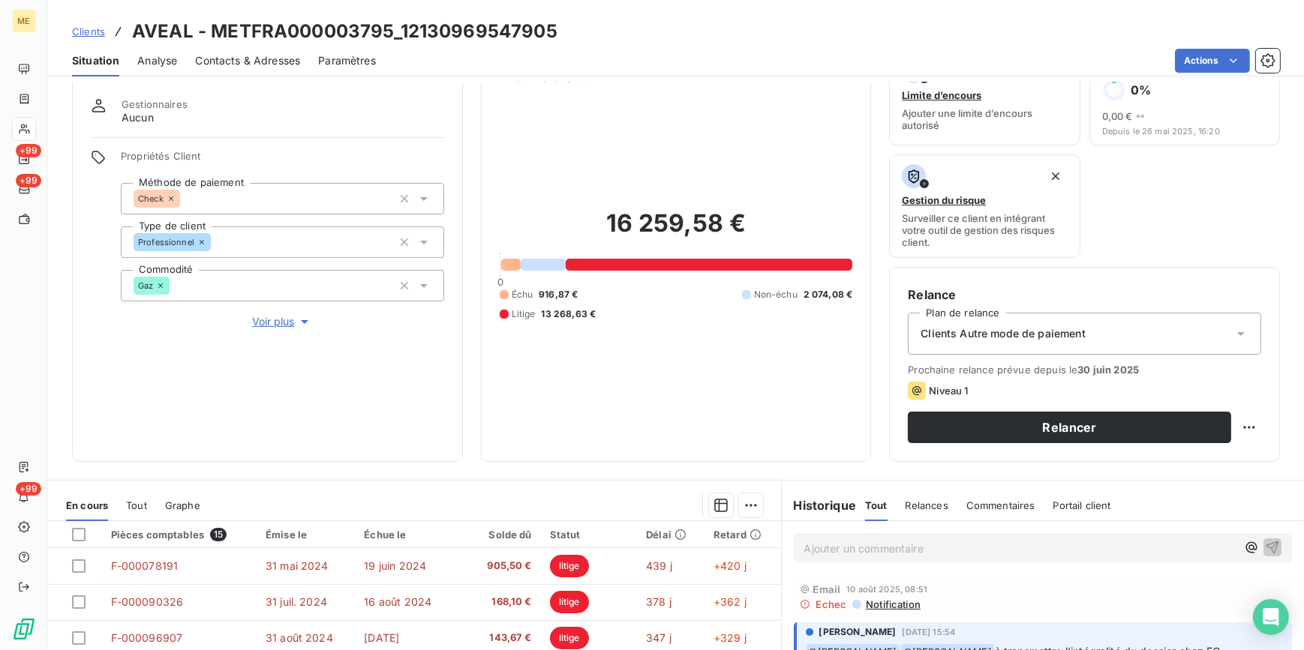
scroll to position [41, 0]
click at [275, 320] on span "Voir plus" at bounding box center [282, 322] width 60 height 15
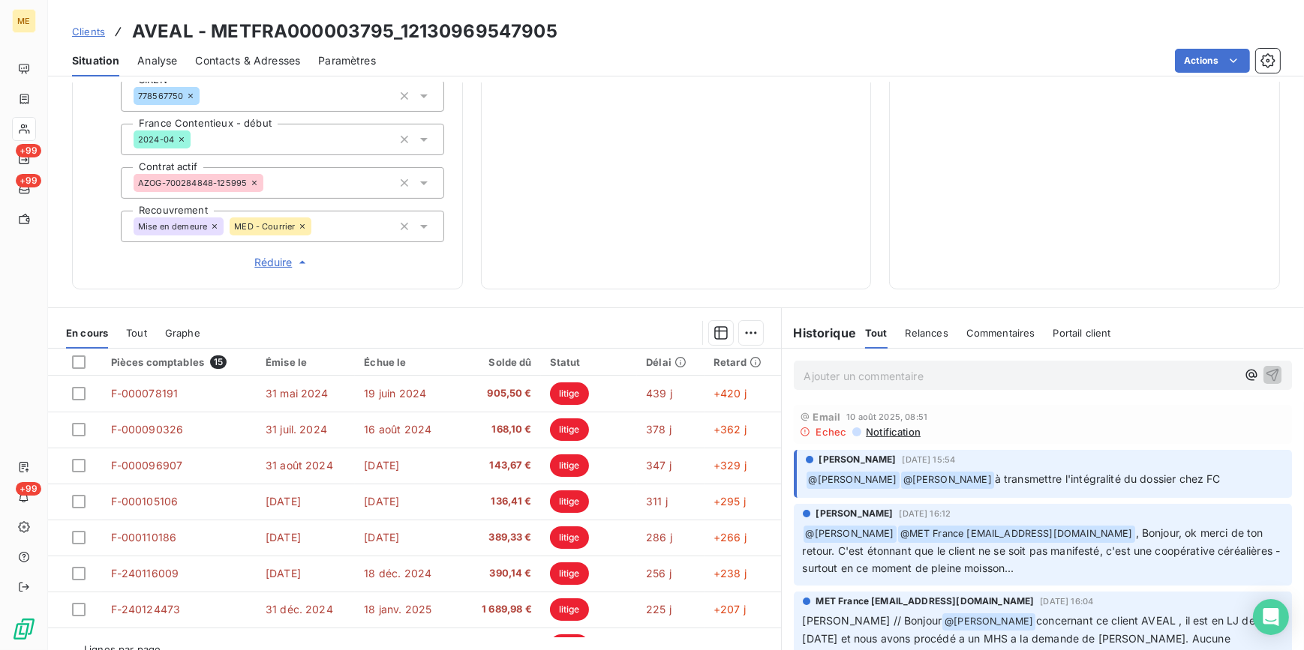
scroll to position [480, 0]
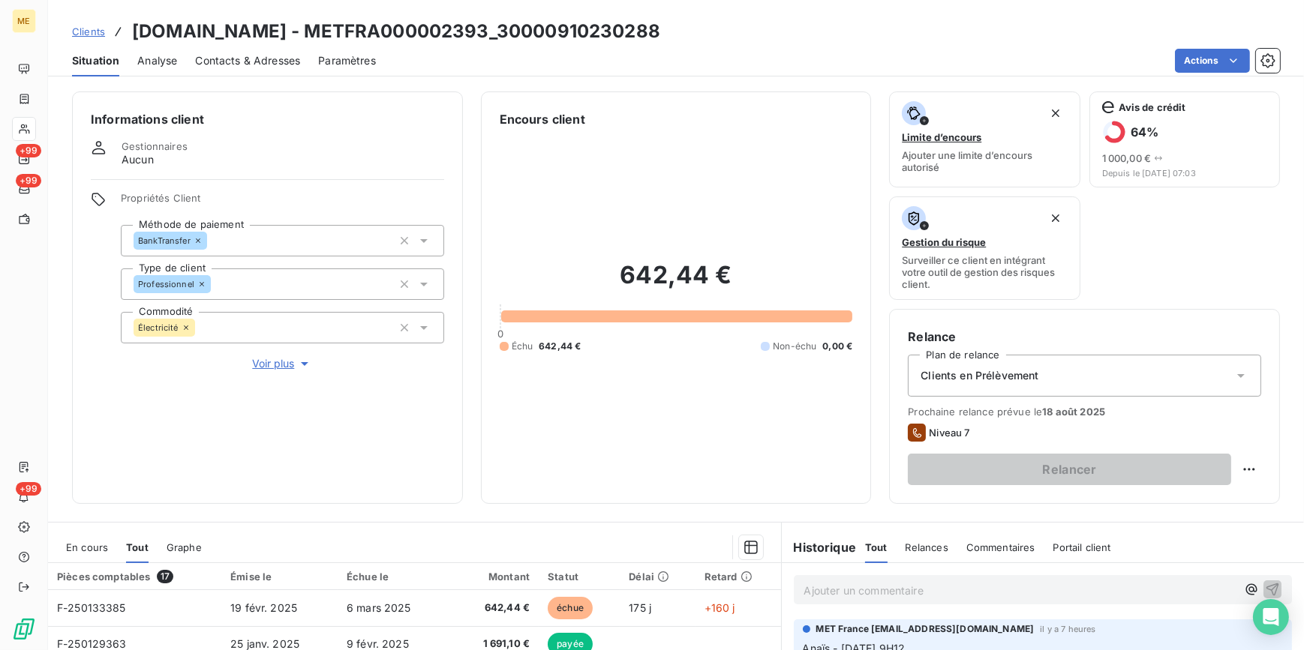
scroll to position [246, 0]
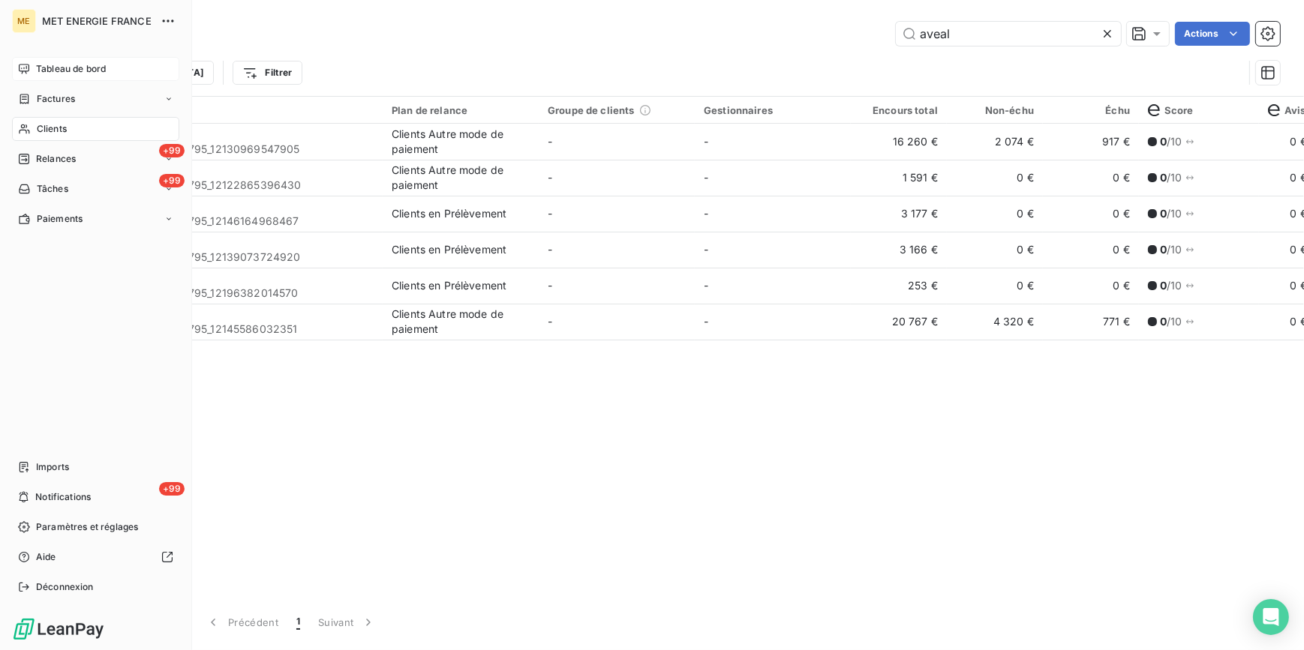
click at [110, 60] on div "Tableau de bord" at bounding box center [95, 69] width 167 height 24
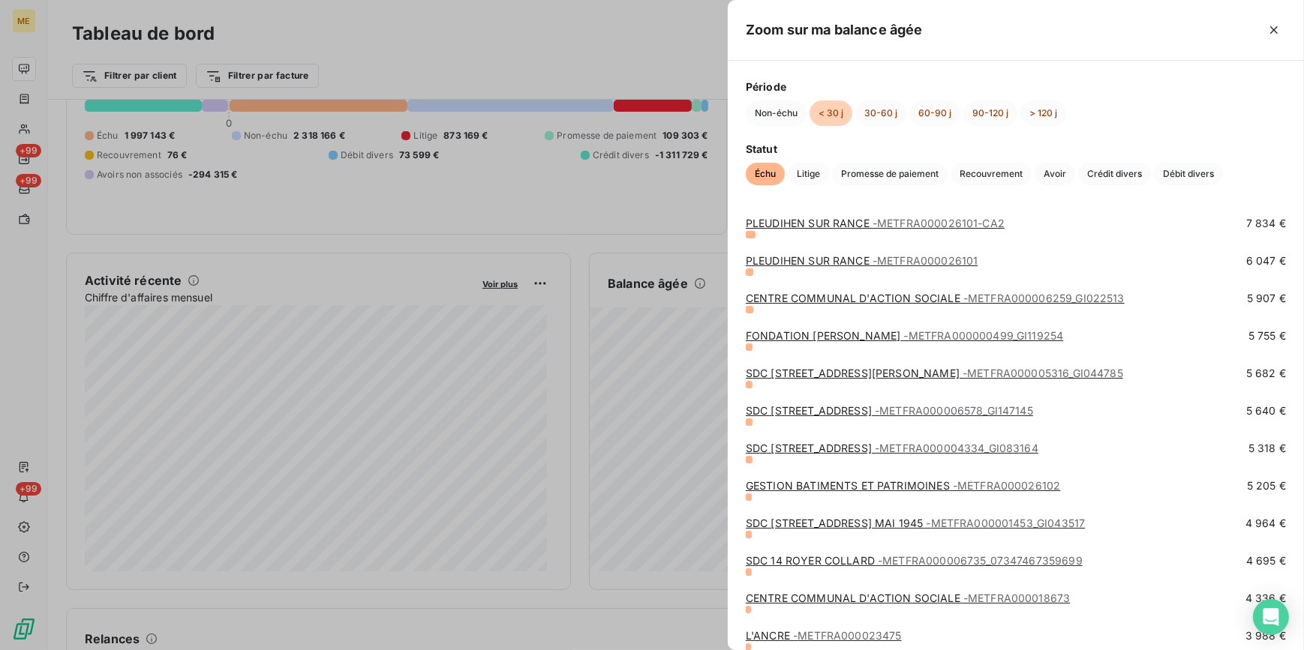
scroll to position [409, 0]
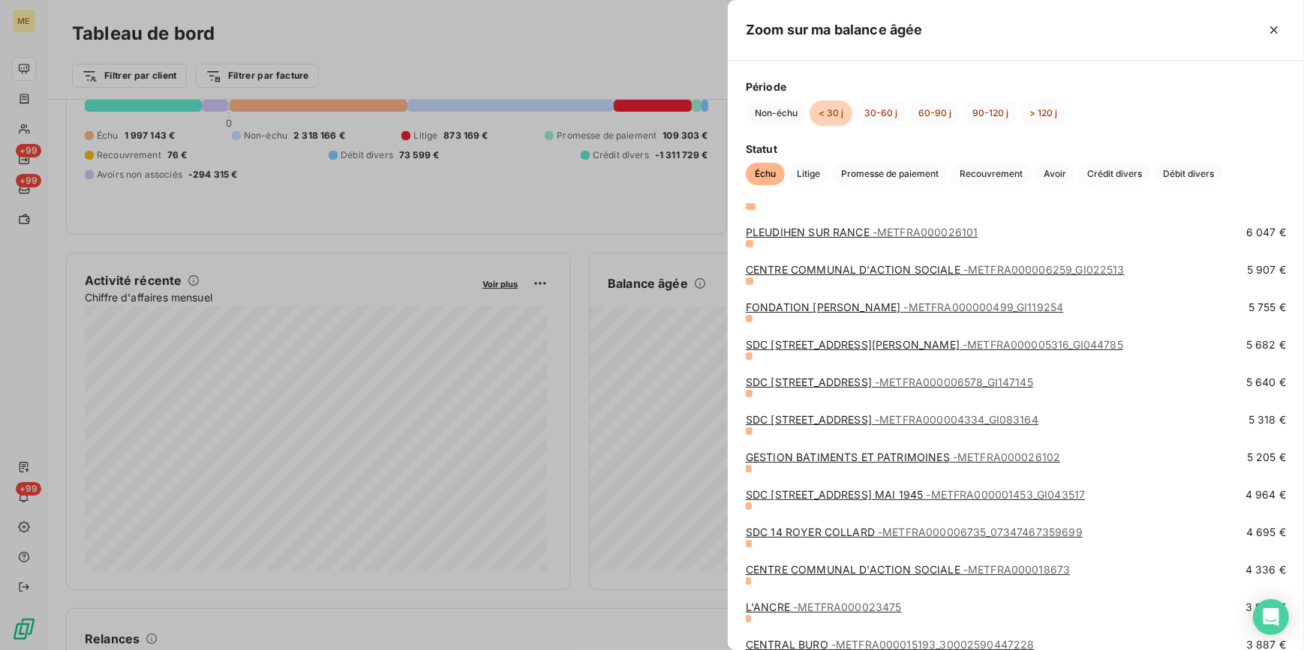
drag, startPoint x: 1202, startPoint y: 623, endPoint x: 547, endPoint y: 329, distance: 718.2
click at [547, 329] on div at bounding box center [652, 325] width 1304 height 650
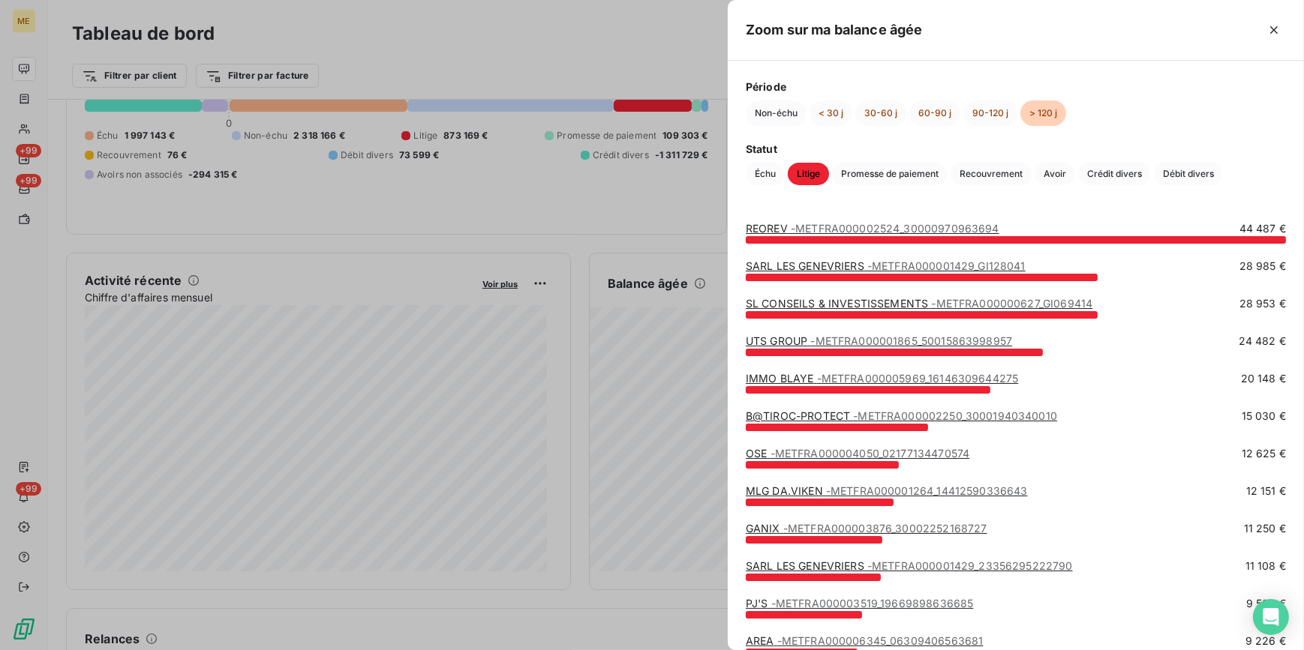
click at [535, 256] on div at bounding box center [652, 325] width 1304 height 650
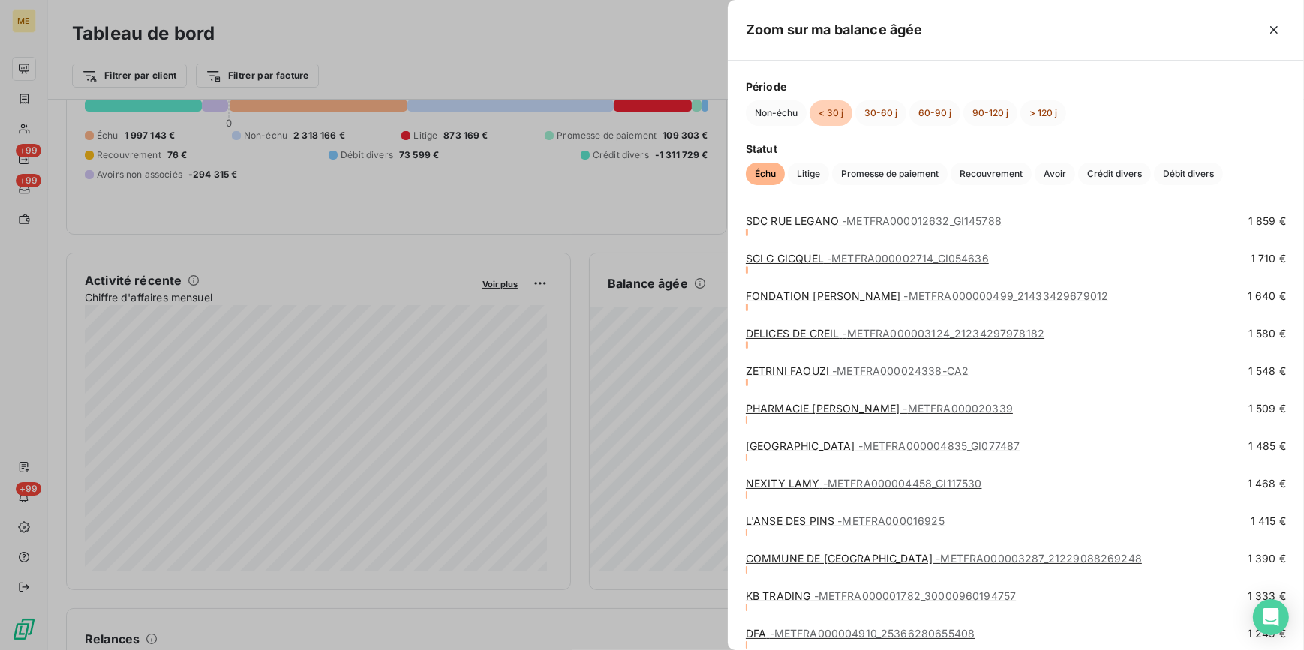
scroll to position [1977, 0]
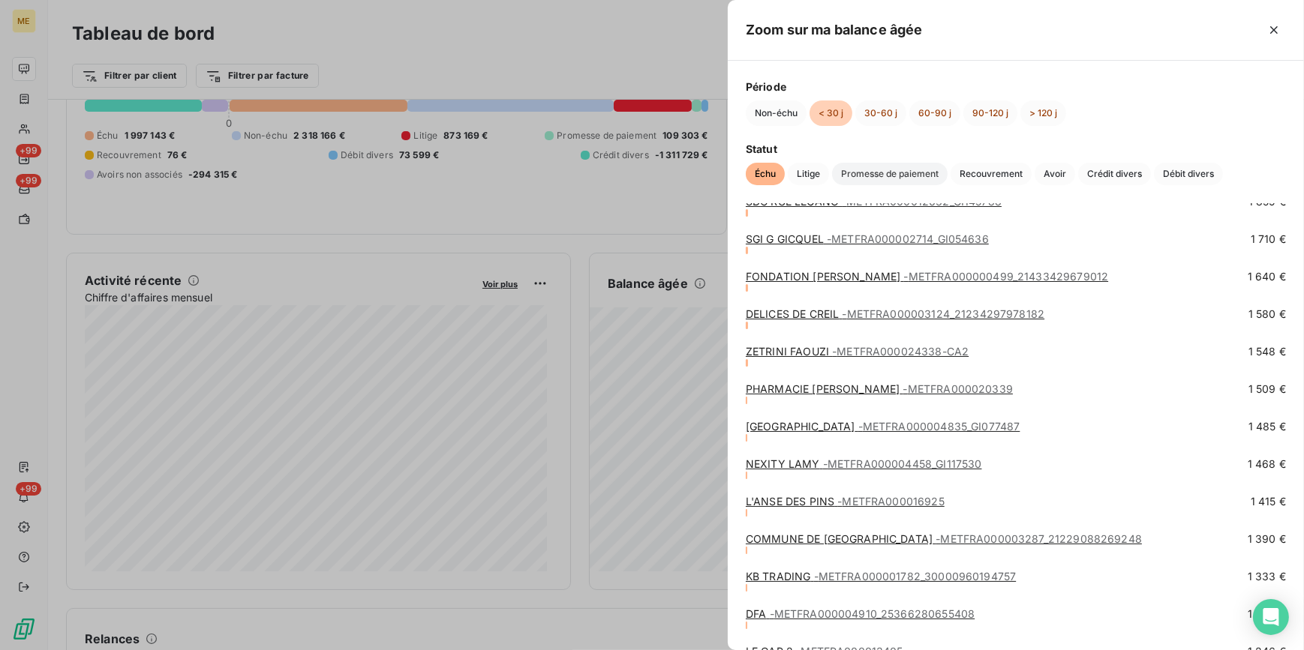
click at [908, 170] on span "Promesse de paiement" at bounding box center [890, 174] width 116 height 23
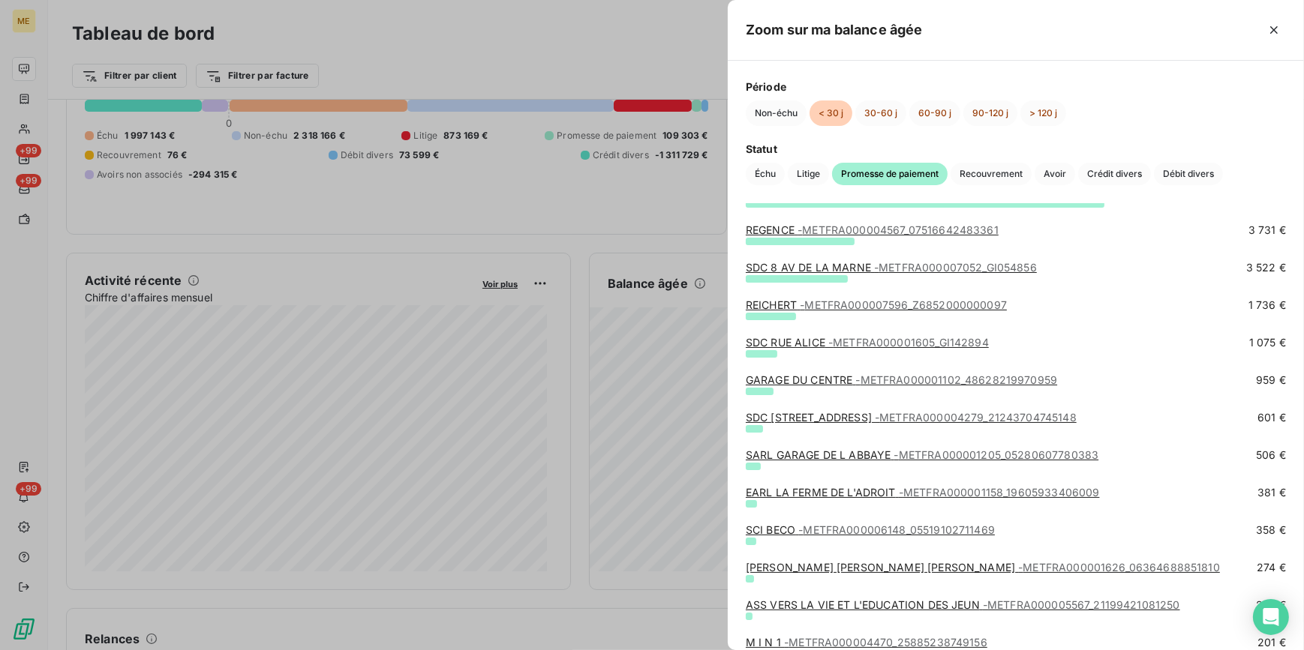
scroll to position [0, 0]
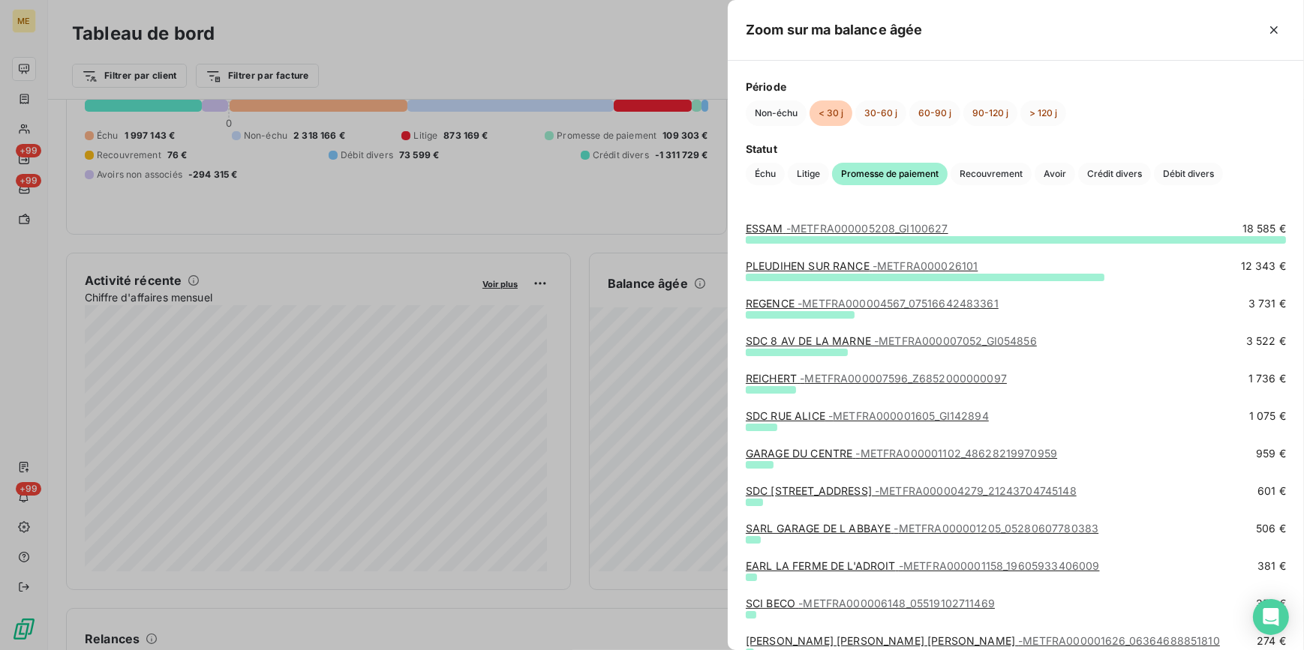
click at [911, 263] on span "- METFRA000026101" at bounding box center [924, 266] width 105 height 13
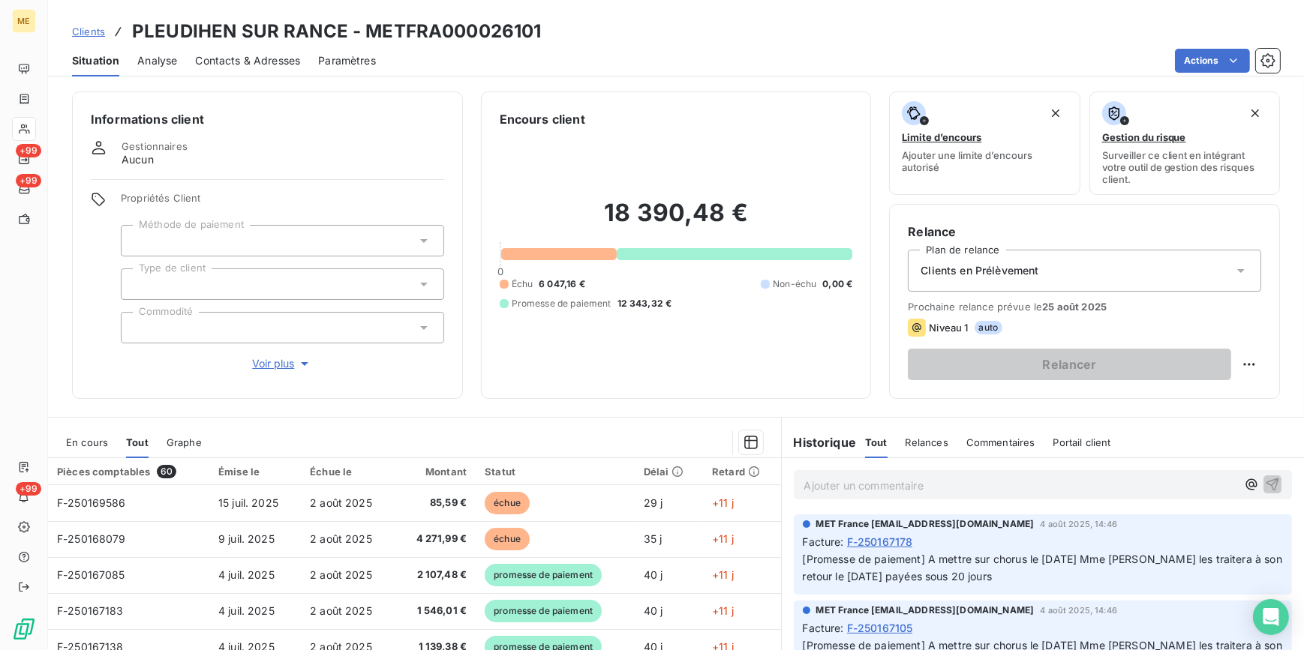
click at [260, 367] on span "Voir plus" at bounding box center [282, 363] width 60 height 15
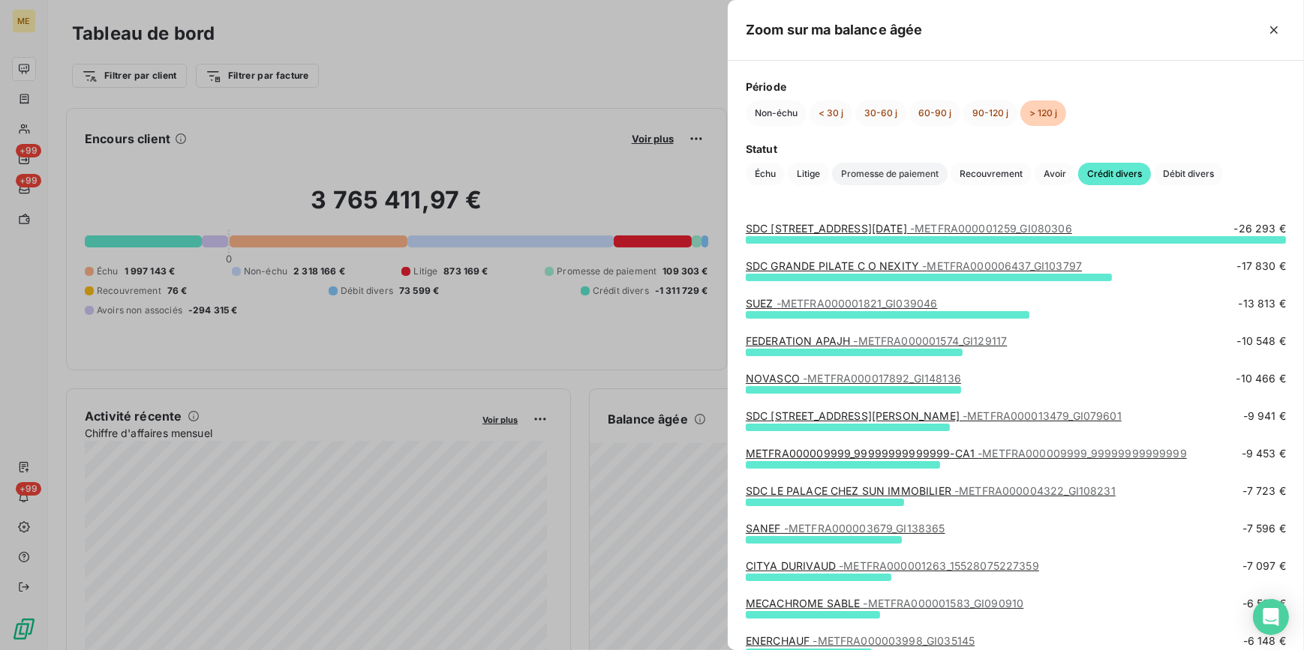
click at [879, 164] on span "Promesse de paiement" at bounding box center [890, 174] width 116 height 23
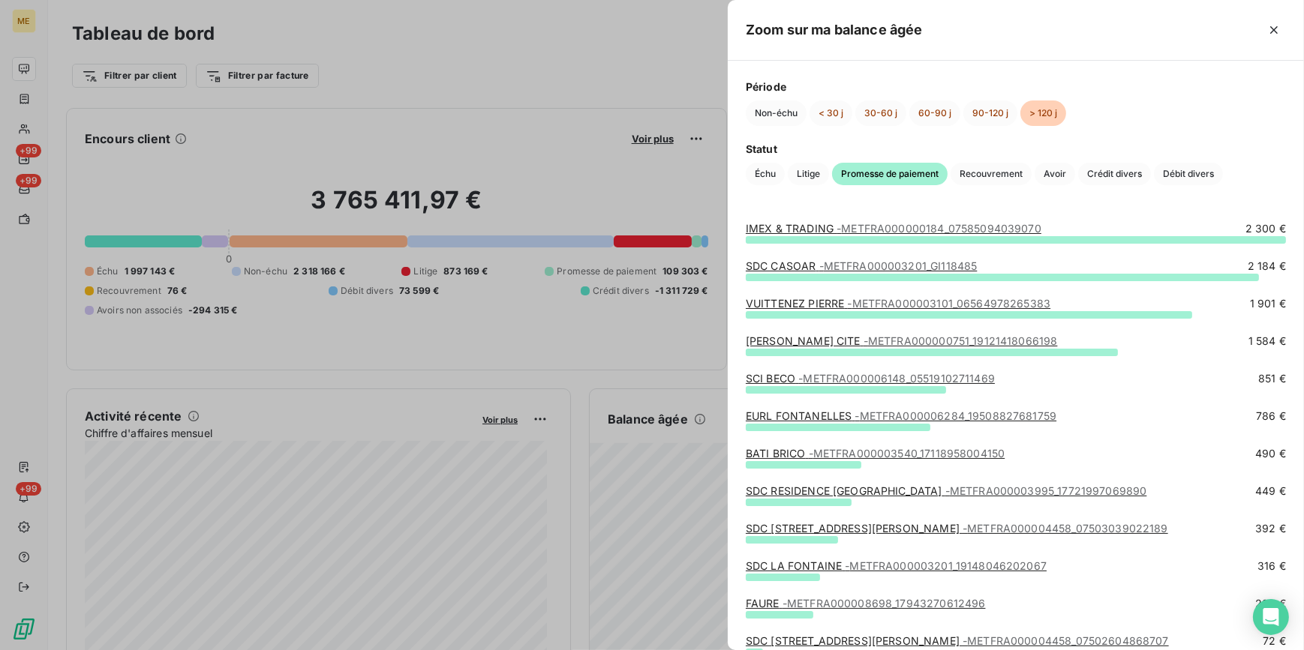
click at [834, 229] on link "IMEX & TRADING - METFRA000000184_07585094039070" at bounding box center [894, 228] width 296 height 13
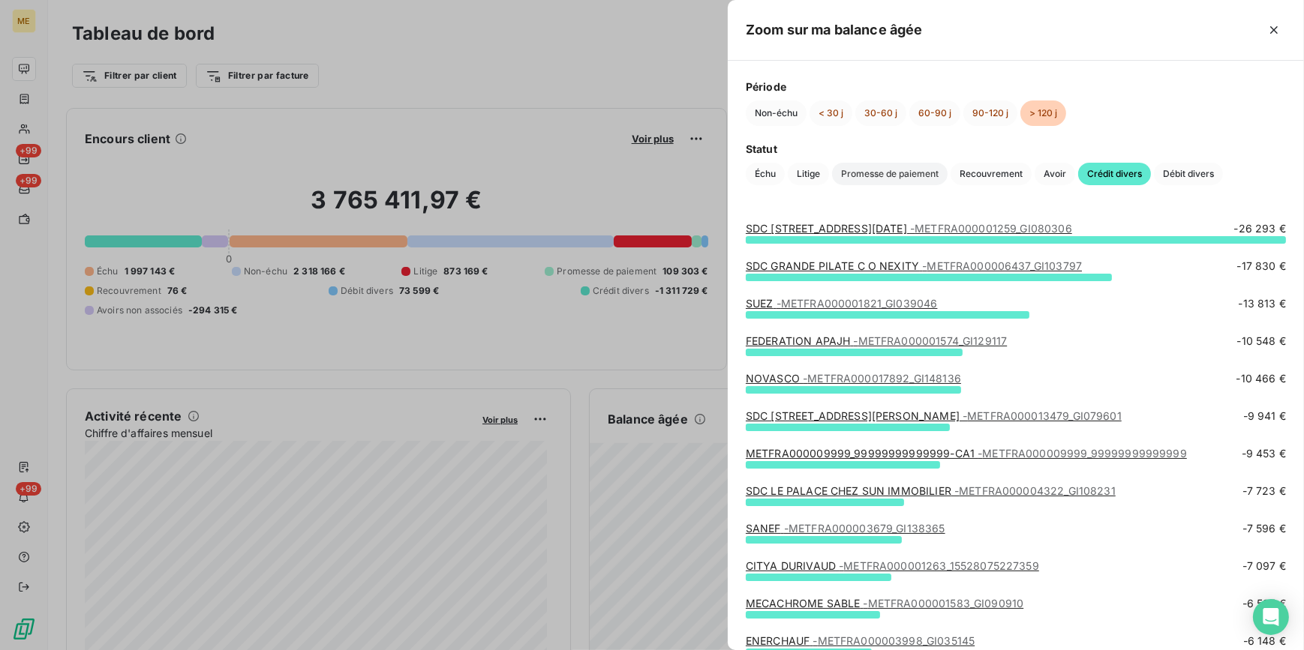
click at [900, 172] on span "Promesse de paiement" at bounding box center [890, 174] width 116 height 23
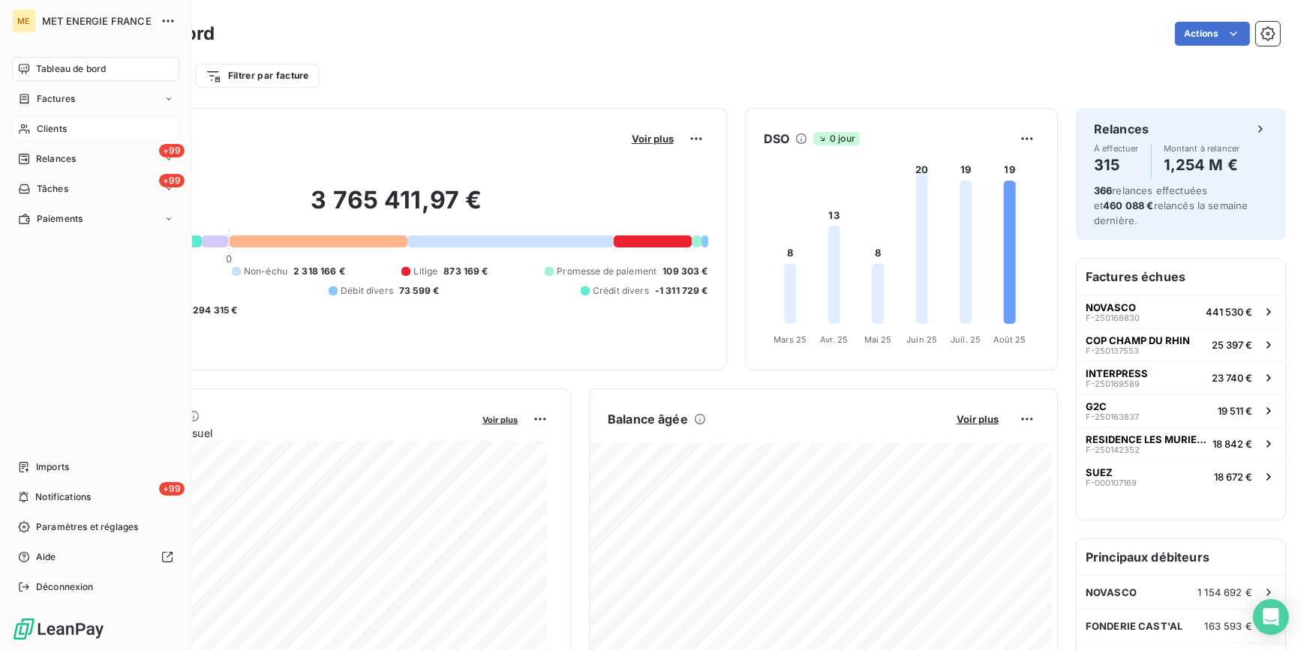
click at [37, 129] on span "Clients" at bounding box center [52, 129] width 30 height 14
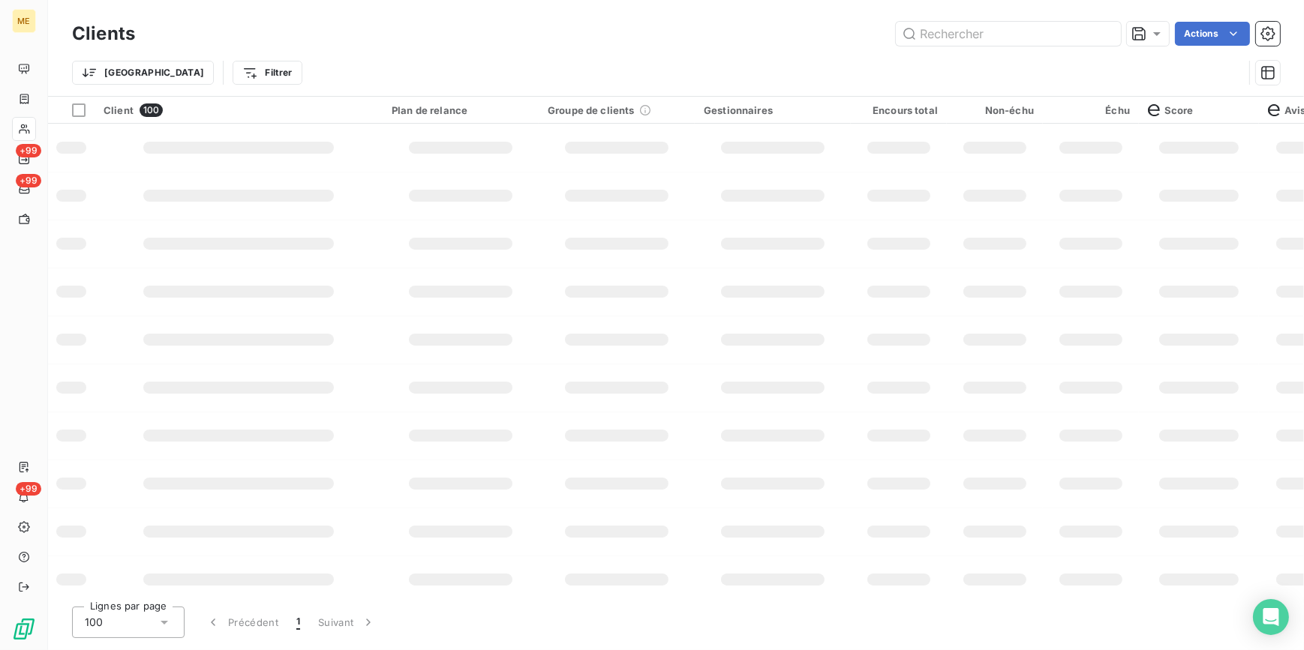
click at [1018, 47] on div "Clients Actions" at bounding box center [676, 34] width 1208 height 32
click at [1013, 31] on input "text" at bounding box center [1008, 34] width 225 height 24
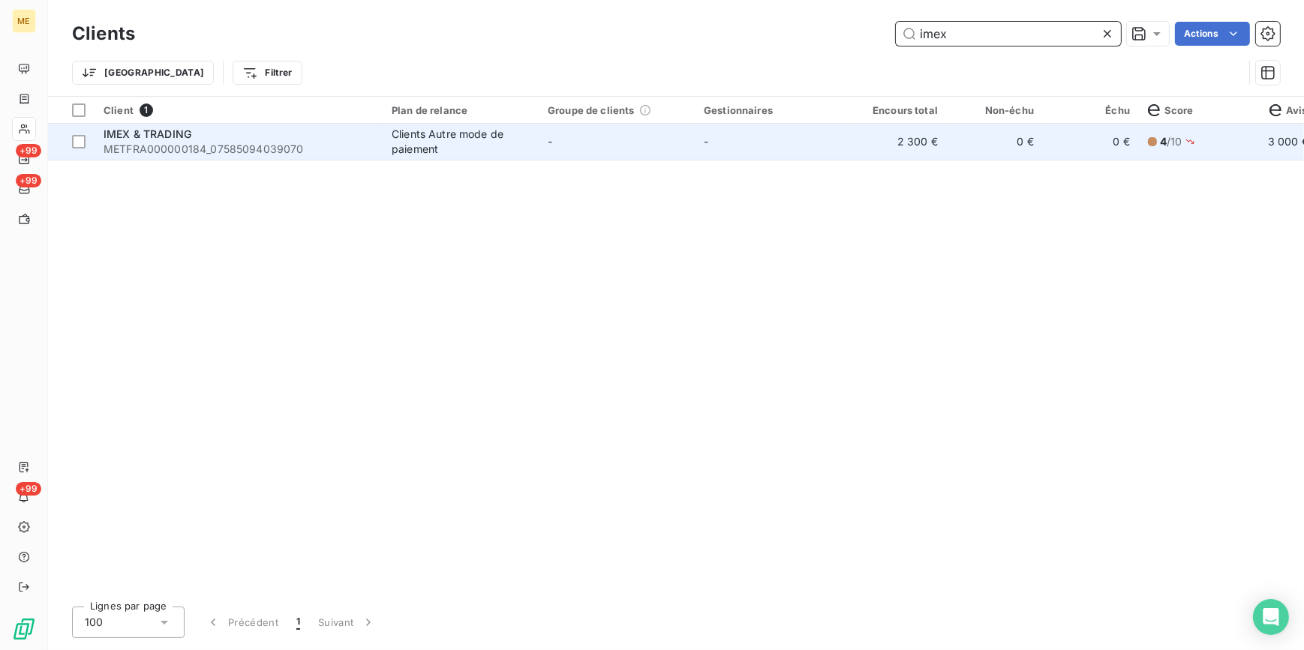
type input "imex"
click at [368, 143] on span "METFRA000000184_07585094039070" at bounding box center [239, 149] width 270 height 15
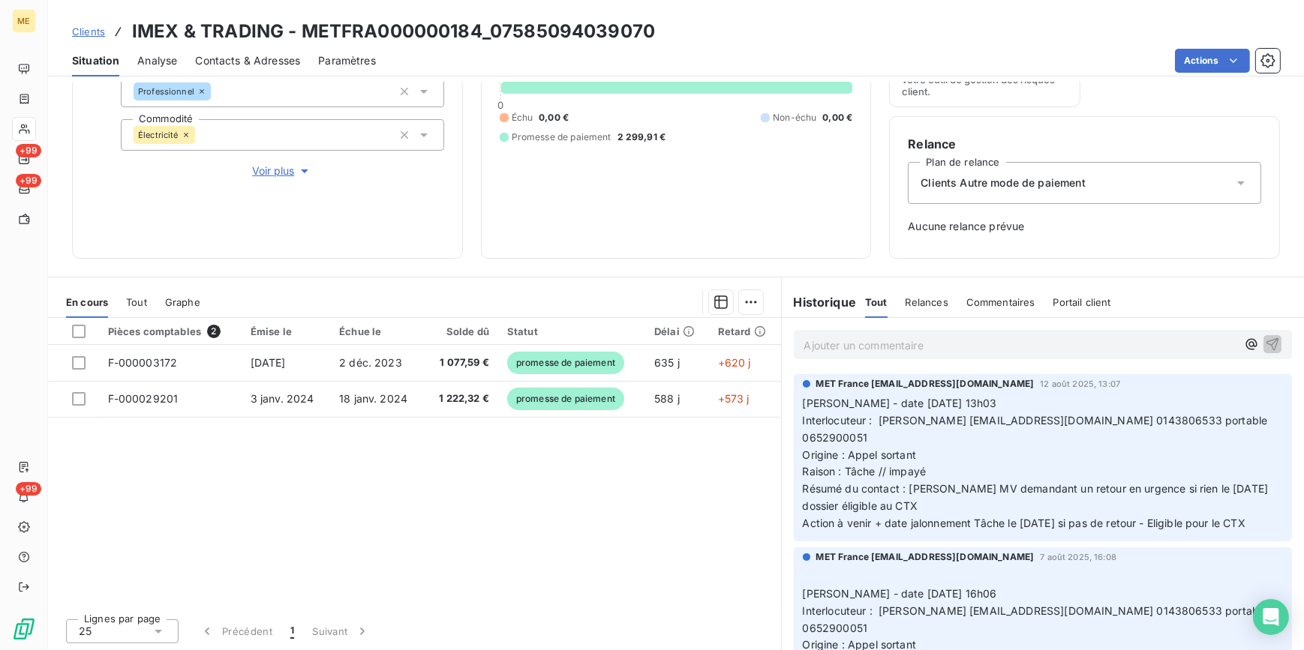
scroll to position [194, 0]
click at [264, 178] on button "Voir plus" at bounding box center [282, 170] width 323 height 17
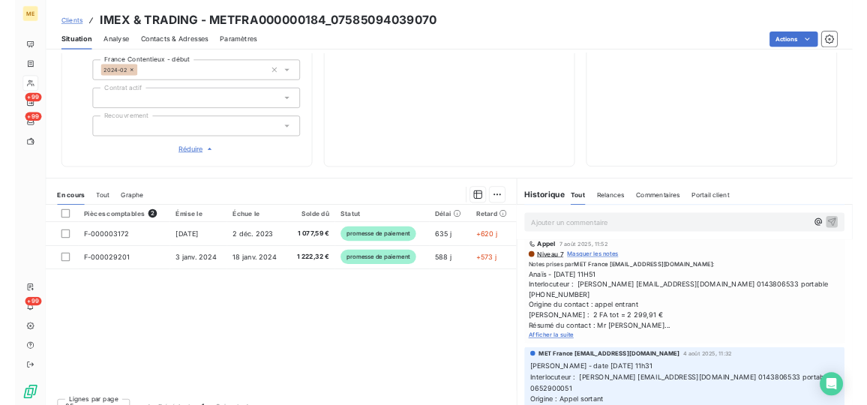
scroll to position [989, 0]
